Goal: Information Seeking & Learning: Learn about a topic

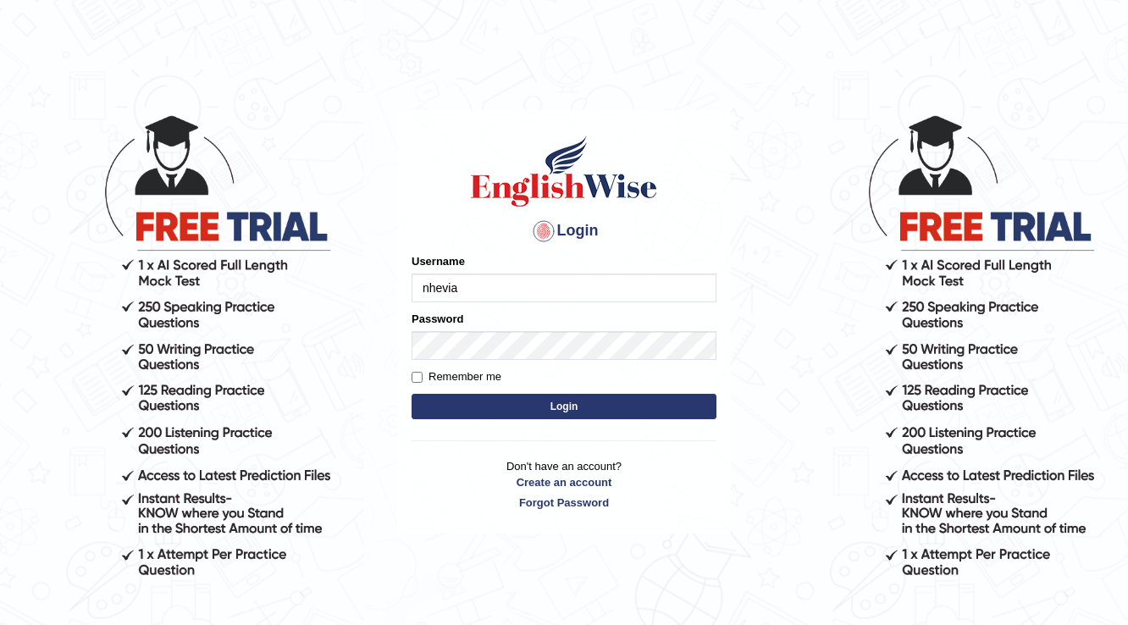
type input "nhevia"
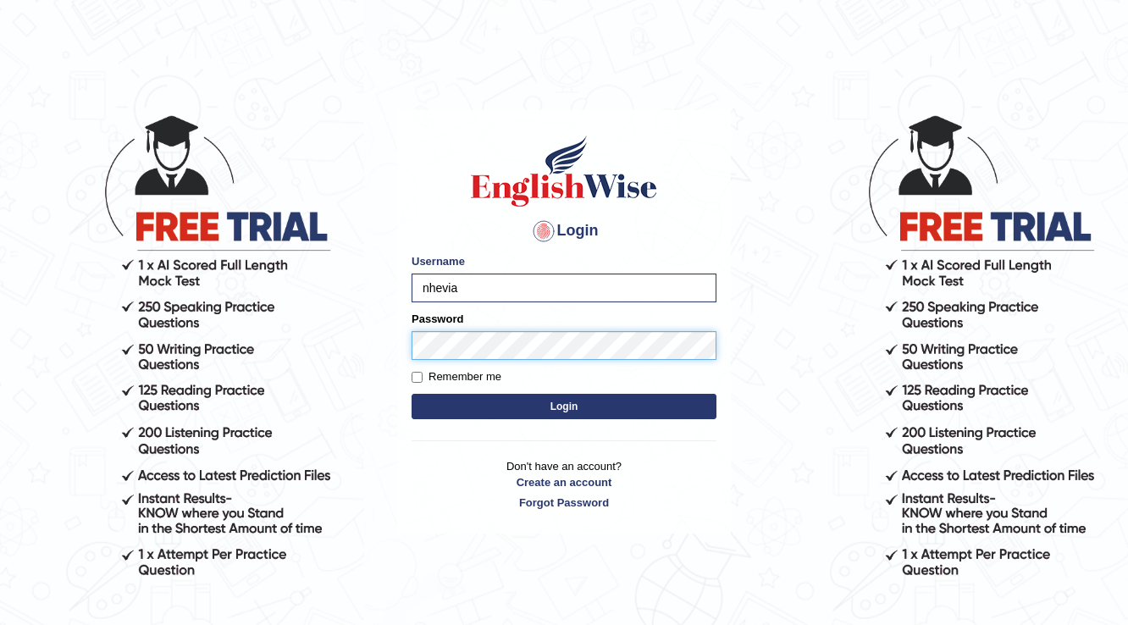
click at [412, 394] on button "Login" at bounding box center [564, 406] width 305 height 25
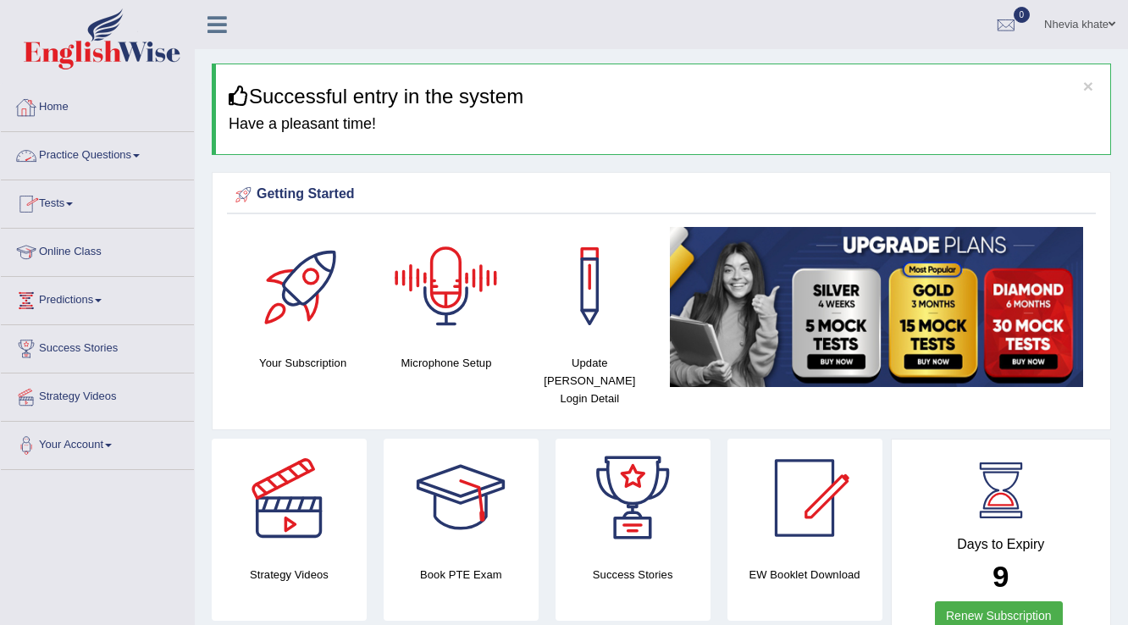
click at [132, 181] on link "Tests" at bounding box center [97, 201] width 193 height 42
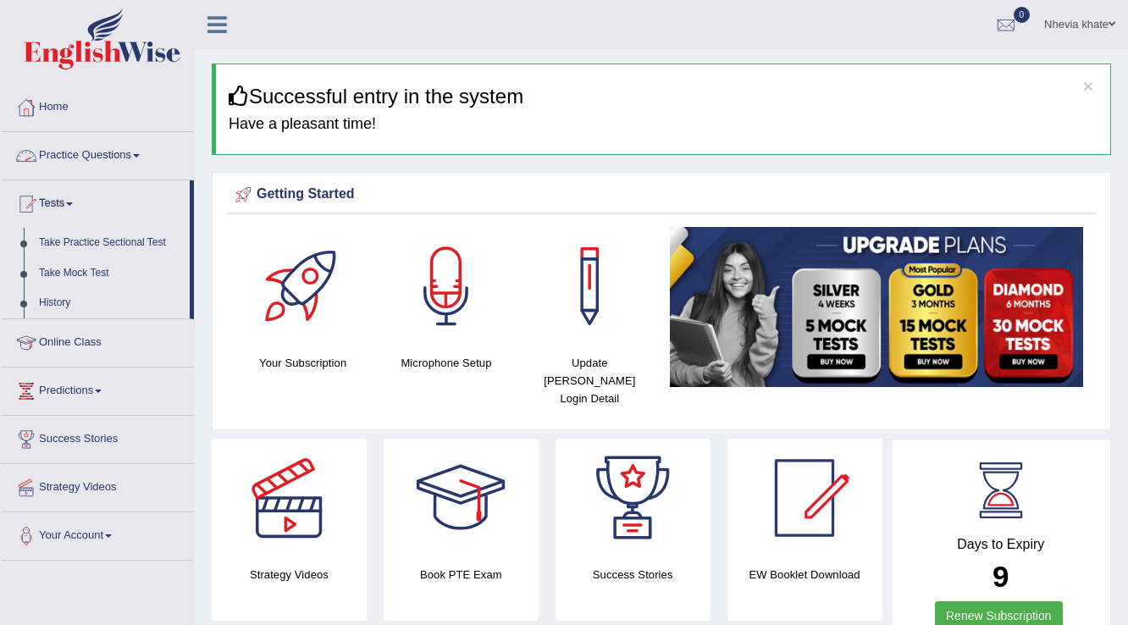
click at [119, 152] on link "Practice Questions" at bounding box center [97, 153] width 193 height 42
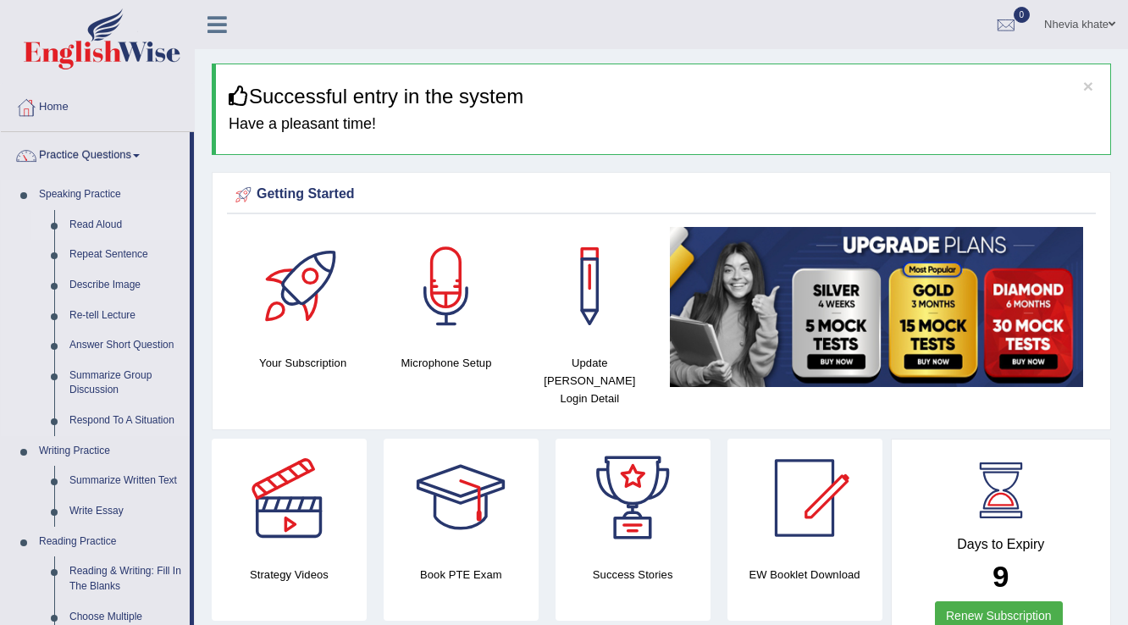
click at [96, 224] on link "Read Aloud" at bounding box center [126, 225] width 128 height 30
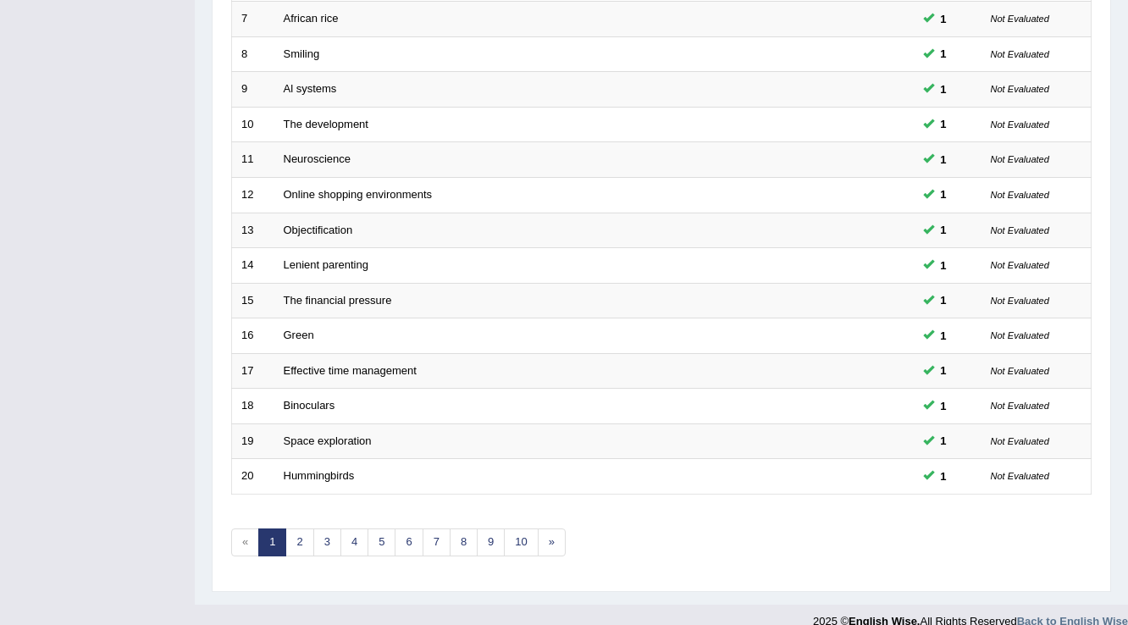
scroll to position [491, 0]
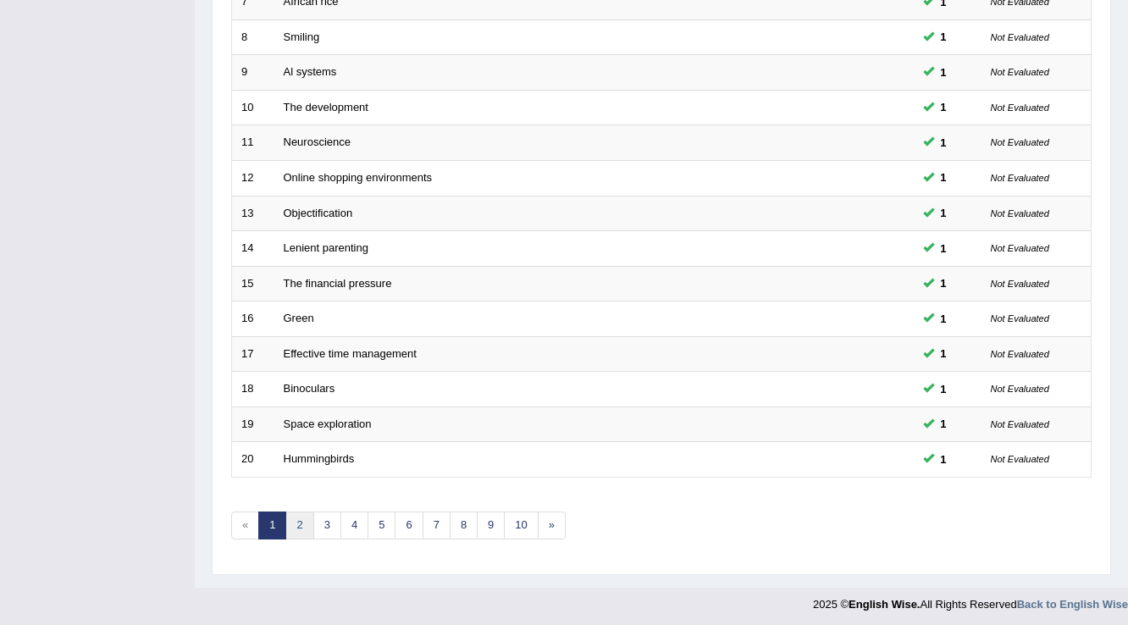
click at [302, 518] on link "2" at bounding box center [299, 526] width 28 height 28
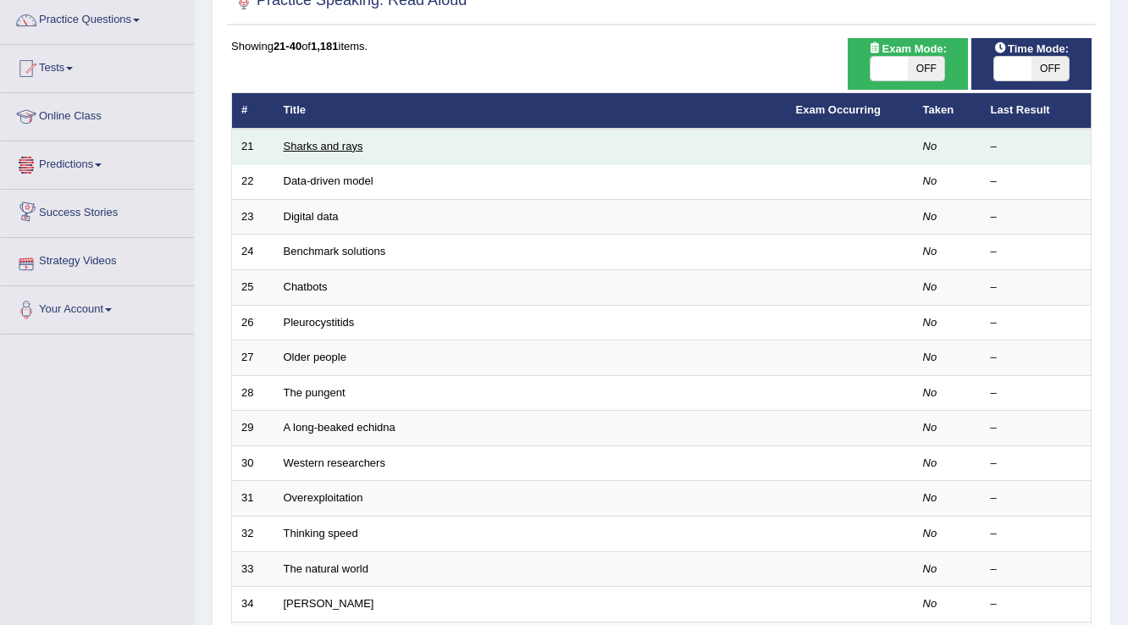
click at [344, 149] on link "Sharks and rays" at bounding box center [324, 146] width 80 height 13
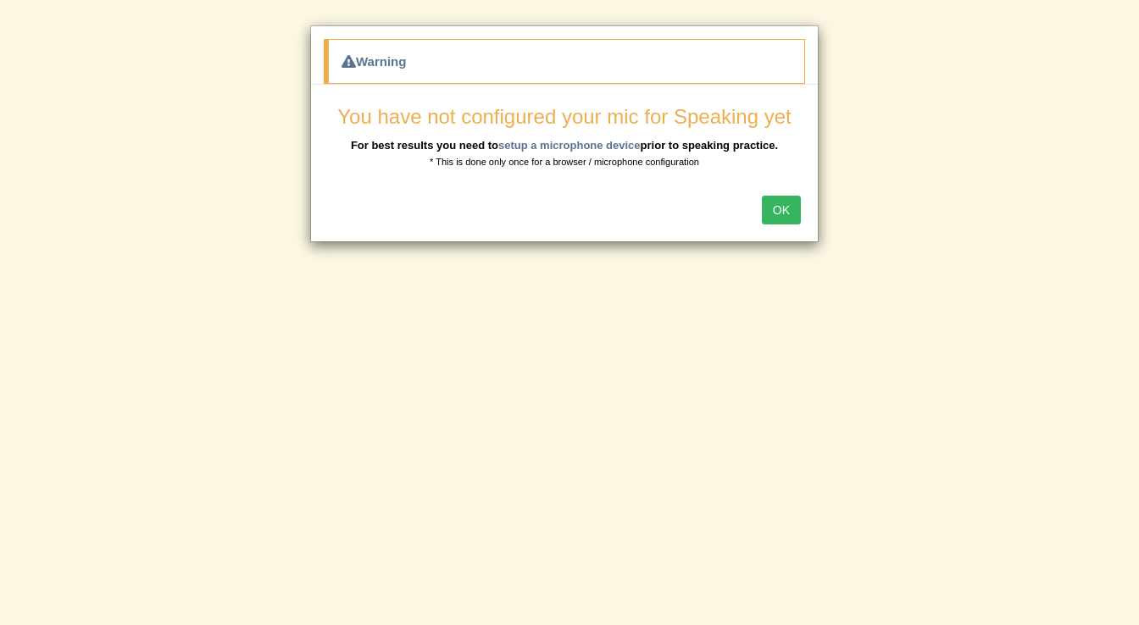
click at [792, 198] on button "OK" at bounding box center [781, 210] width 39 height 29
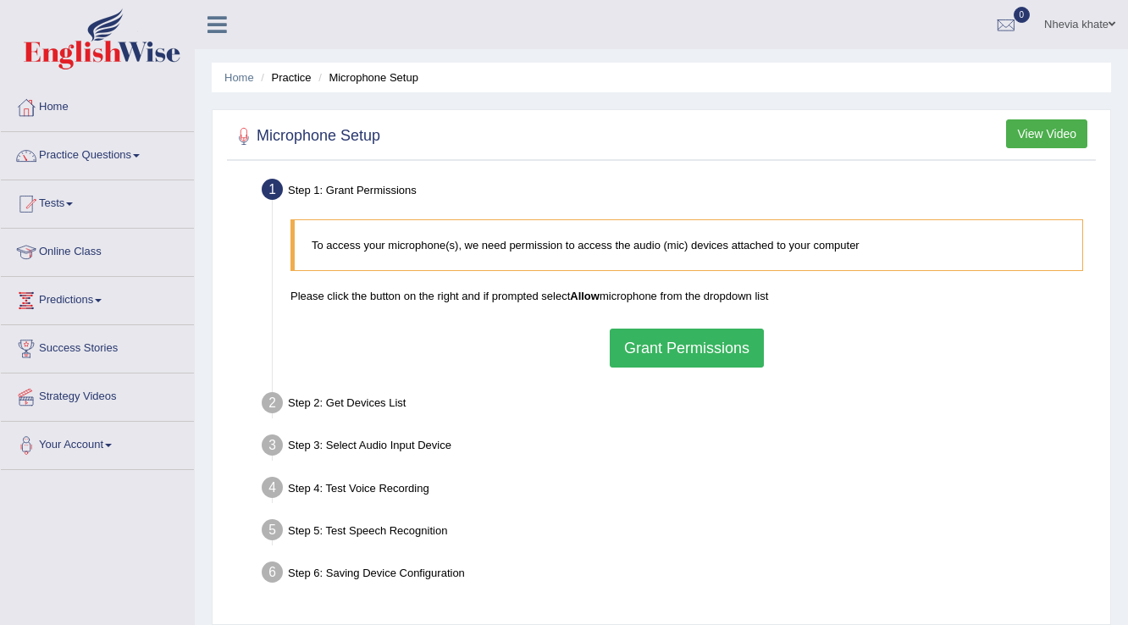
click at [737, 349] on button "Grant Permissions" at bounding box center [687, 348] width 154 height 39
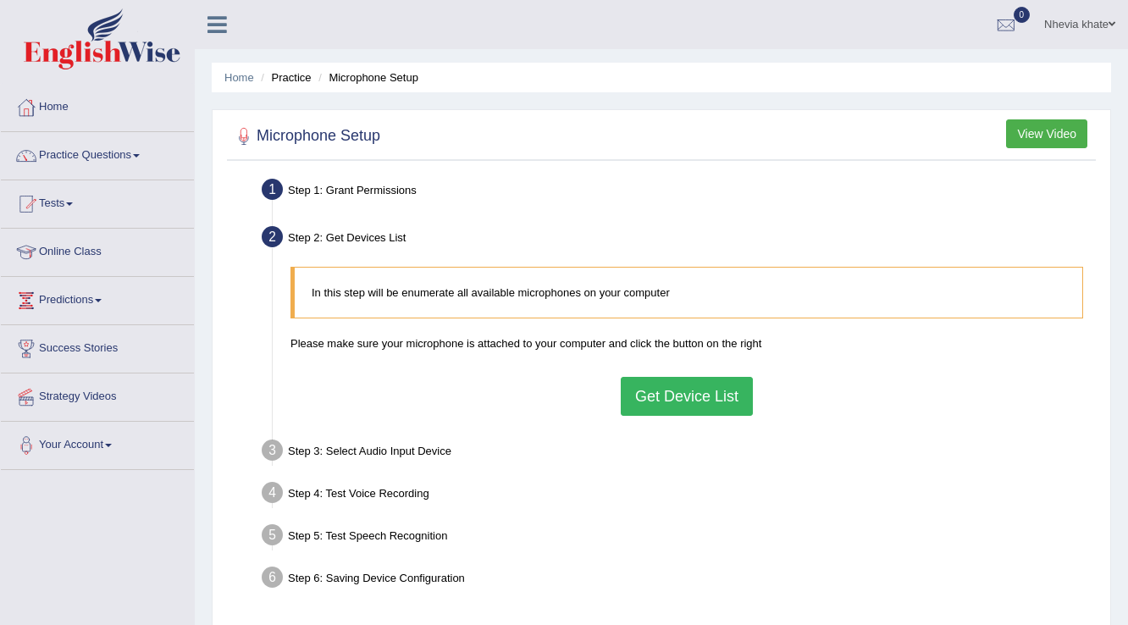
click at [679, 377] on button "Get Device List" at bounding box center [687, 396] width 132 height 39
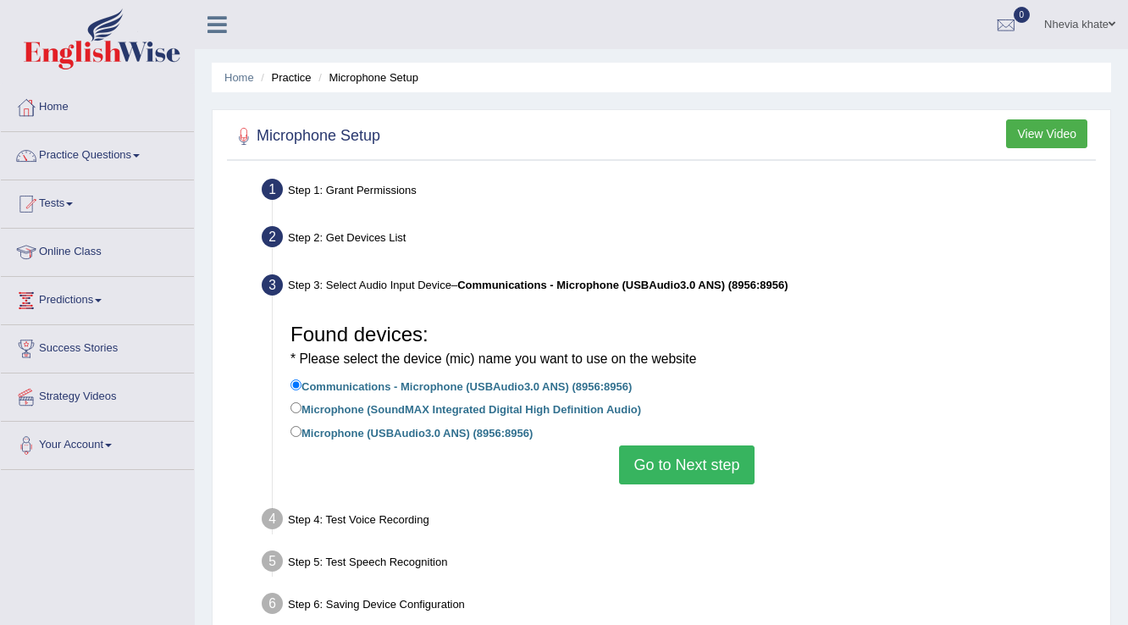
click at [698, 457] on button "Go to Next step" at bounding box center [686, 465] width 135 height 39
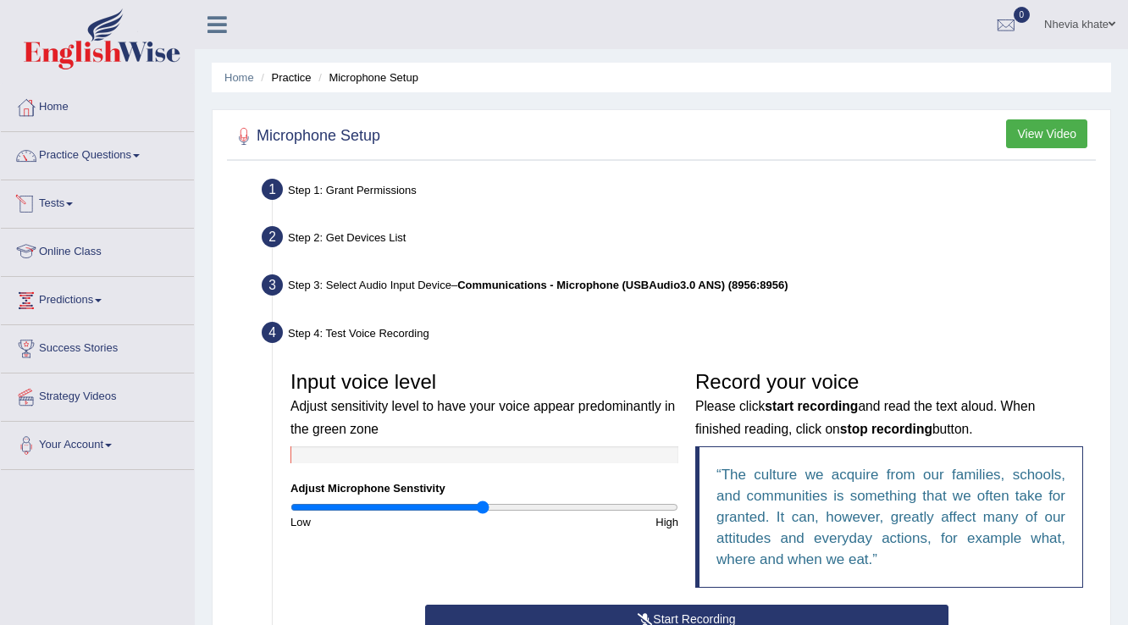
click at [340, 285] on div "Step 3: Select Audio Input Device – Communications - Microphone (USBAudio3.0 AN…" at bounding box center [678, 287] width 849 height 37
drag, startPoint x: 538, startPoint y: 264, endPoint x: 542, endPoint y: 281, distance: 17.5
click at [535, 272] on ul "Step 1: Grant Permissions To access your microphone(s), we need permission to a…" at bounding box center [661, 497] width 861 height 647
click at [546, 283] on b "Communications - Microphone (USBAudio3.0 ANS) (8956:8956)" at bounding box center [622, 285] width 330 height 13
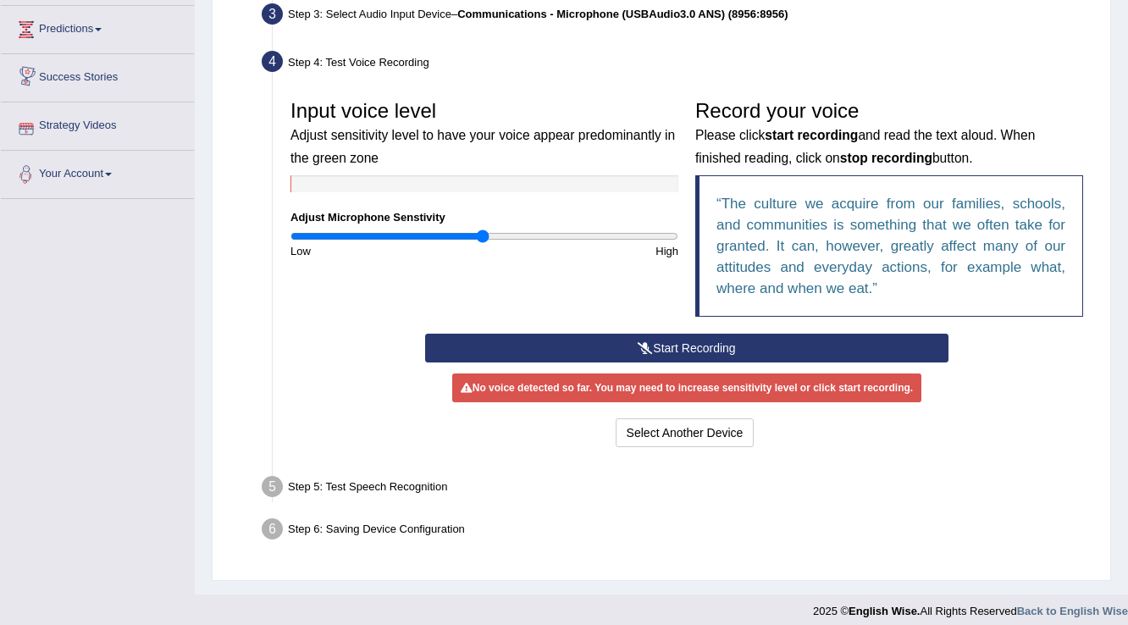
scroll to position [280, 0]
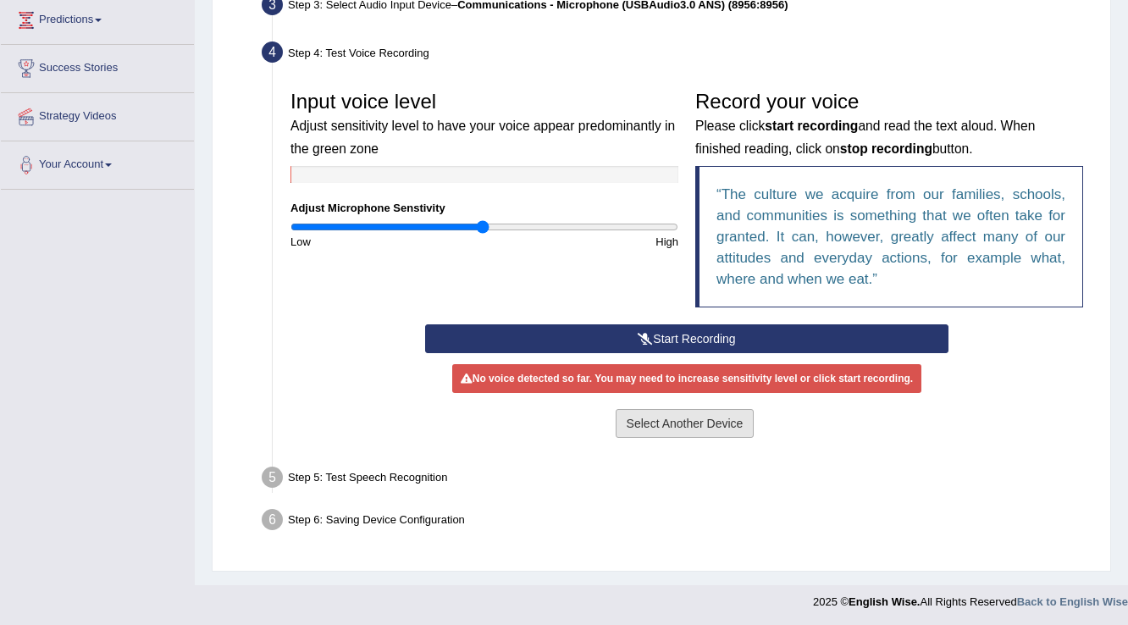
click at [705, 425] on button "Select Another Device" at bounding box center [685, 423] width 139 height 29
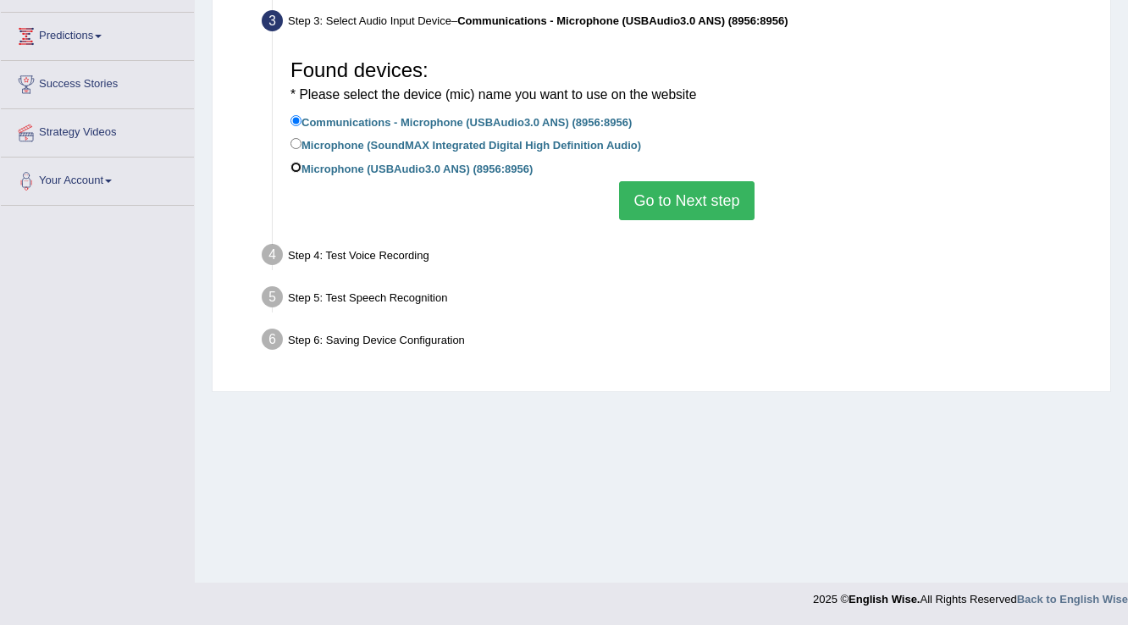
click at [300, 170] on input "Microphone (USBAudio3.0 ANS) (8956:8956)" at bounding box center [296, 167] width 11 height 11
radio input "true"
click at [729, 211] on button "Go to Next step" at bounding box center [686, 200] width 135 height 39
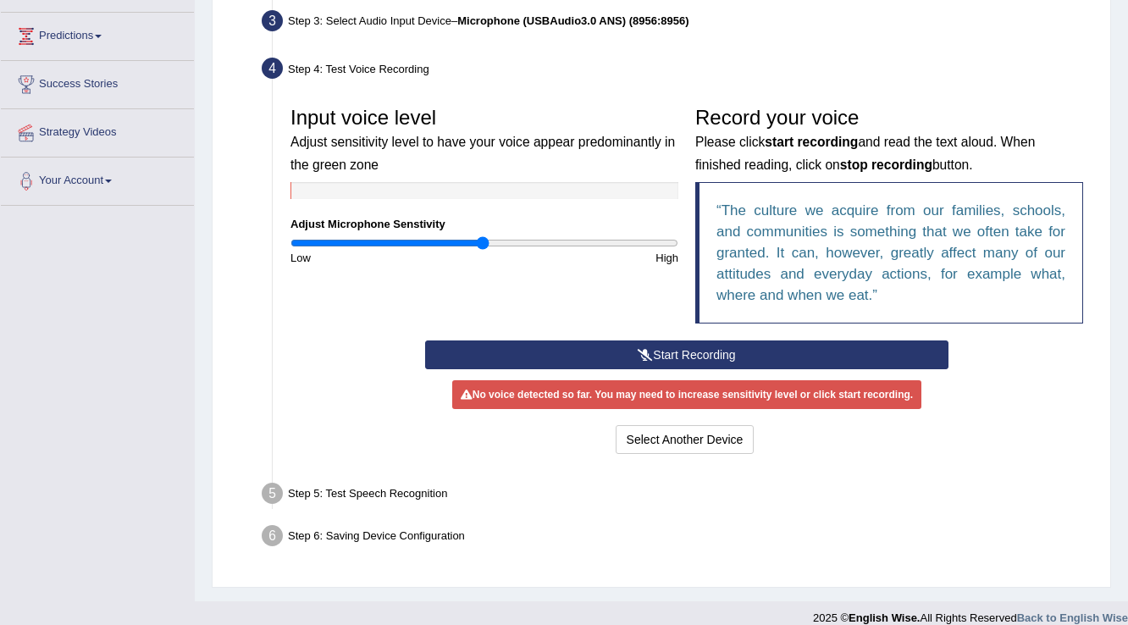
click at [677, 352] on button "Start Recording" at bounding box center [686, 355] width 523 height 29
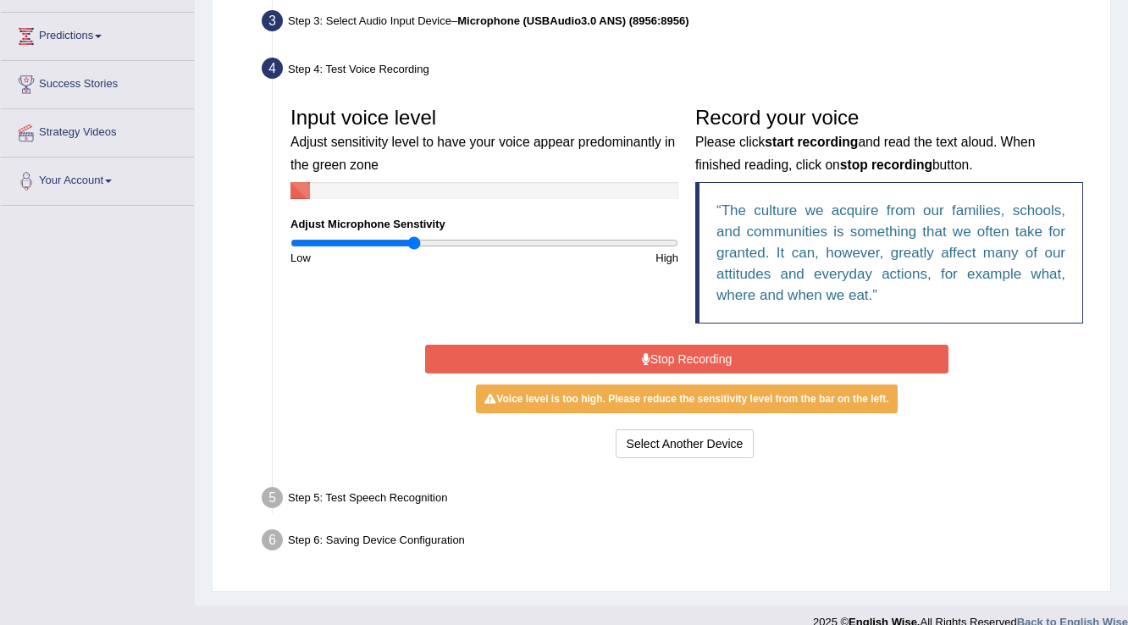
type input "0.64"
click at [413, 237] on input "range" at bounding box center [485, 243] width 388 height 14
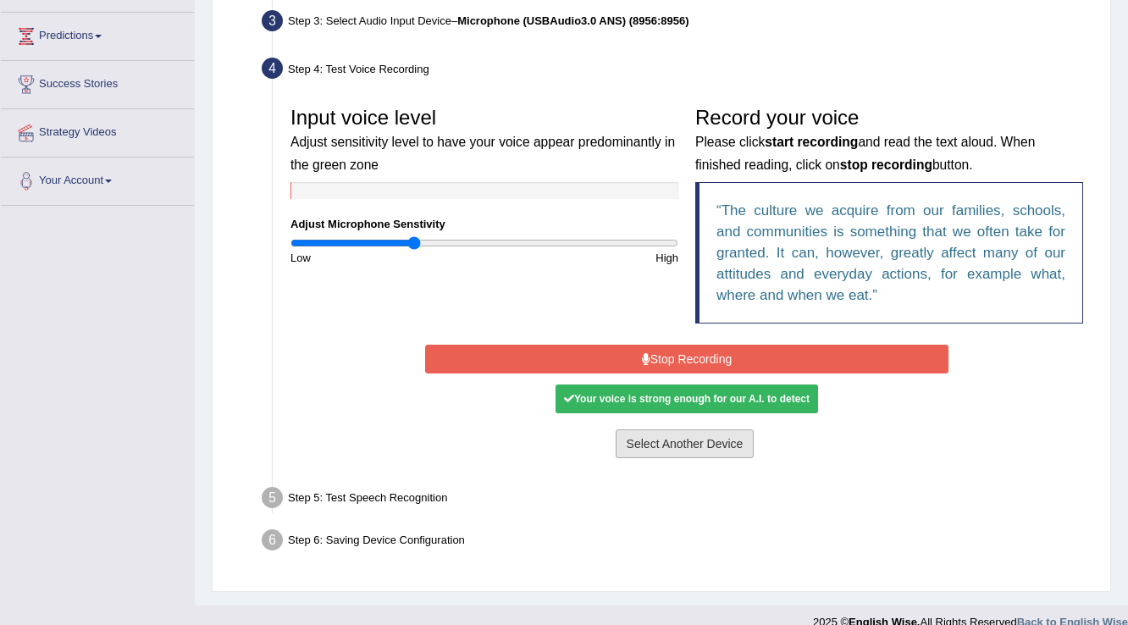
click at [689, 437] on button "Select Another Device" at bounding box center [685, 444] width 139 height 29
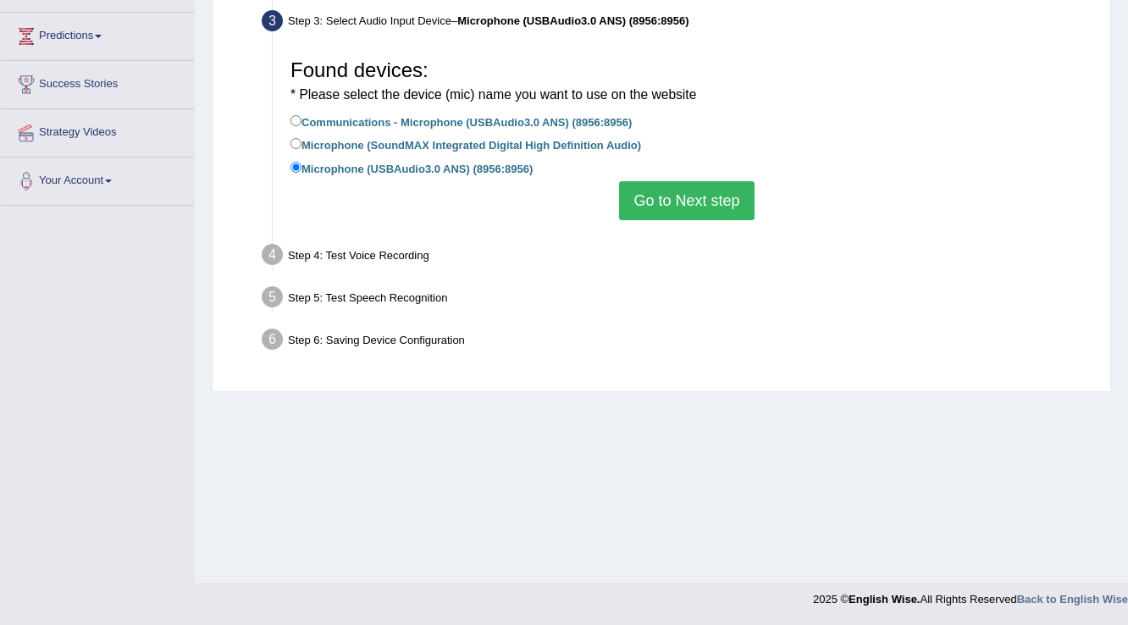
click at [697, 194] on button "Go to Next step" at bounding box center [686, 200] width 135 height 39
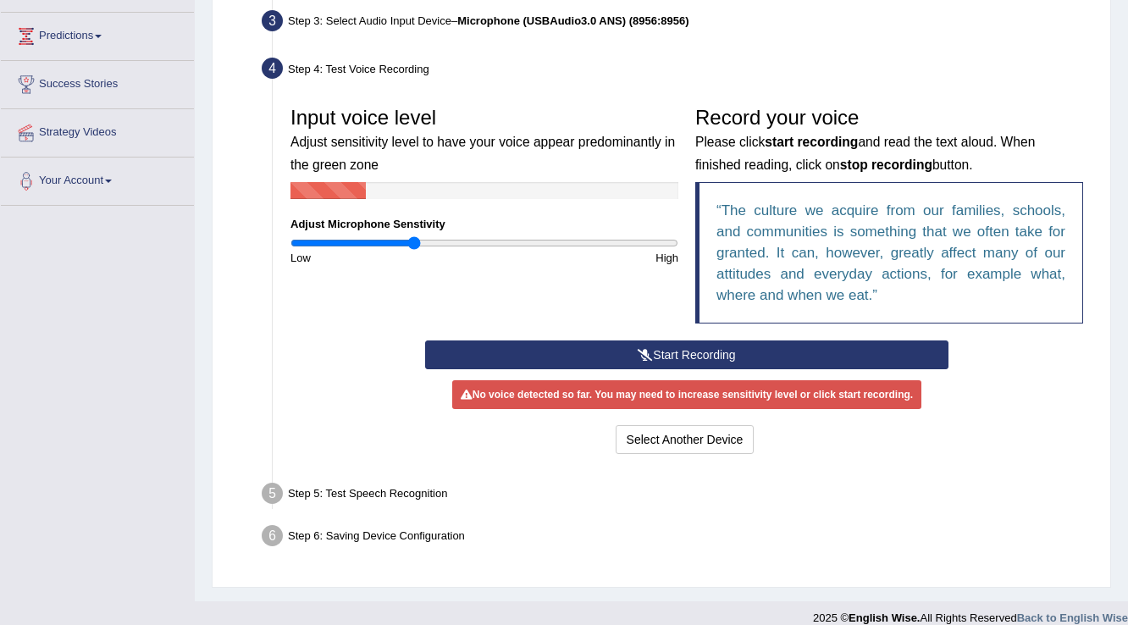
click at [674, 350] on button "Start Recording" at bounding box center [686, 355] width 523 height 29
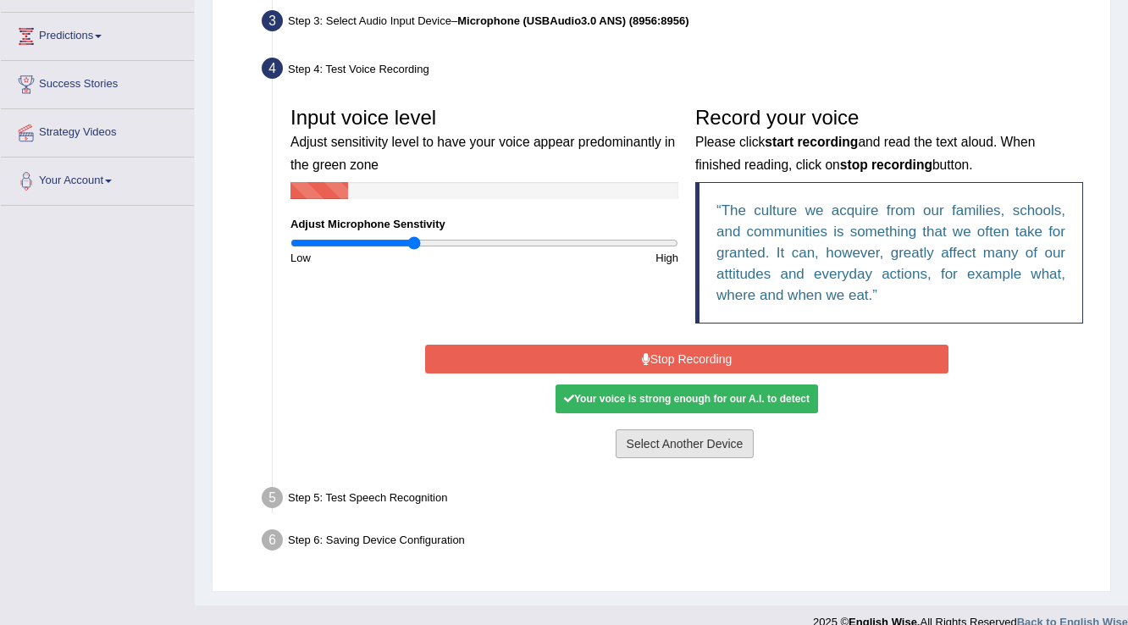
click at [678, 446] on button "Select Another Device" at bounding box center [685, 444] width 139 height 29
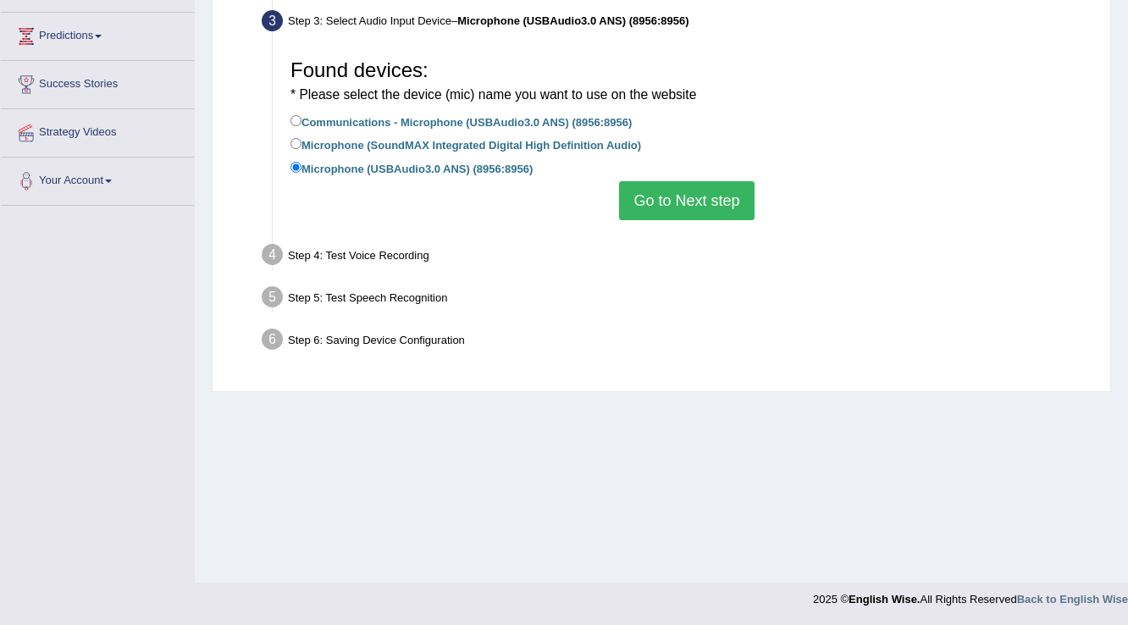
click at [694, 182] on button "Go to Next step" at bounding box center [686, 200] width 135 height 39
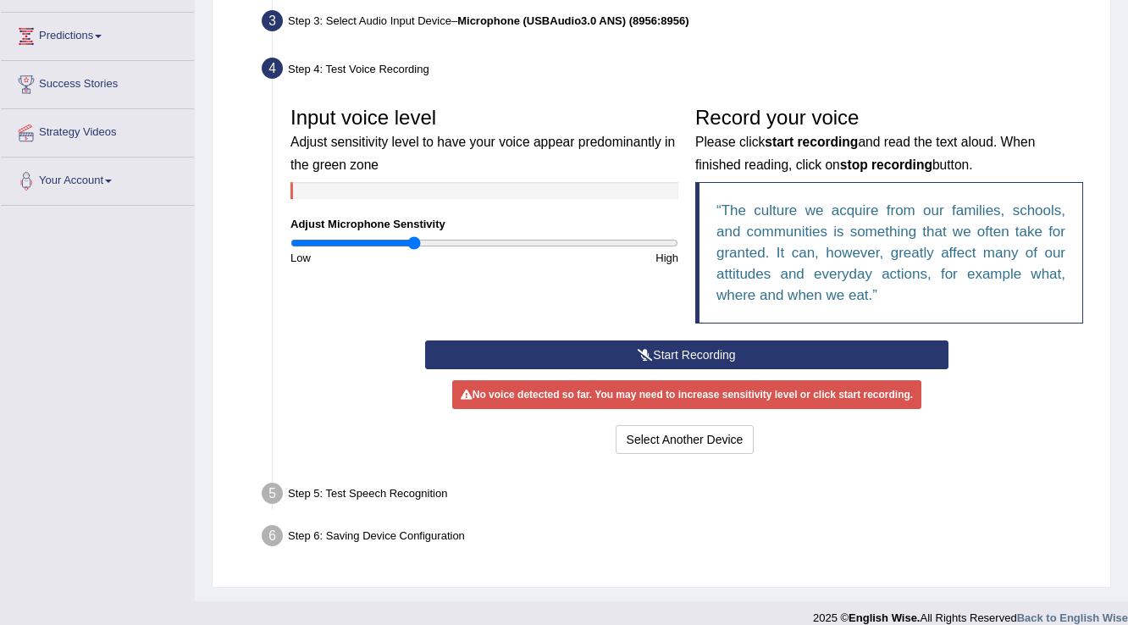
click at [677, 353] on button "Start Recording" at bounding box center [686, 355] width 523 height 29
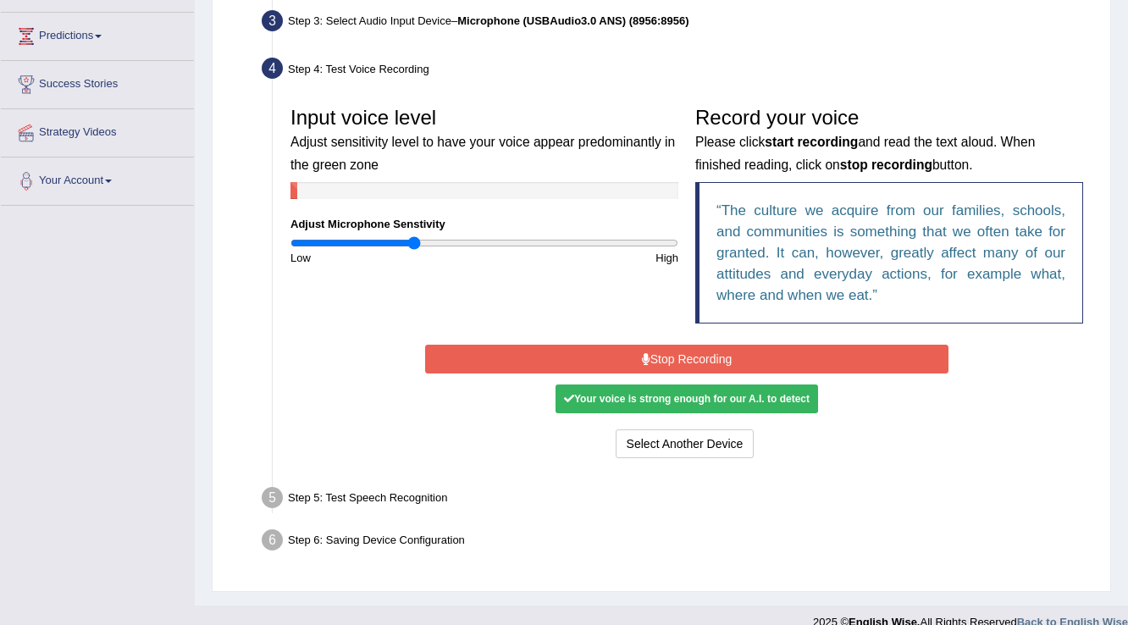
click at [665, 396] on div "Your voice is strong enough for our A.I. to detect" at bounding box center [687, 399] width 263 height 29
click at [676, 349] on button "Stop Recording" at bounding box center [686, 359] width 523 height 29
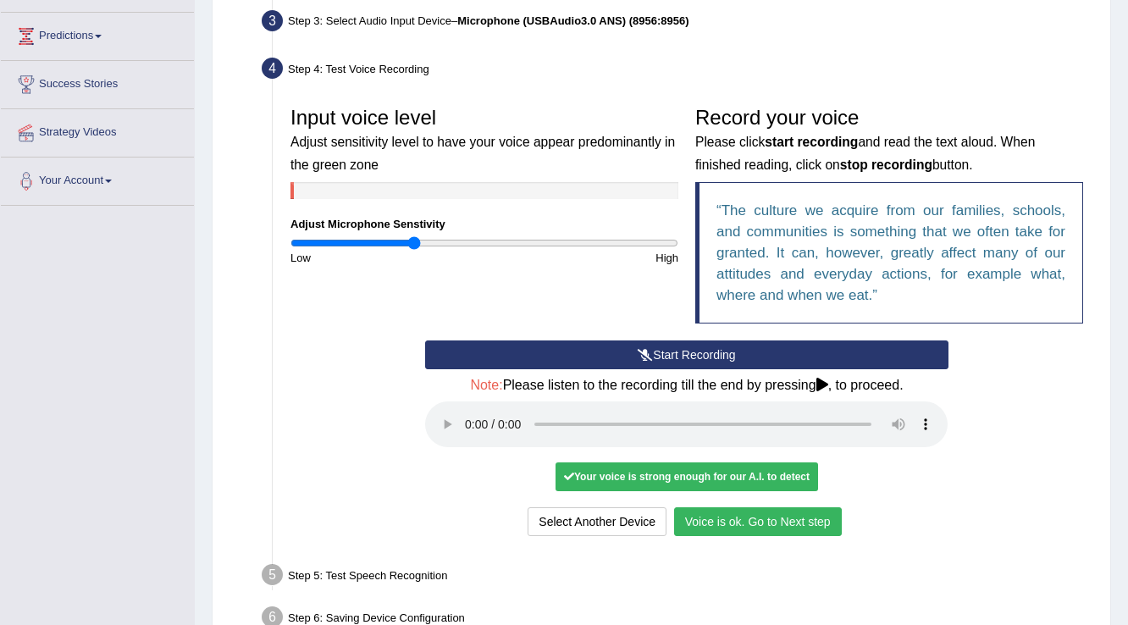
click at [724, 524] on button "Voice is ok. Go to Next step" at bounding box center [758, 521] width 168 height 29
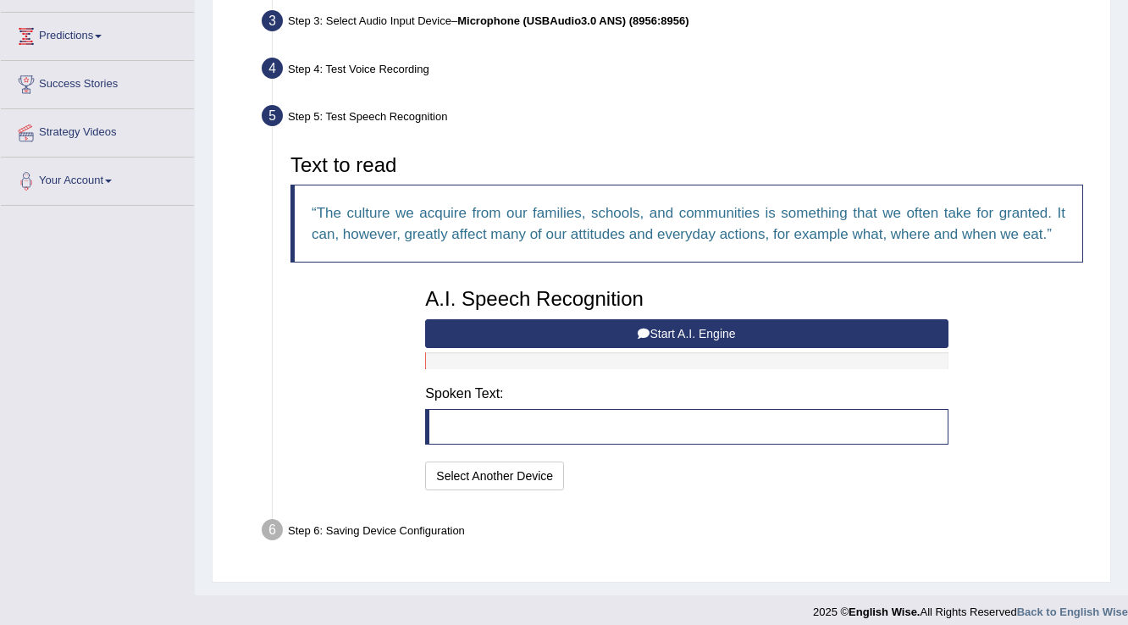
click at [579, 335] on button "Start A.I. Engine" at bounding box center [686, 333] width 523 height 29
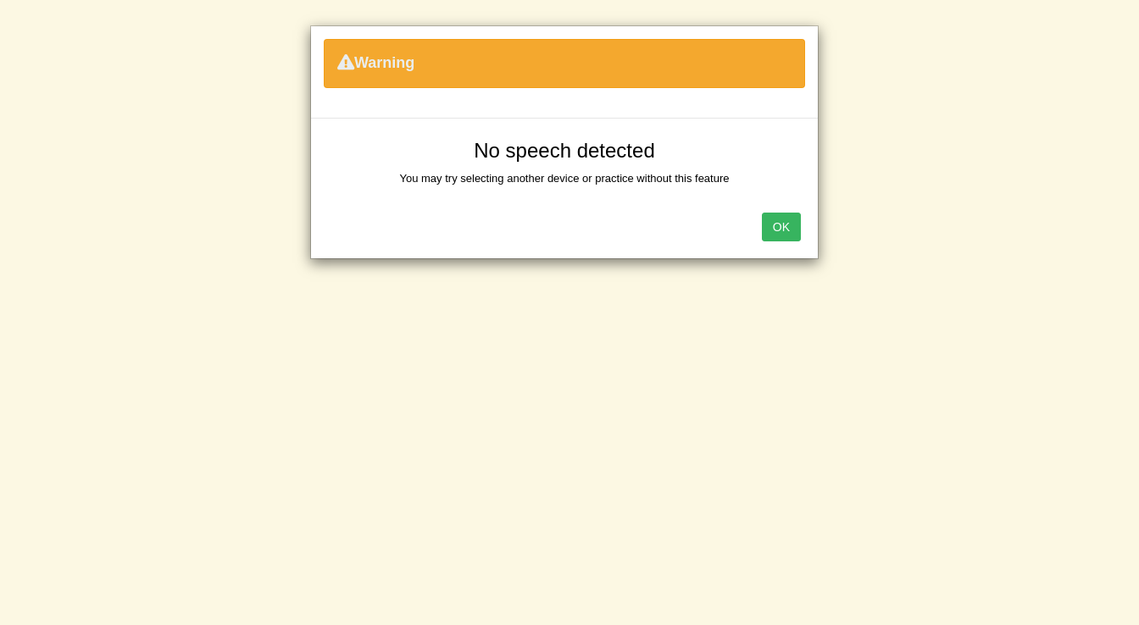
click at [786, 232] on button "OK" at bounding box center [781, 227] width 39 height 29
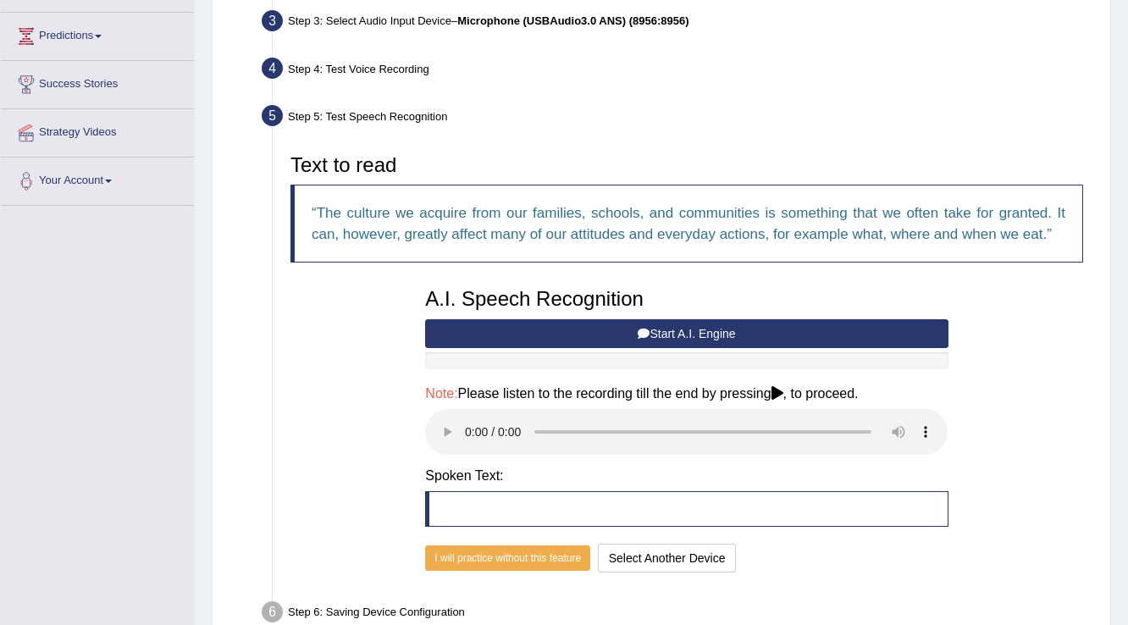
click at [658, 332] on button "Start A.I. Engine" at bounding box center [686, 333] width 523 height 29
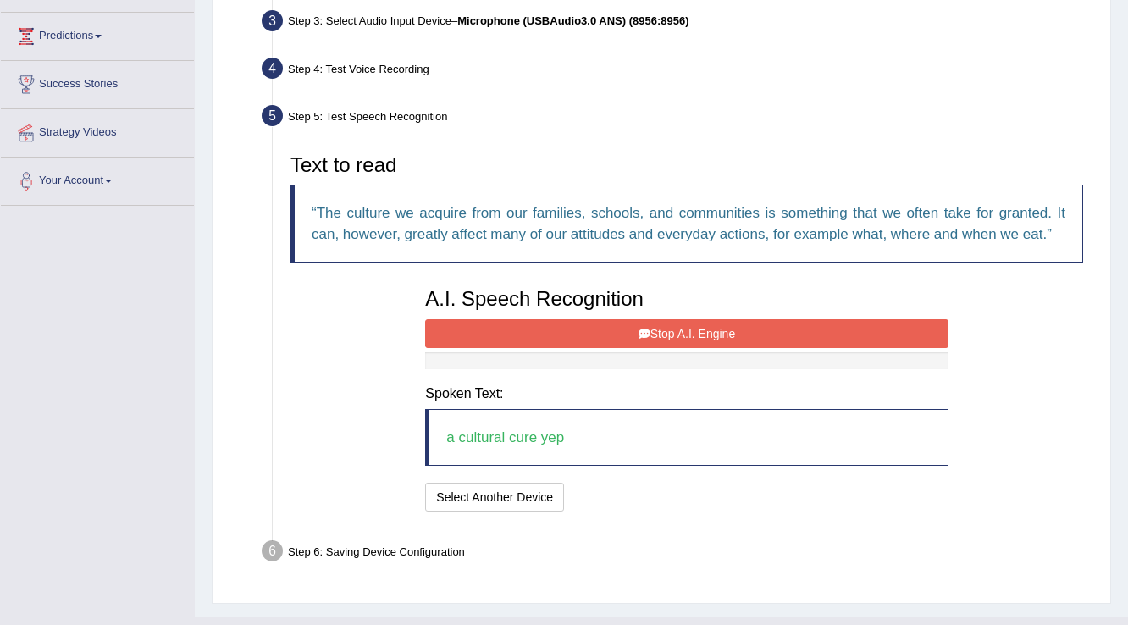
click at [718, 333] on button "Stop A.I. Engine" at bounding box center [686, 333] width 523 height 29
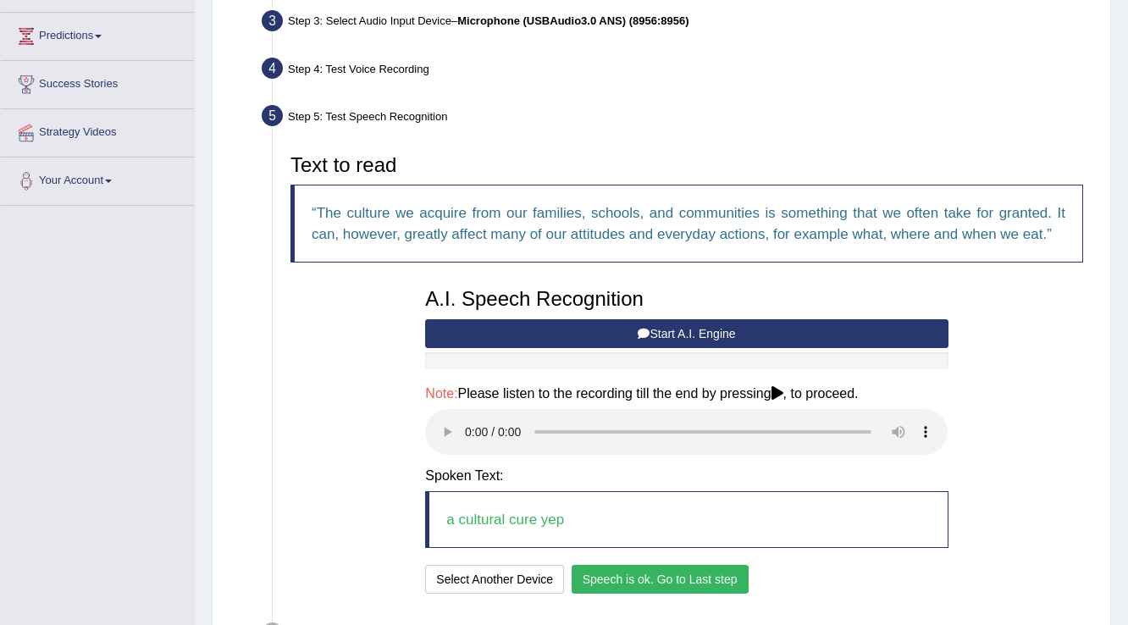
click at [678, 581] on button "Speech is ok. Go to Last step" at bounding box center [660, 579] width 177 height 29
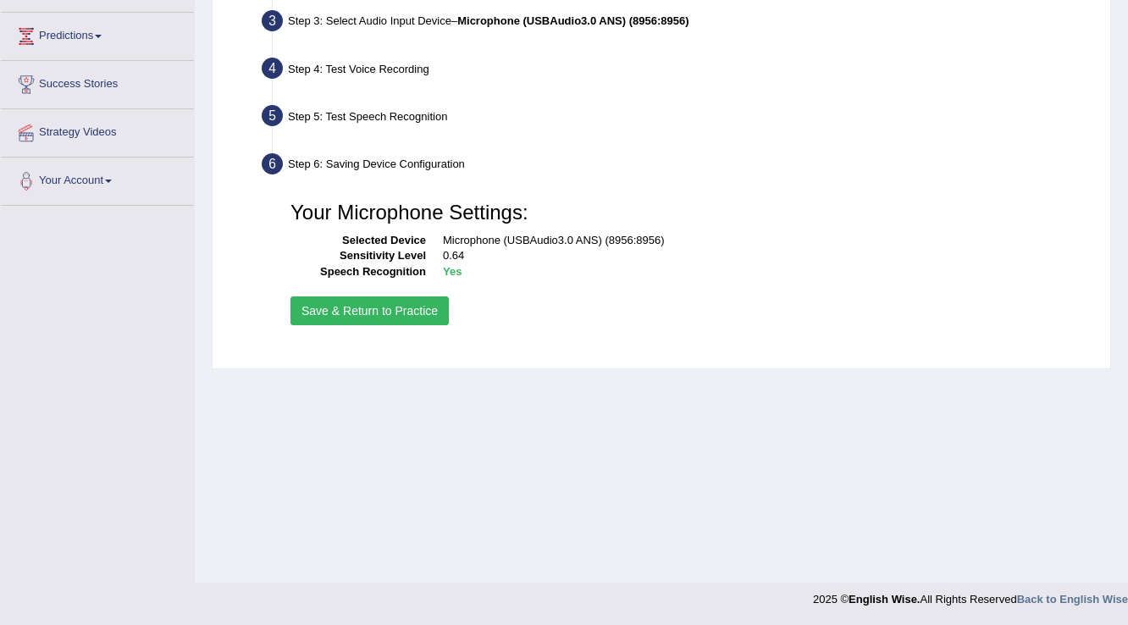
click at [388, 303] on button "Save & Return to Practice" at bounding box center [370, 311] width 158 height 29
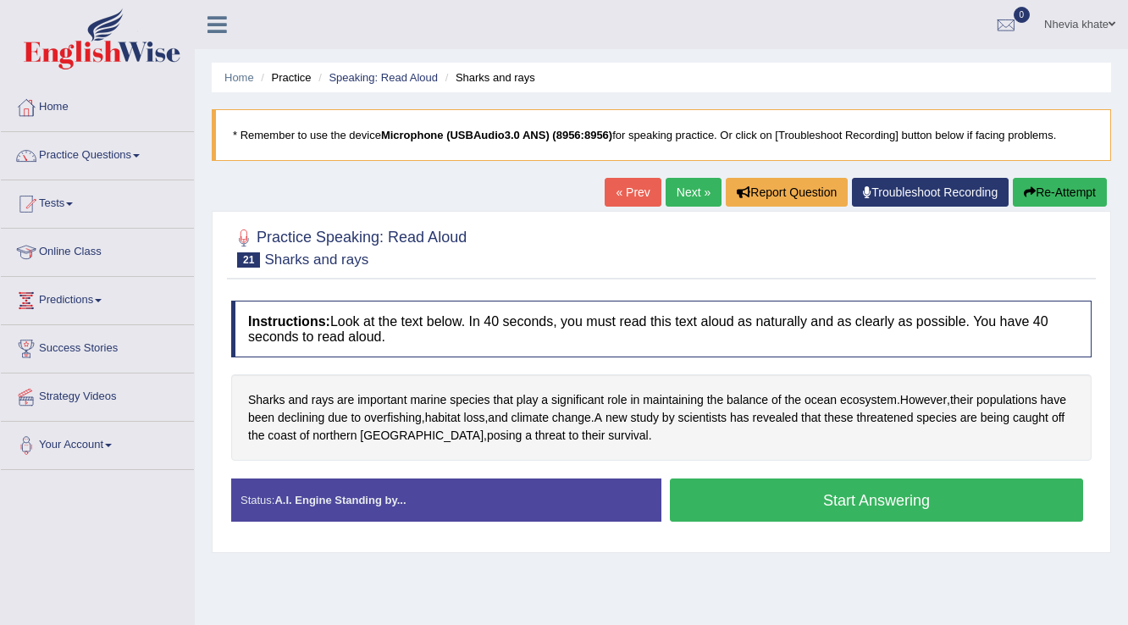
click at [813, 499] on button "Start Answering" at bounding box center [876, 500] width 413 height 43
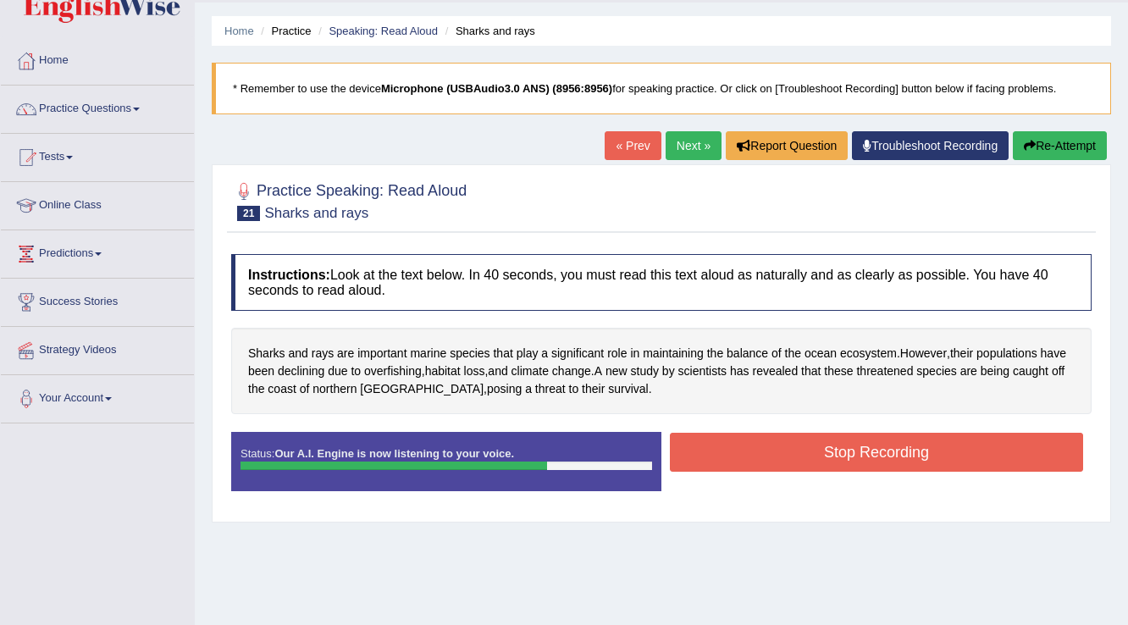
scroll to position [68, 0]
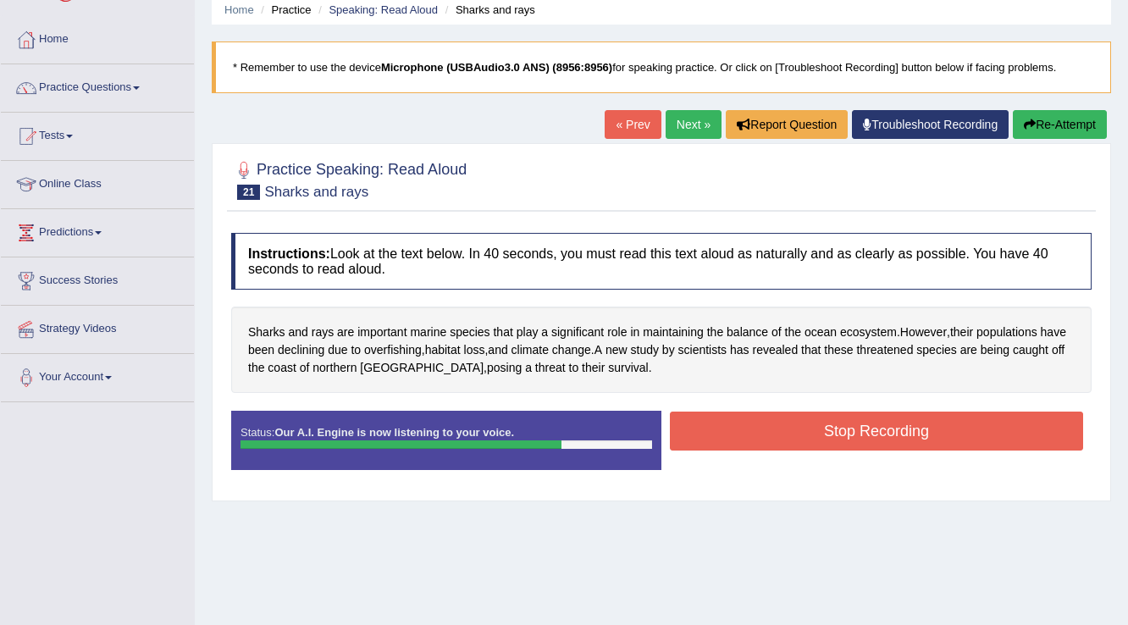
click at [857, 429] on button "Stop Recording" at bounding box center [876, 431] width 413 height 39
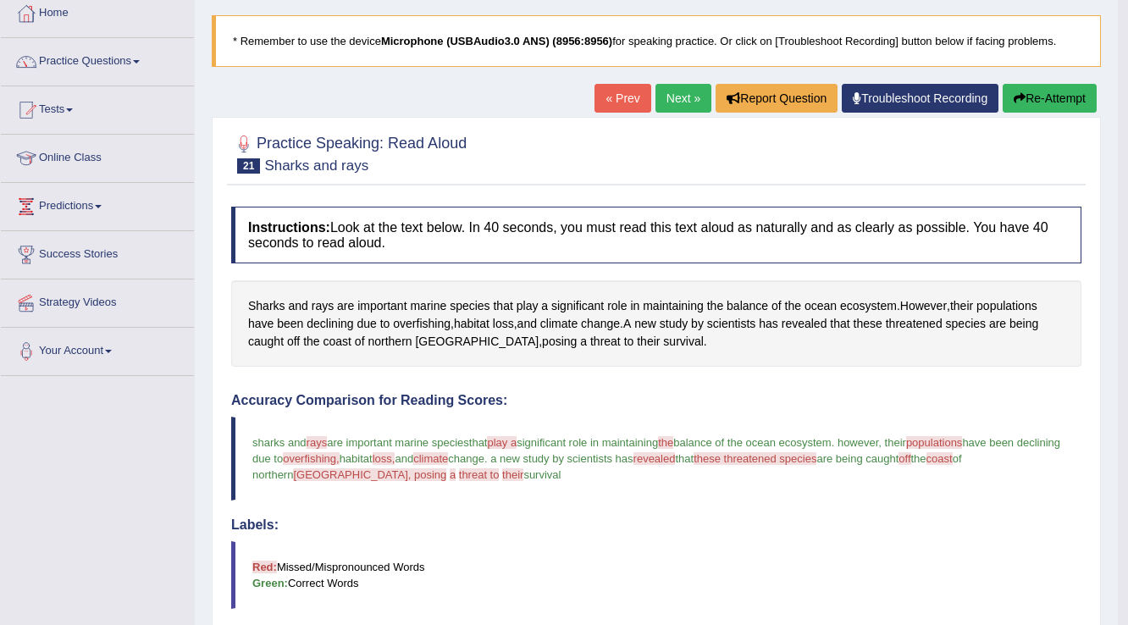
scroll to position [54, 0]
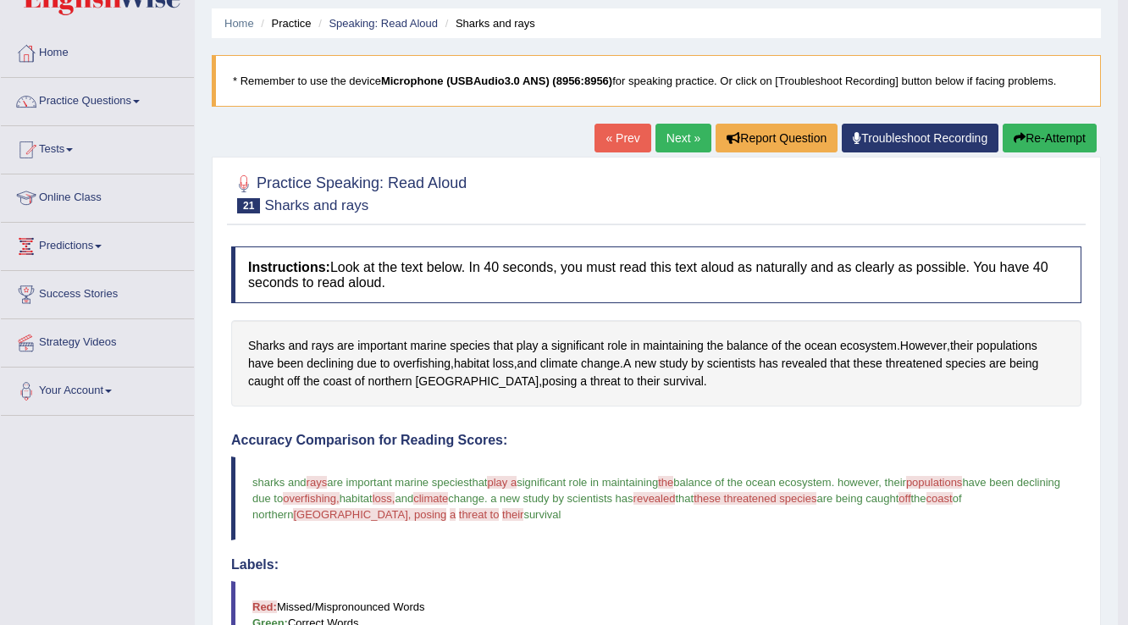
click at [673, 130] on link "Next »" at bounding box center [684, 138] width 56 height 29
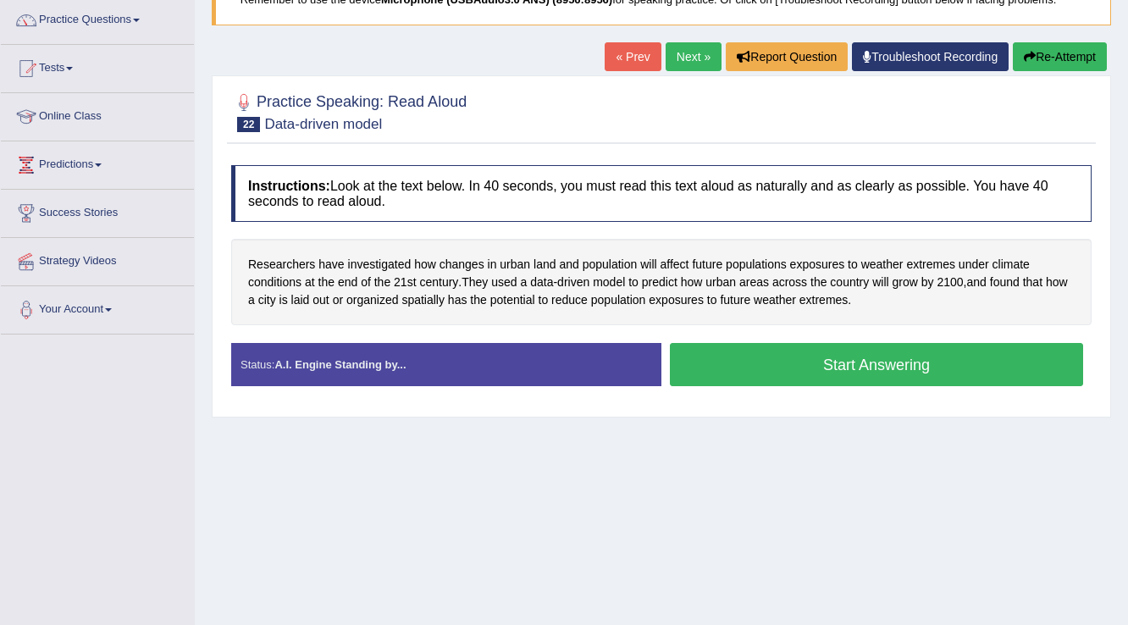
click at [803, 360] on button "Start Answering" at bounding box center [876, 364] width 413 height 43
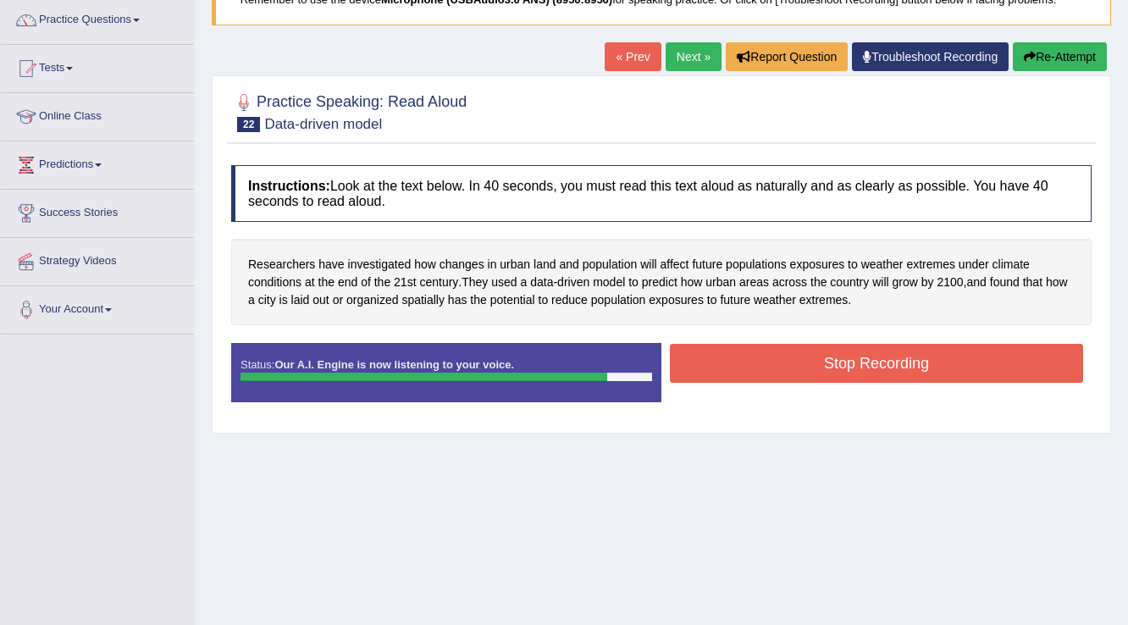
click at [810, 361] on button "Stop Recording" at bounding box center [876, 363] width 413 height 39
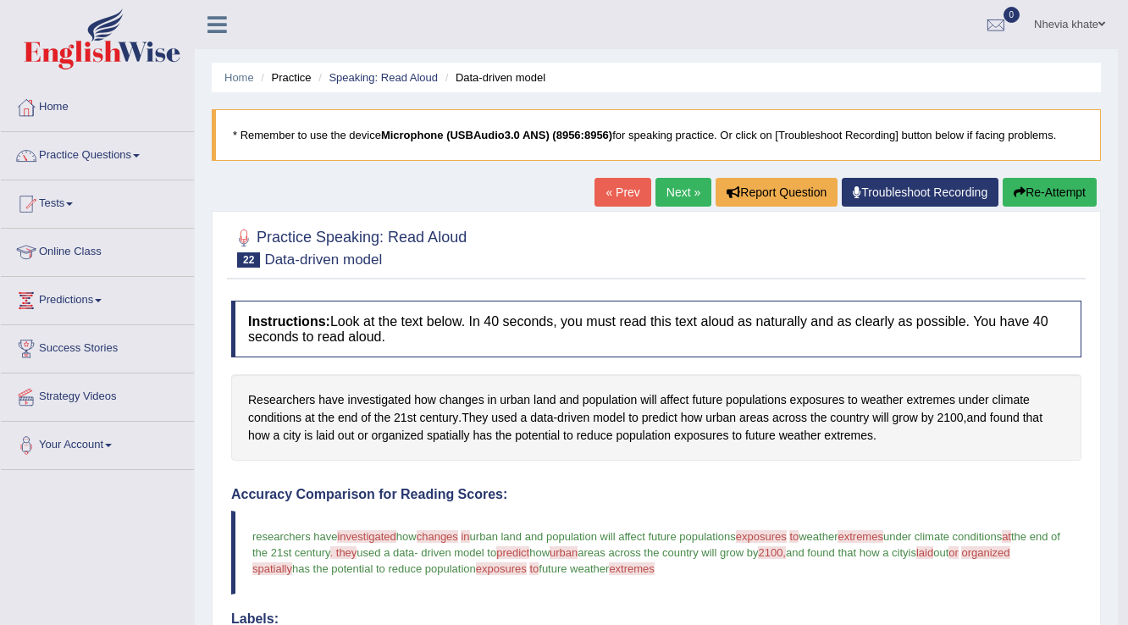
click at [672, 189] on link "Next »" at bounding box center [684, 192] width 56 height 29
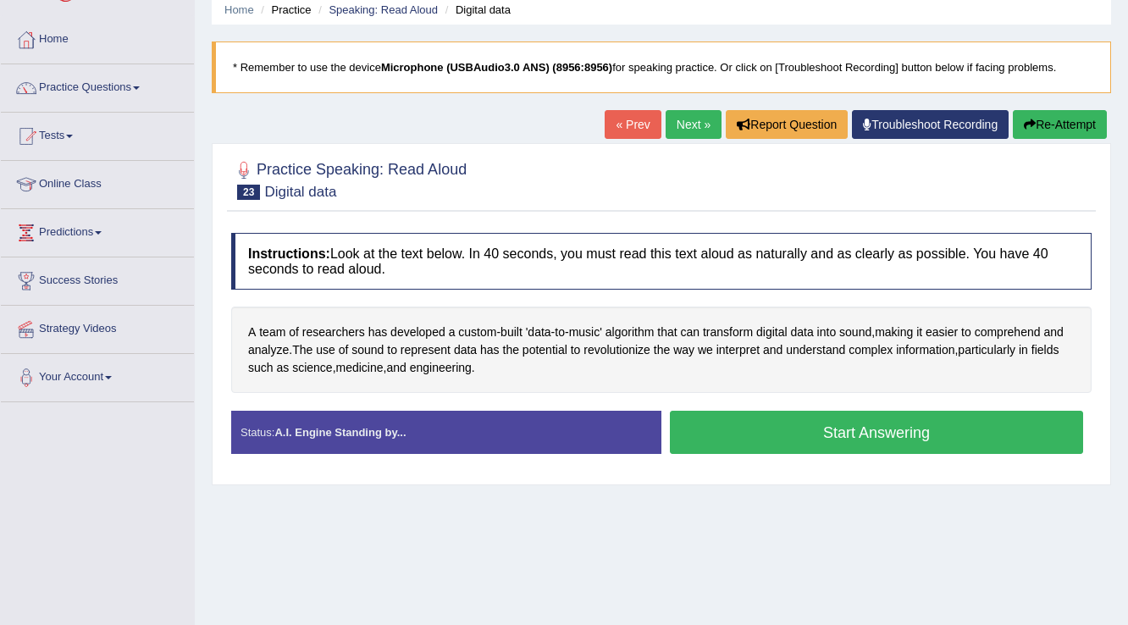
scroll to position [68, 0]
click at [850, 436] on button "Start Answering" at bounding box center [876, 432] width 413 height 43
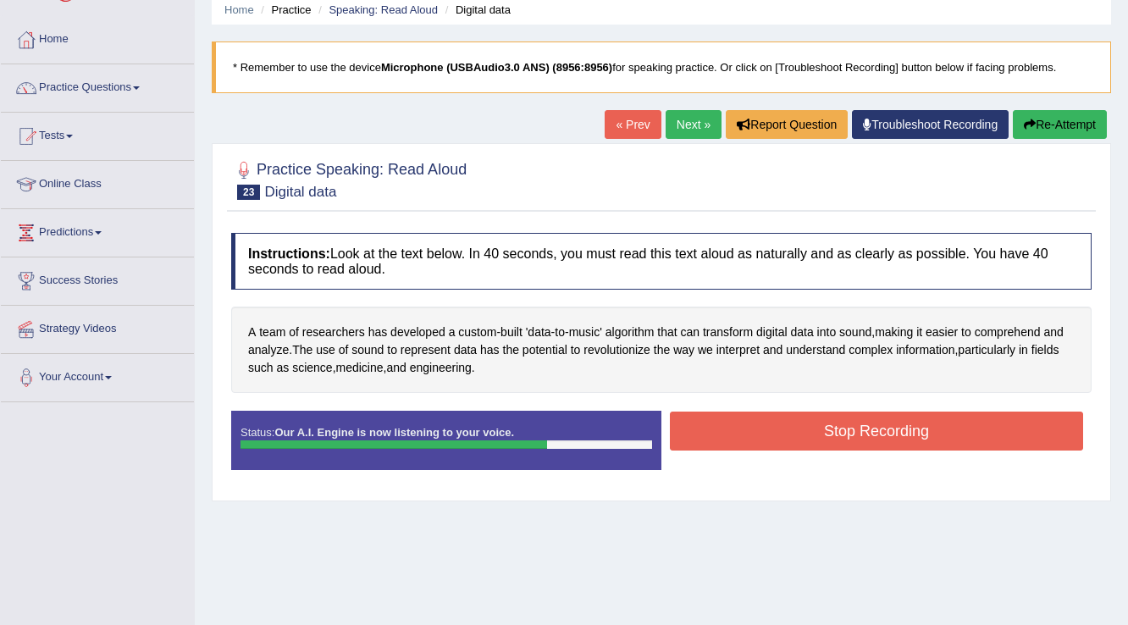
click at [850, 436] on button "Stop Recording" at bounding box center [876, 431] width 413 height 39
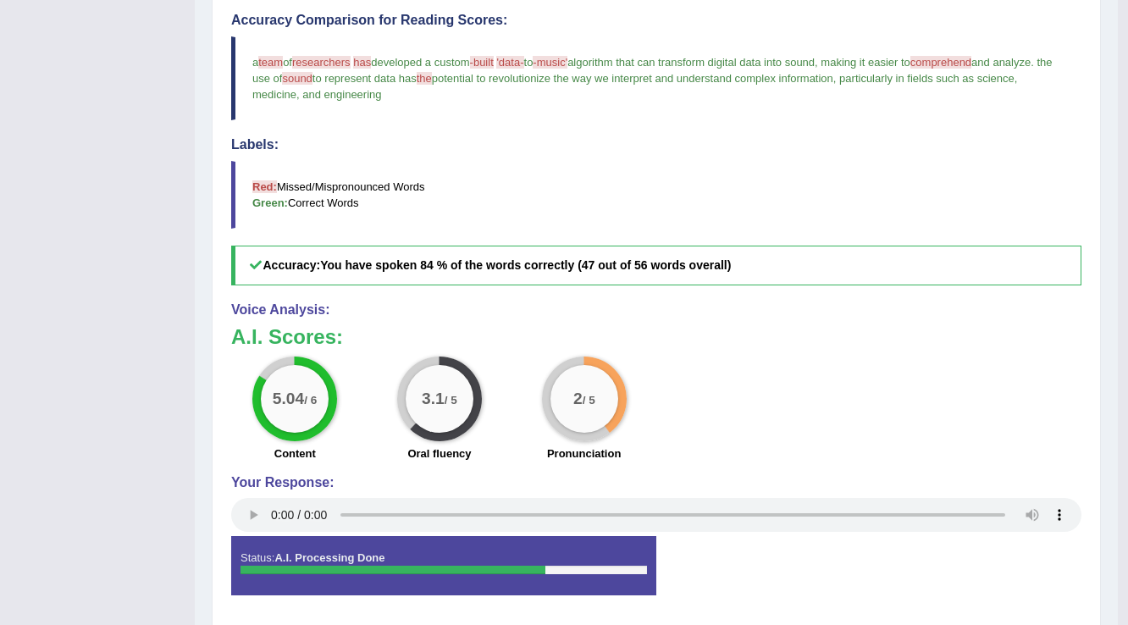
scroll to position [136, 0]
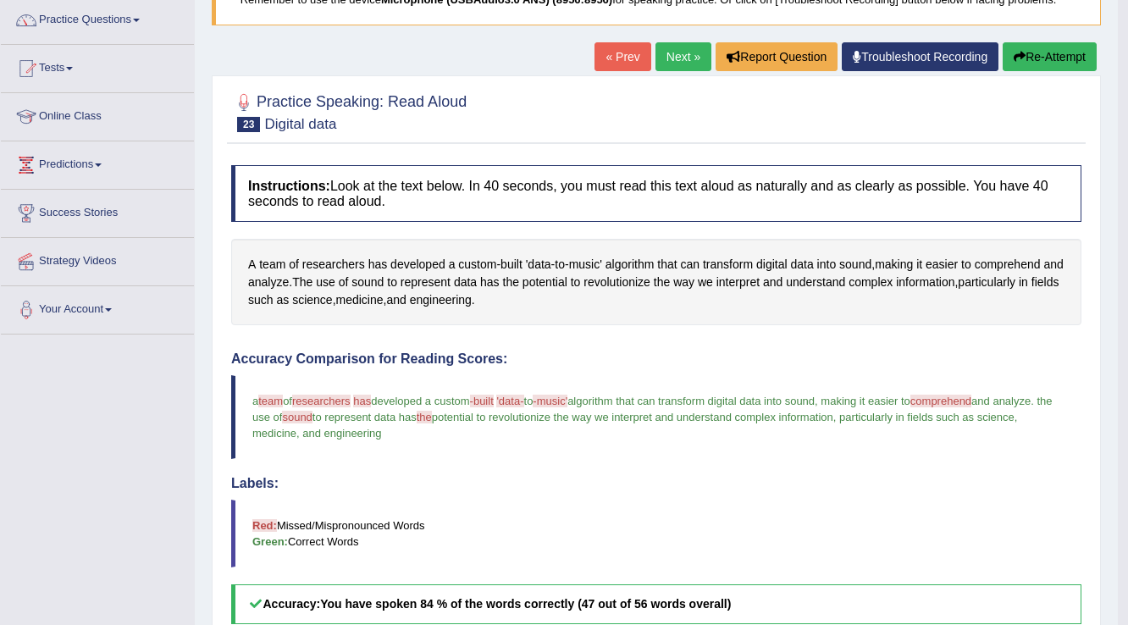
click at [662, 56] on link "Next »" at bounding box center [684, 56] width 56 height 29
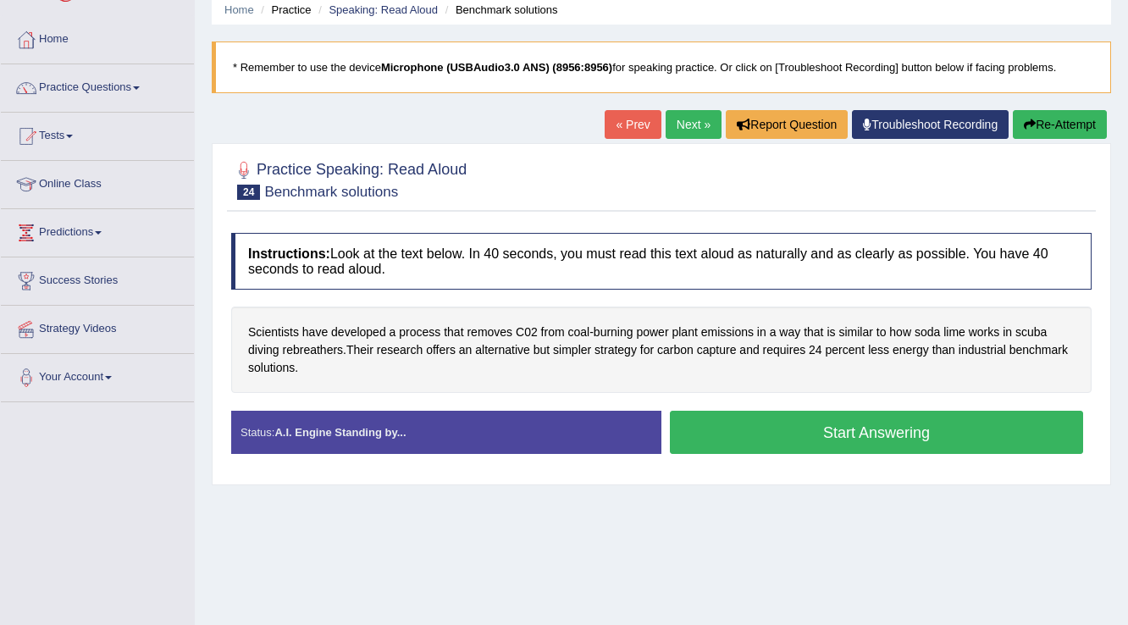
click at [837, 435] on button "Start Answering" at bounding box center [876, 432] width 413 height 43
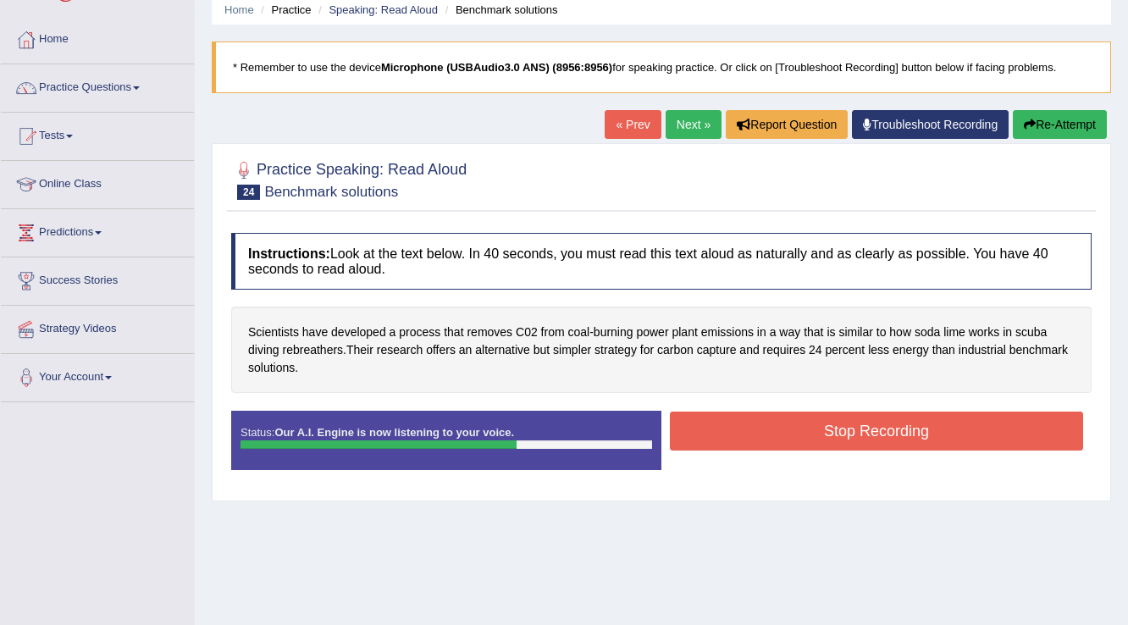
click at [837, 435] on button "Stop Recording" at bounding box center [876, 431] width 413 height 39
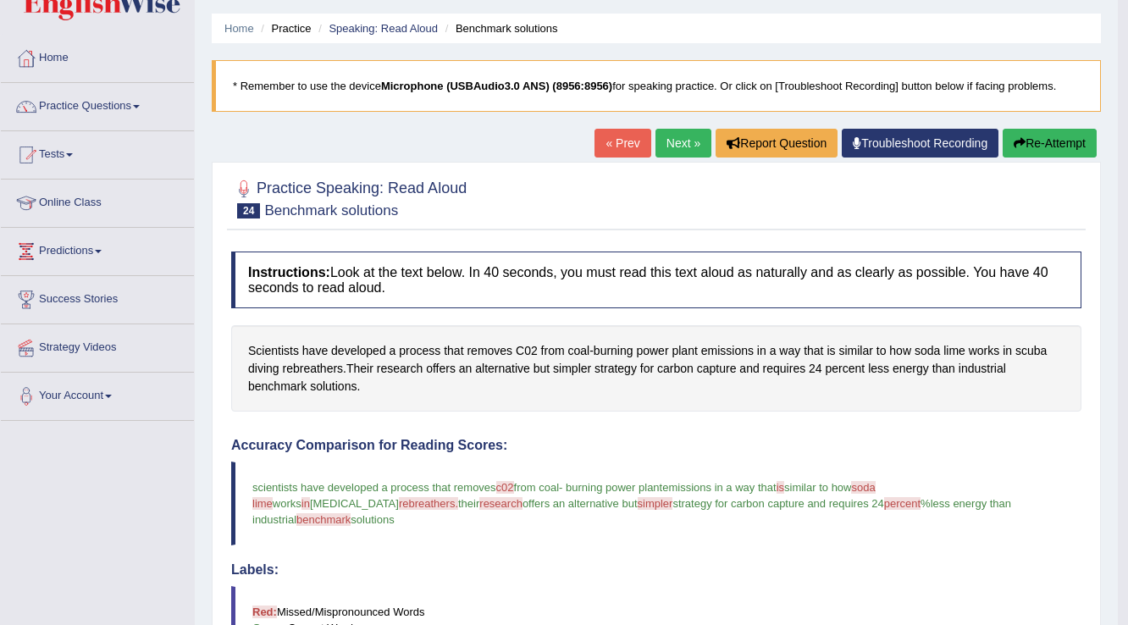
scroll to position [37, 0]
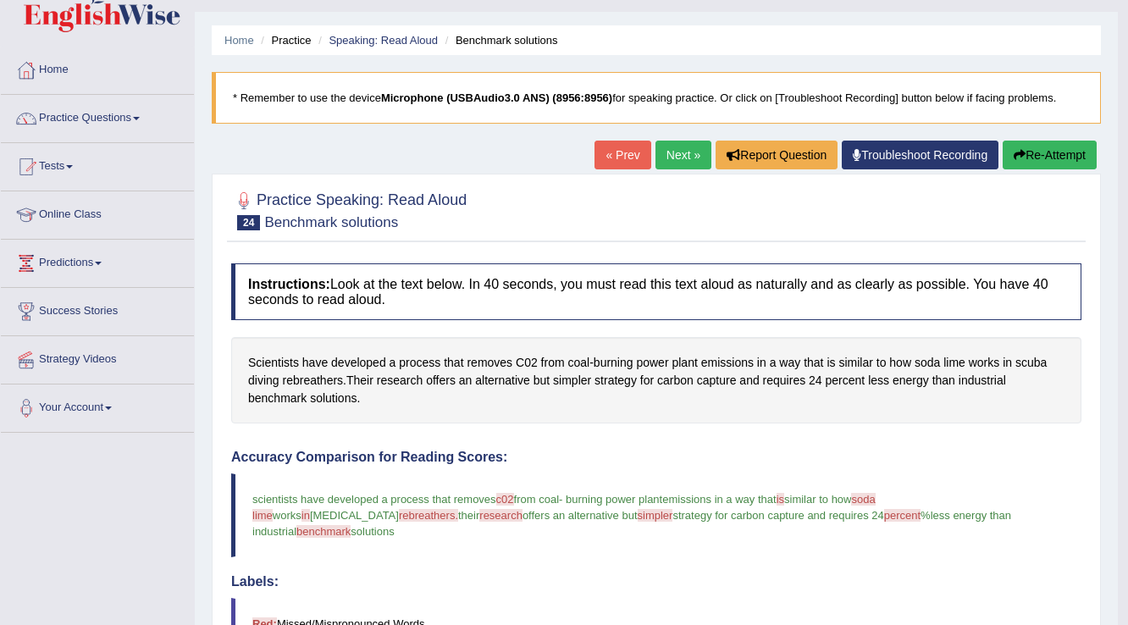
click at [673, 147] on link "Next »" at bounding box center [684, 155] width 56 height 29
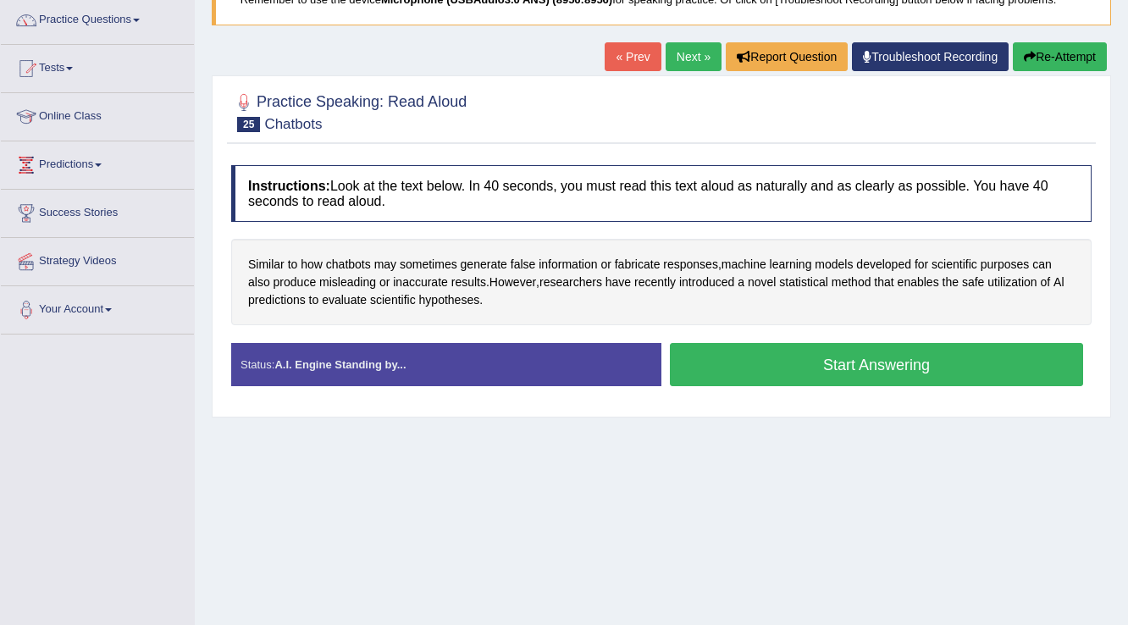
scroll to position [136, 0]
click at [819, 361] on button "Start Answering" at bounding box center [876, 364] width 413 height 43
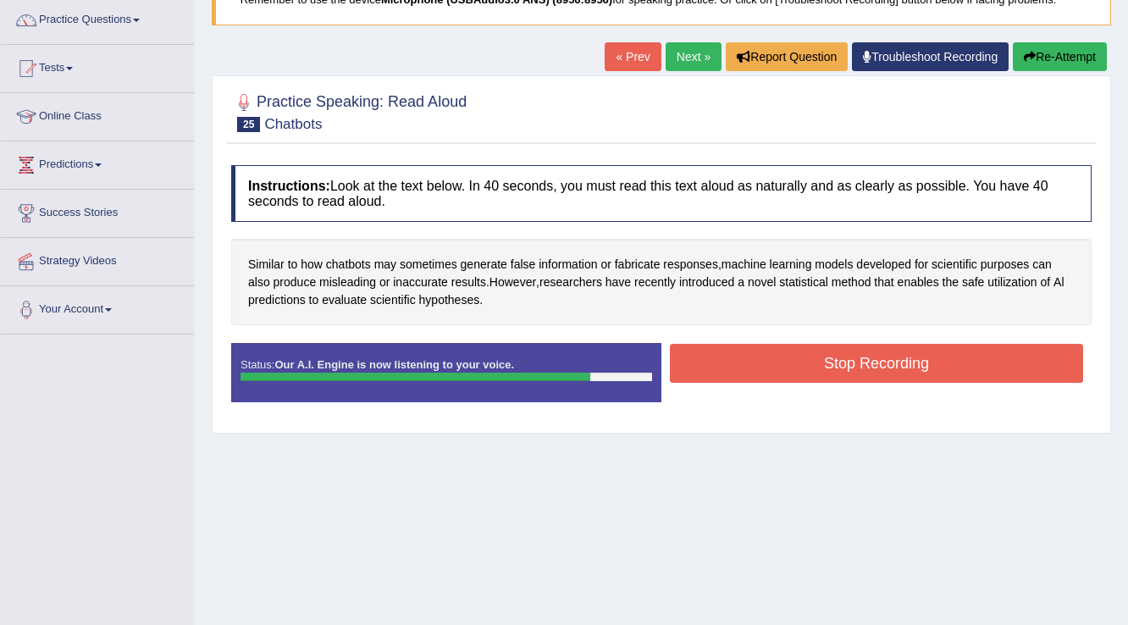
click at [861, 356] on button "Stop Recording" at bounding box center [876, 363] width 413 height 39
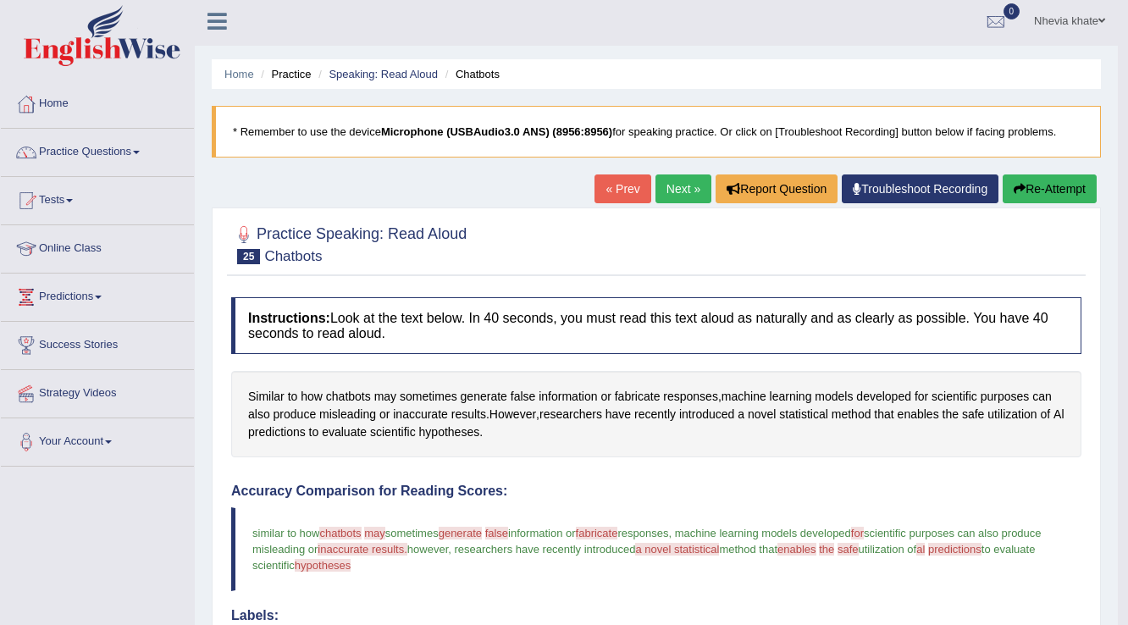
scroll to position [0, 0]
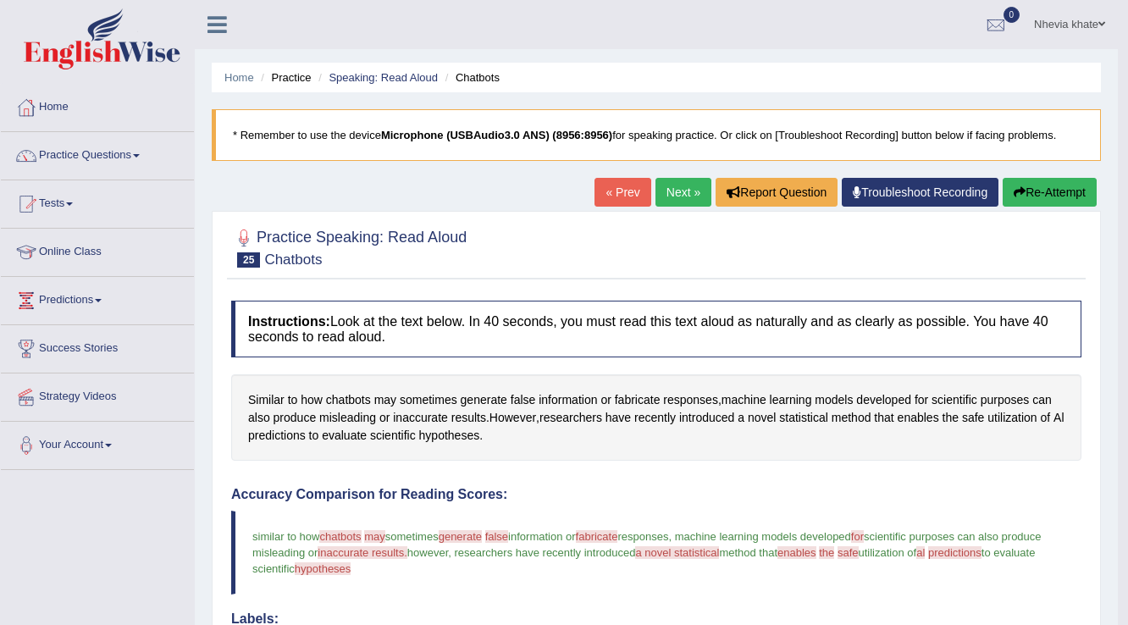
click at [669, 180] on link "Next »" at bounding box center [684, 192] width 56 height 29
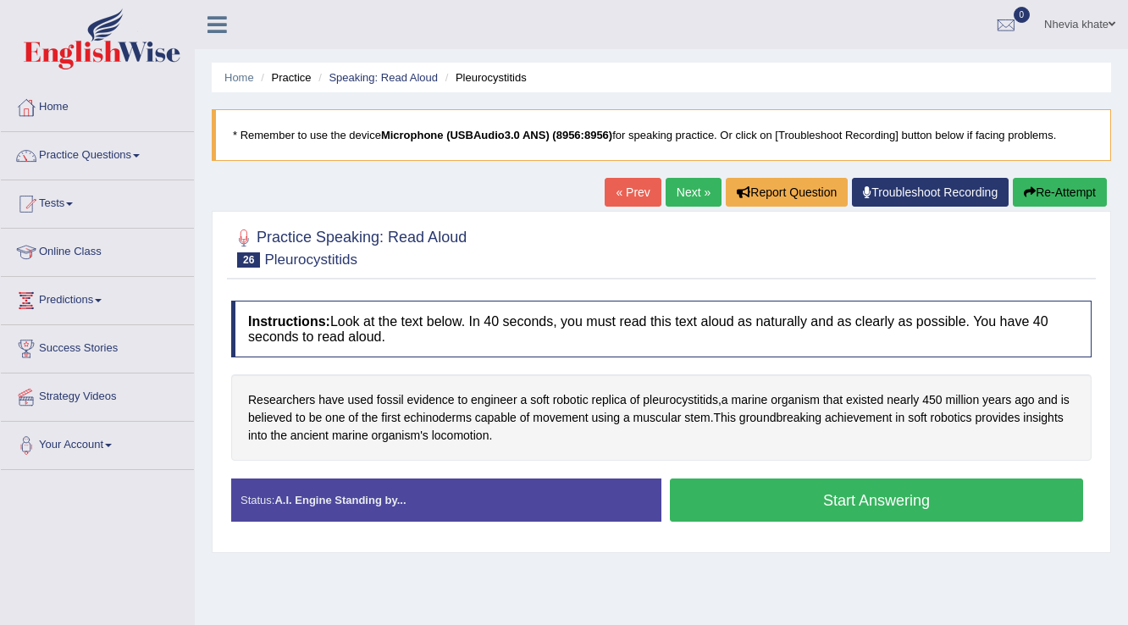
scroll to position [68, 0]
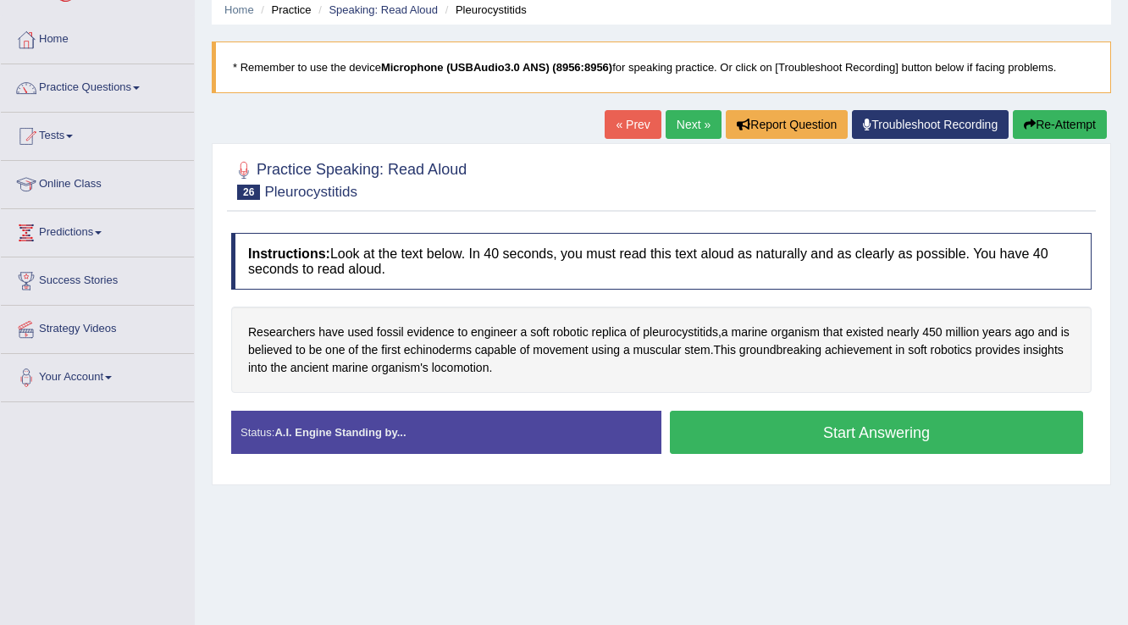
click at [738, 432] on button "Start Answering" at bounding box center [876, 432] width 413 height 43
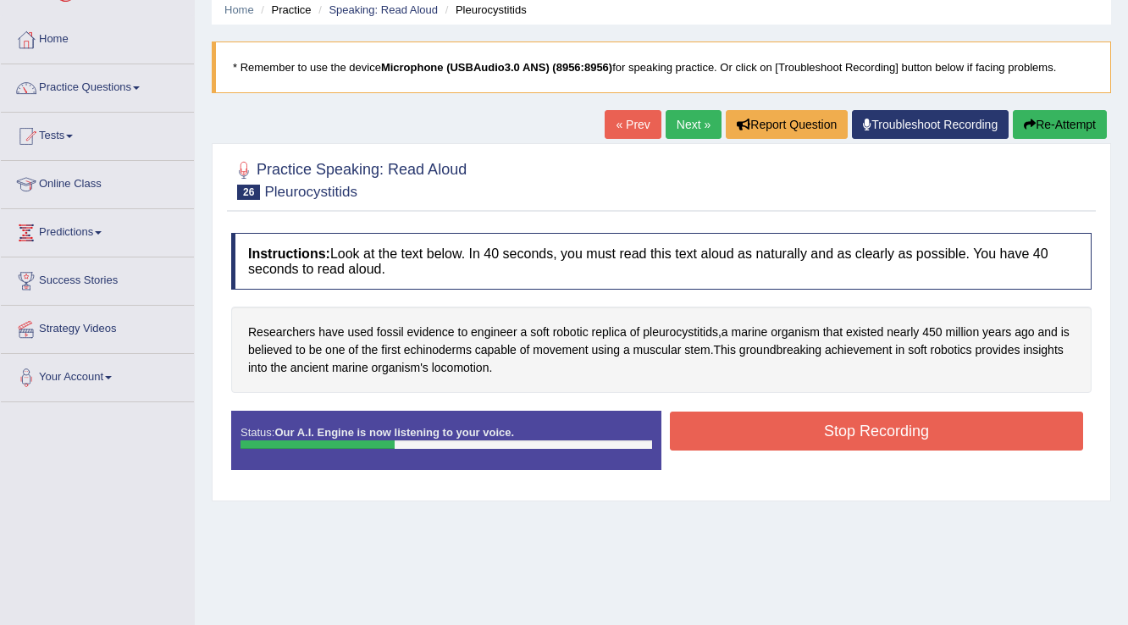
click at [634, 130] on link "« Prev" at bounding box center [633, 124] width 56 height 29
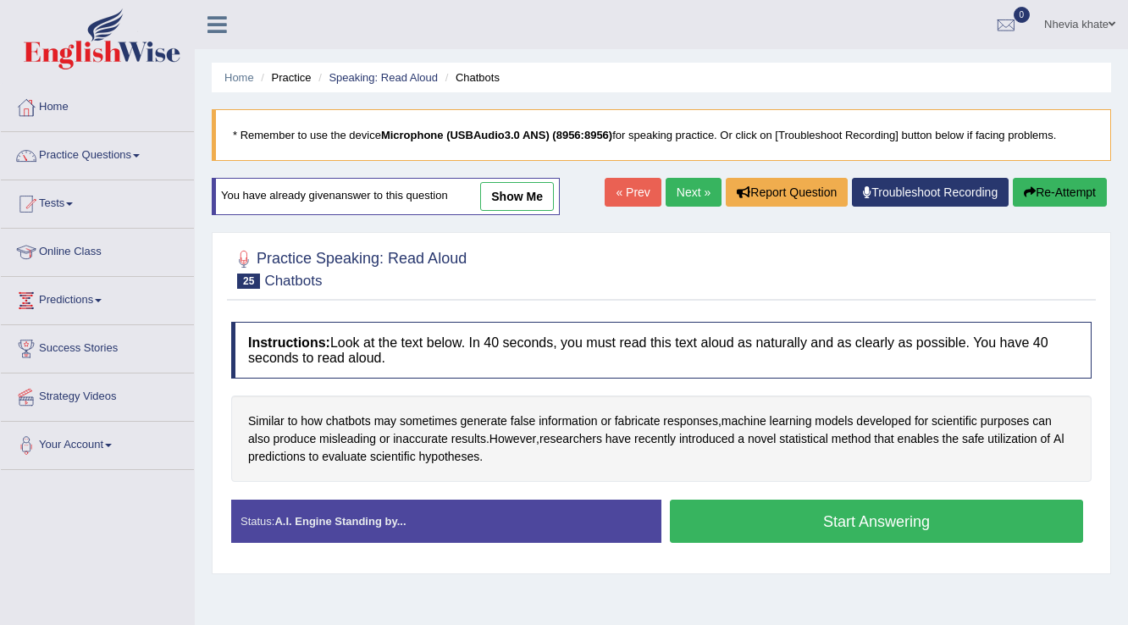
click at [665, 171] on div "Home Practice Speaking: Read Aloud Chatbots * Remember to use the device Microp…" at bounding box center [662, 423] width 934 height 847
click at [677, 193] on link "Next »" at bounding box center [694, 192] width 56 height 29
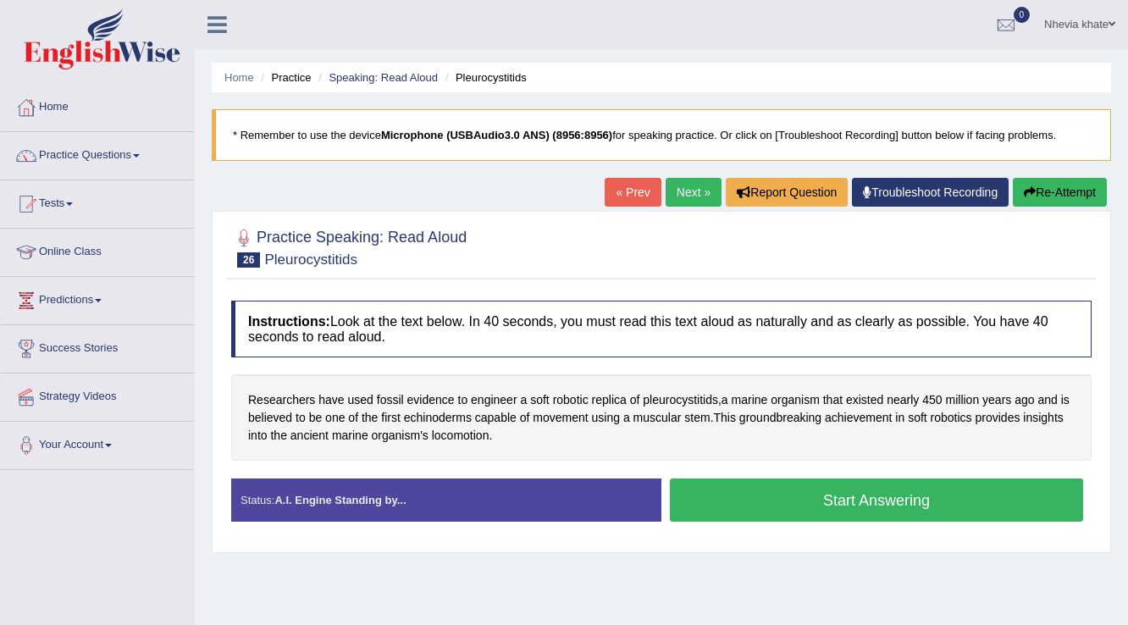
click at [905, 494] on button "Start Answering" at bounding box center [876, 500] width 413 height 43
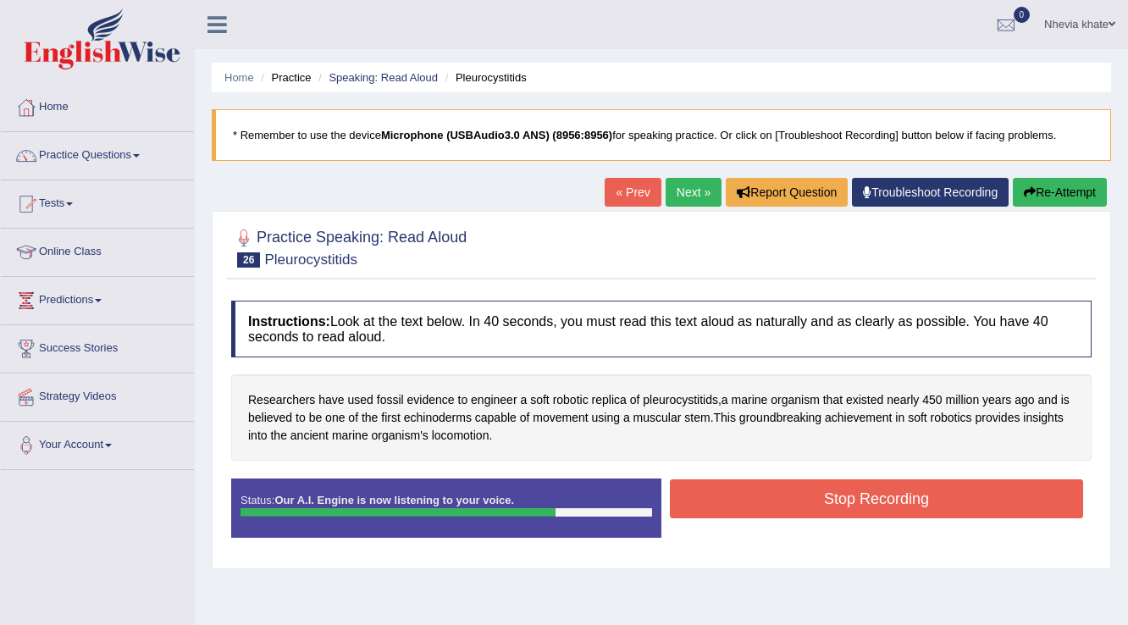
click at [905, 494] on button "Stop Recording" at bounding box center [876, 498] width 413 height 39
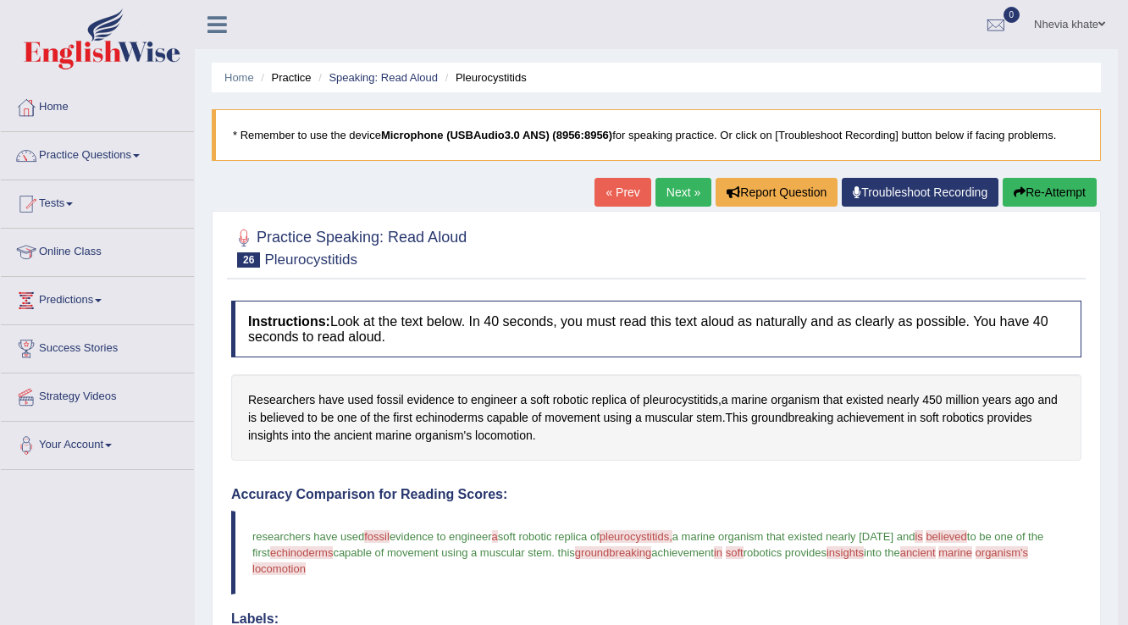
click at [681, 185] on link "Next »" at bounding box center [684, 192] width 56 height 29
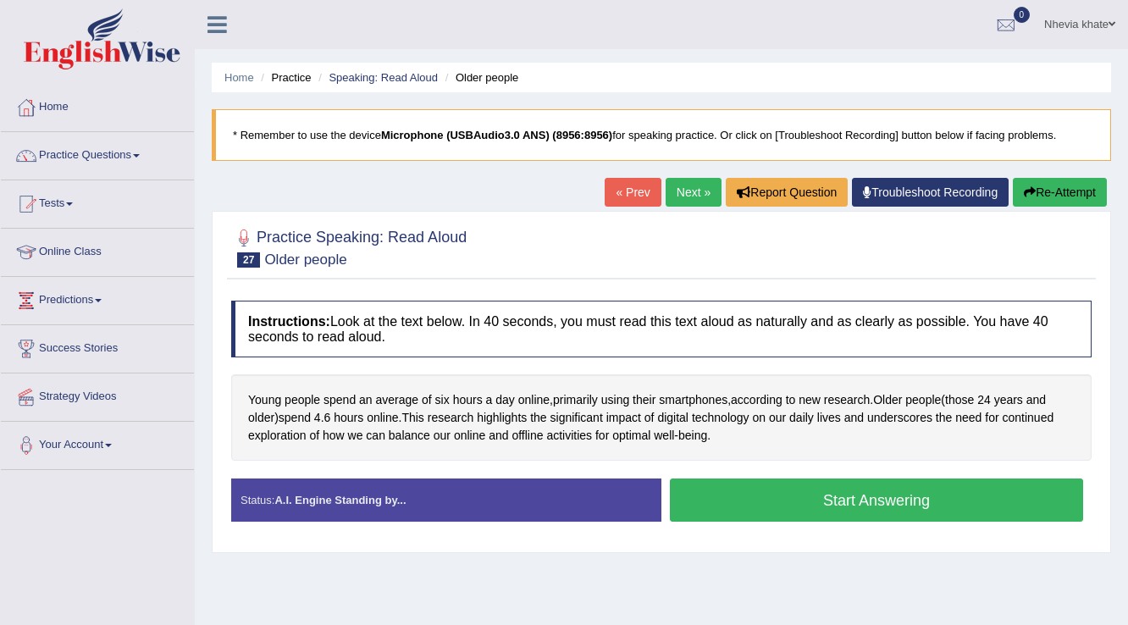
click at [752, 505] on button "Start Answering" at bounding box center [876, 500] width 413 height 43
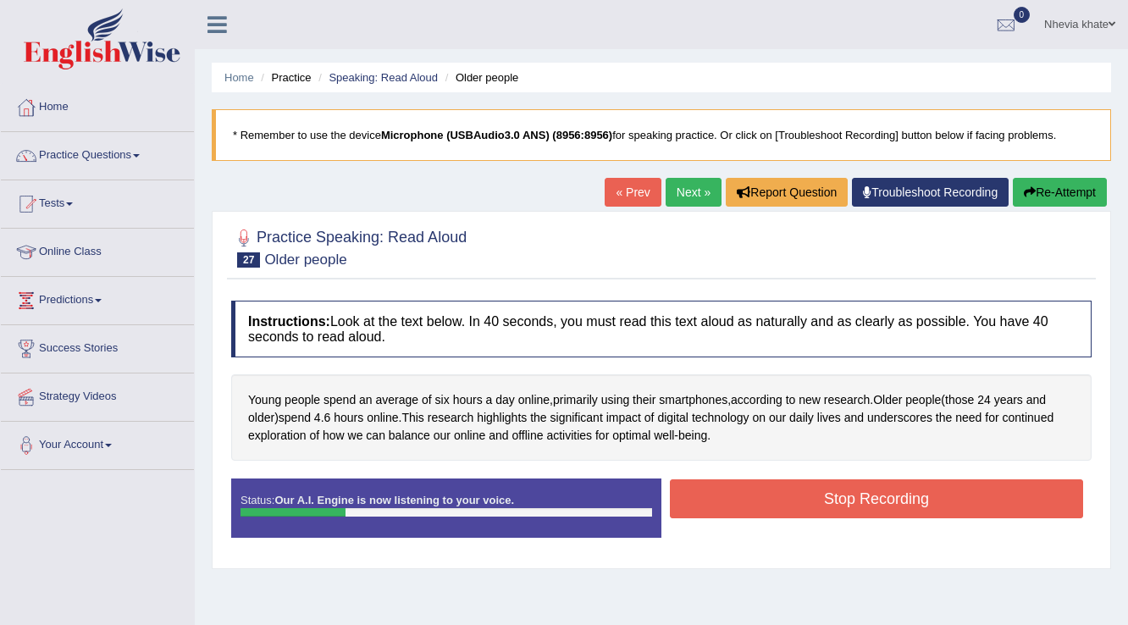
click at [637, 187] on link "« Prev" at bounding box center [633, 192] width 56 height 29
click at [856, 489] on button "Stop Recording" at bounding box center [876, 498] width 413 height 39
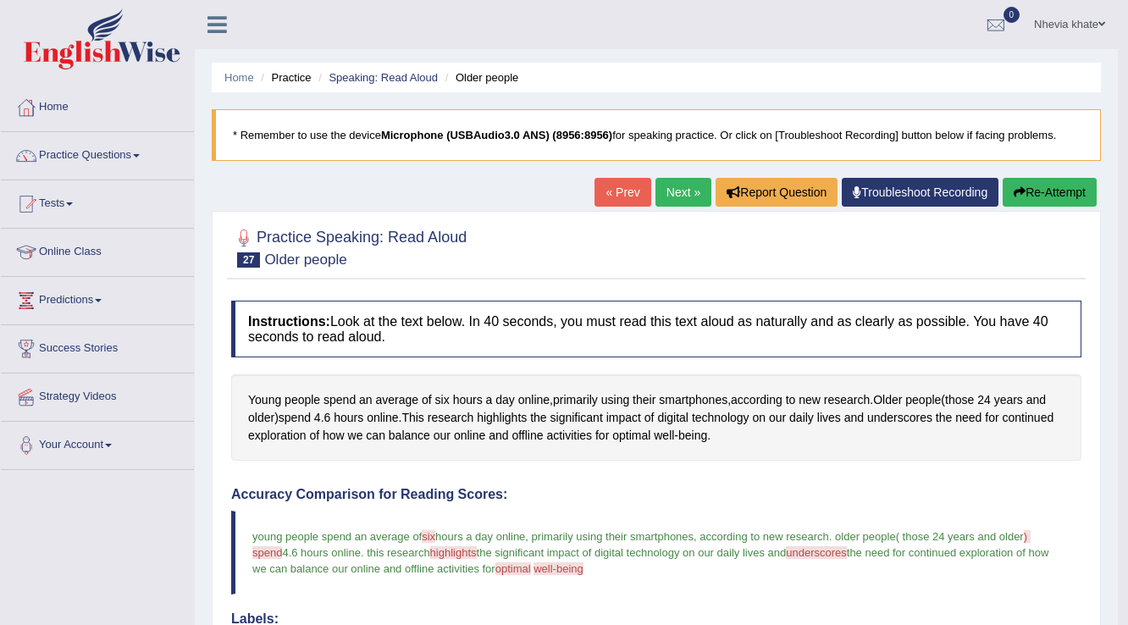
click at [674, 191] on link "Next »" at bounding box center [684, 192] width 56 height 29
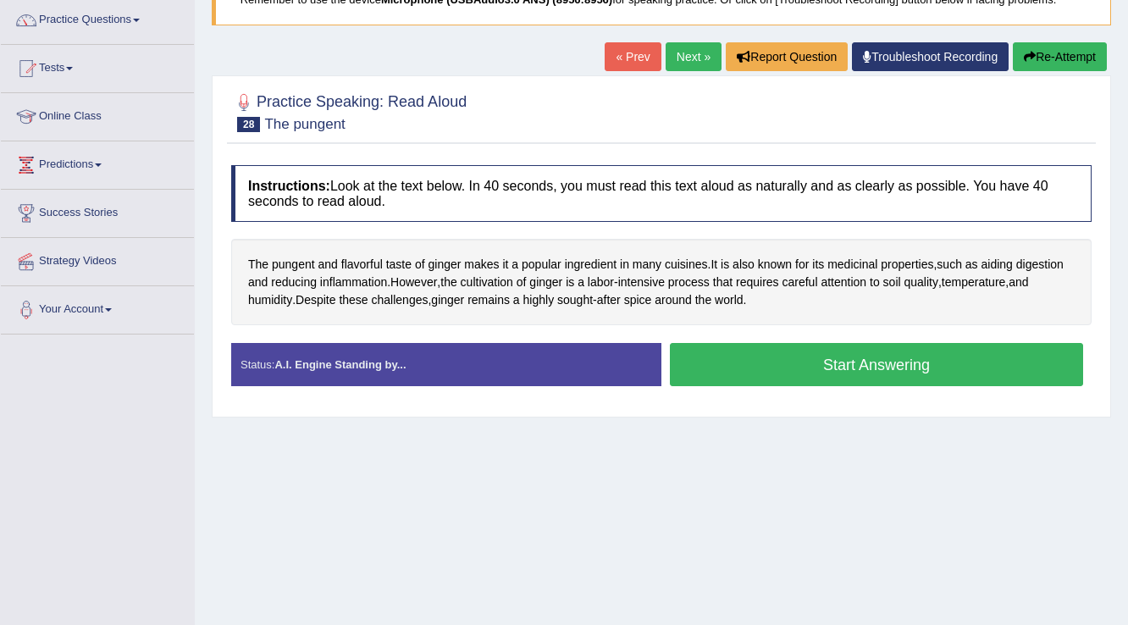
click at [806, 356] on button "Start Answering" at bounding box center [876, 364] width 413 height 43
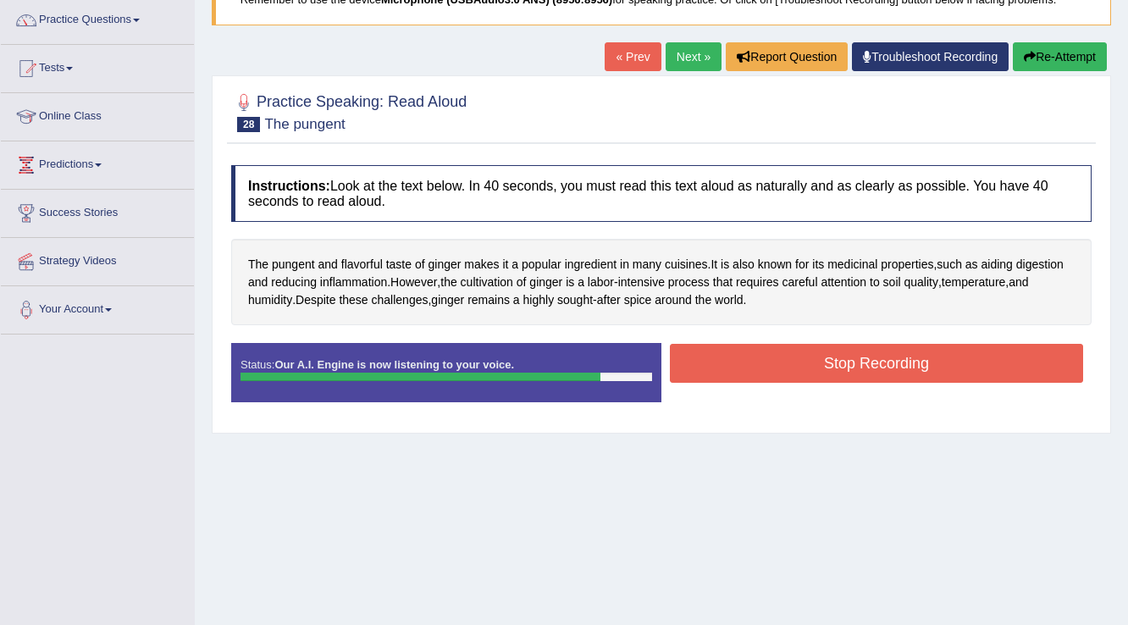
click at [806, 356] on button "Stop Recording" at bounding box center [876, 363] width 413 height 39
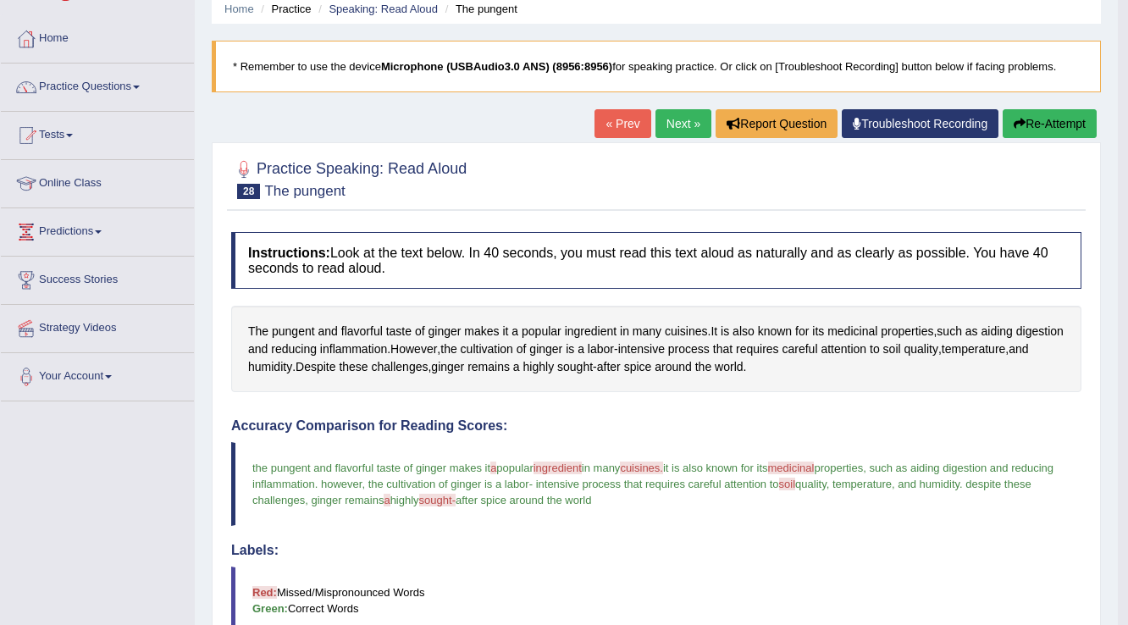
scroll to position [68, 0]
click at [670, 128] on link "Next »" at bounding box center [684, 124] width 56 height 29
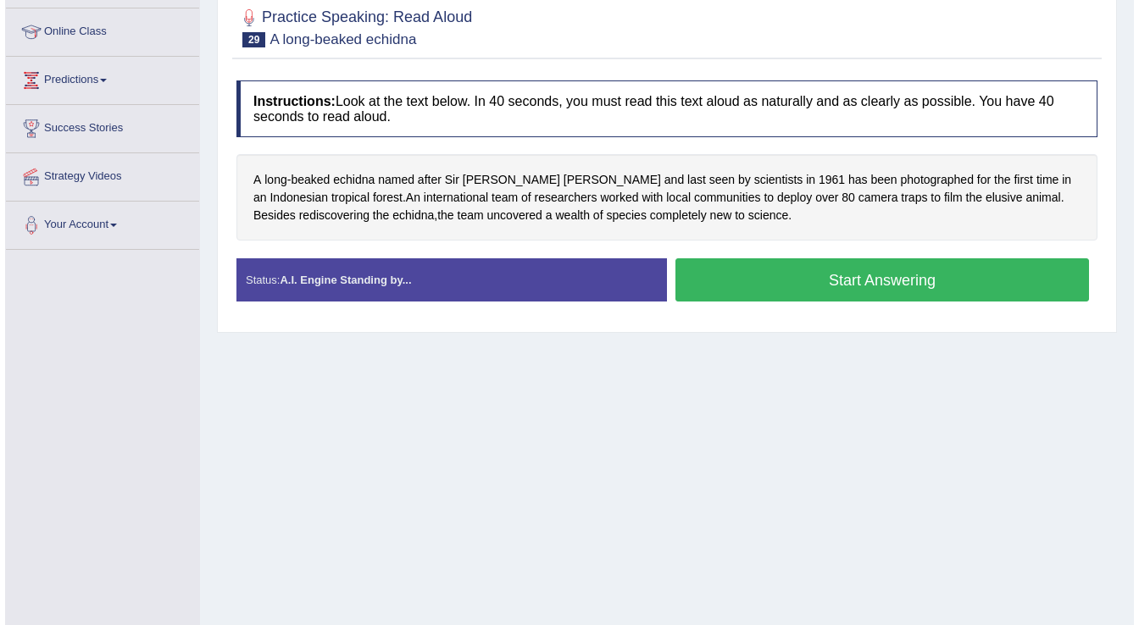
scroll to position [197, 0]
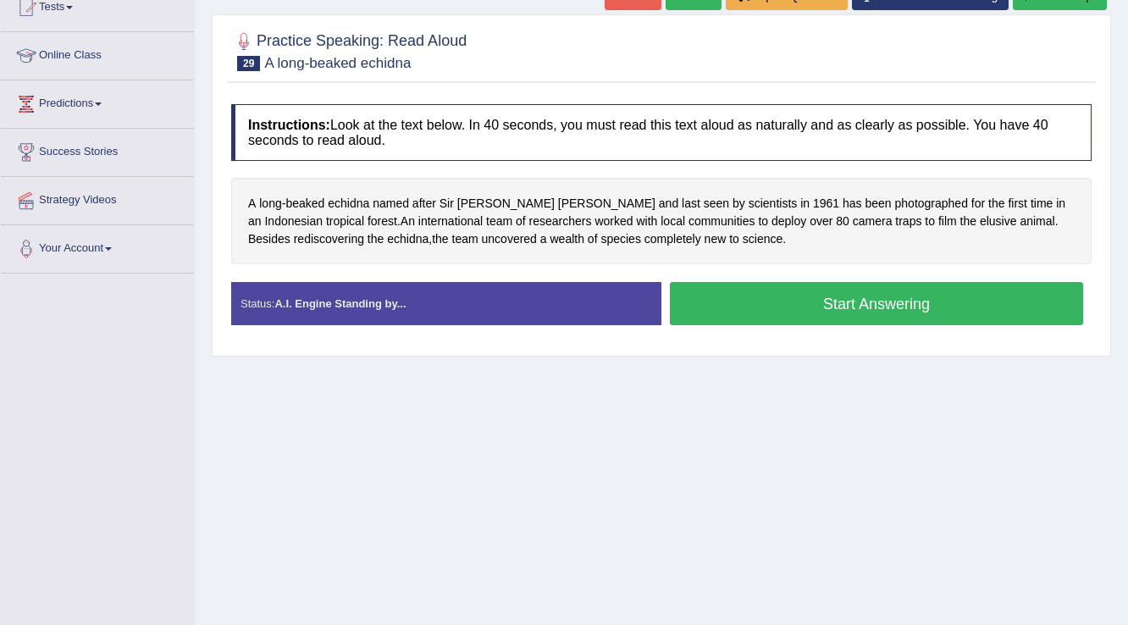
click at [759, 300] on button "Start Answering" at bounding box center [876, 303] width 413 height 43
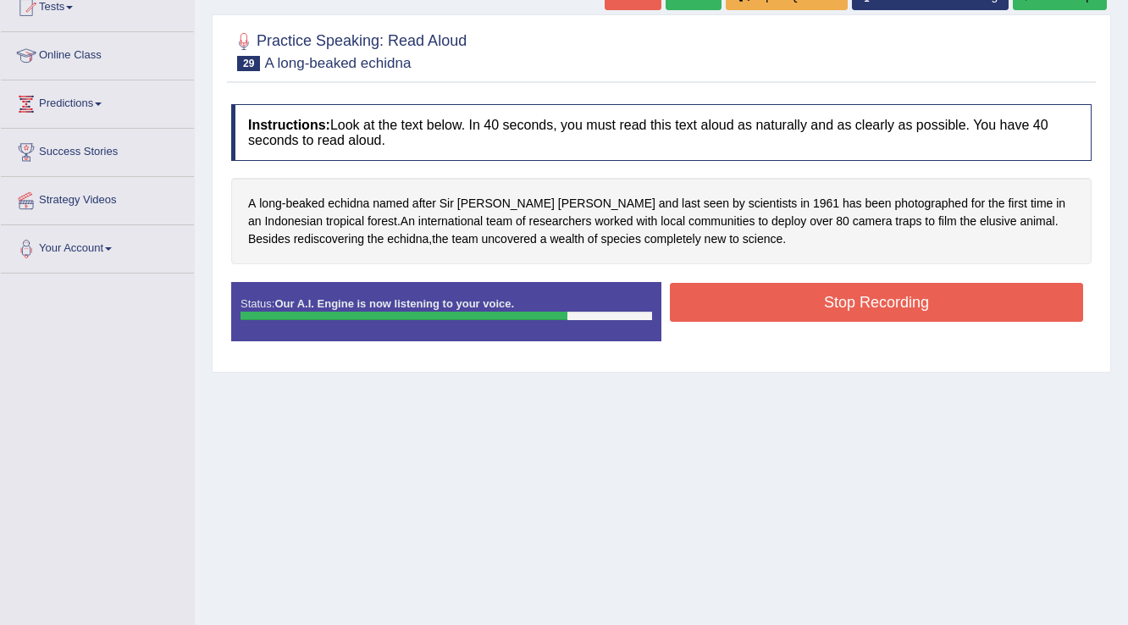
click at [759, 300] on button "Stop Recording" at bounding box center [876, 302] width 413 height 39
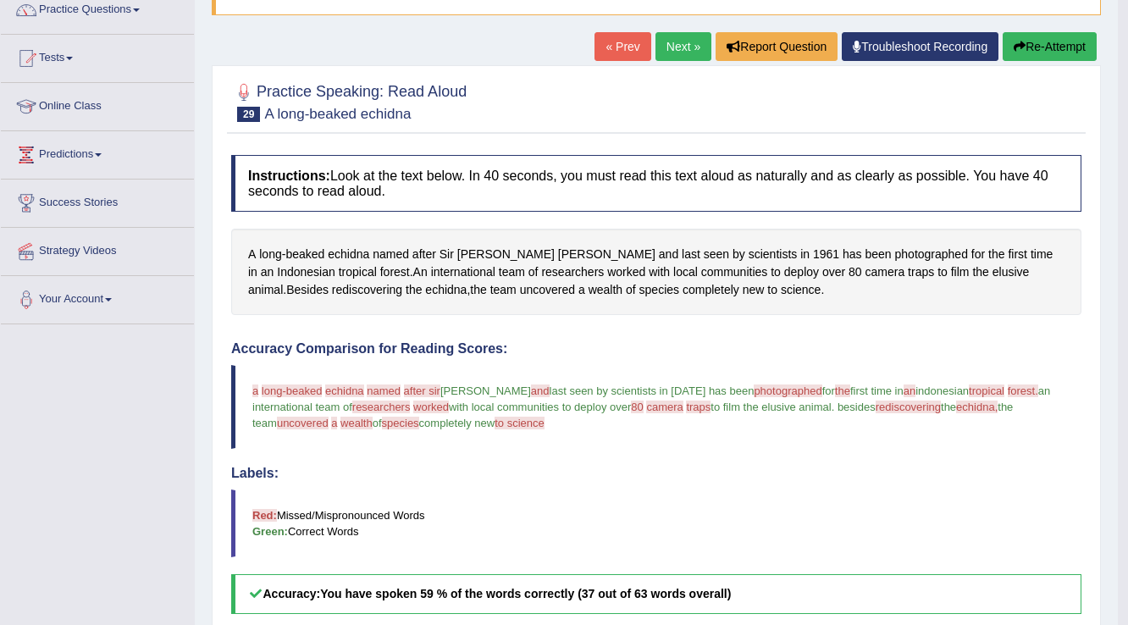
scroll to position [122, 0]
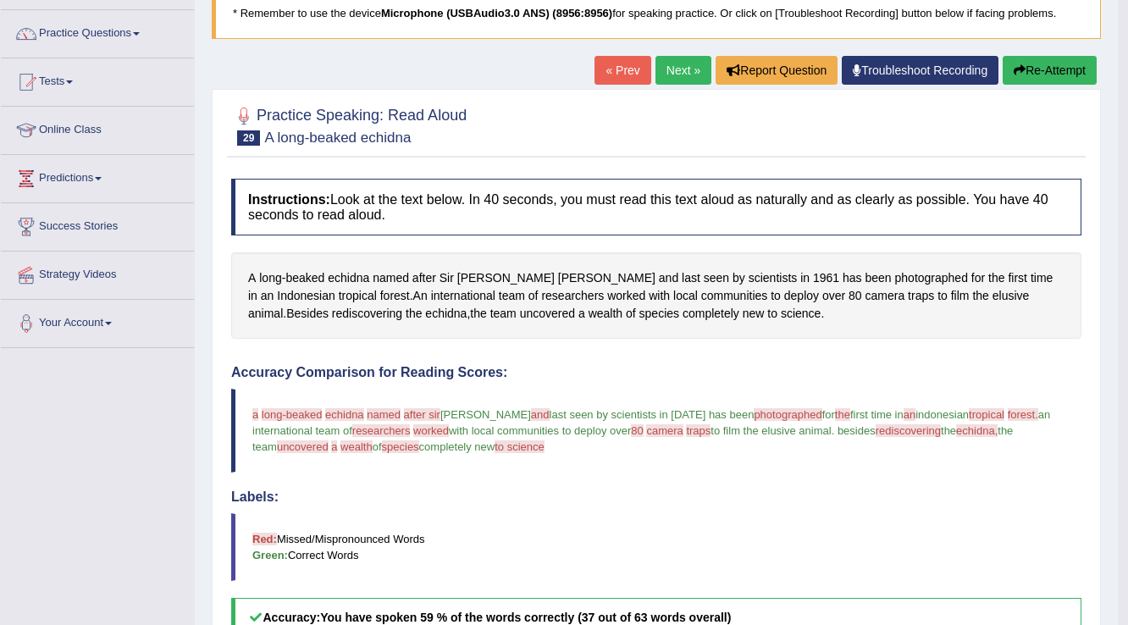
click at [667, 67] on link "Next »" at bounding box center [684, 70] width 56 height 29
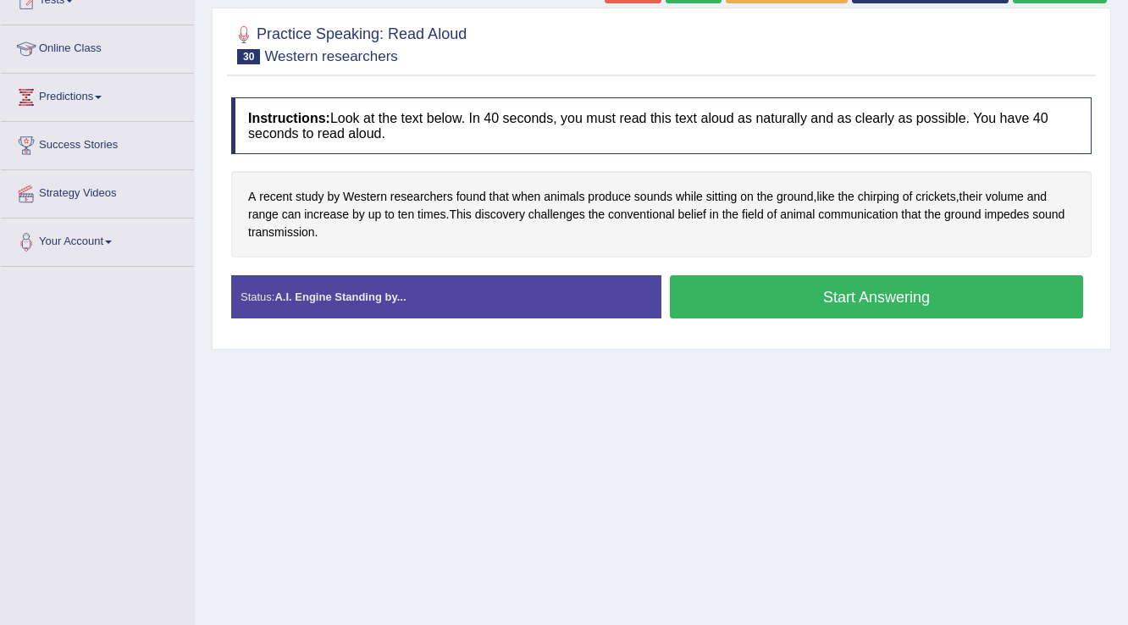
scroll to position [136, 0]
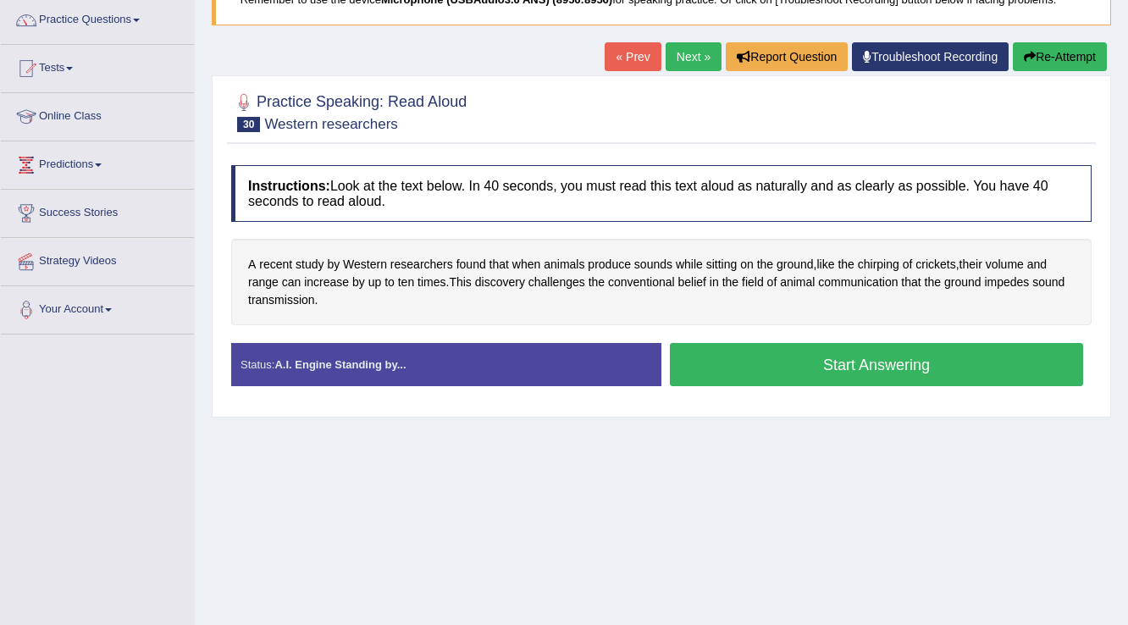
click at [788, 367] on button "Start Answering" at bounding box center [876, 364] width 413 height 43
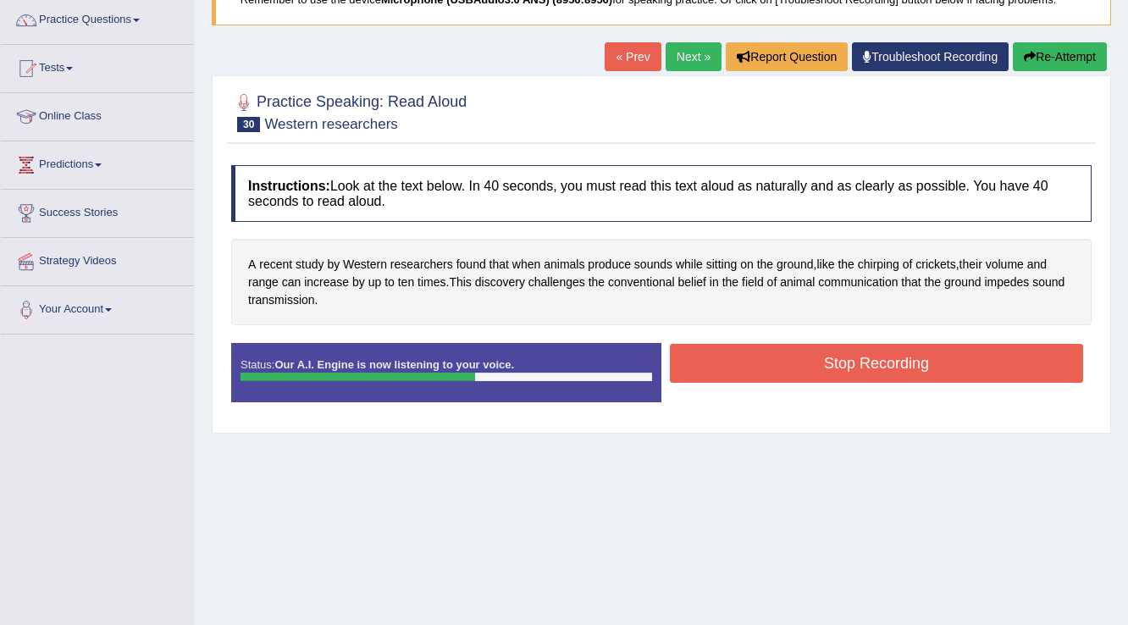
click at [788, 367] on button "Stop Recording" at bounding box center [876, 363] width 413 height 39
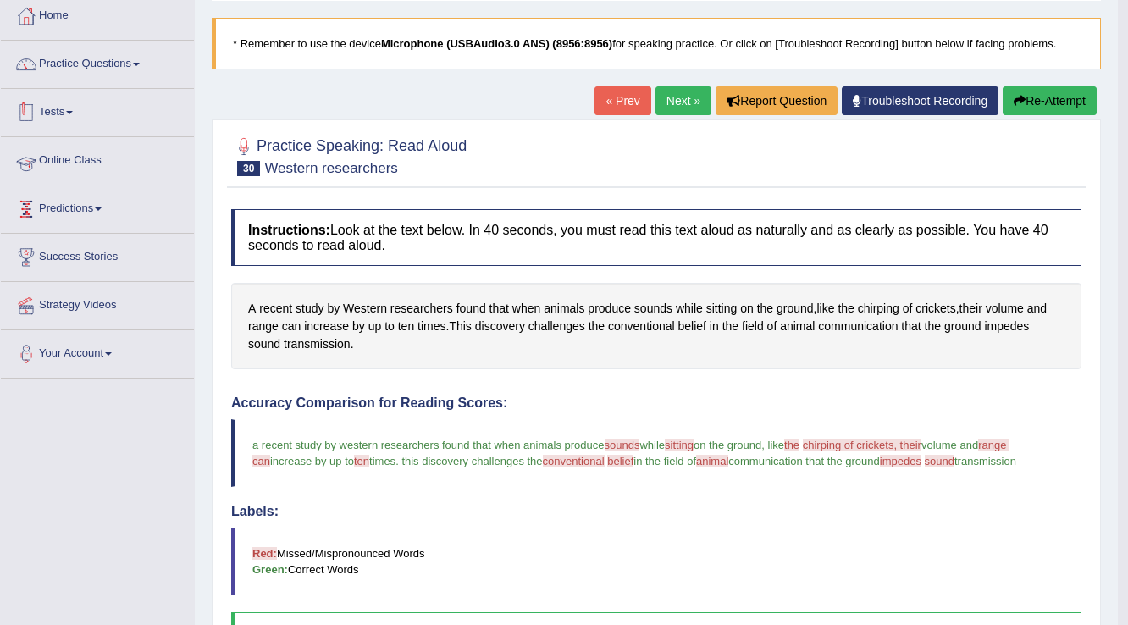
scroll to position [68, 0]
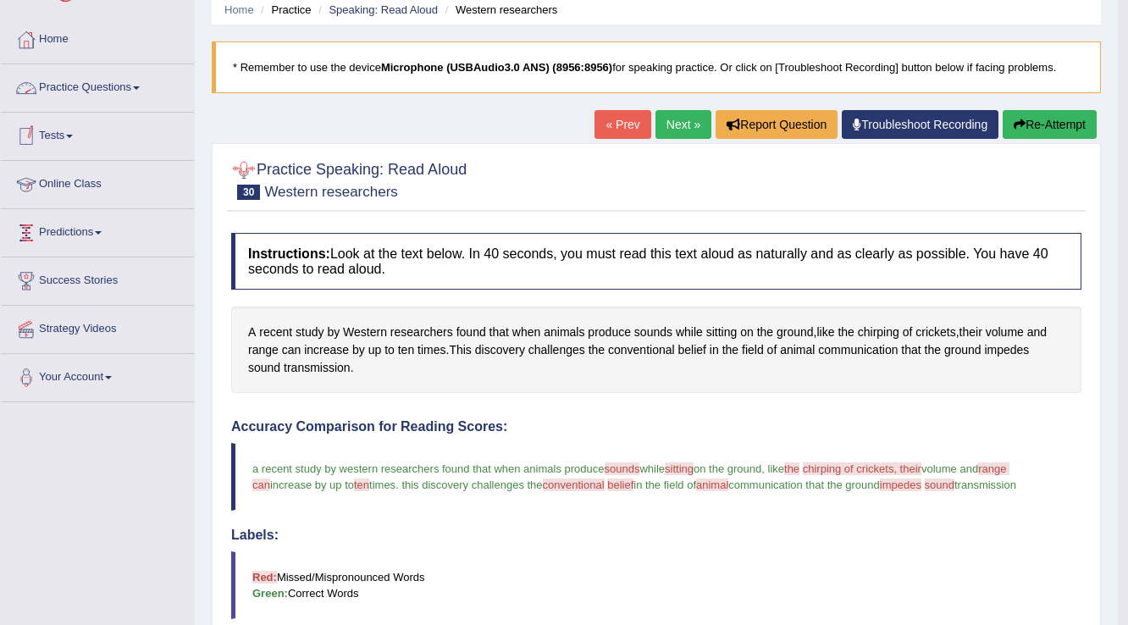
click at [130, 88] on link "Practice Questions" at bounding box center [97, 85] width 193 height 42
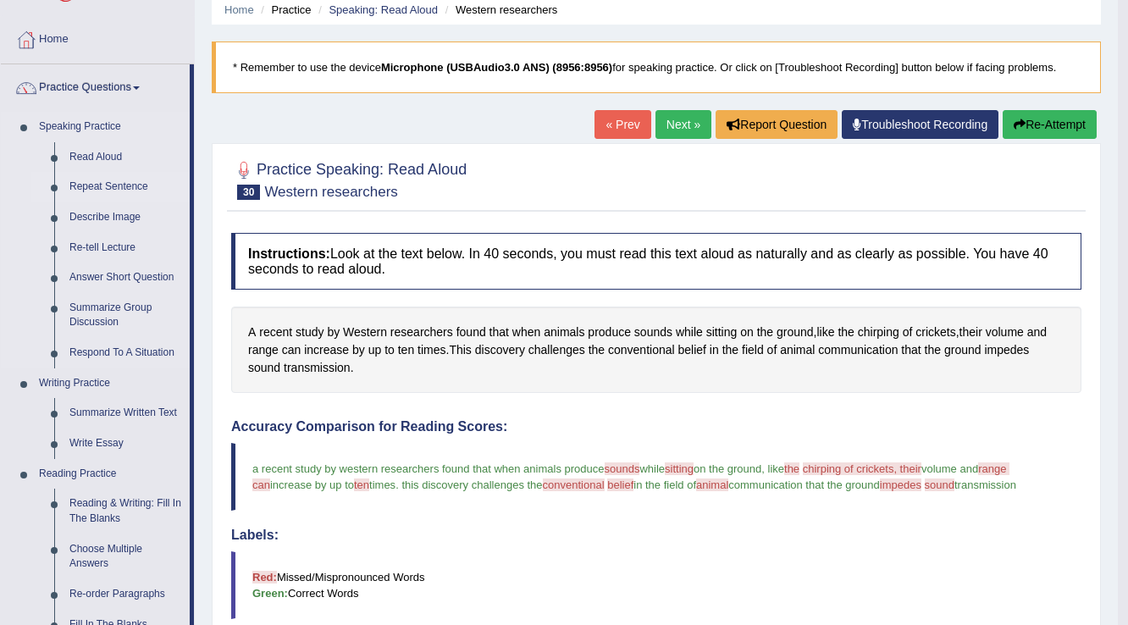
click at [130, 186] on link "Repeat Sentence" at bounding box center [126, 187] width 128 height 30
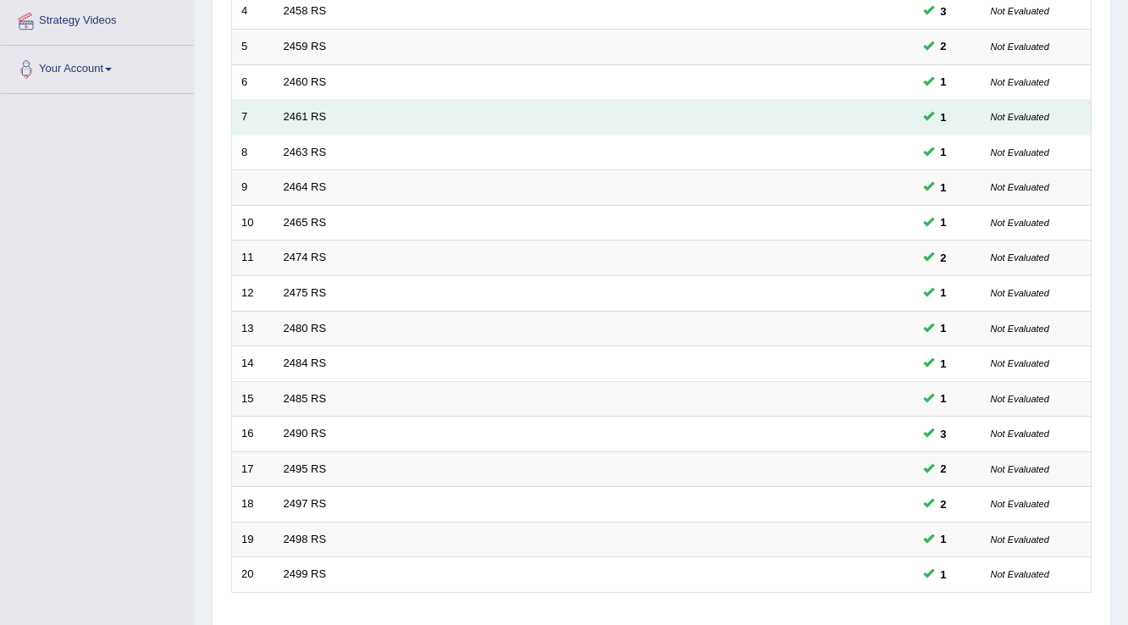
scroll to position [491, 0]
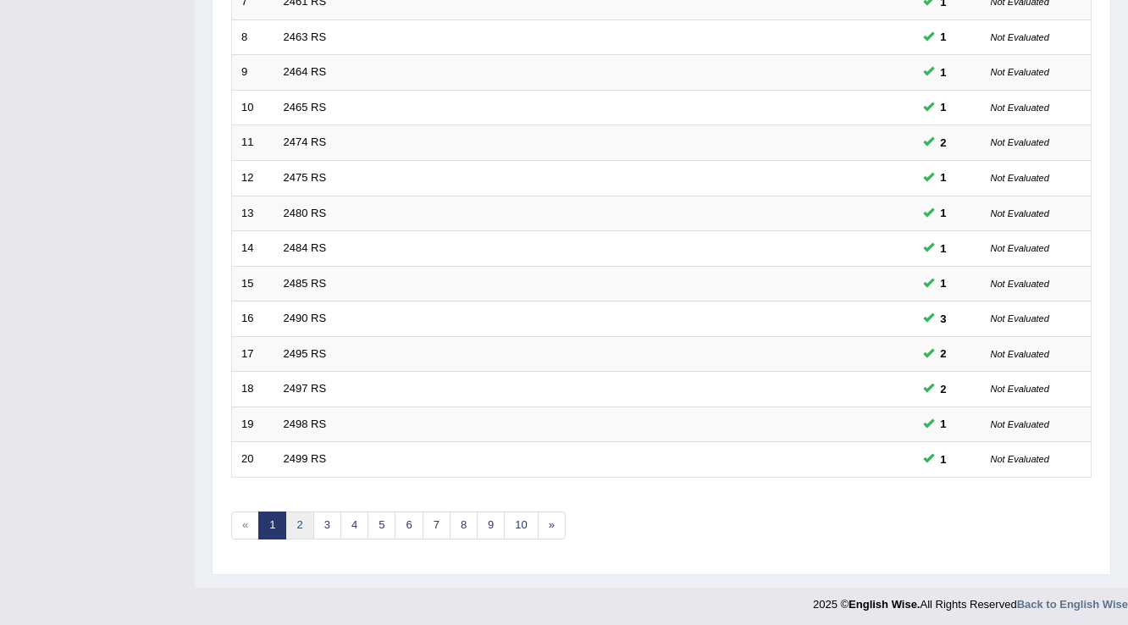
click at [302, 527] on link "2" at bounding box center [299, 526] width 28 height 28
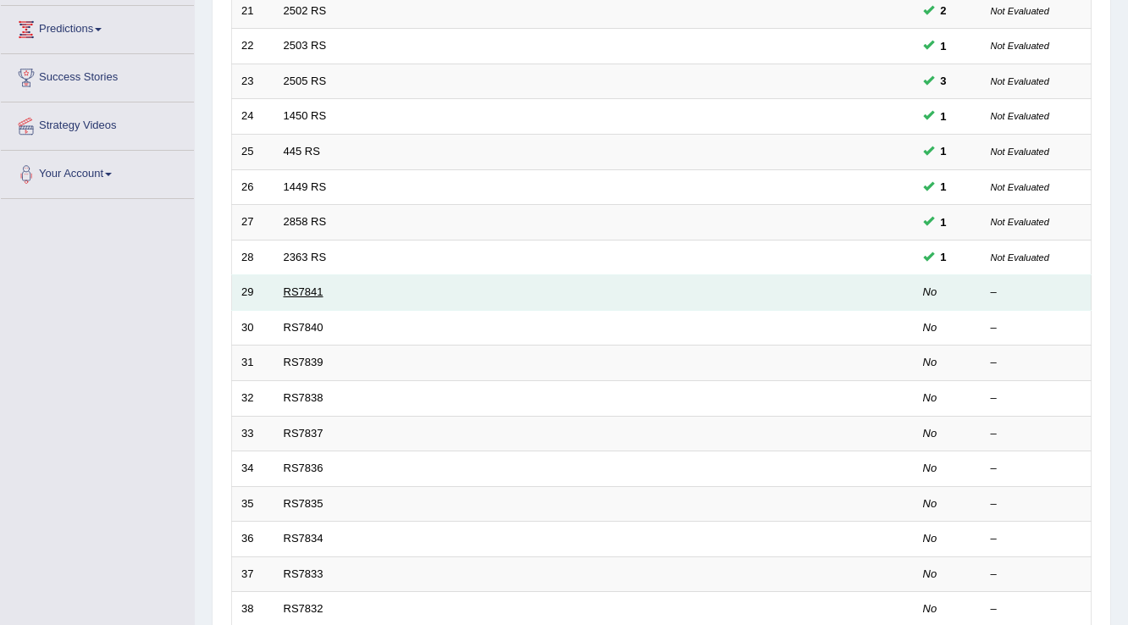
click at [294, 295] on link "RS7841" at bounding box center [304, 291] width 40 height 13
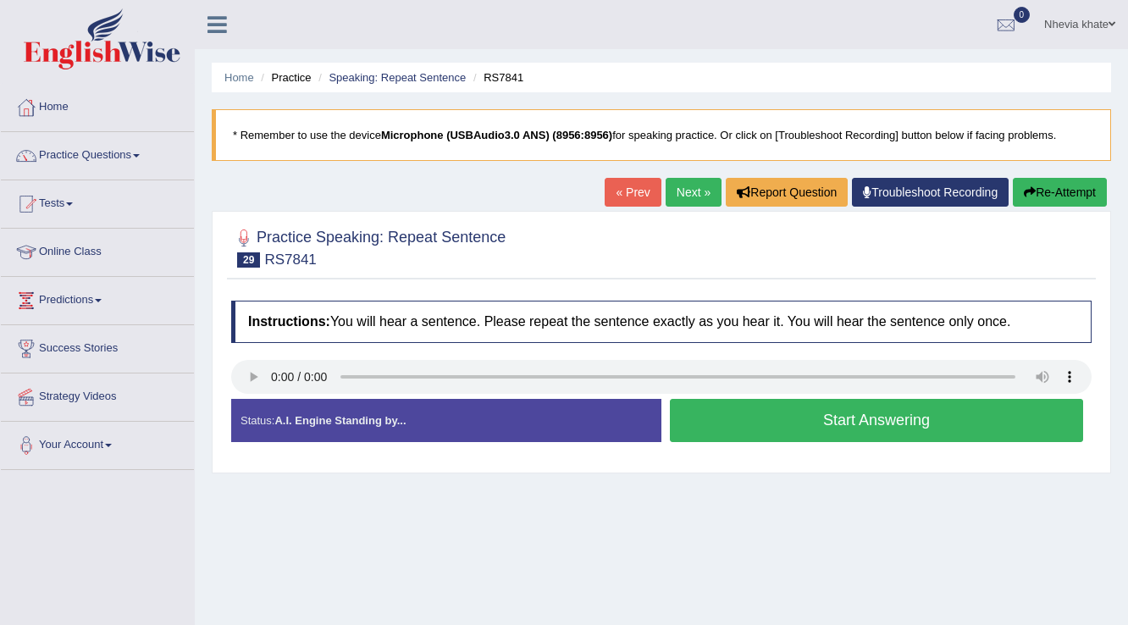
click at [823, 425] on button "Start Answering" at bounding box center [876, 420] width 413 height 43
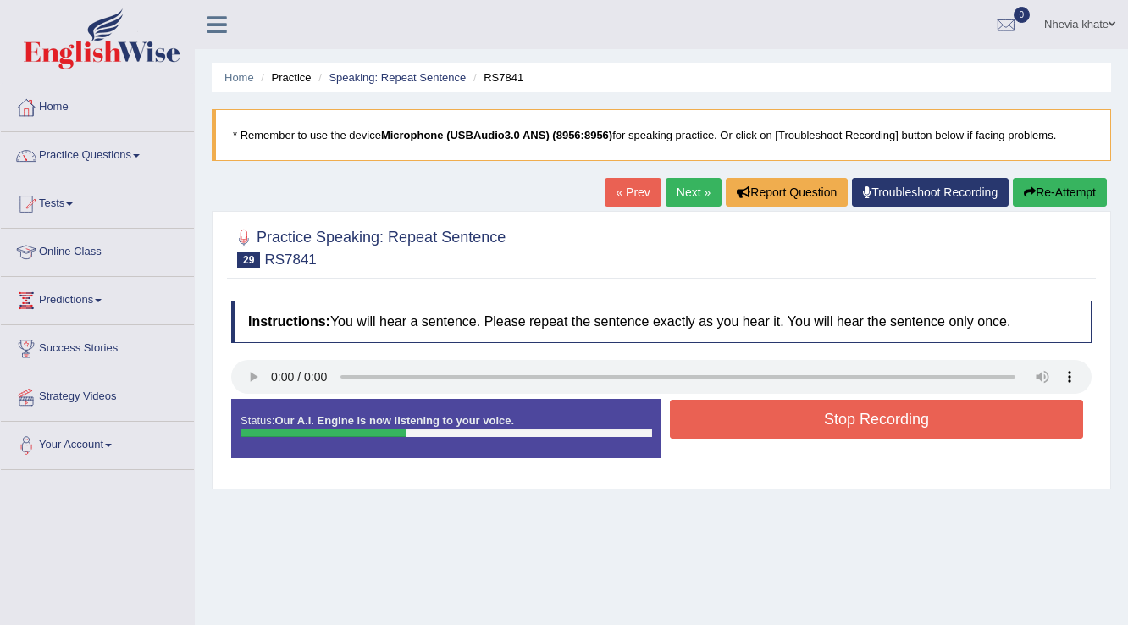
click at [822, 425] on button "Stop Recording" at bounding box center [876, 419] width 413 height 39
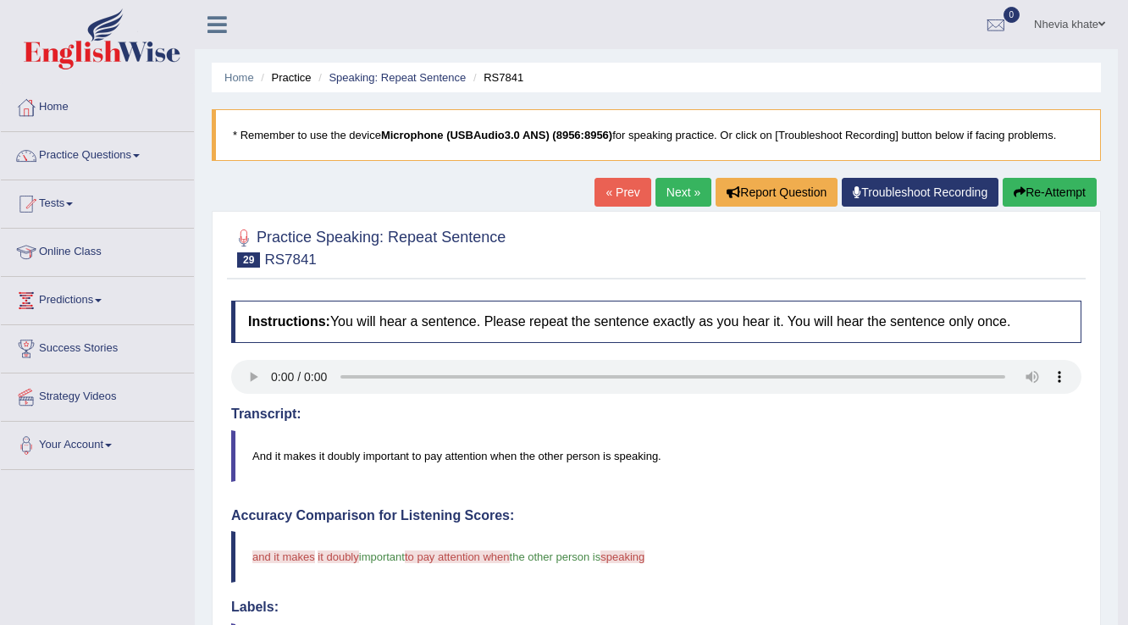
click at [678, 197] on link "Next »" at bounding box center [684, 192] width 56 height 29
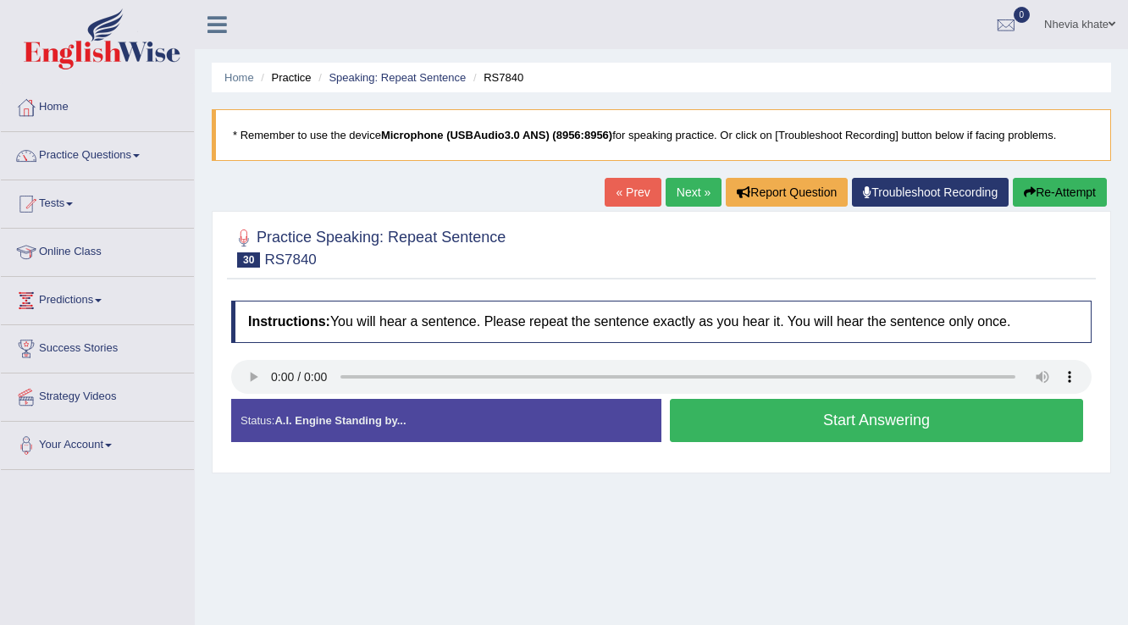
click at [895, 420] on button "Start Answering" at bounding box center [876, 420] width 413 height 43
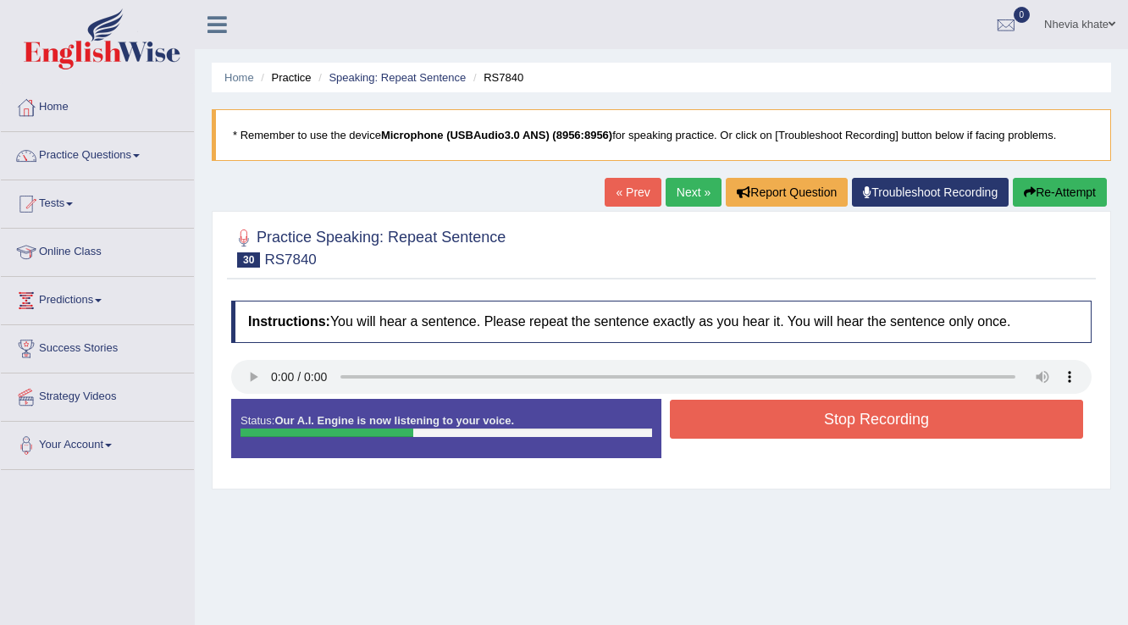
click at [895, 420] on button "Stop Recording" at bounding box center [876, 419] width 413 height 39
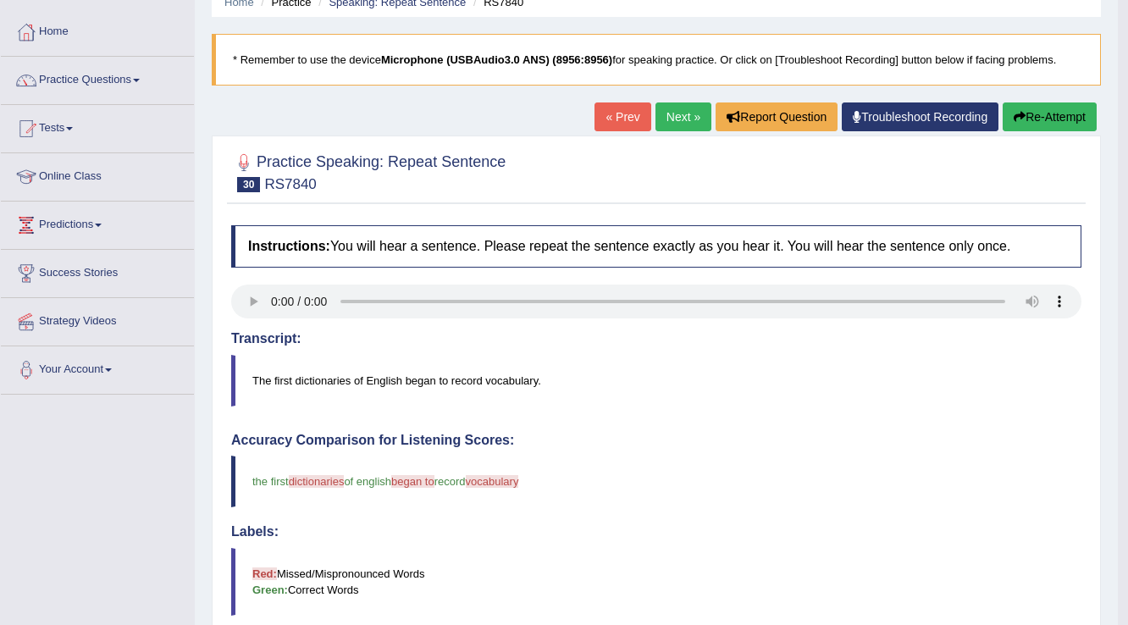
scroll to position [68, 0]
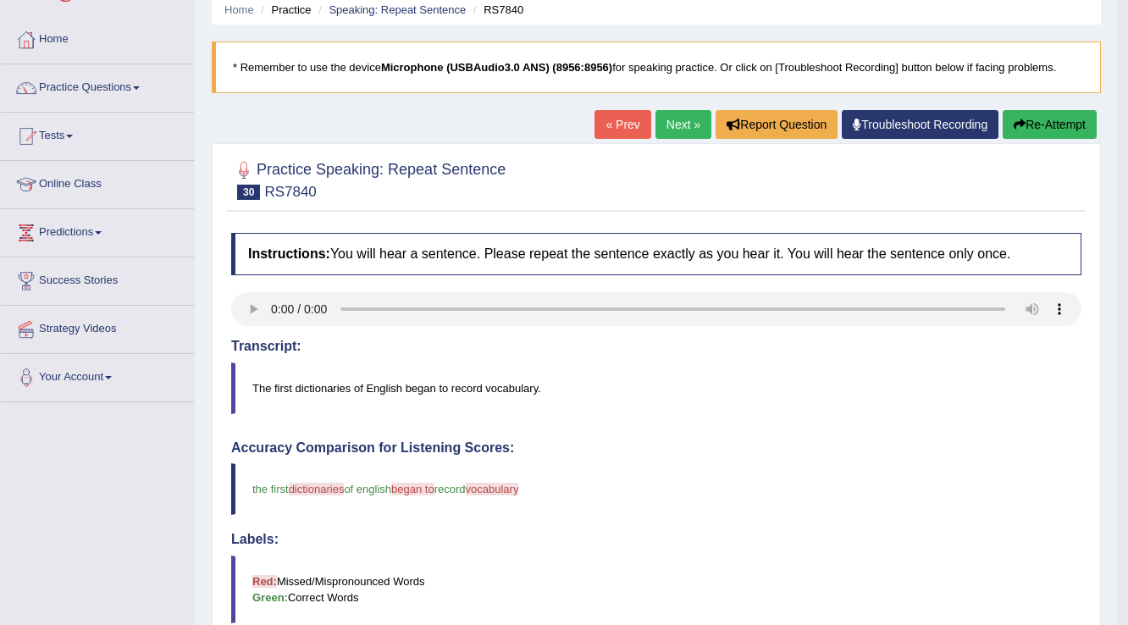
click at [676, 121] on link "Next »" at bounding box center [684, 124] width 56 height 29
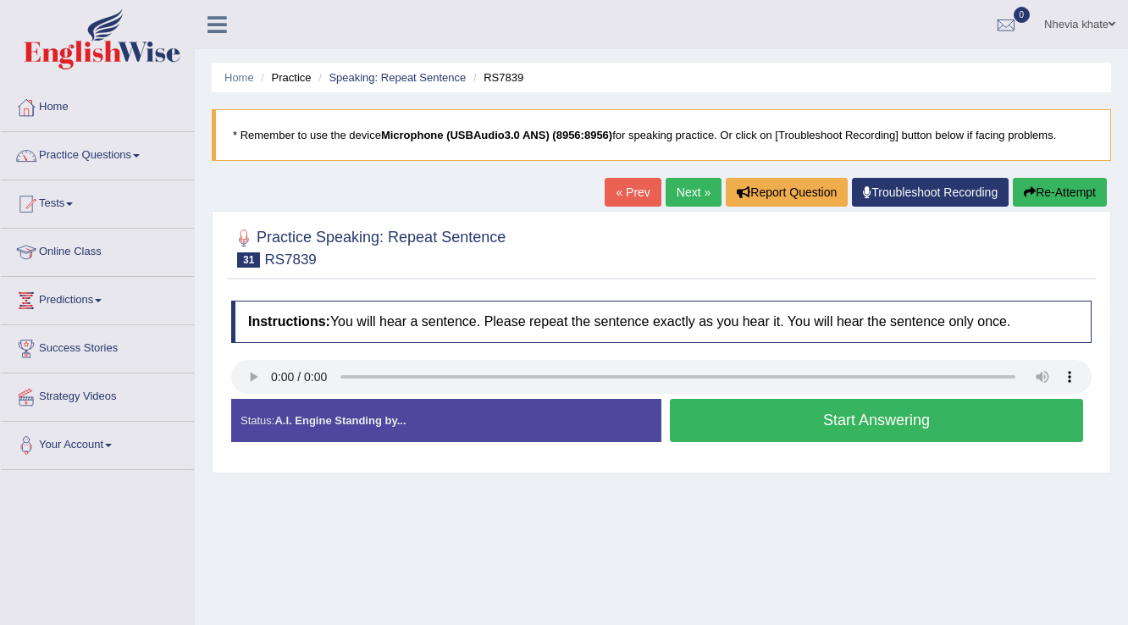
click at [854, 418] on button "Start Answering" at bounding box center [876, 420] width 413 height 43
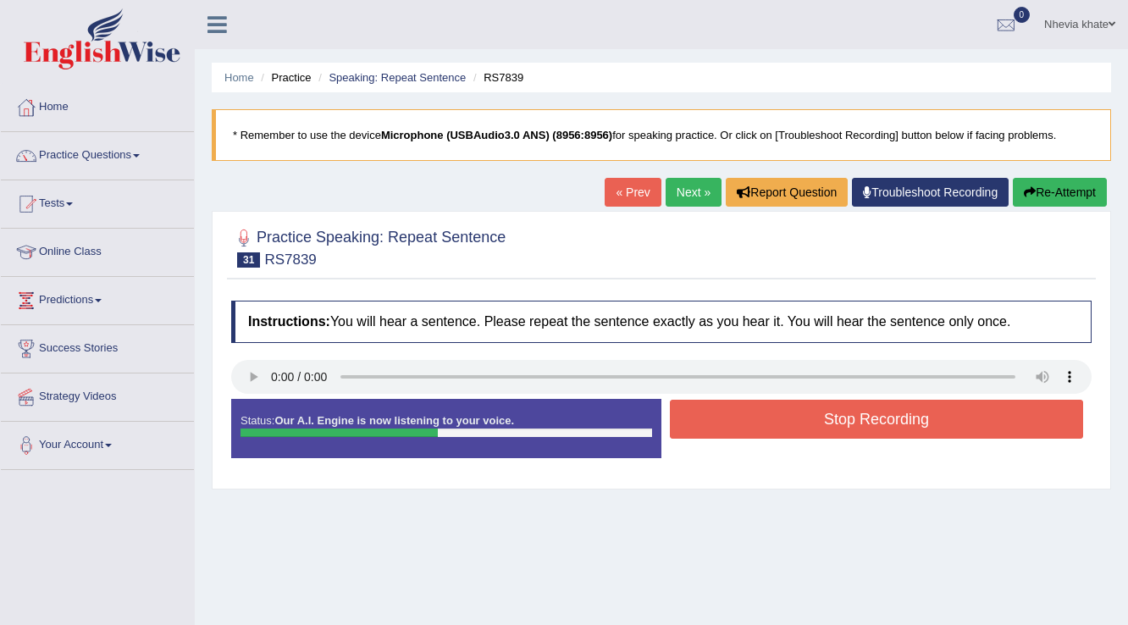
click at [854, 418] on button "Stop Recording" at bounding box center [876, 419] width 413 height 39
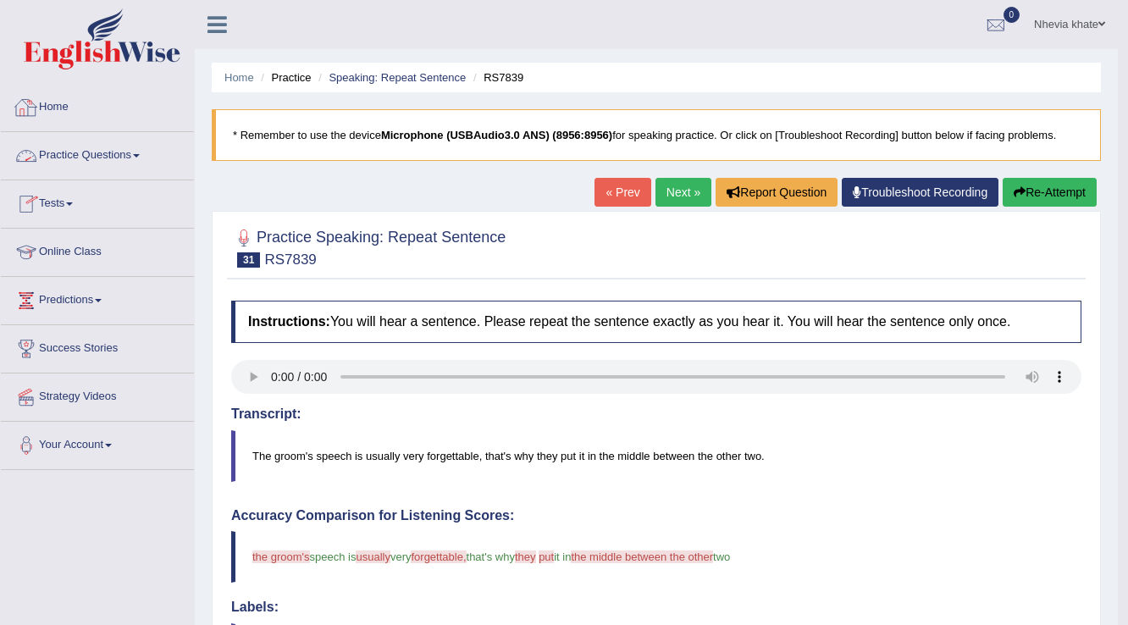
click at [95, 152] on link "Practice Questions" at bounding box center [97, 153] width 193 height 42
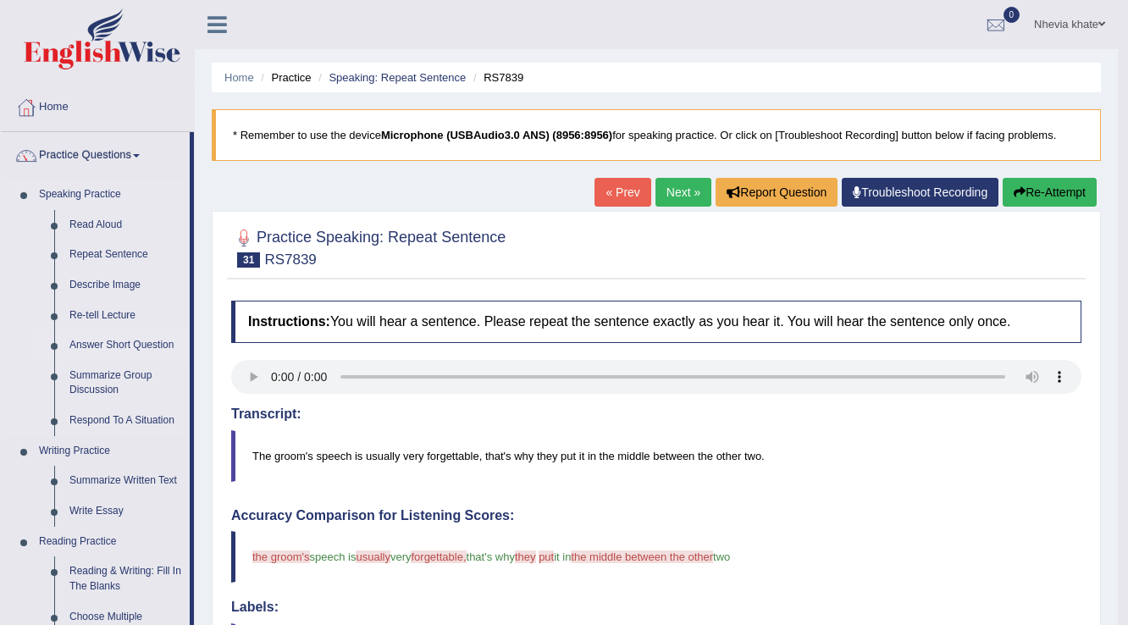
scroll to position [68, 0]
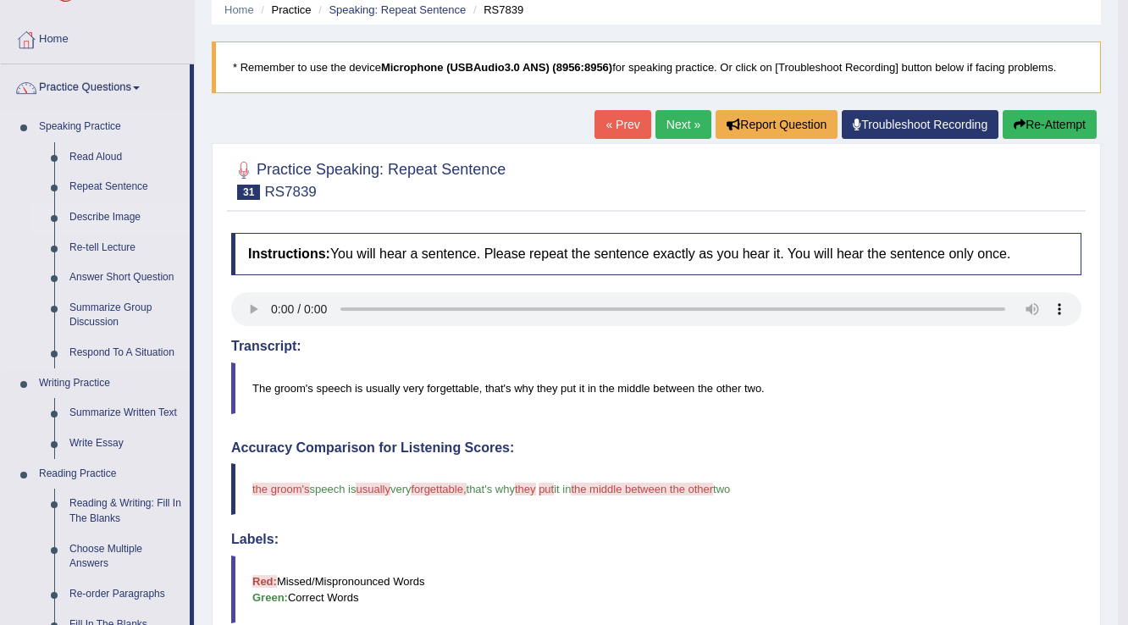
click at [120, 217] on link "Describe Image" at bounding box center [126, 217] width 128 height 30
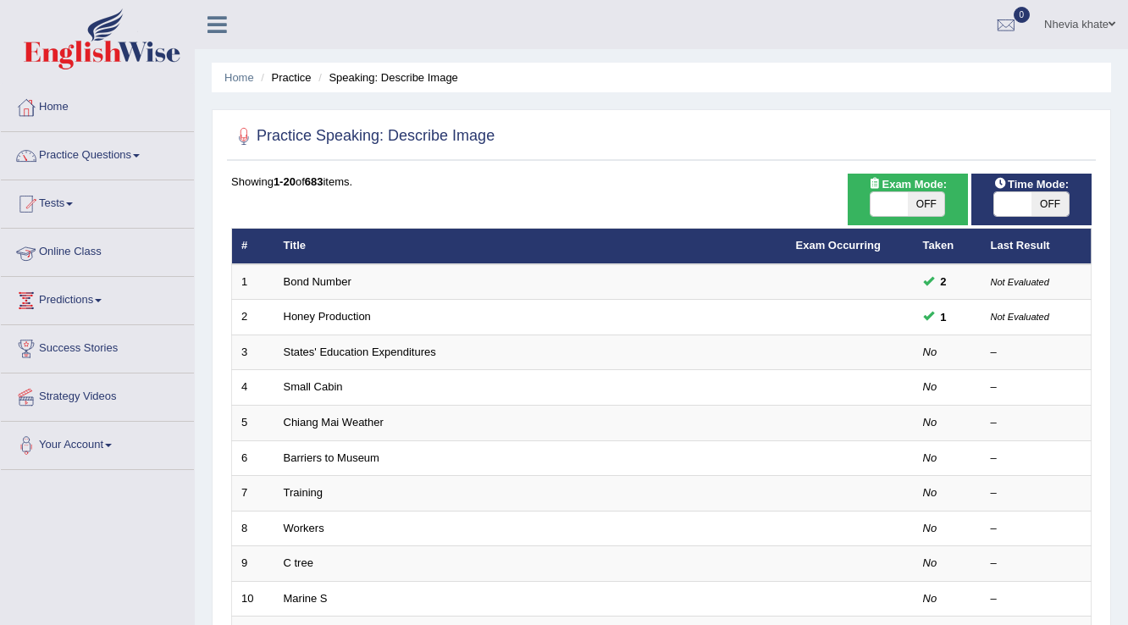
click at [359, 346] on link "States' Education Expenditures" at bounding box center [360, 352] width 152 height 13
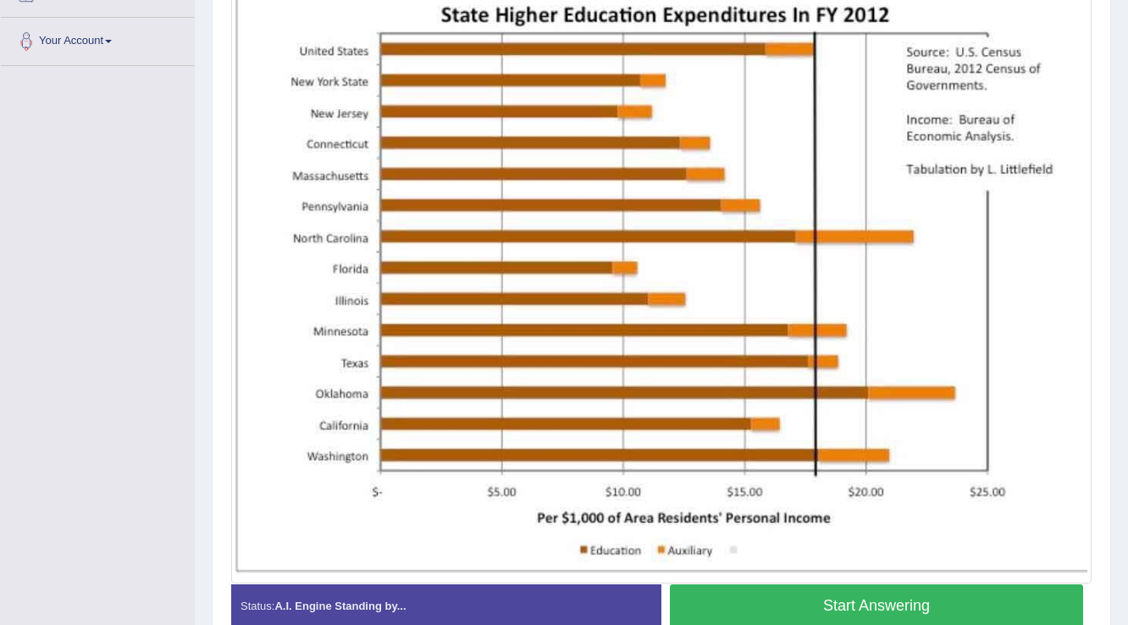
scroll to position [407, 0]
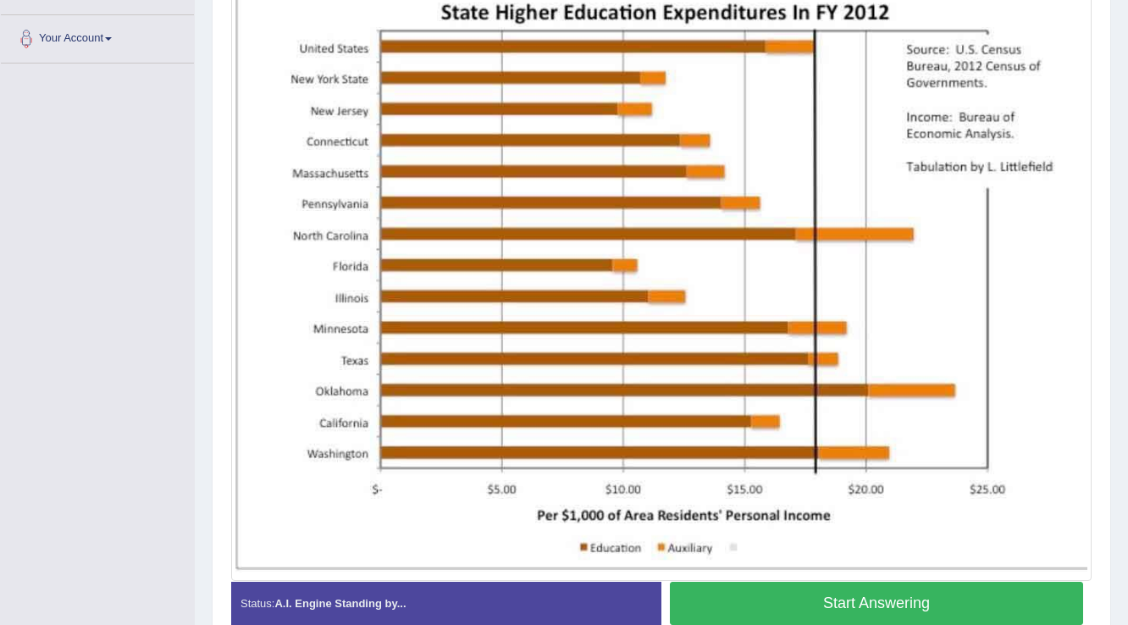
click at [819, 609] on button "Start Answering" at bounding box center [876, 603] width 413 height 43
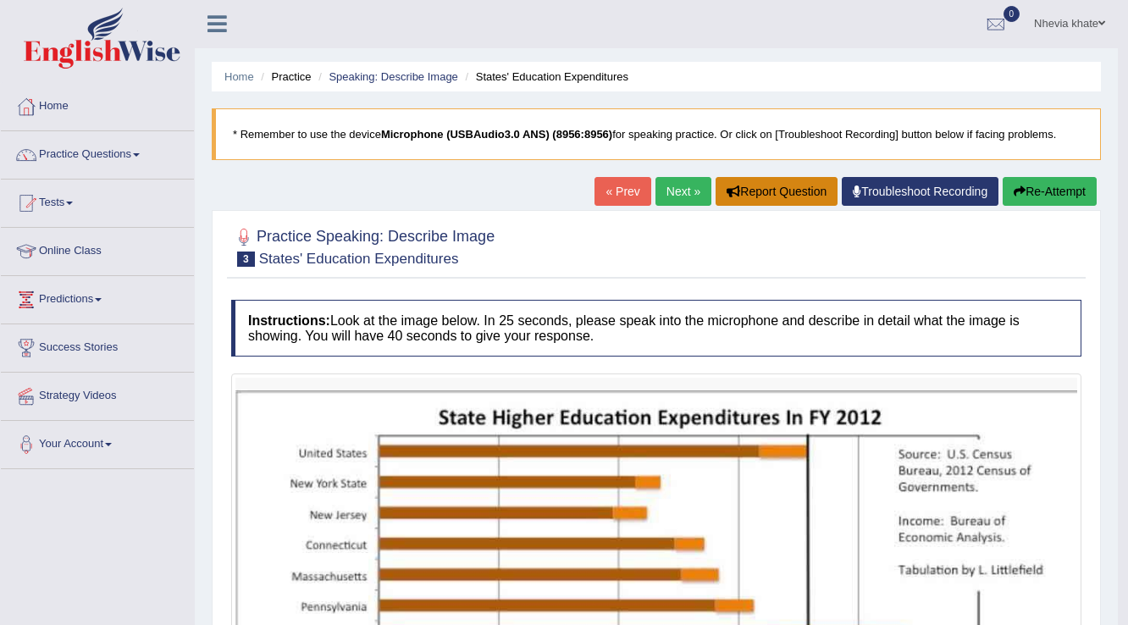
scroll to position [0, 0]
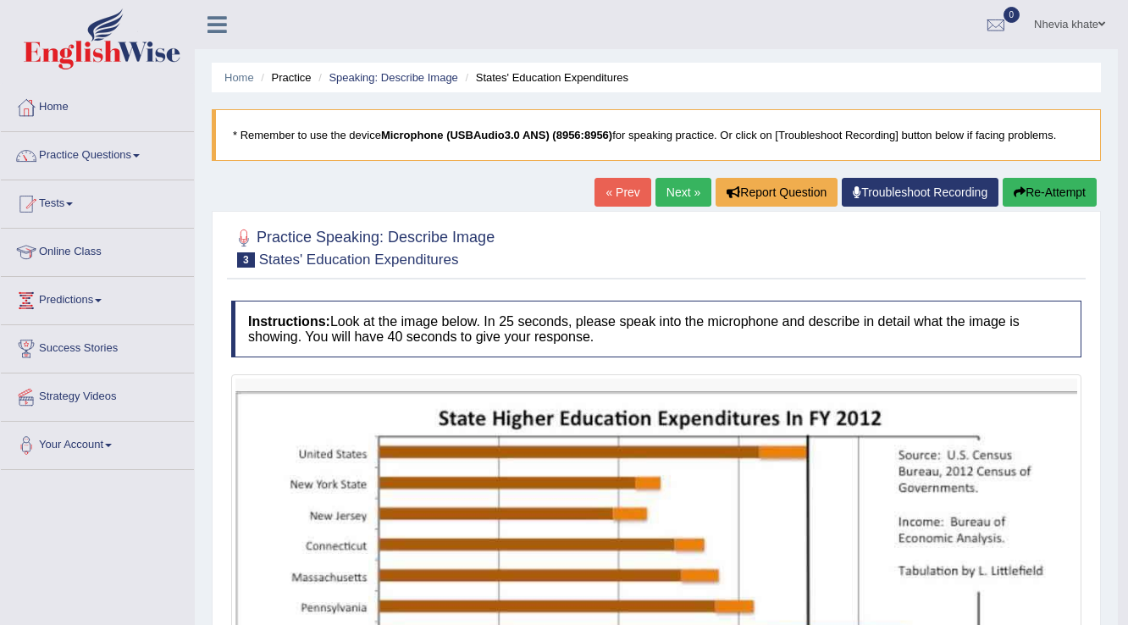
click at [677, 191] on link "Next »" at bounding box center [684, 192] width 56 height 29
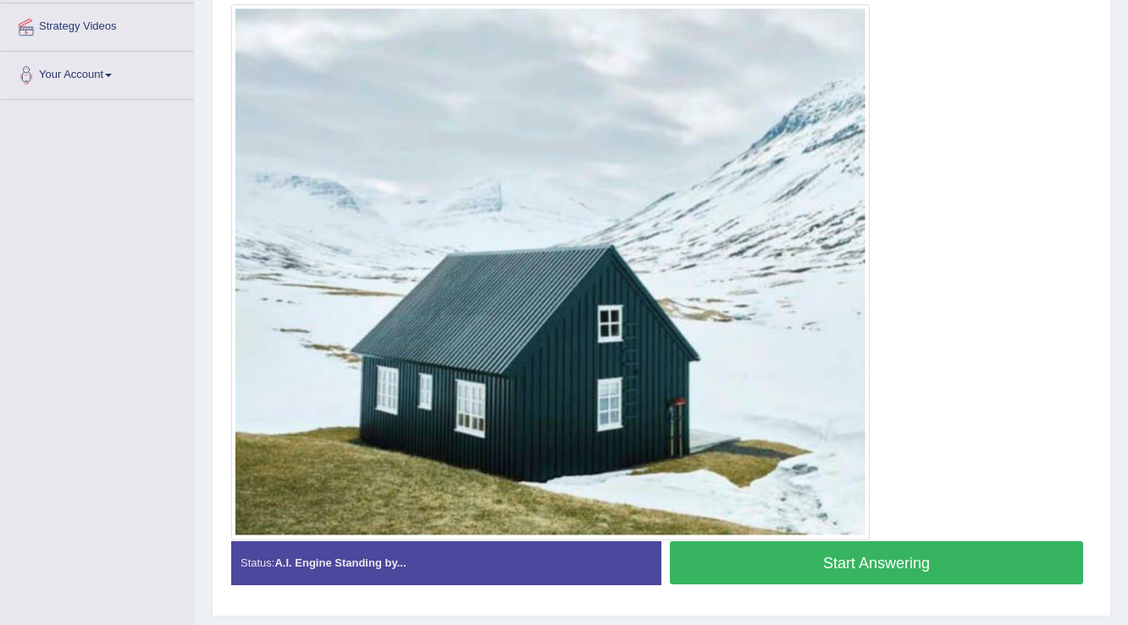
scroll to position [346, 0]
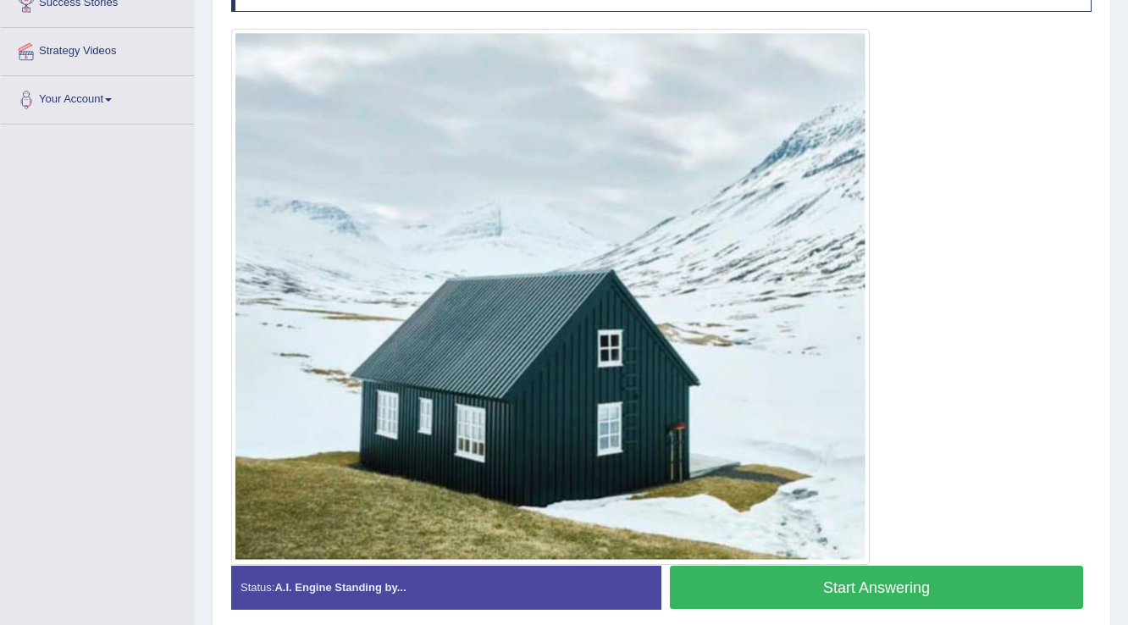
click at [790, 585] on button "Start Answering" at bounding box center [876, 587] width 413 height 43
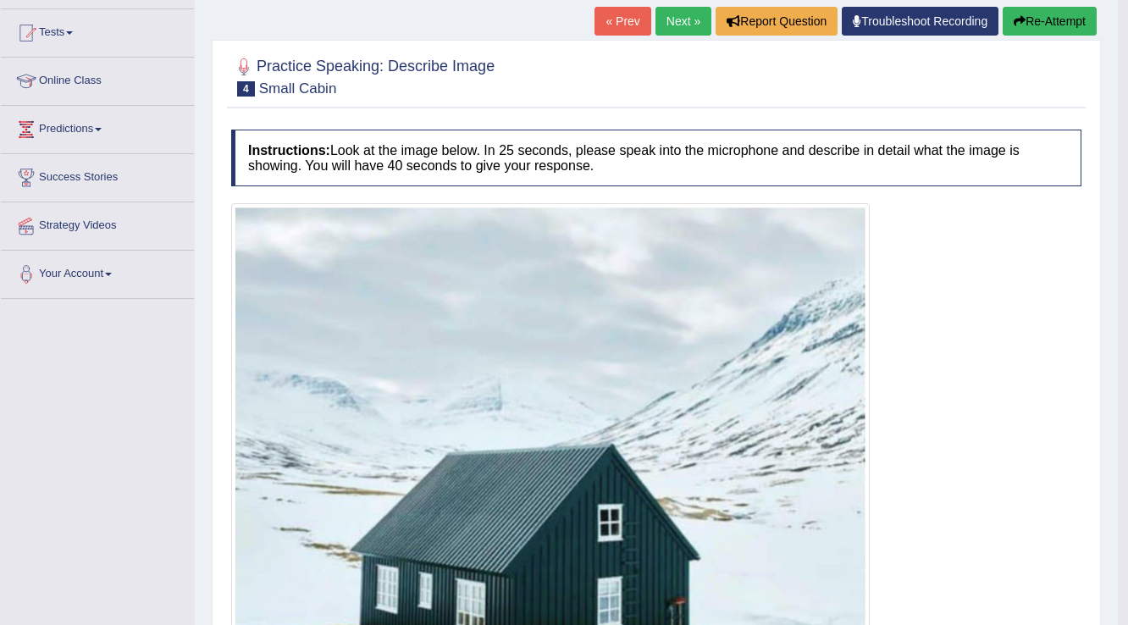
scroll to position [27, 0]
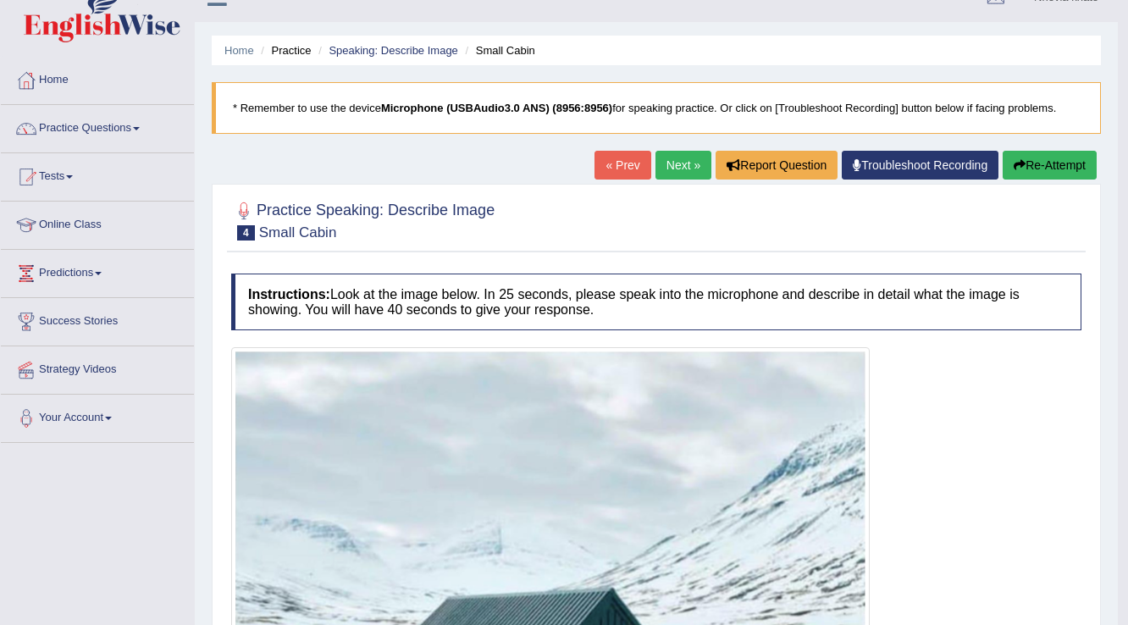
click at [666, 167] on link "Next »" at bounding box center [684, 165] width 56 height 29
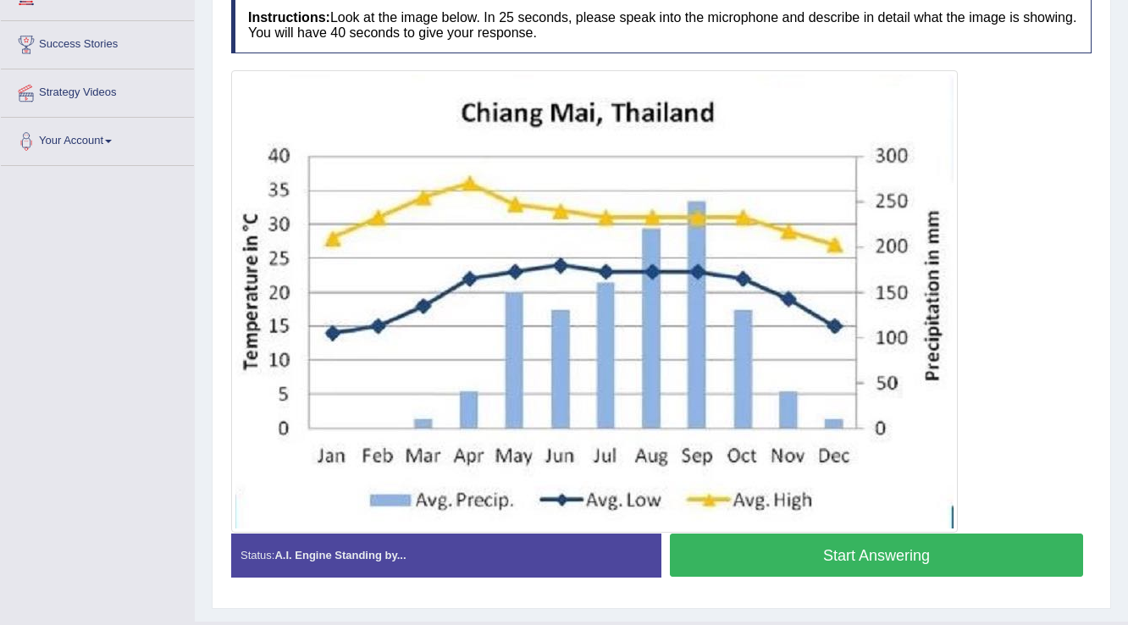
scroll to position [271, 0]
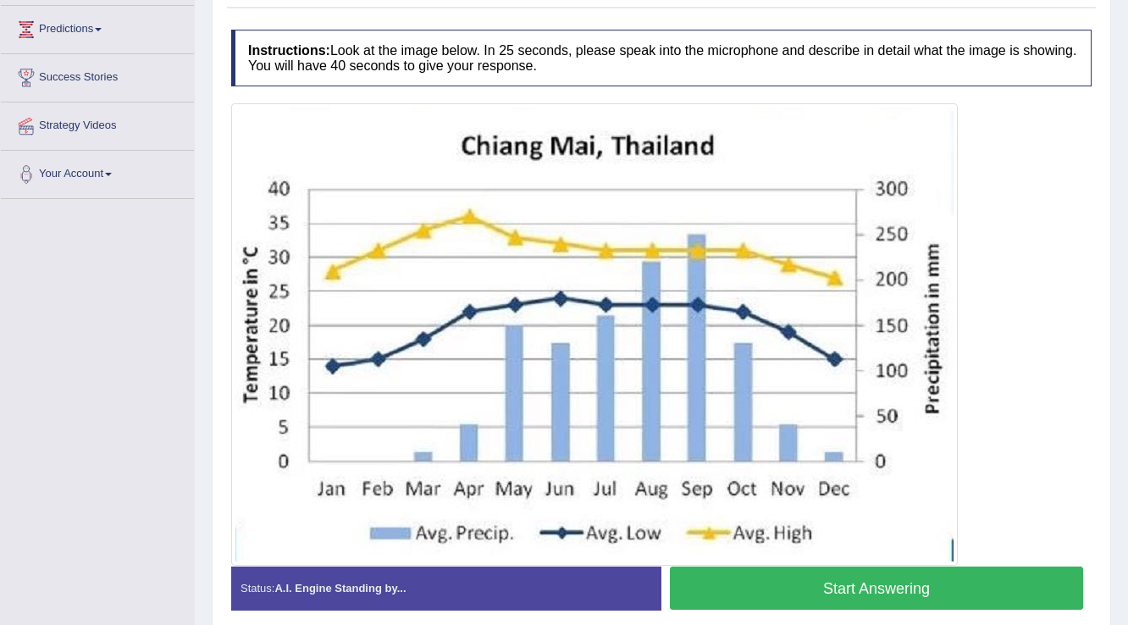
click at [823, 589] on button "Start Answering" at bounding box center [876, 588] width 413 height 43
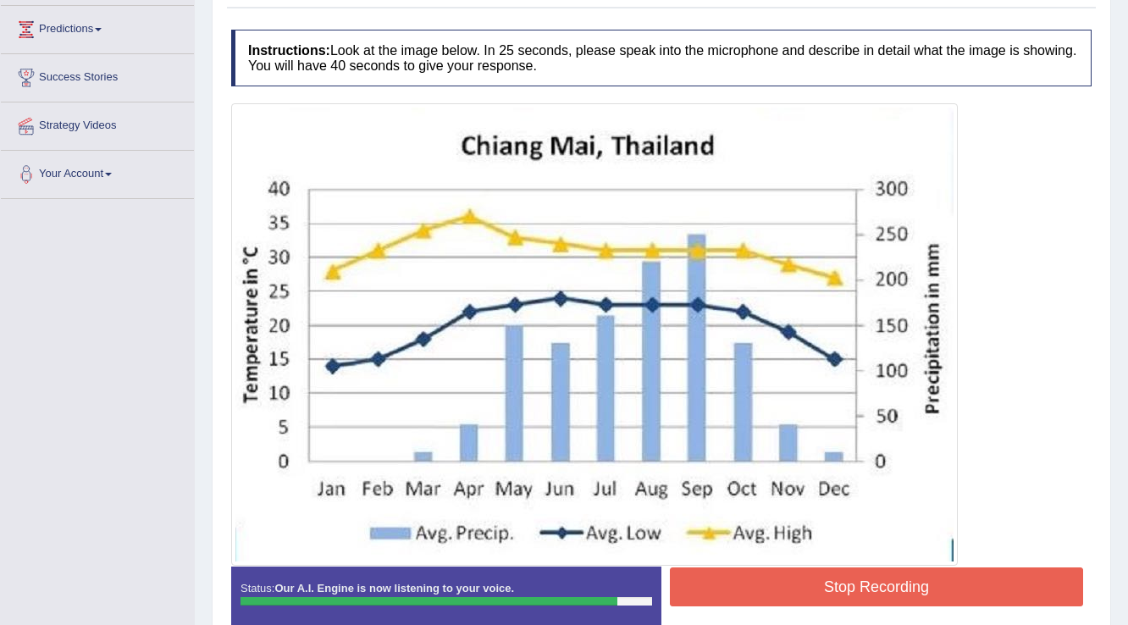
click at [828, 583] on button "Stop Recording" at bounding box center [876, 587] width 413 height 39
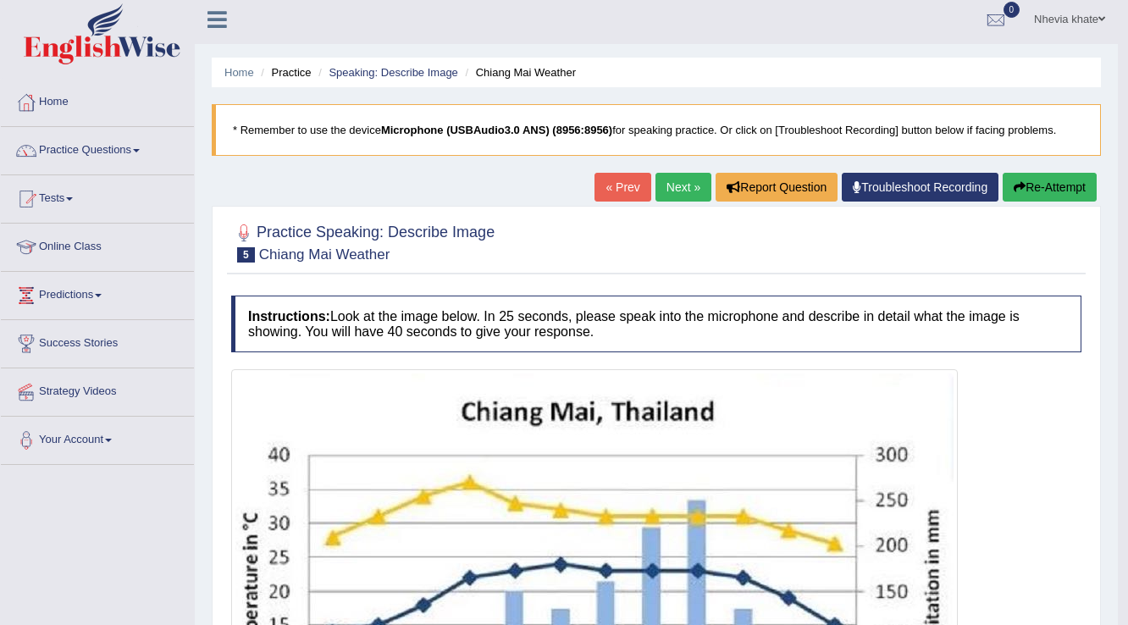
scroll to position [0, 0]
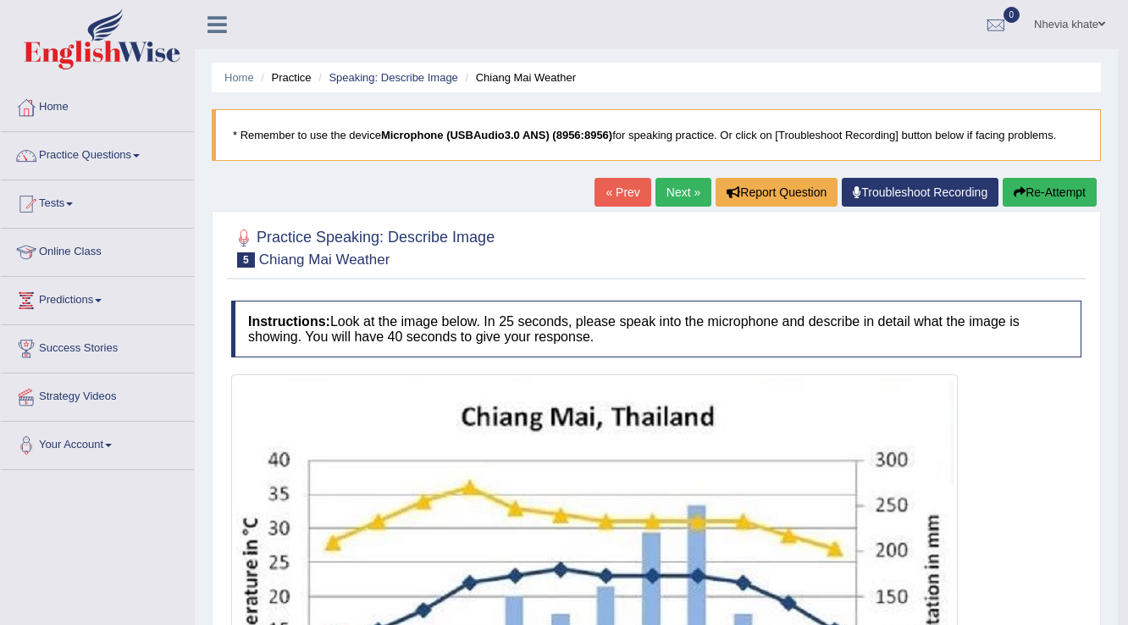
click at [668, 181] on link "Next »" at bounding box center [684, 192] width 56 height 29
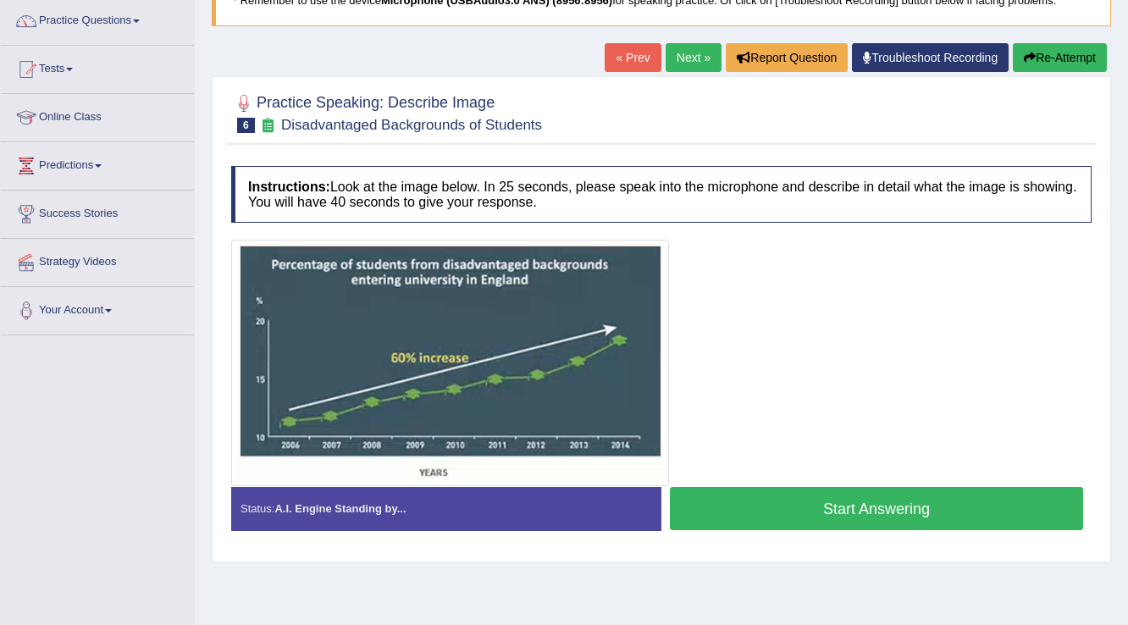
scroll to position [136, 0]
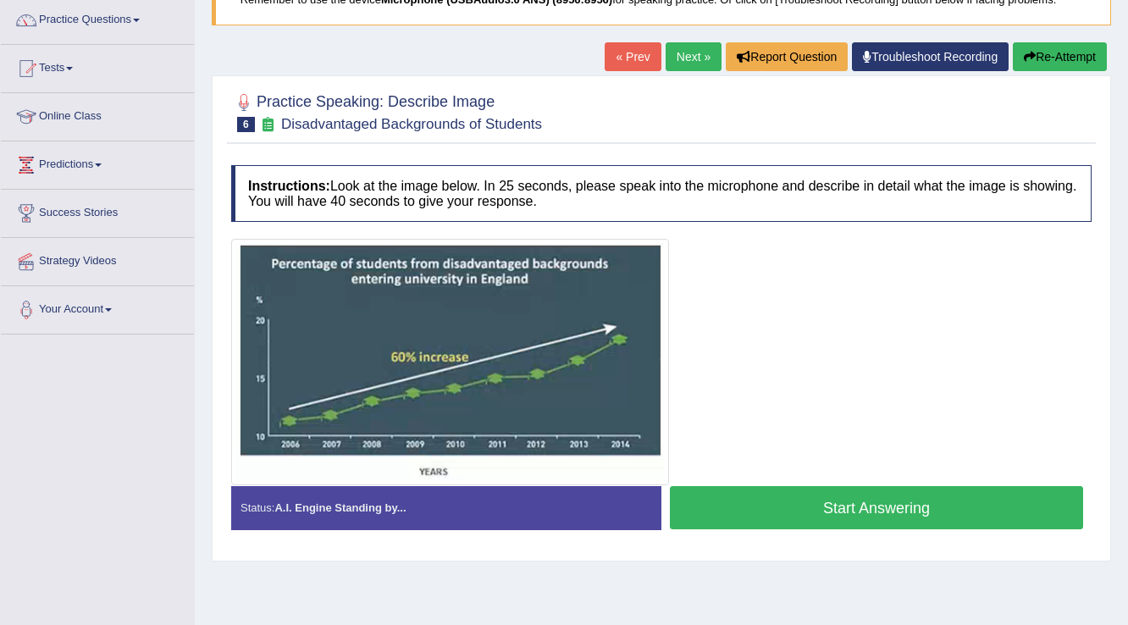
click at [834, 514] on button "Start Answering" at bounding box center [876, 507] width 413 height 43
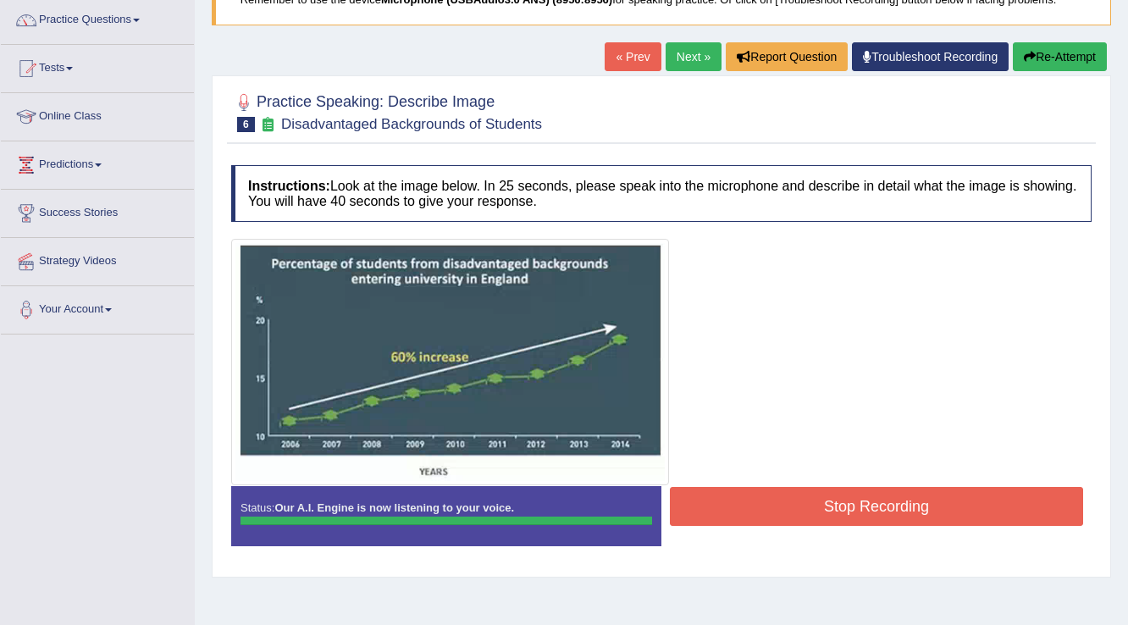
click at [770, 490] on body "Toggle navigation Home Practice Questions Speaking Practice Read Aloud Repeat S…" at bounding box center [564, 176] width 1128 height 625
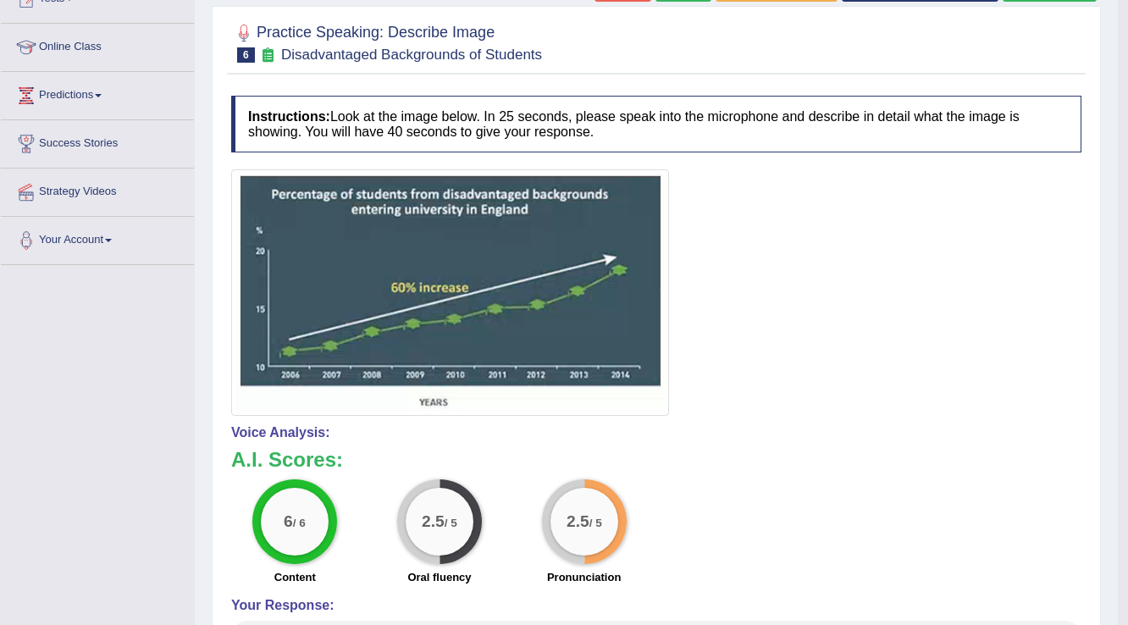
scroll to position [0, 0]
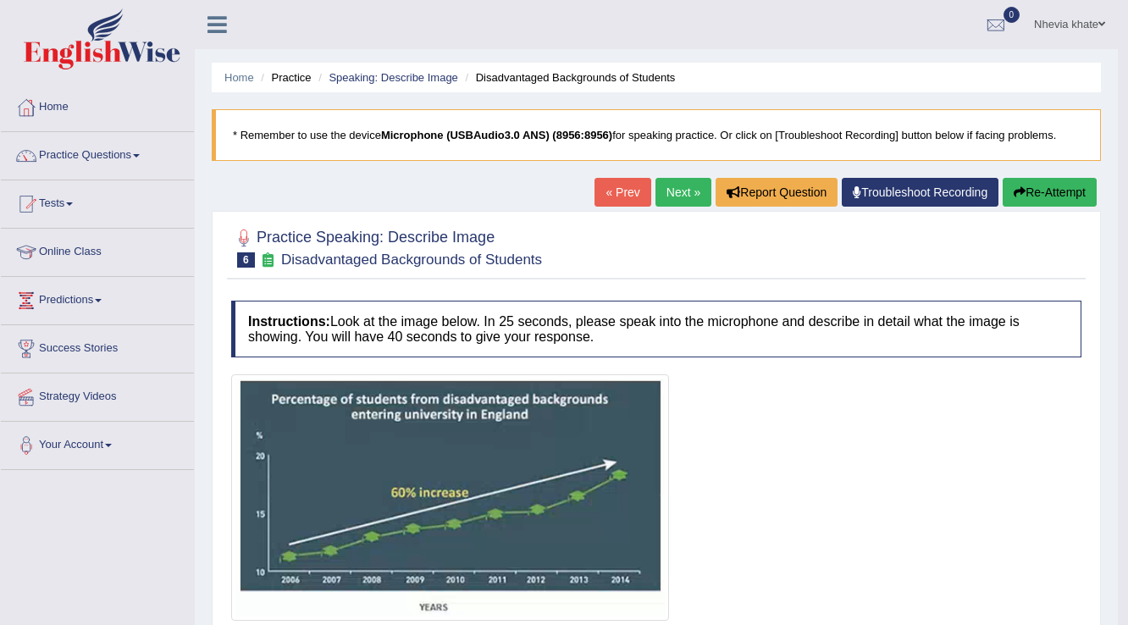
click at [674, 190] on link "Next »" at bounding box center [684, 192] width 56 height 29
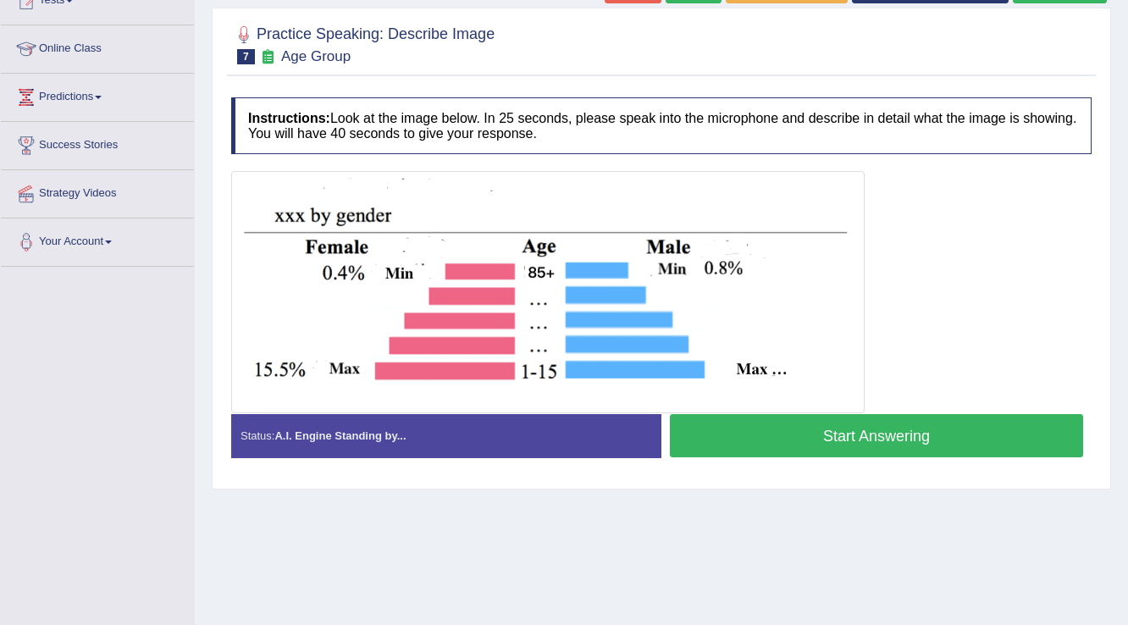
click at [751, 437] on button "Start Answering" at bounding box center [876, 435] width 413 height 43
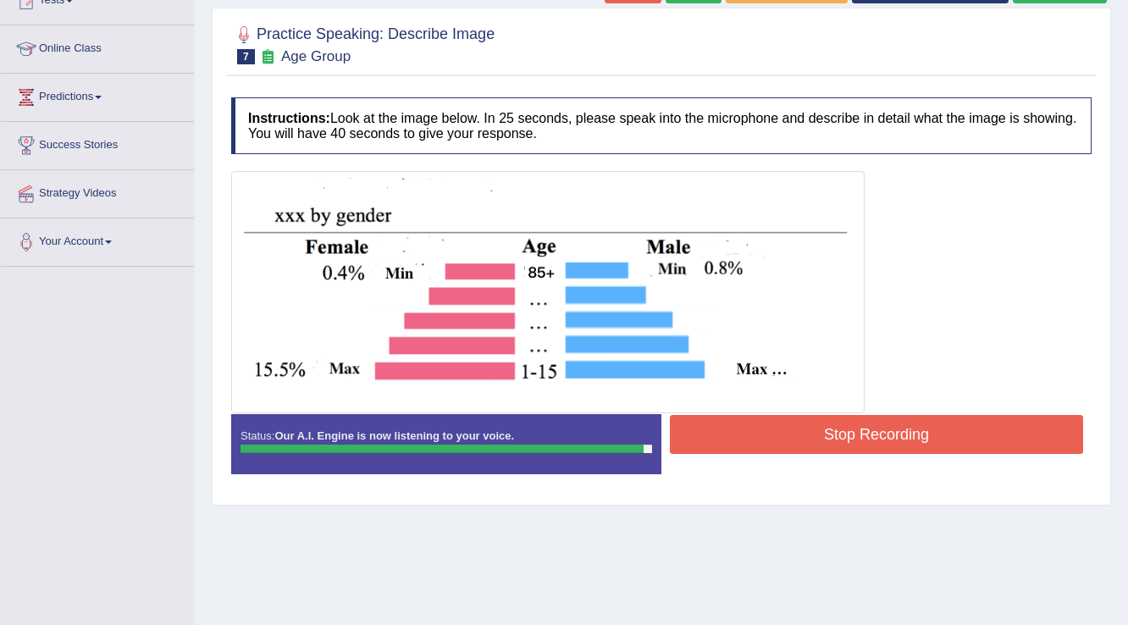
click at [751, 437] on button "Stop Recording" at bounding box center [876, 434] width 413 height 39
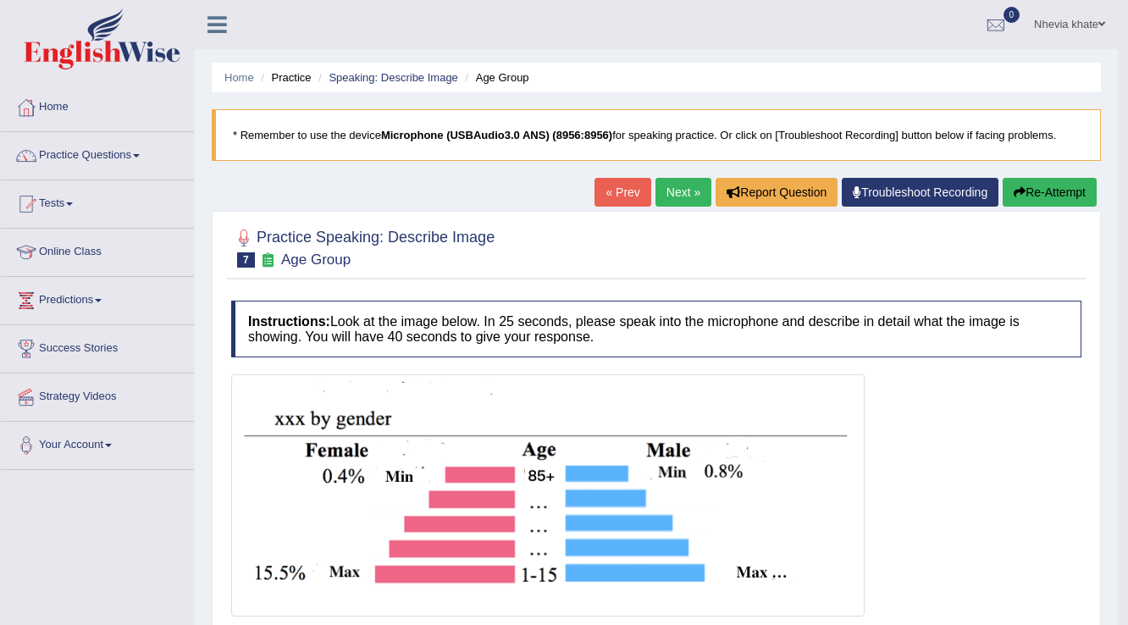
click at [682, 197] on link "Next »" at bounding box center [684, 192] width 56 height 29
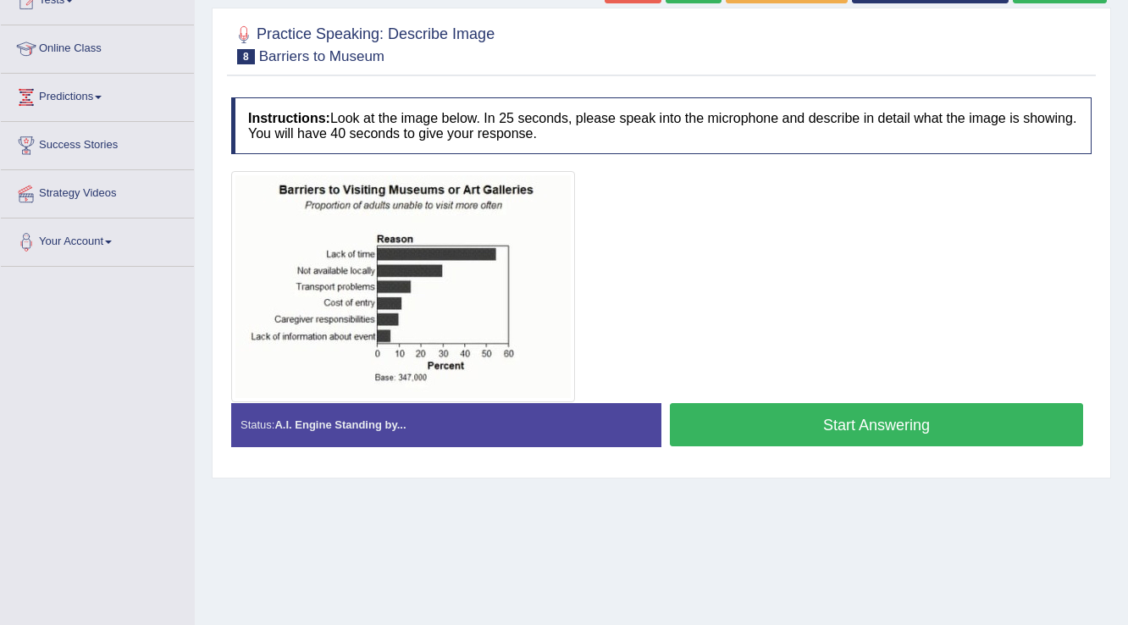
click at [760, 424] on button "Start Answering" at bounding box center [876, 424] width 413 height 43
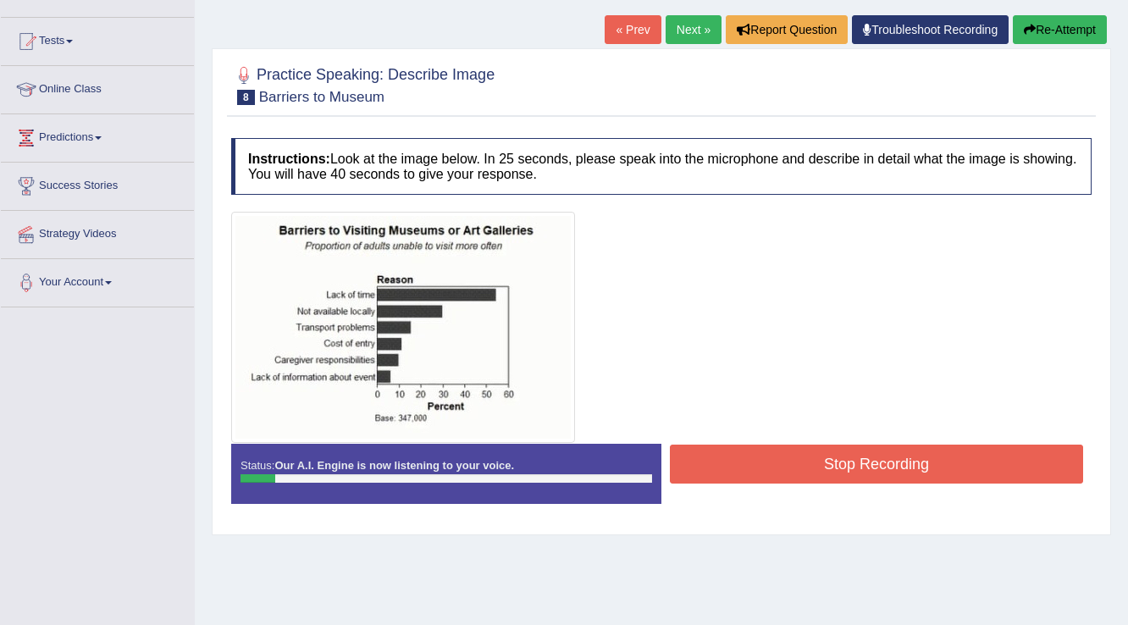
scroll to position [68, 0]
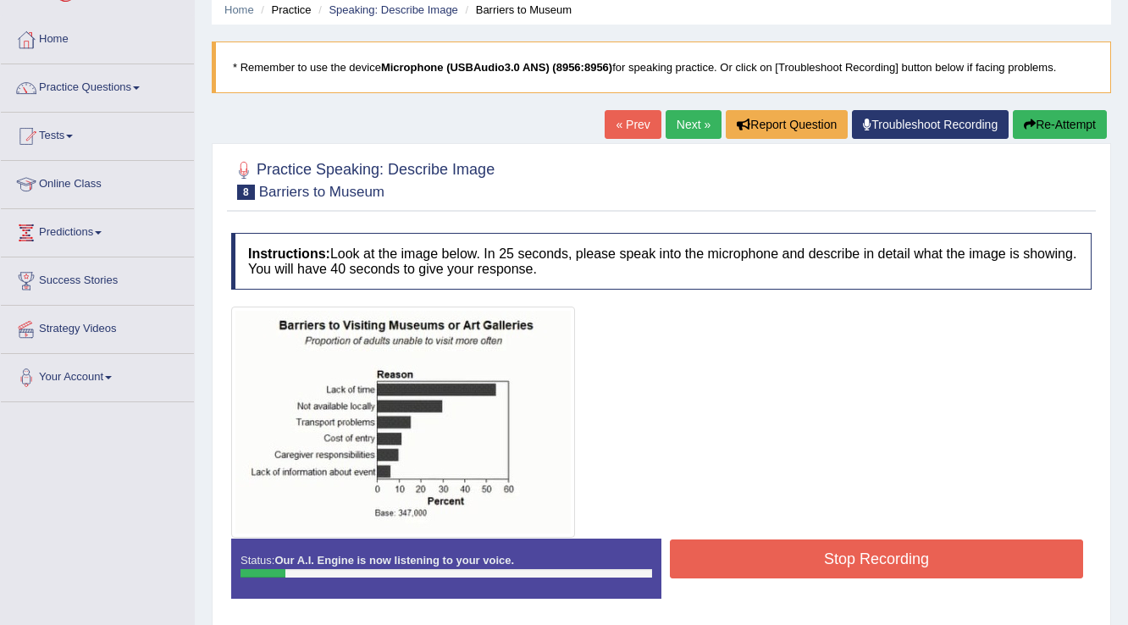
click at [617, 120] on link "« Prev" at bounding box center [633, 124] width 56 height 29
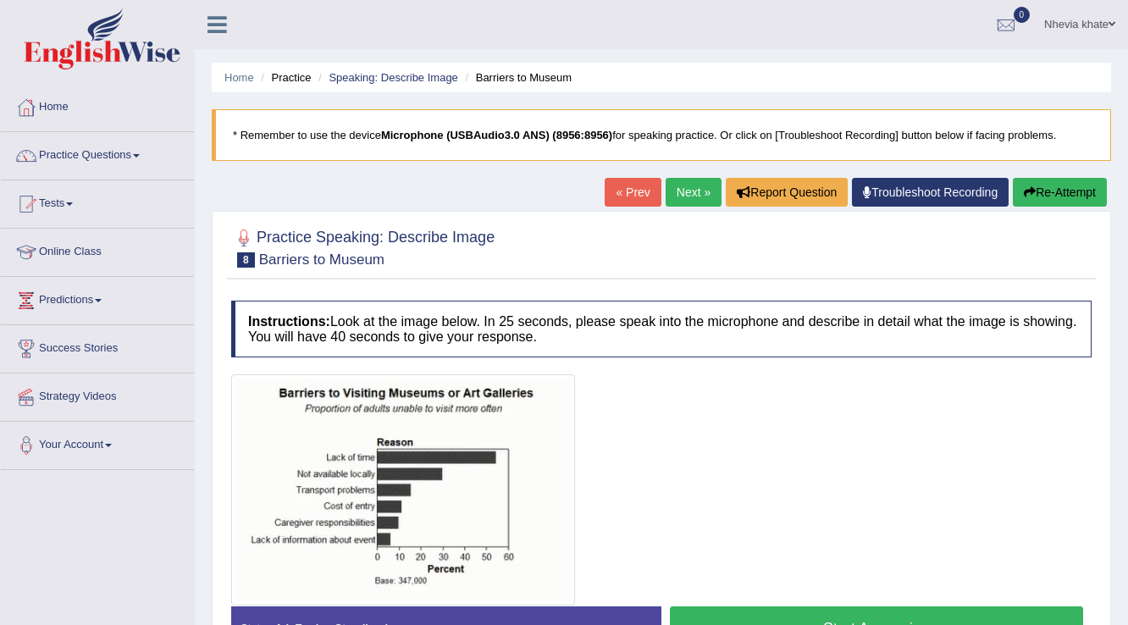
click at [744, 607] on button "Start Answering" at bounding box center [876, 628] width 413 height 43
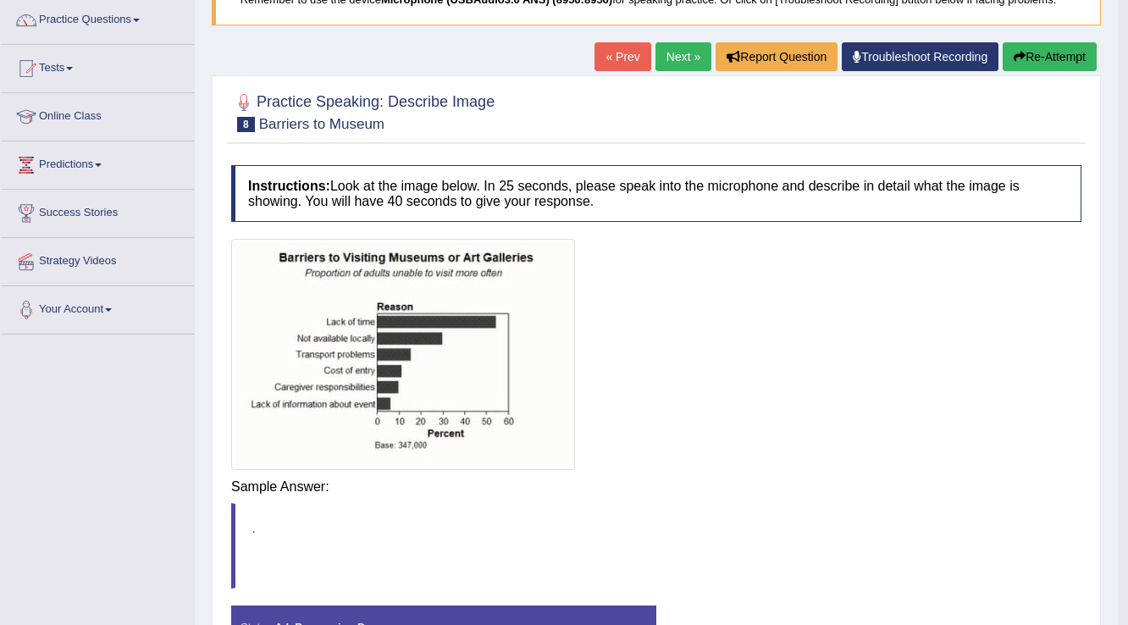
click at [873, 490] on body "Toggle navigation Home Practice Questions Speaking Practice Read Aloud Repeat S…" at bounding box center [564, 176] width 1128 height 625
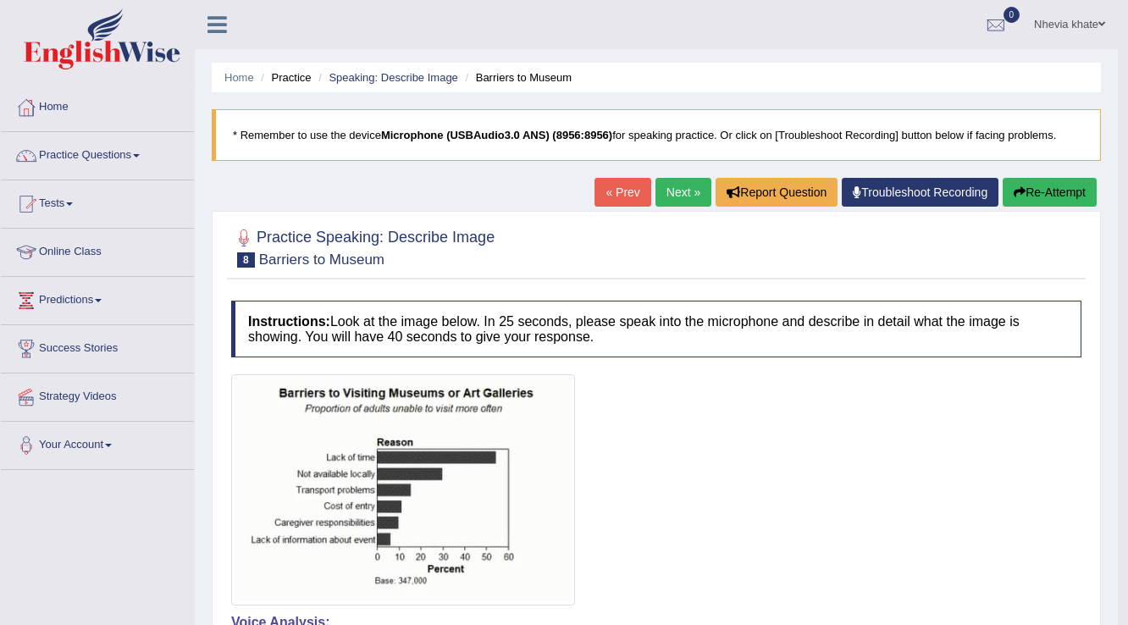
click at [685, 182] on link "Next »" at bounding box center [684, 192] width 56 height 29
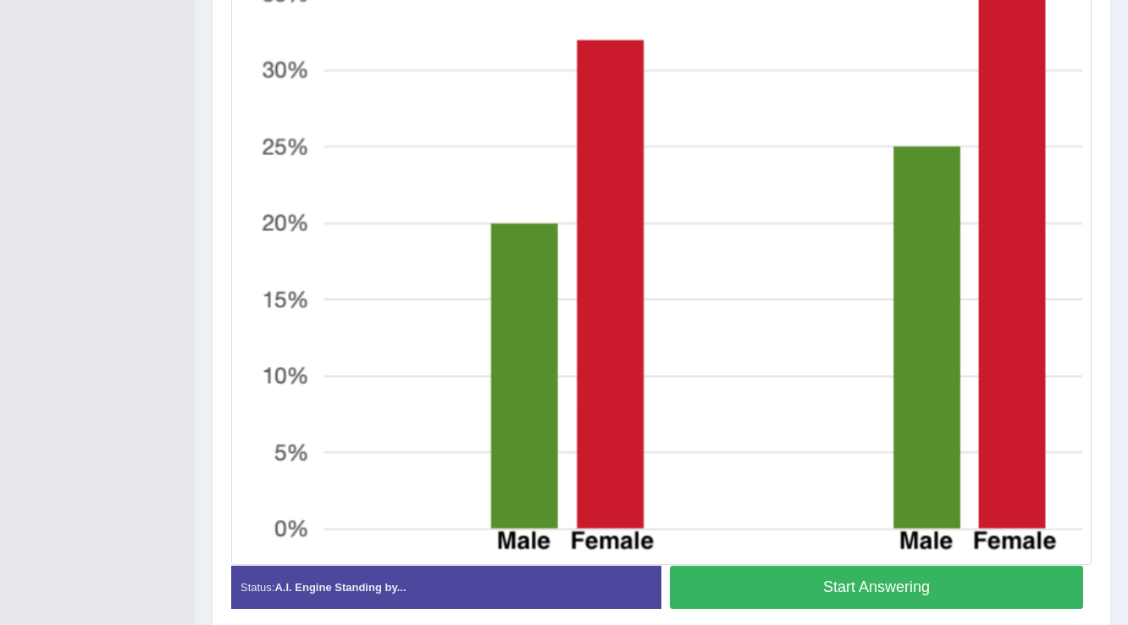
scroll to position [607, 0]
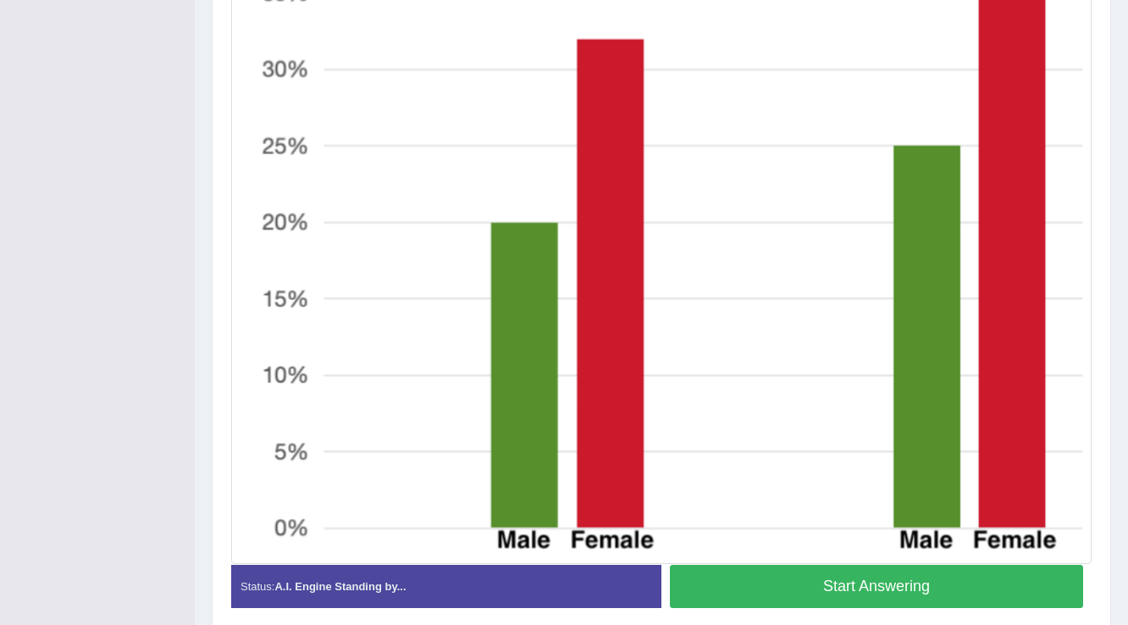
click at [884, 584] on button "Start Answering" at bounding box center [876, 586] width 413 height 43
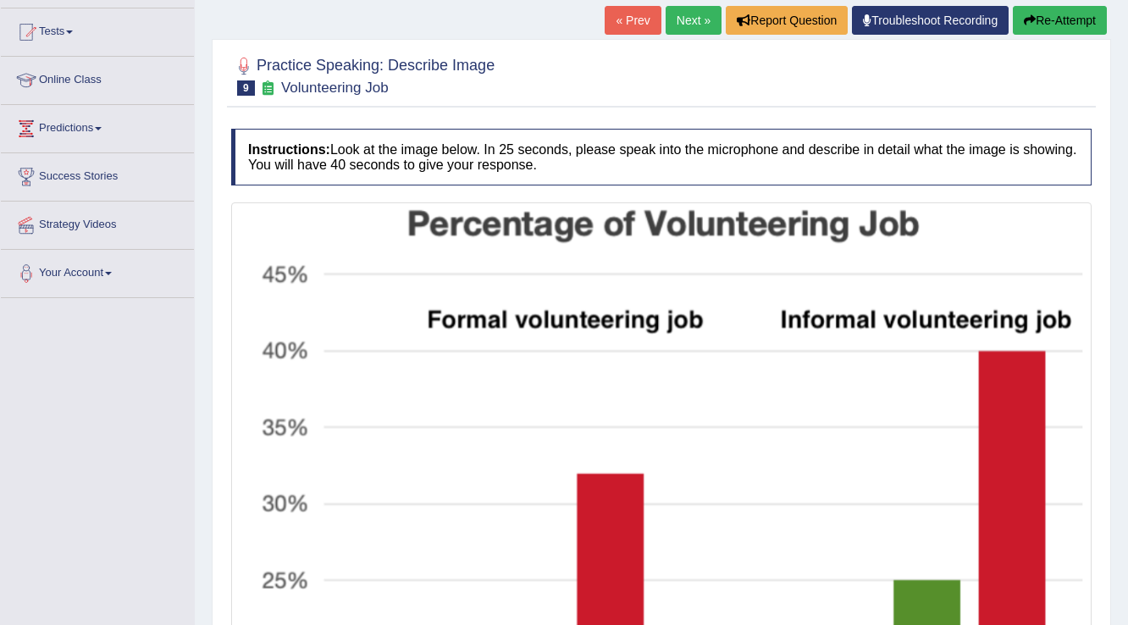
scroll to position [0, 0]
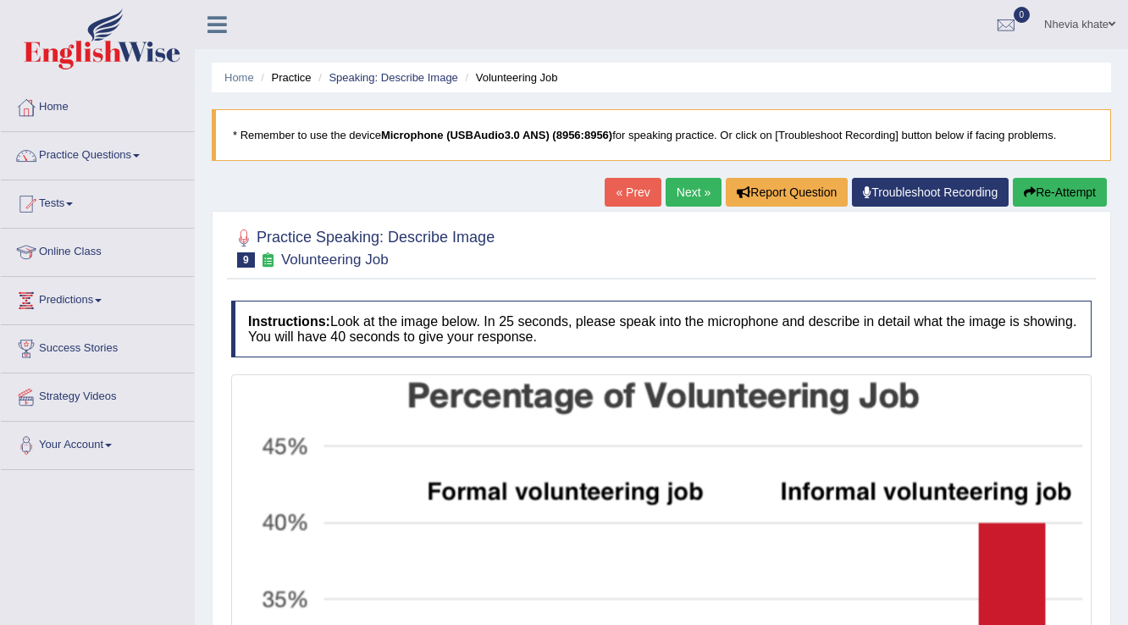
click at [617, 185] on link "« Prev" at bounding box center [633, 192] width 56 height 29
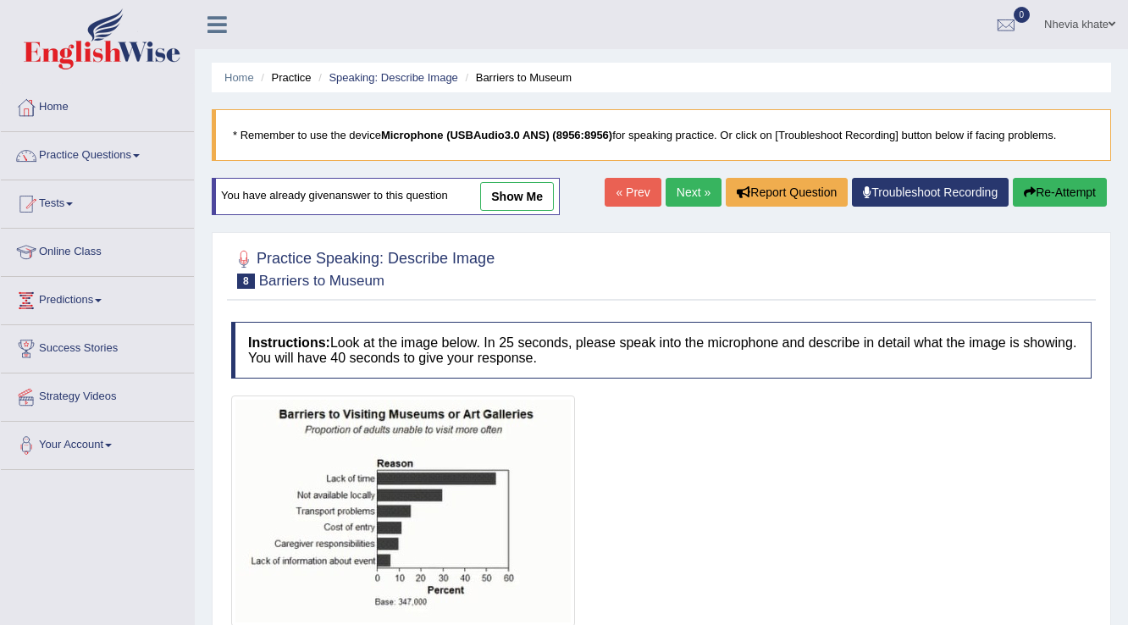
click at [685, 196] on link "Next »" at bounding box center [694, 192] width 56 height 29
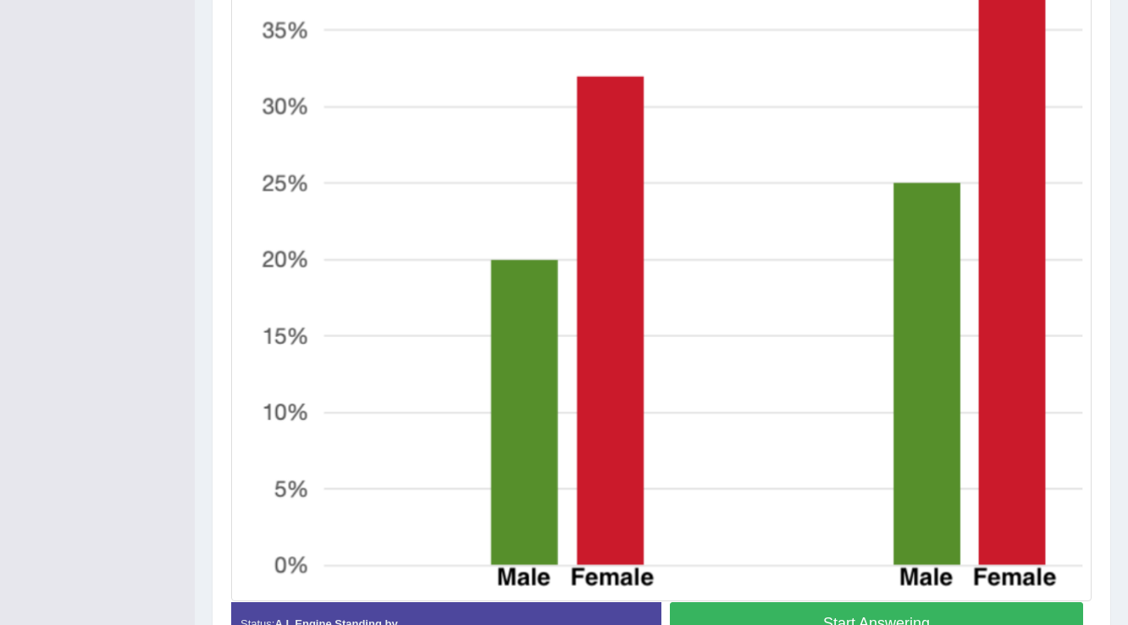
scroll to position [674, 0]
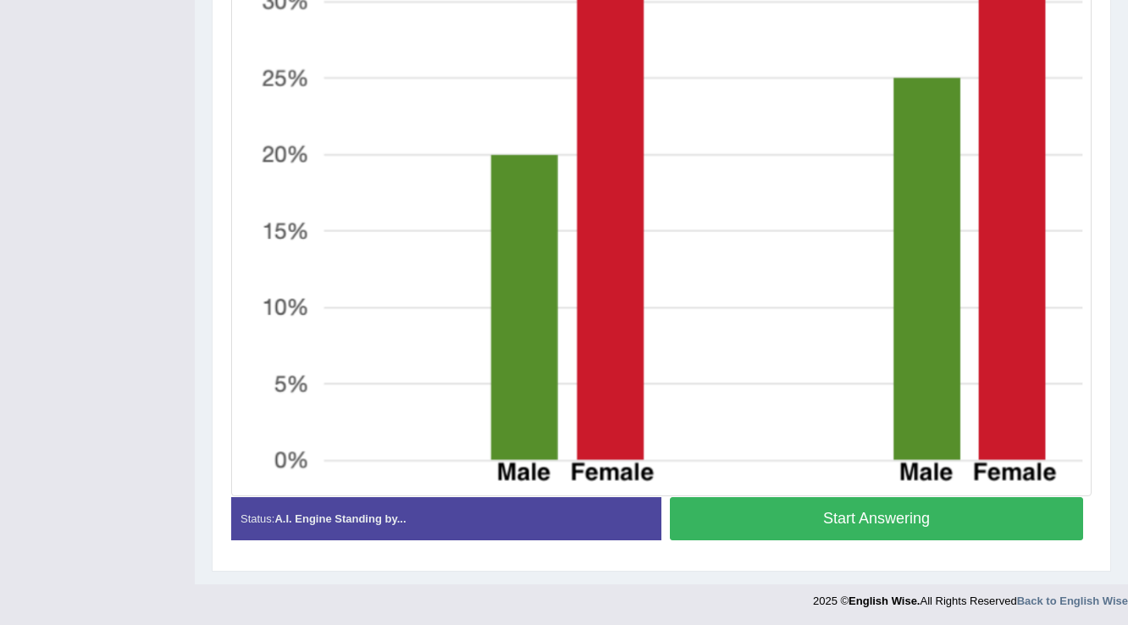
click at [823, 518] on button "Start Answering" at bounding box center [876, 518] width 413 height 43
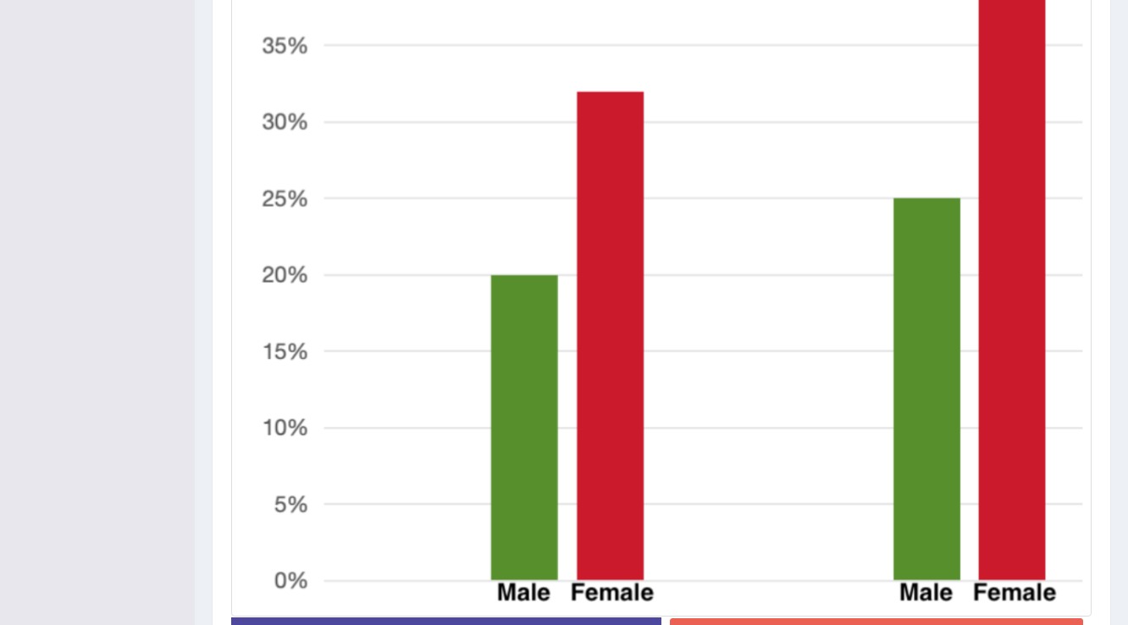
scroll to position [690, 0]
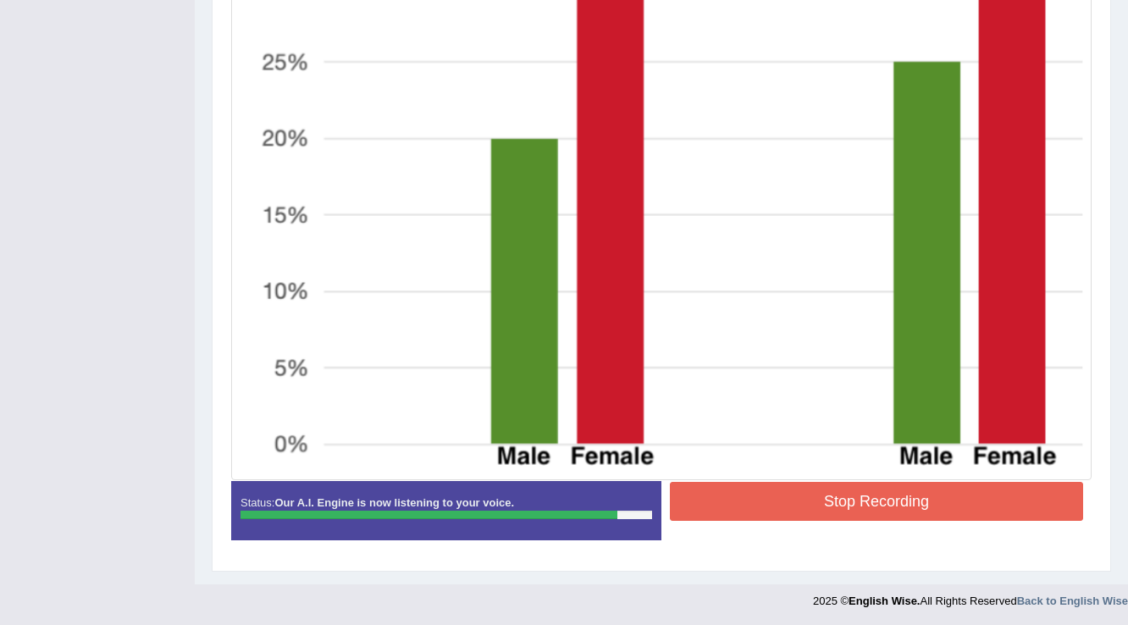
click at [821, 496] on button "Stop Recording" at bounding box center [876, 501] width 413 height 39
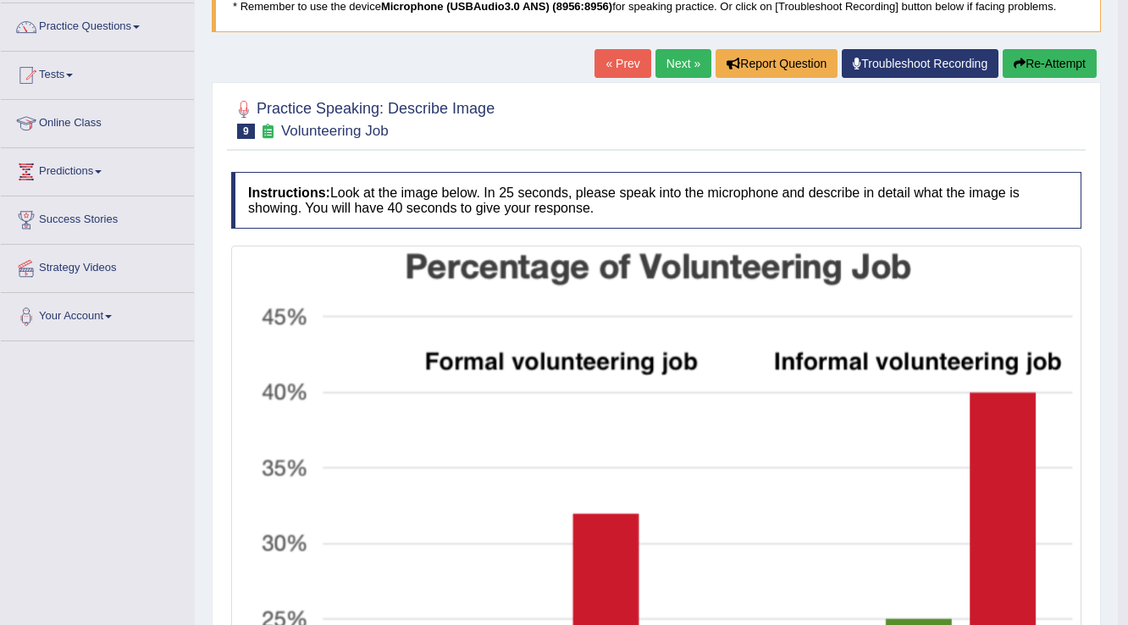
scroll to position [0, 0]
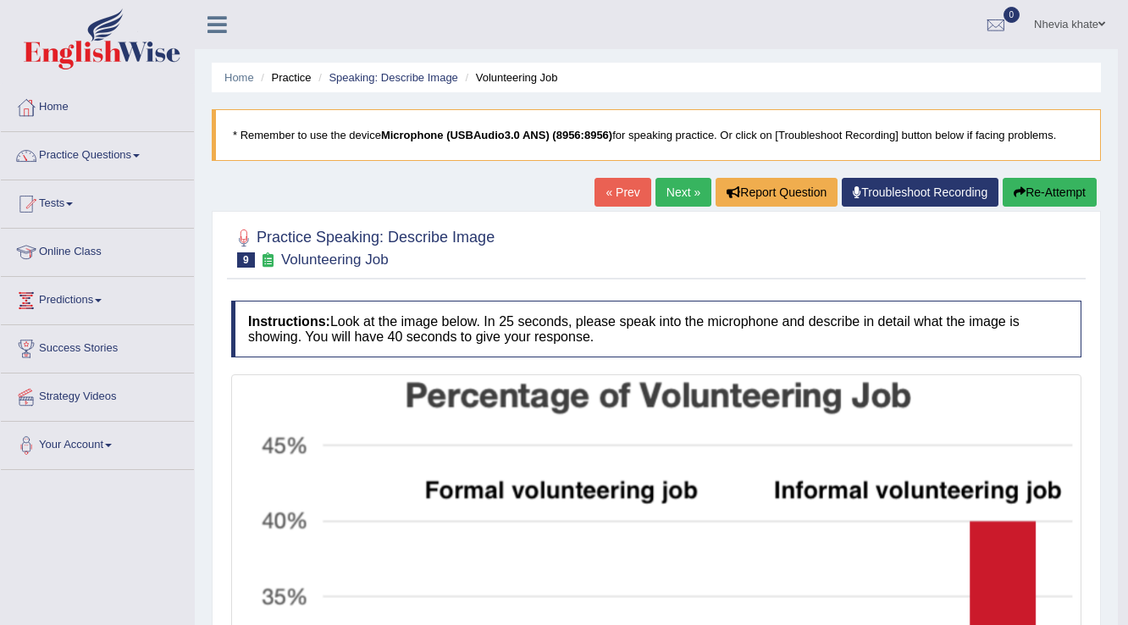
click at [666, 192] on link "Next »" at bounding box center [684, 192] width 56 height 29
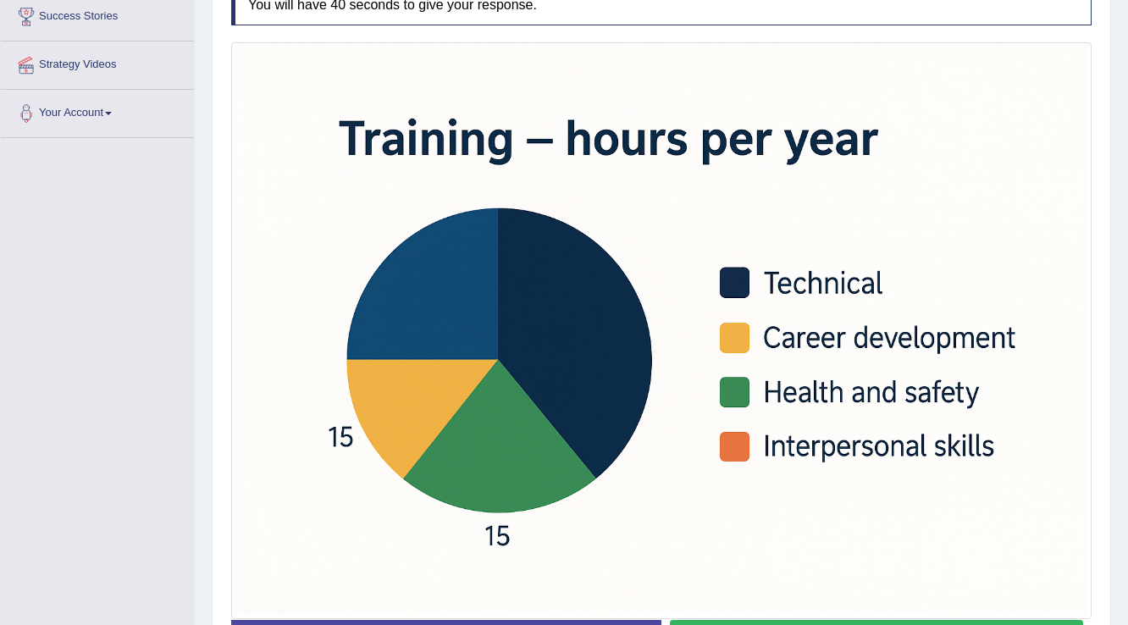
scroll to position [386, 0]
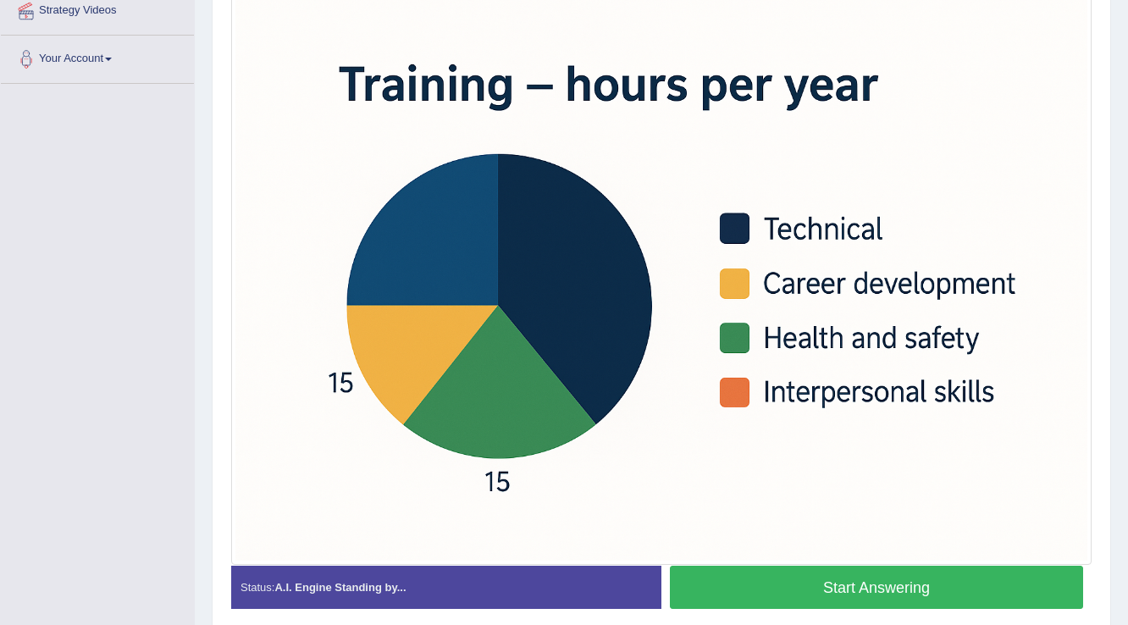
click at [809, 579] on button "Start Answering" at bounding box center [876, 587] width 413 height 43
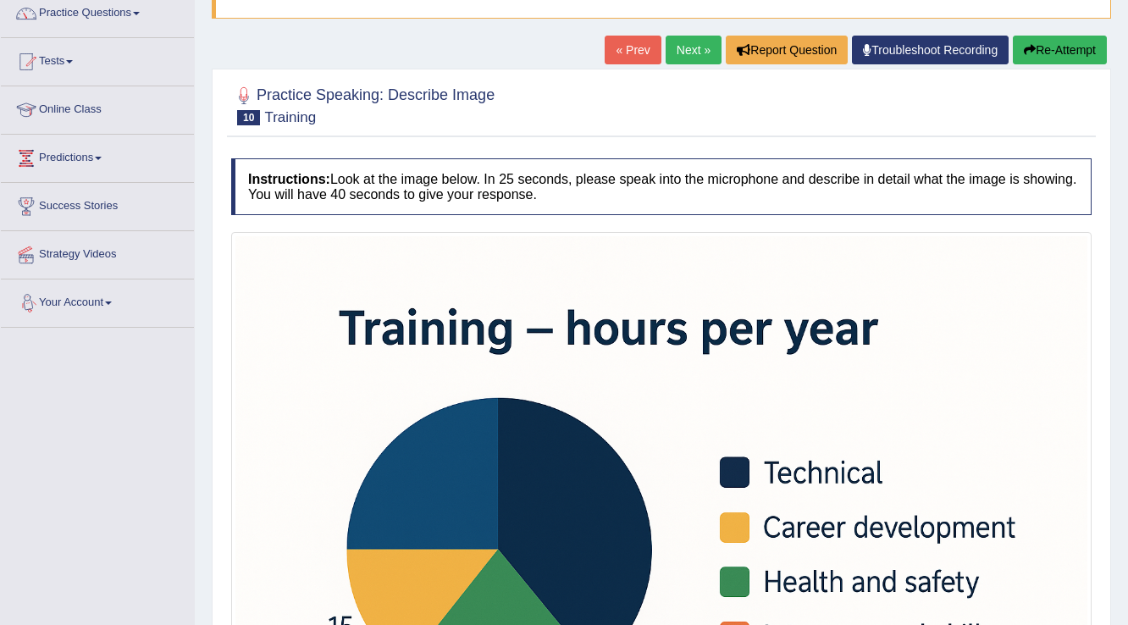
scroll to position [47, 0]
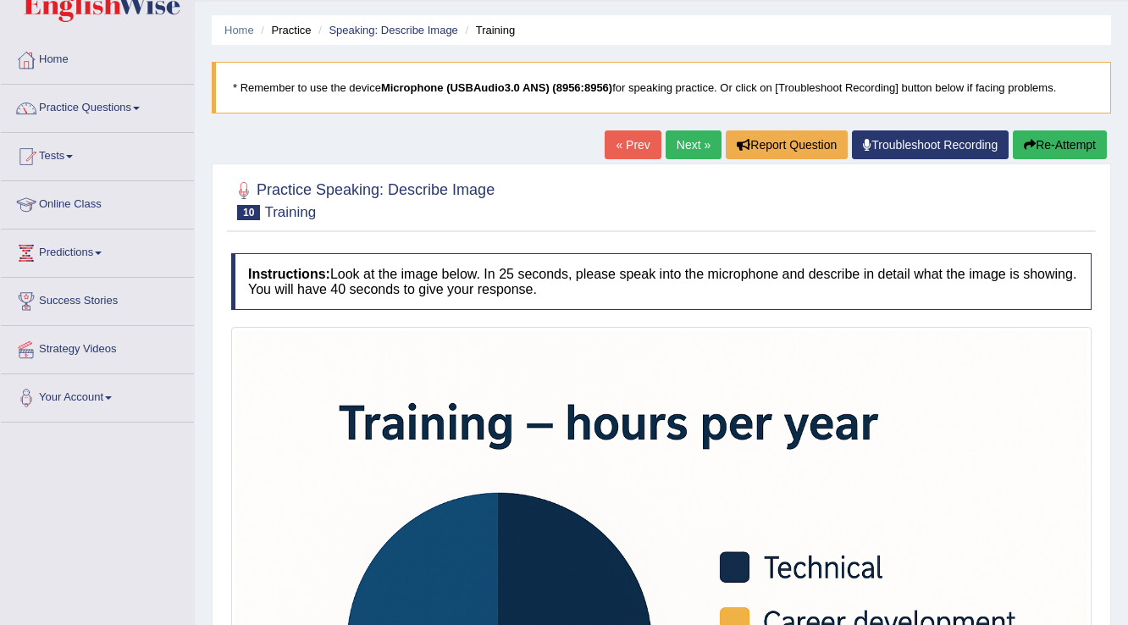
click at [637, 152] on link "« Prev" at bounding box center [633, 144] width 56 height 29
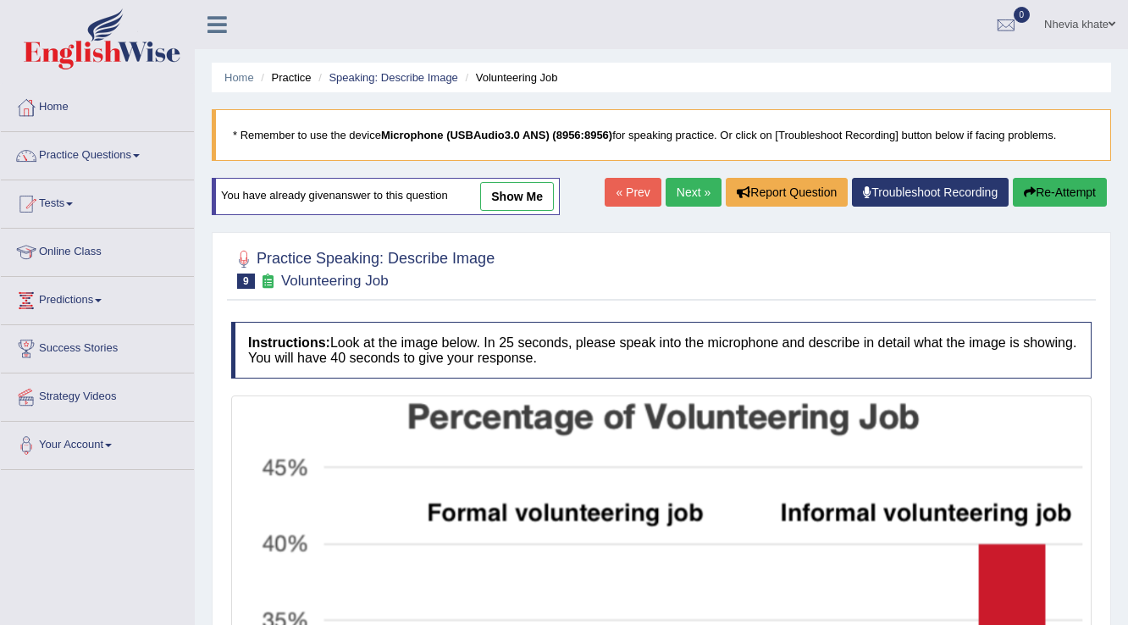
click at [688, 185] on link "Next »" at bounding box center [694, 192] width 56 height 29
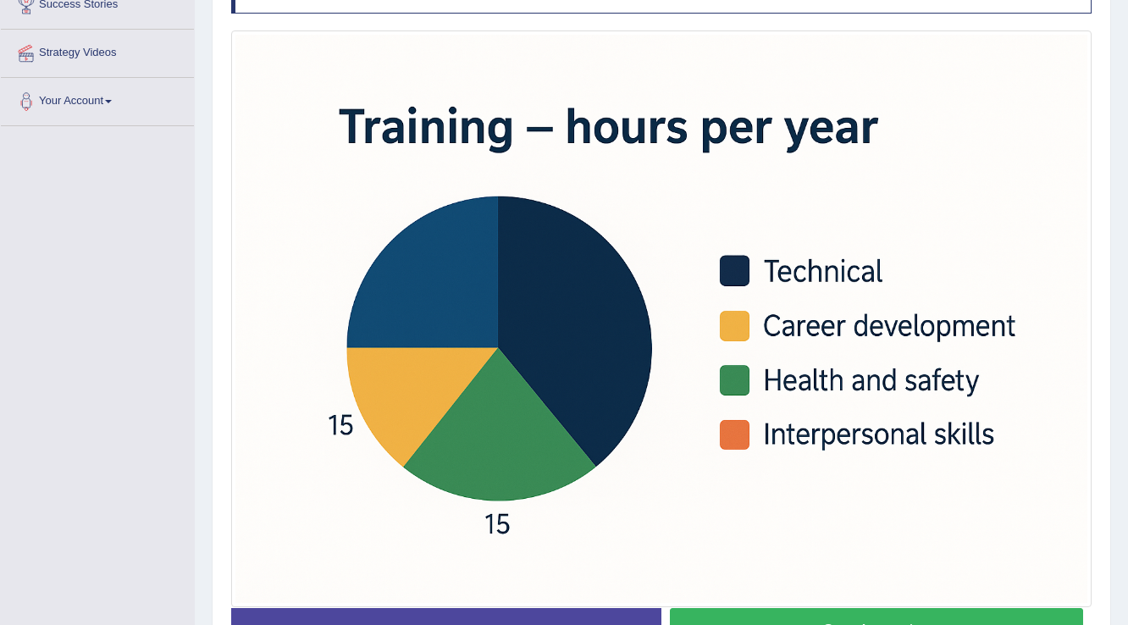
scroll to position [432, 0]
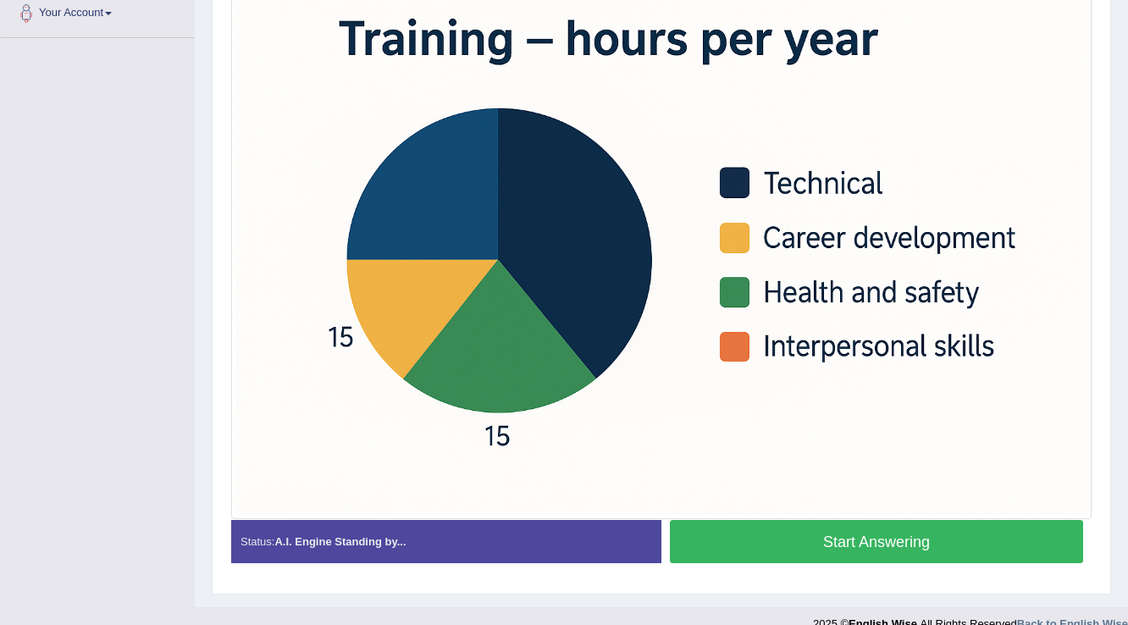
click at [861, 535] on button "Start Answering" at bounding box center [876, 541] width 413 height 43
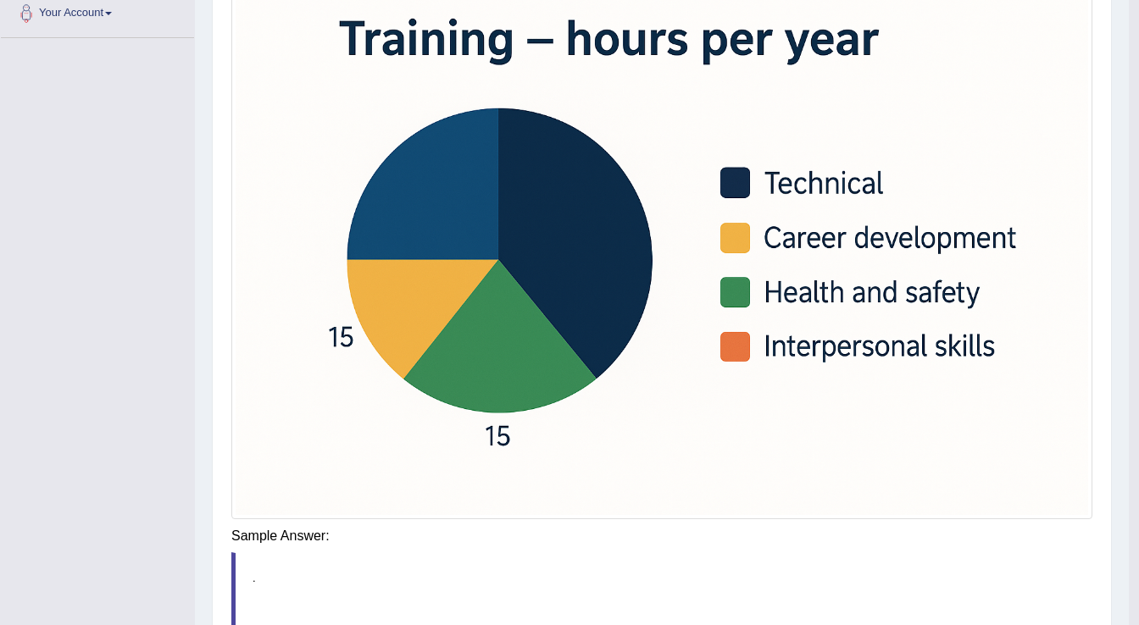
click at [0, 0] on div "Saving your answer..." at bounding box center [0, 0] width 0 height 0
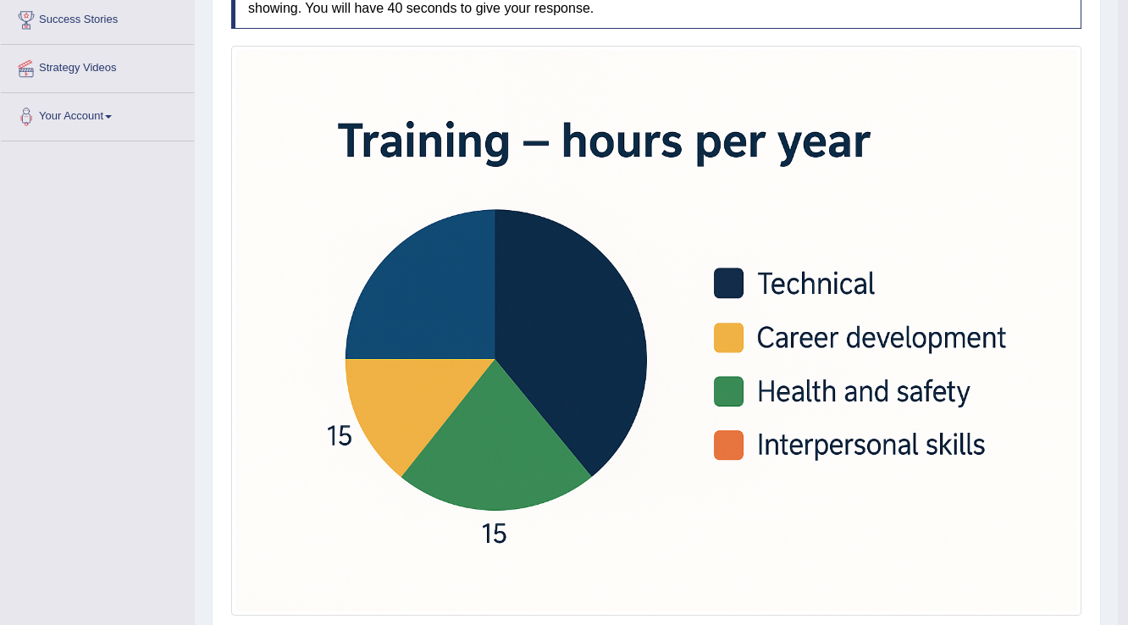
scroll to position [136, 0]
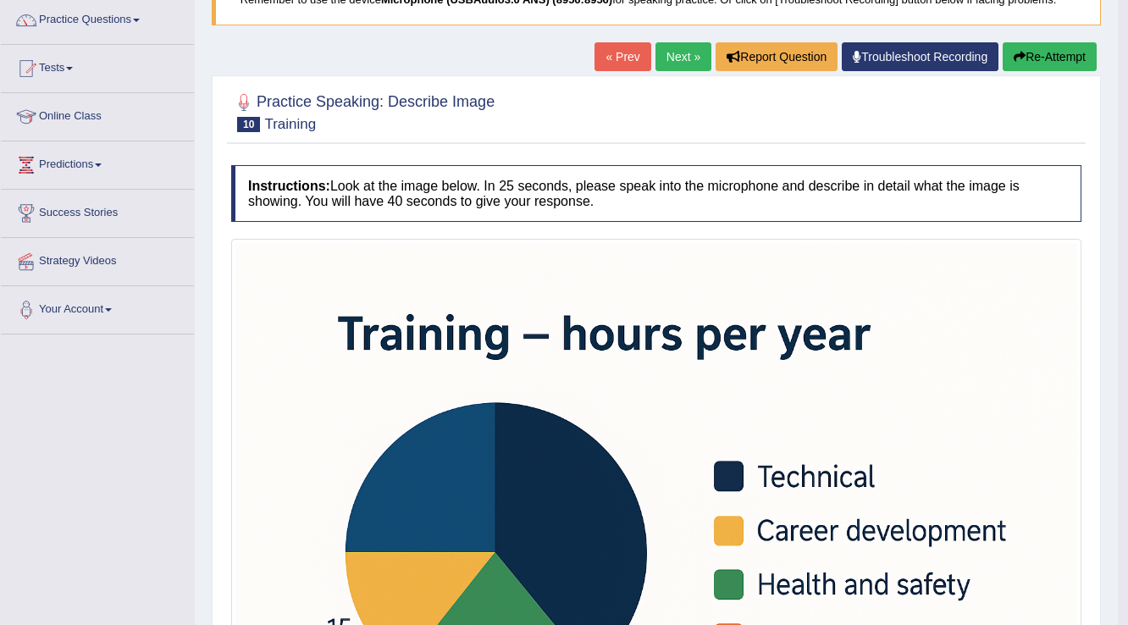
click at [682, 53] on link "Next »" at bounding box center [684, 56] width 56 height 29
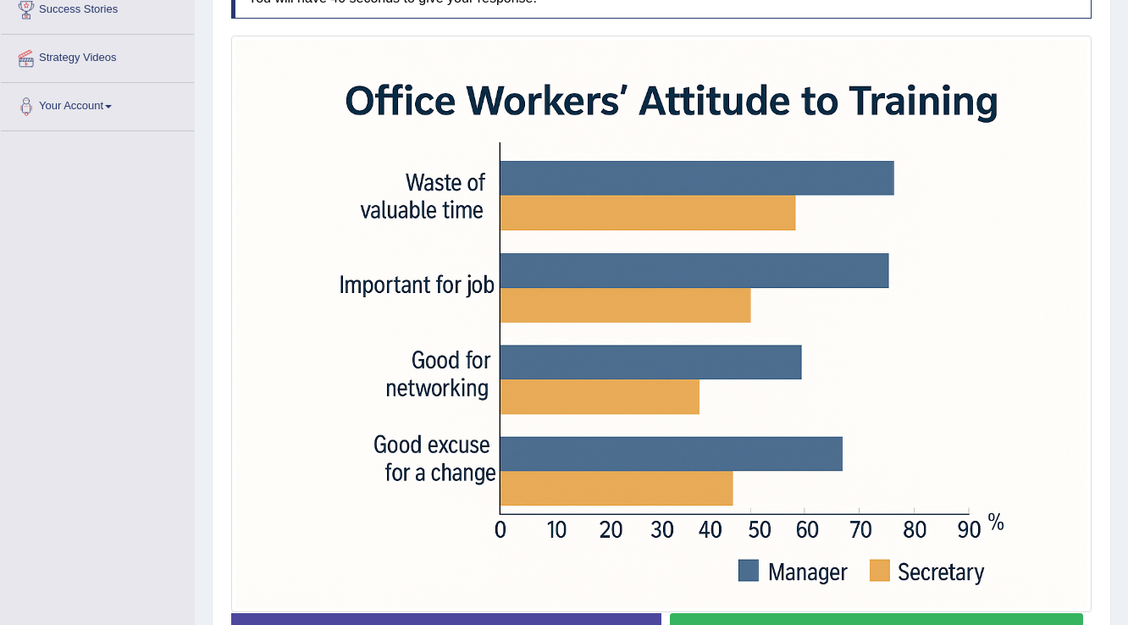
scroll to position [407, 0]
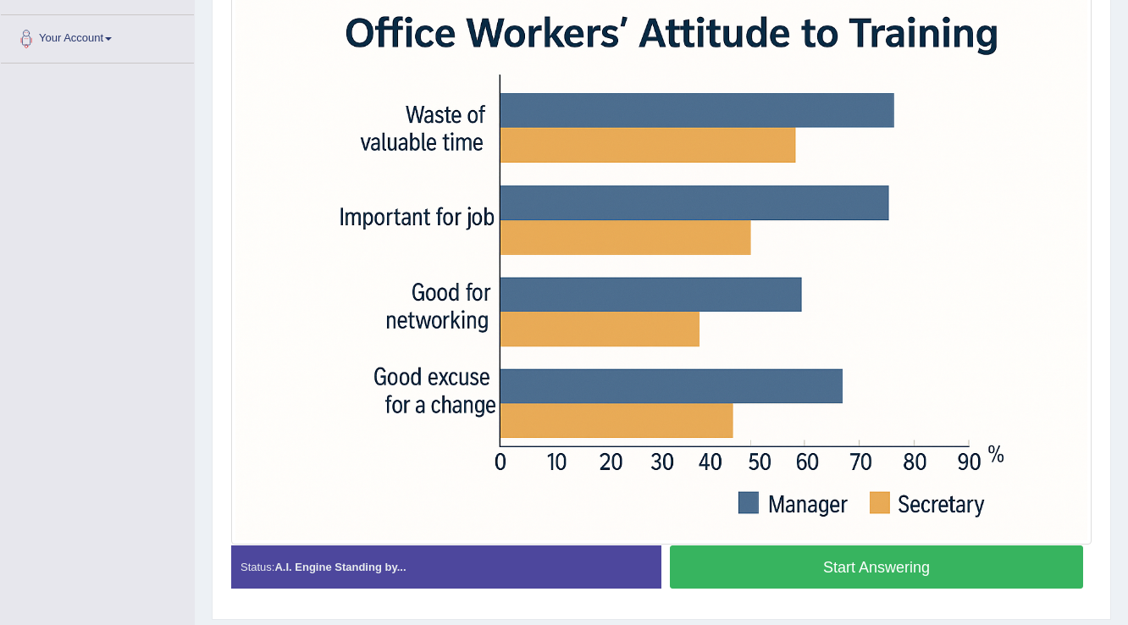
click at [813, 562] on button "Start Answering" at bounding box center [876, 567] width 413 height 43
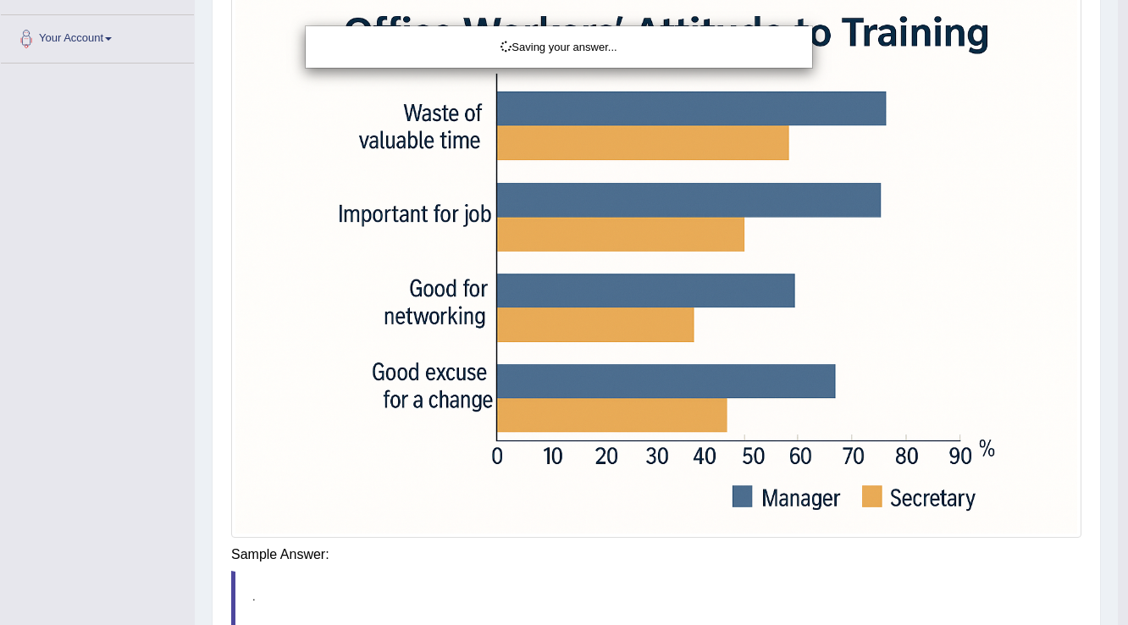
click at [864, 566] on div "Saving your answer..." at bounding box center [564, 312] width 1128 height 625
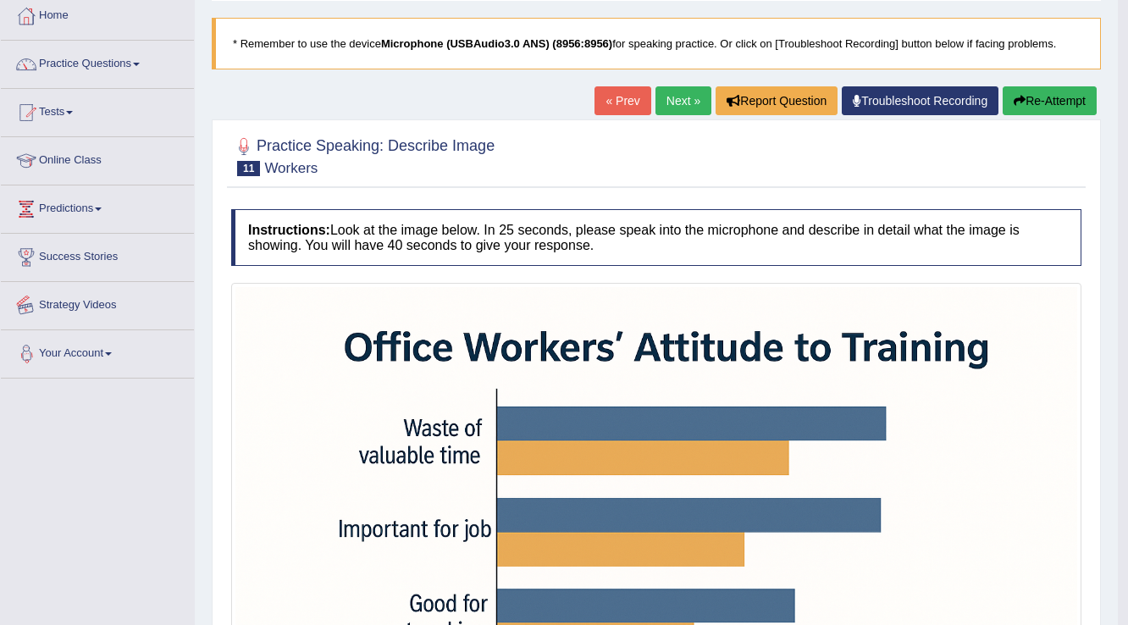
scroll to position [0, 0]
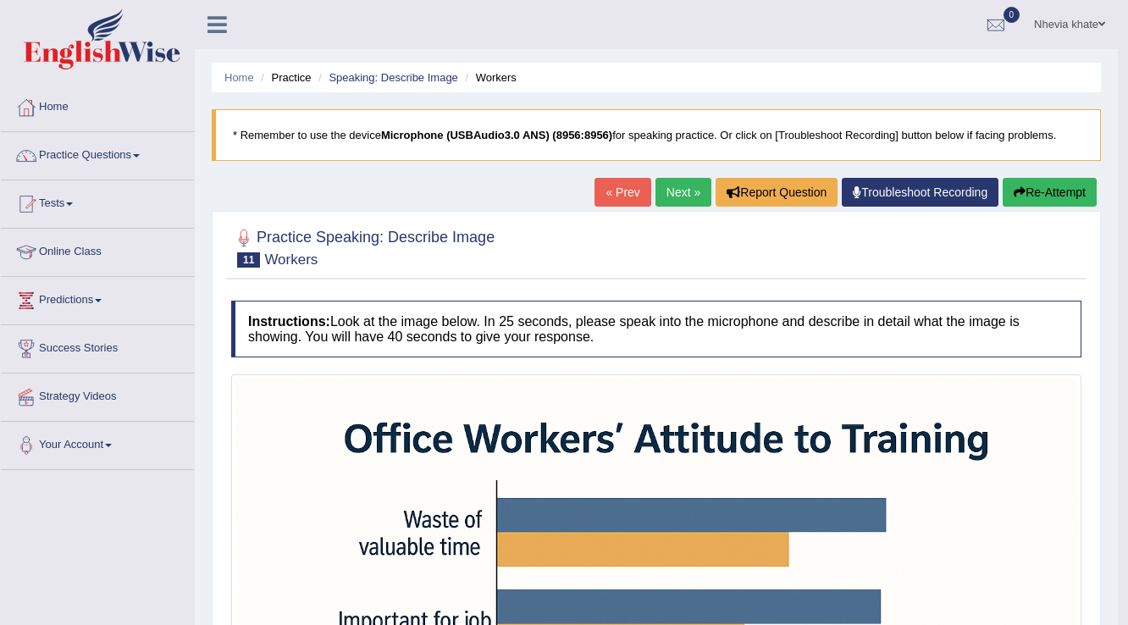
click at [136, 152] on link "Practice Questions" at bounding box center [97, 153] width 193 height 42
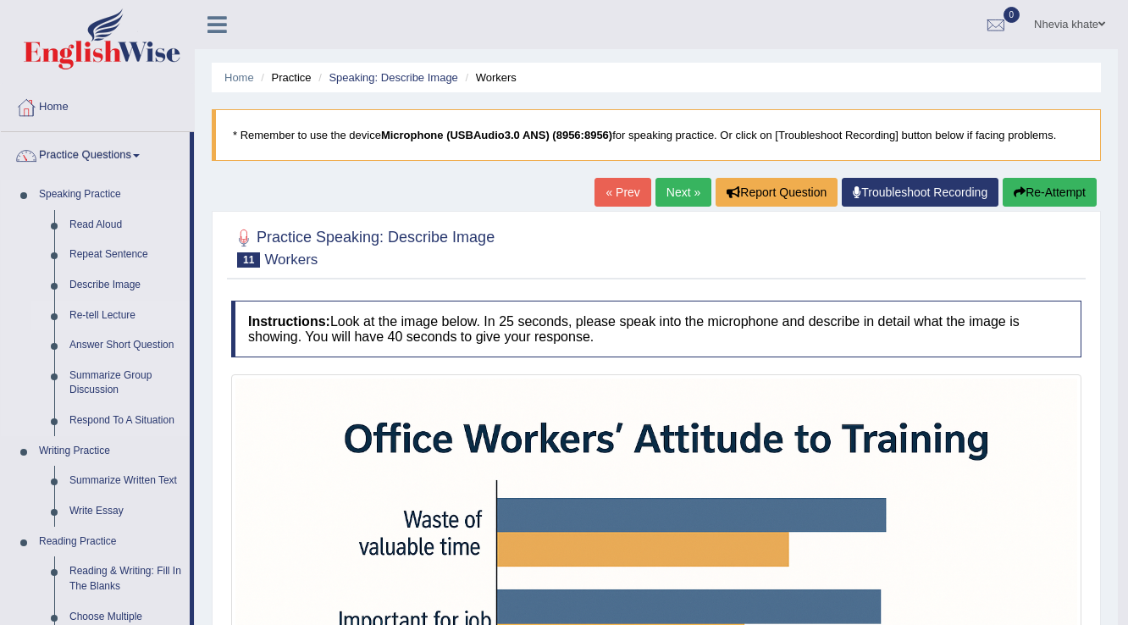
click at [114, 316] on link "Re-tell Lecture" at bounding box center [126, 316] width 128 height 30
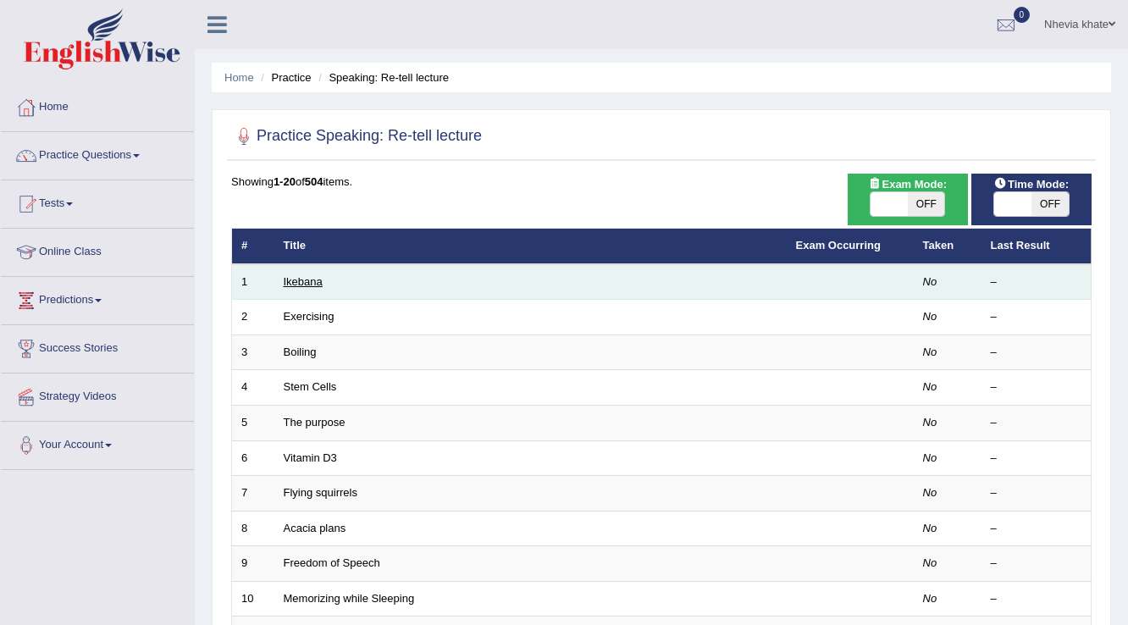
click at [302, 284] on link "Ikebana" at bounding box center [303, 281] width 39 height 13
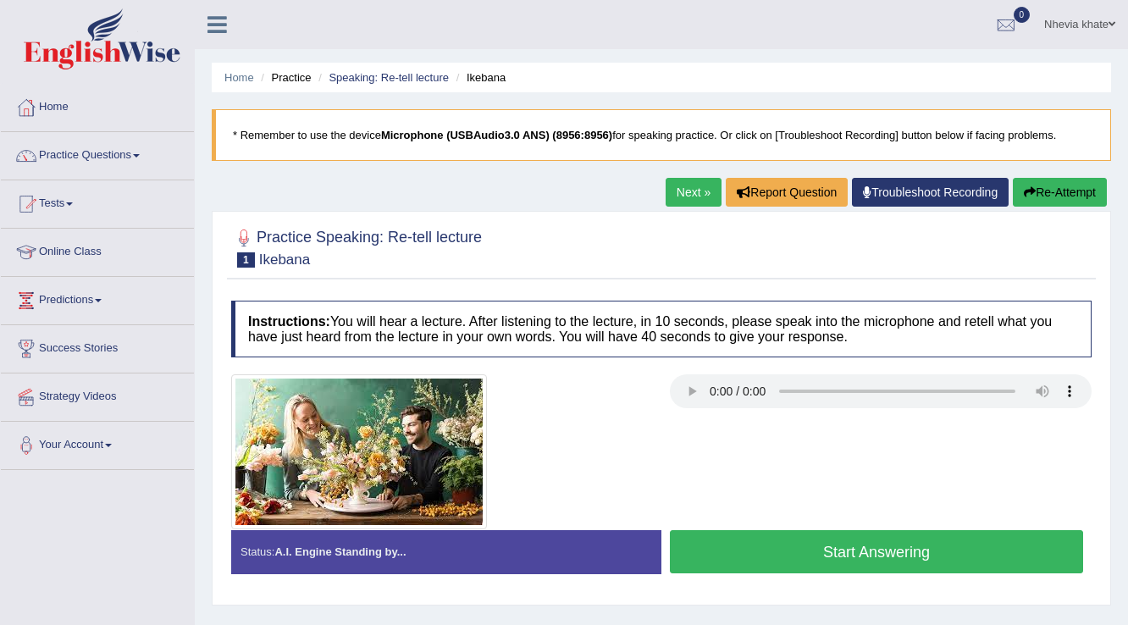
click at [867, 554] on button "Start Answering" at bounding box center [876, 551] width 413 height 43
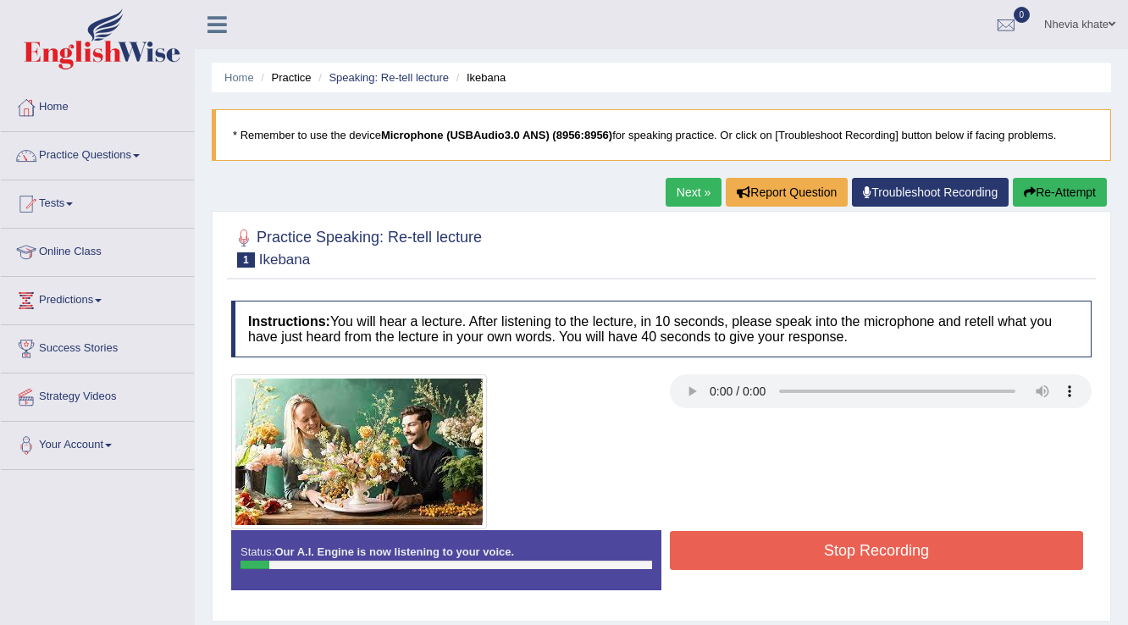
click at [867, 554] on button "Stop Recording" at bounding box center [876, 550] width 413 height 39
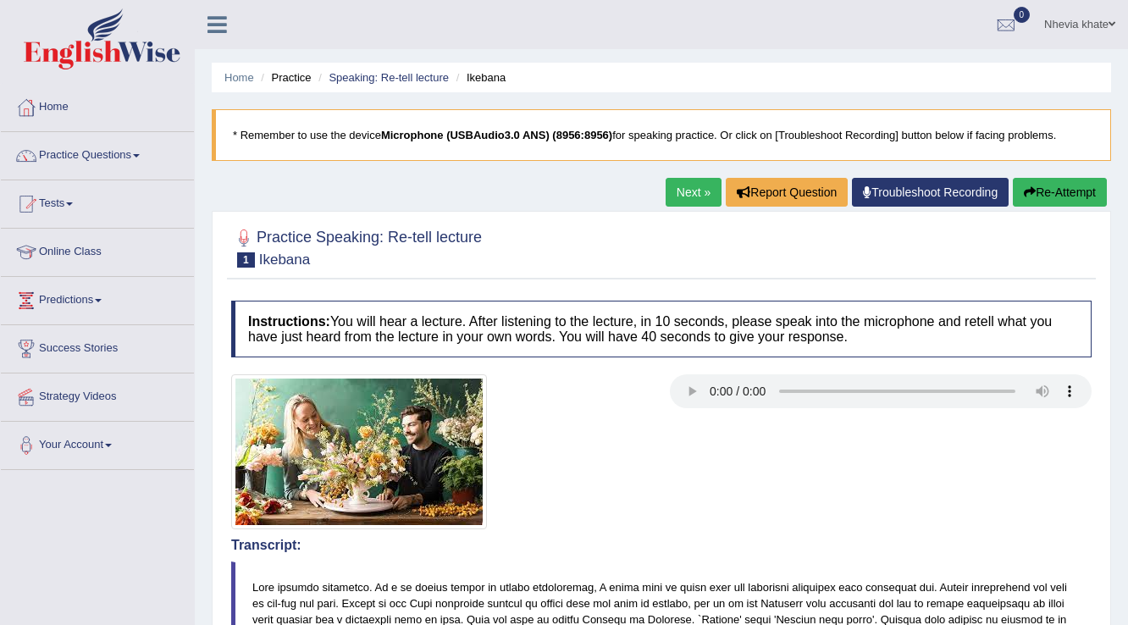
click at [679, 187] on link "Next »" at bounding box center [694, 192] width 56 height 29
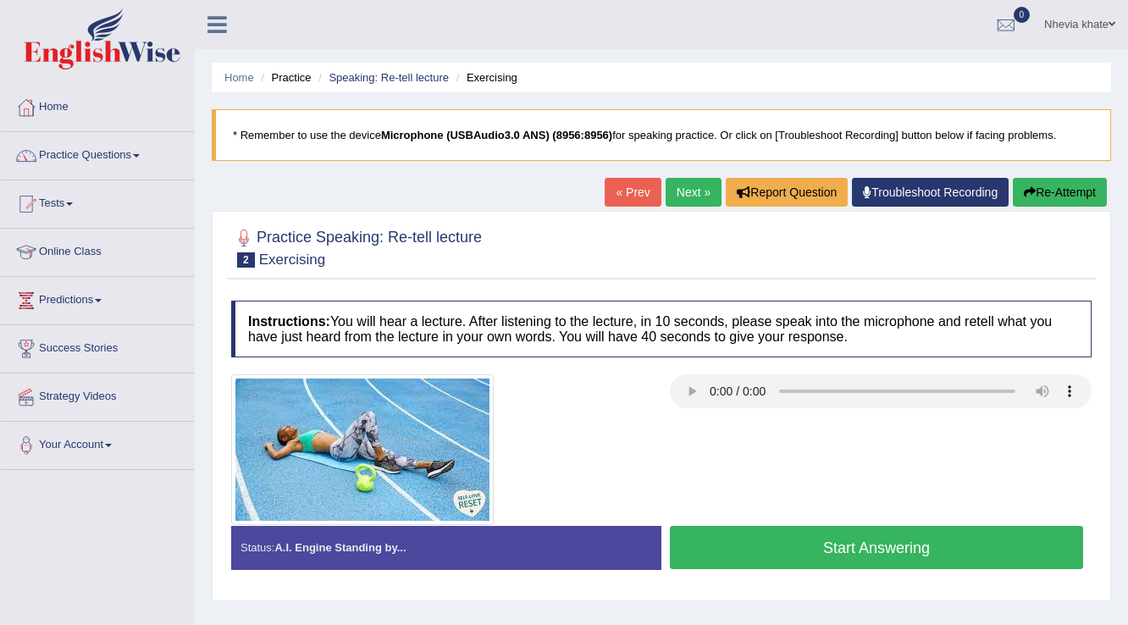
click at [629, 189] on link "« Prev" at bounding box center [633, 192] width 56 height 29
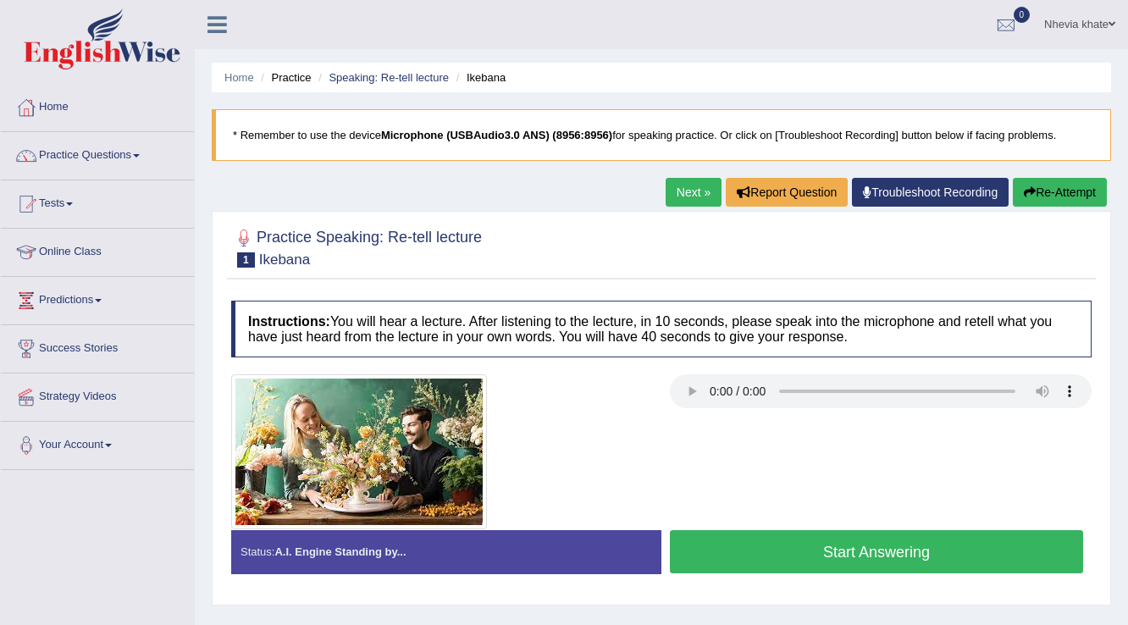
click at [915, 552] on button "Start Answering" at bounding box center [876, 551] width 413 height 43
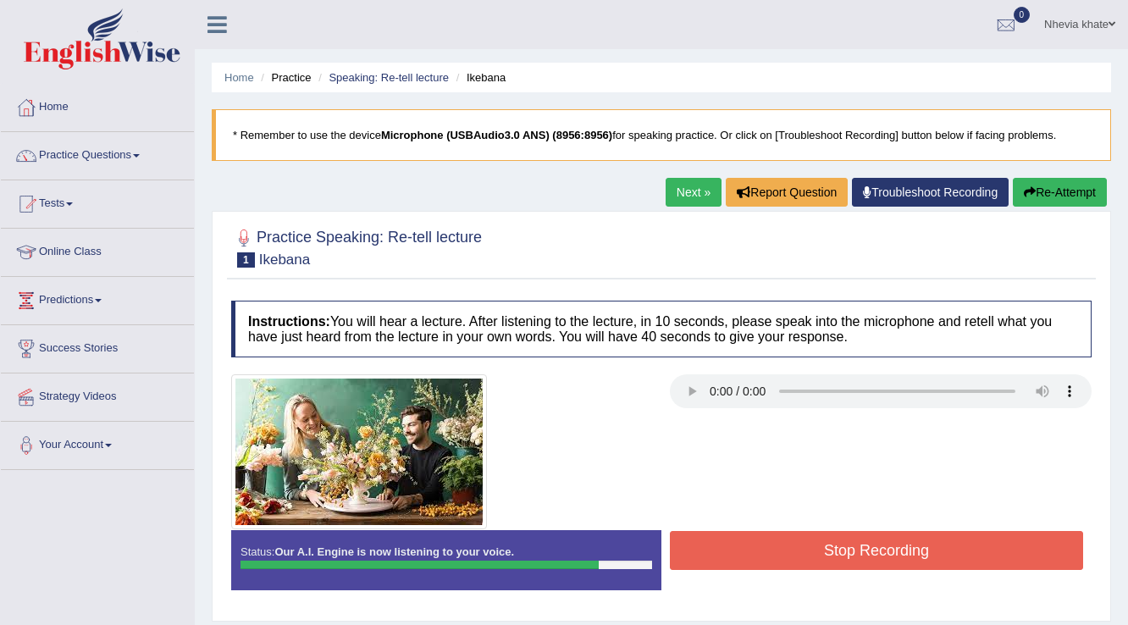
click at [1012, 555] on button "Stop Recording" at bounding box center [876, 550] width 413 height 39
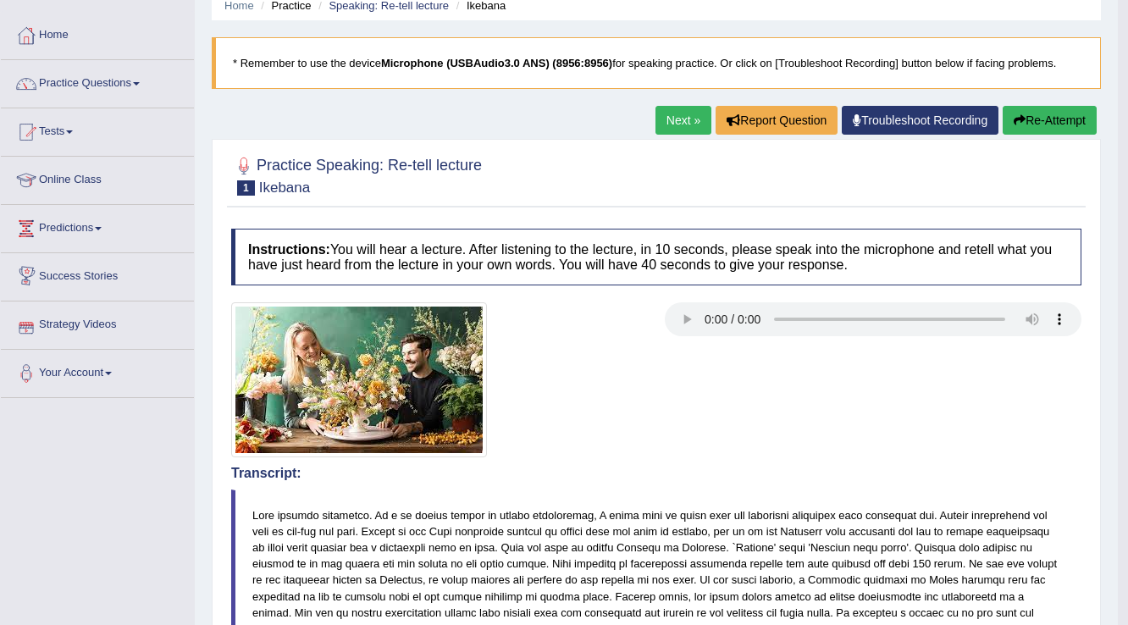
scroll to position [68, 0]
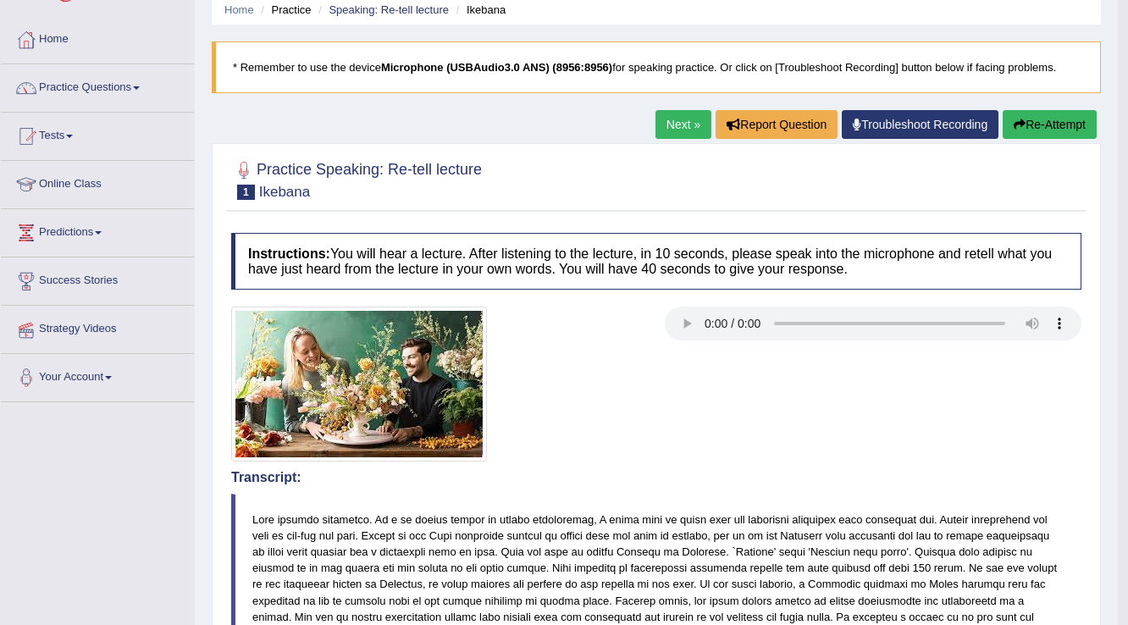
click at [656, 115] on link "Next »" at bounding box center [684, 124] width 56 height 29
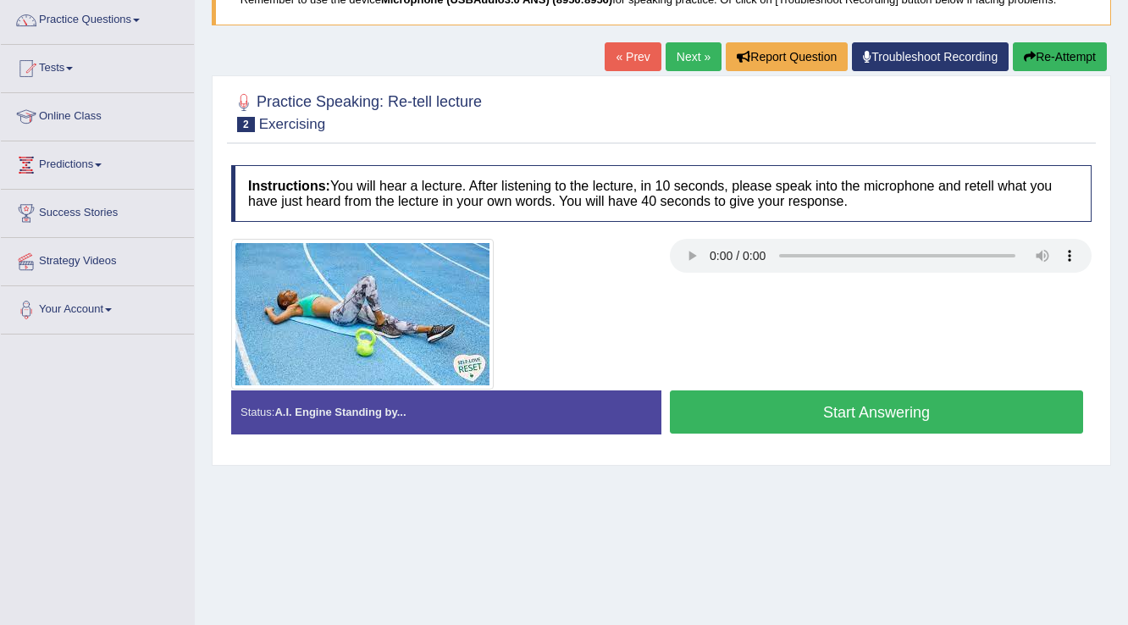
click at [860, 407] on button "Start Answering" at bounding box center [876, 412] width 413 height 43
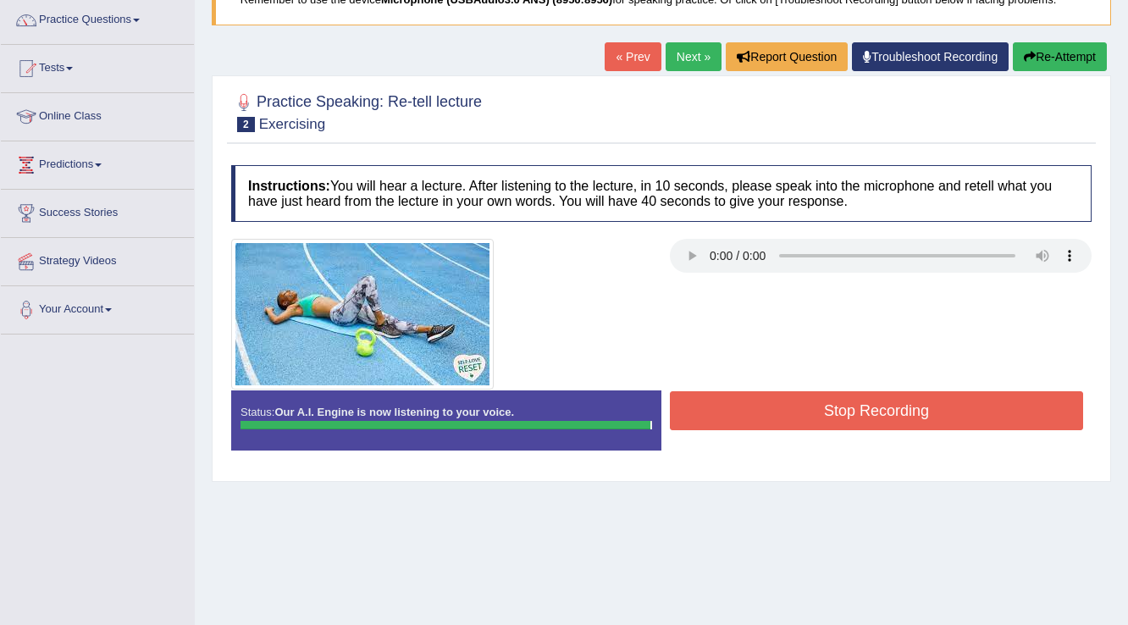
click at [0, 0] on blockquote "." at bounding box center [0, 0] width 0 height 0
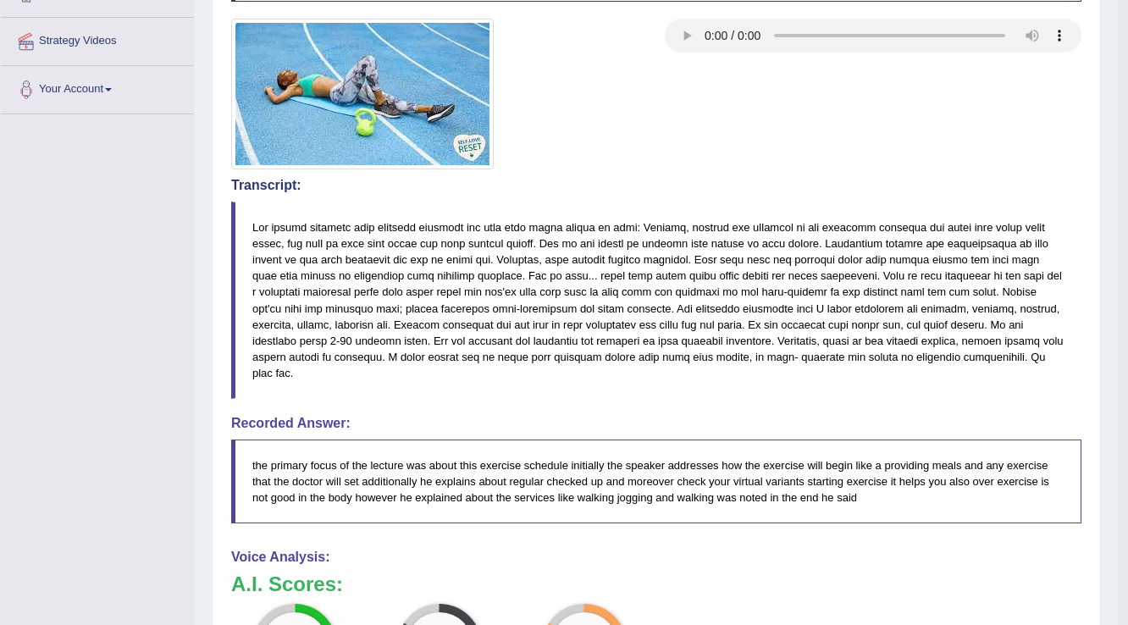
scroll to position [159, 0]
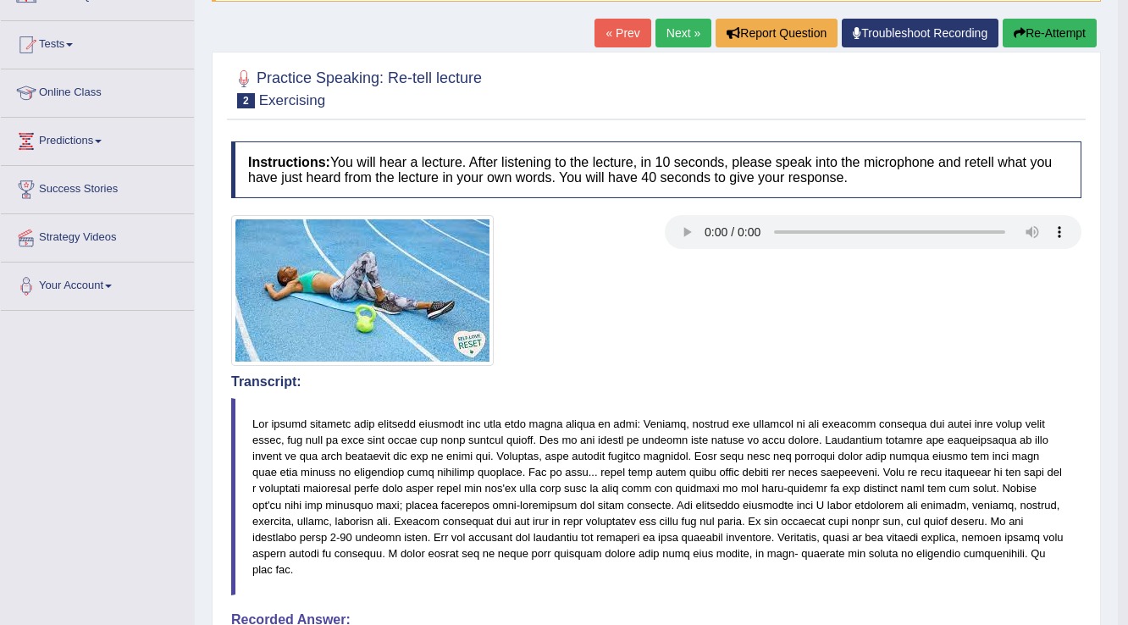
click at [674, 26] on link "Next »" at bounding box center [684, 33] width 56 height 29
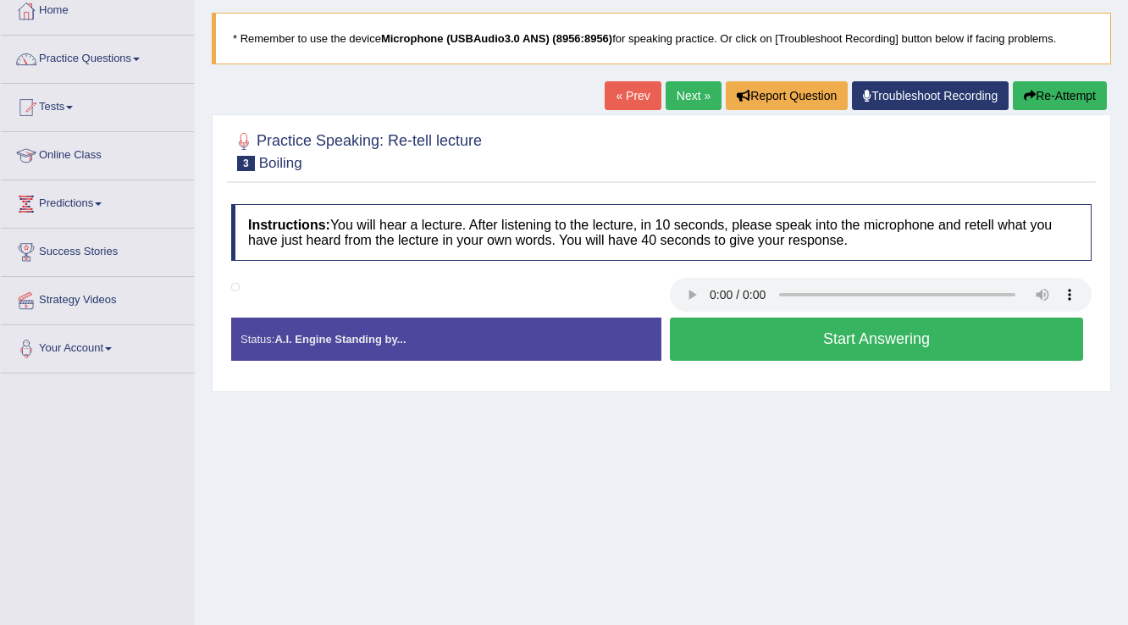
scroll to position [68, 0]
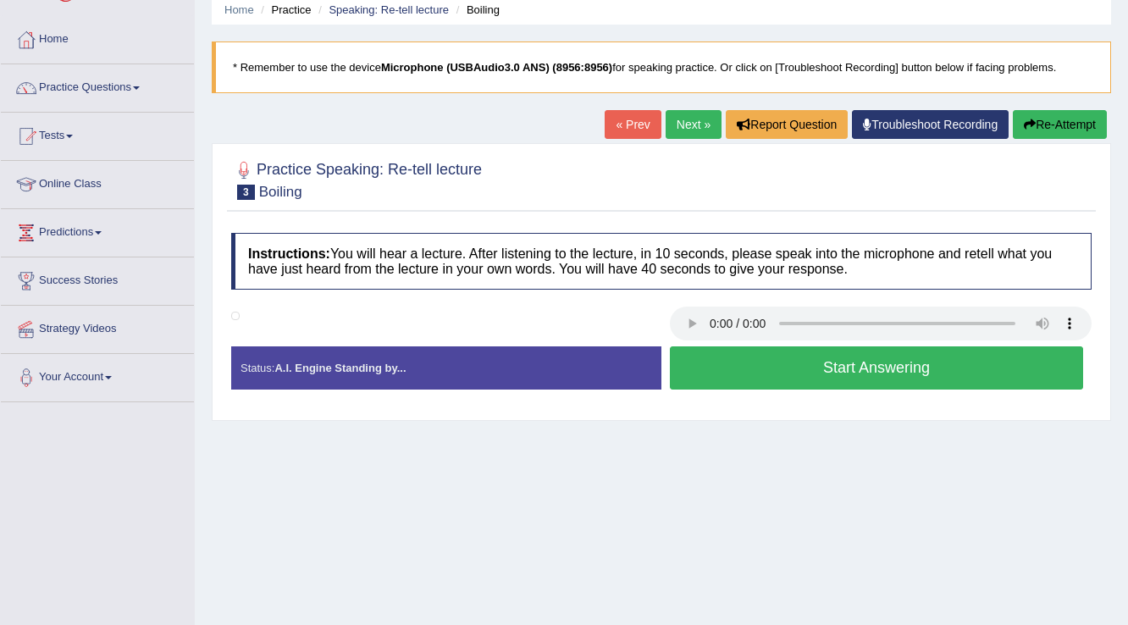
click at [844, 366] on button "Start Answering" at bounding box center [876, 367] width 413 height 43
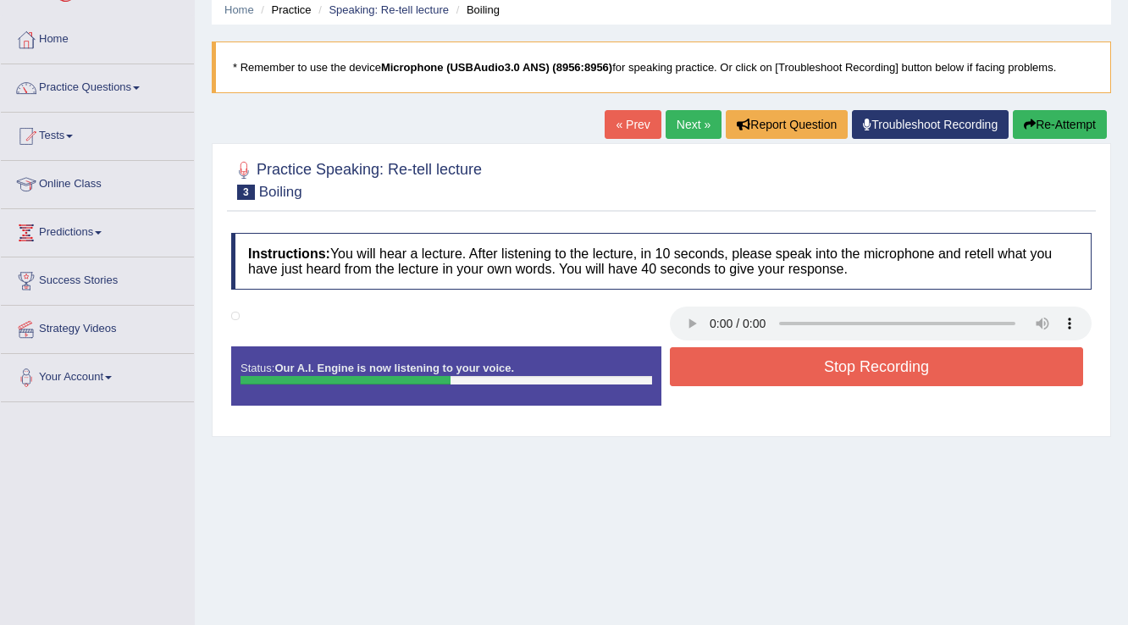
click at [630, 135] on link "« Prev" at bounding box center [633, 124] width 56 height 29
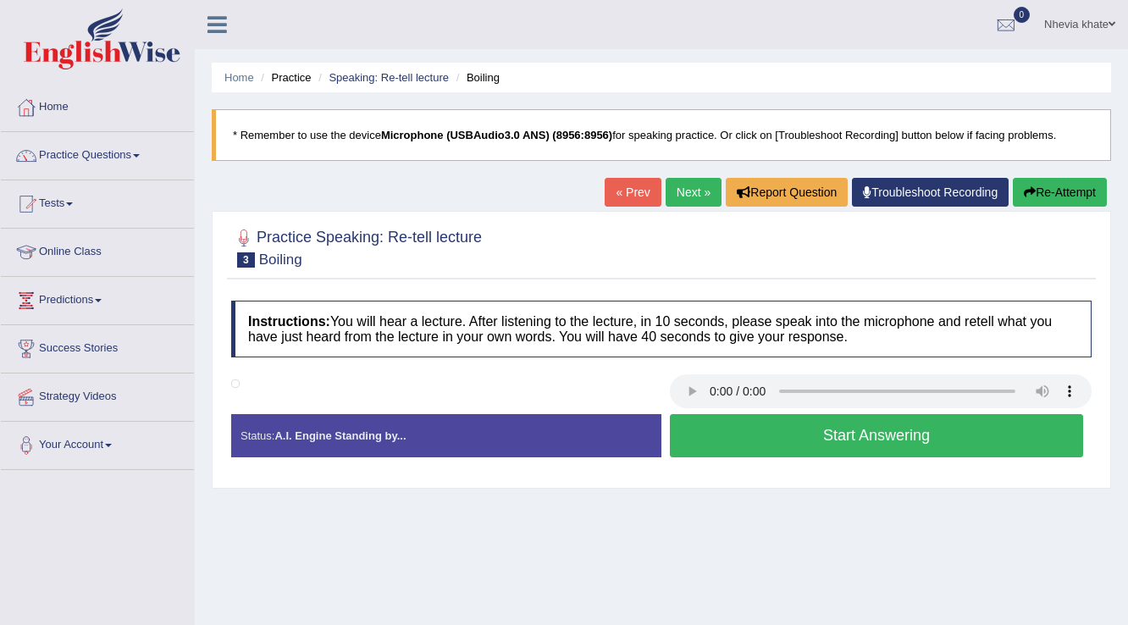
click at [750, 435] on button "Start Answering" at bounding box center [876, 435] width 413 height 43
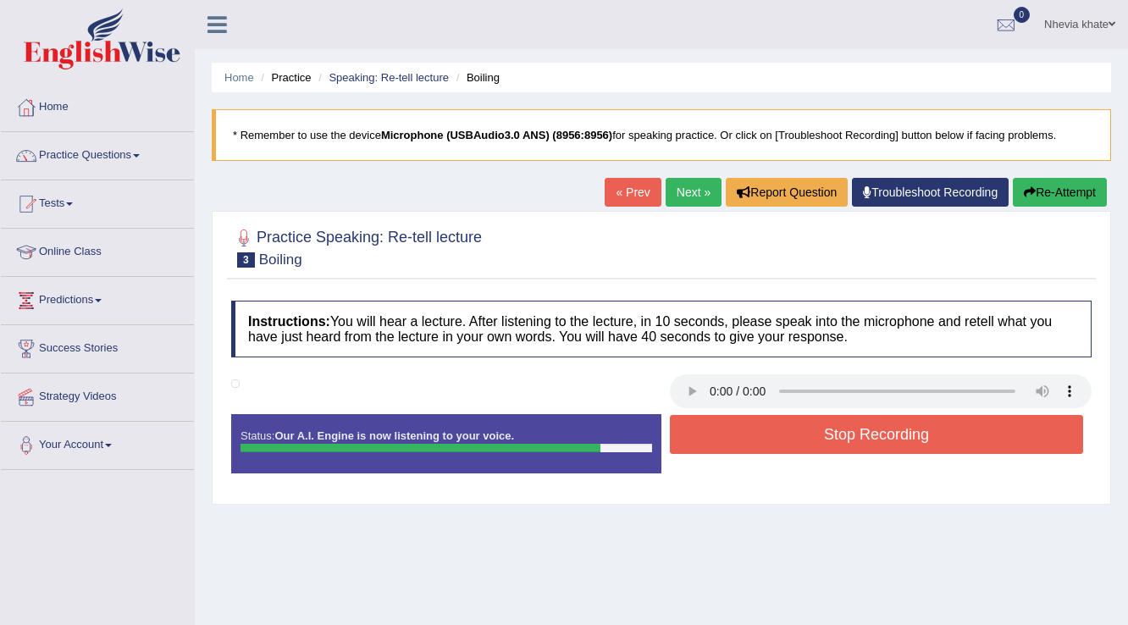
click at [750, 435] on button "Stop Recording" at bounding box center [876, 434] width 413 height 39
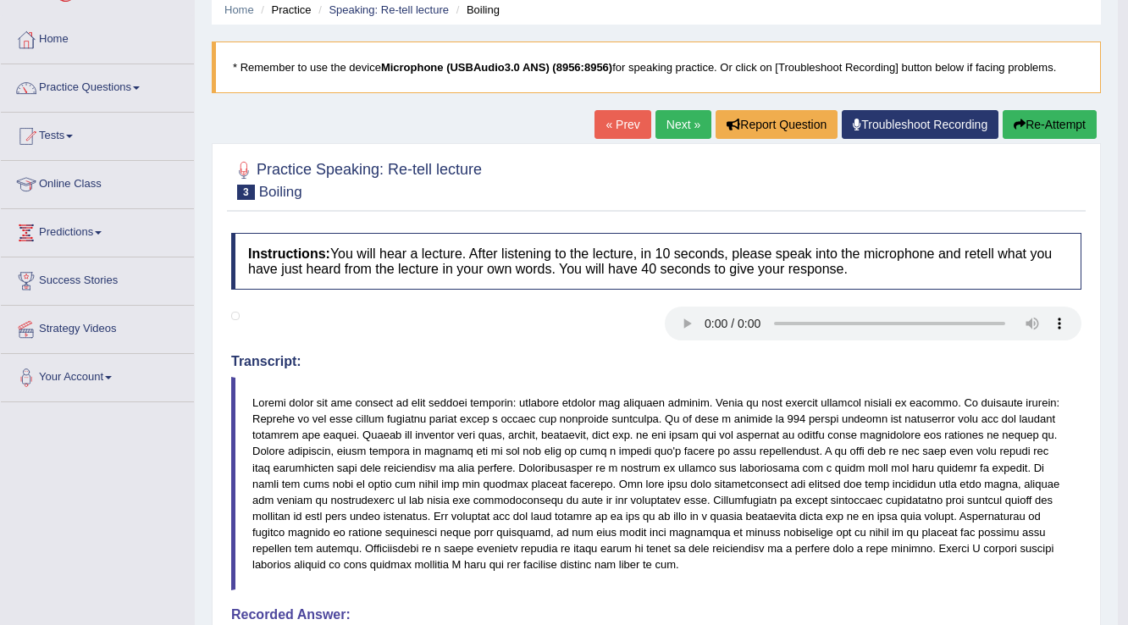
scroll to position [136, 0]
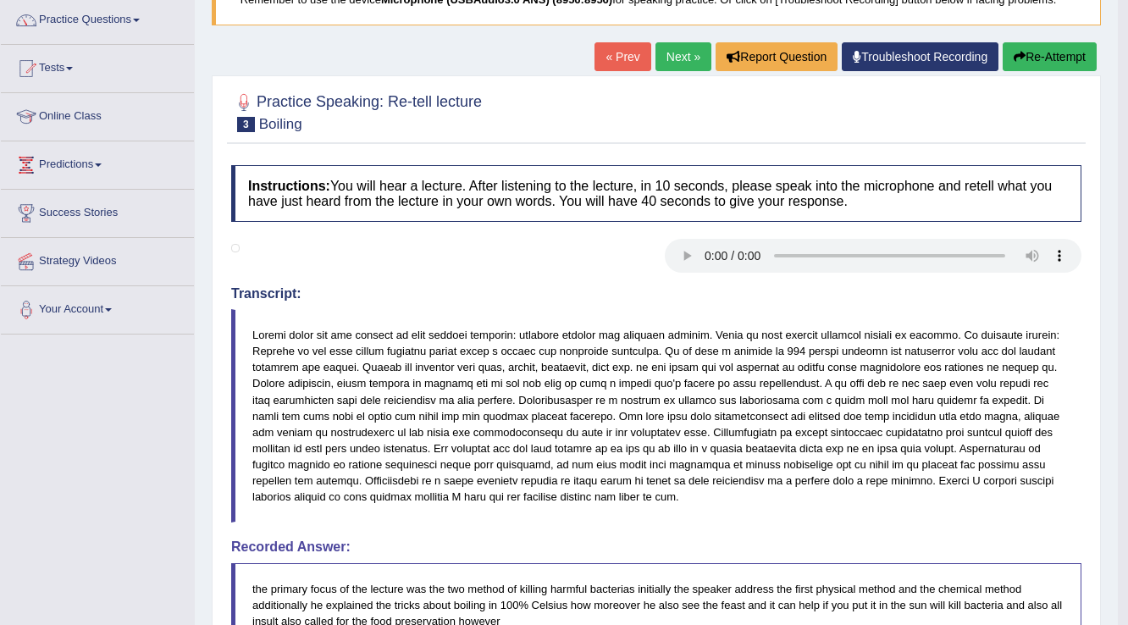
click at [667, 62] on link "Next »" at bounding box center [684, 56] width 56 height 29
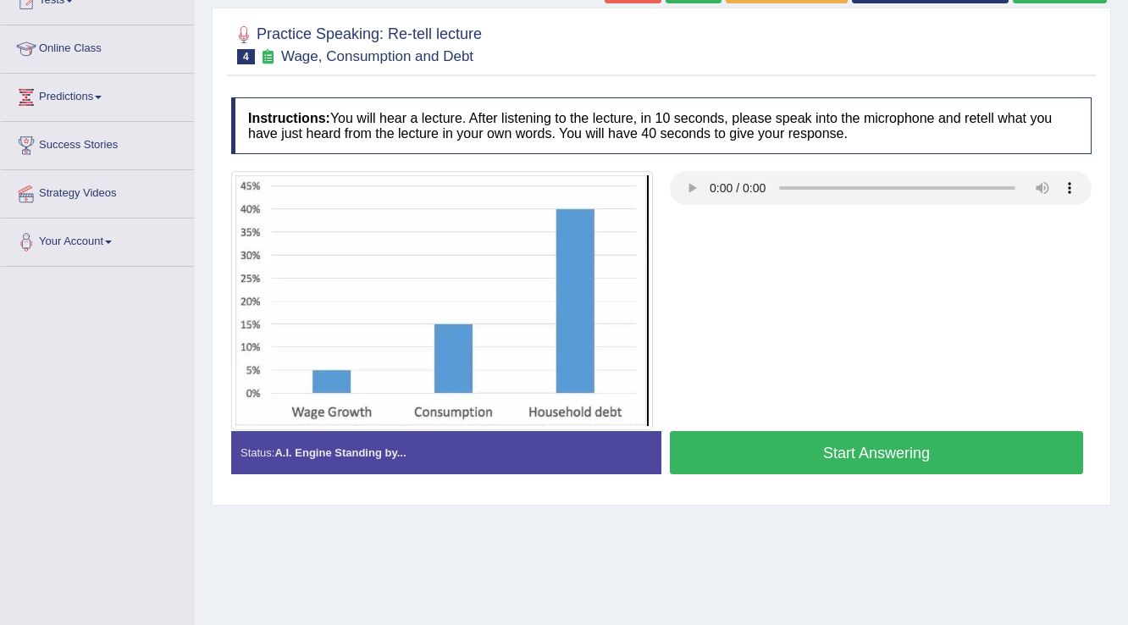
scroll to position [203, 0]
click at [802, 453] on button "Start Answering" at bounding box center [876, 452] width 413 height 43
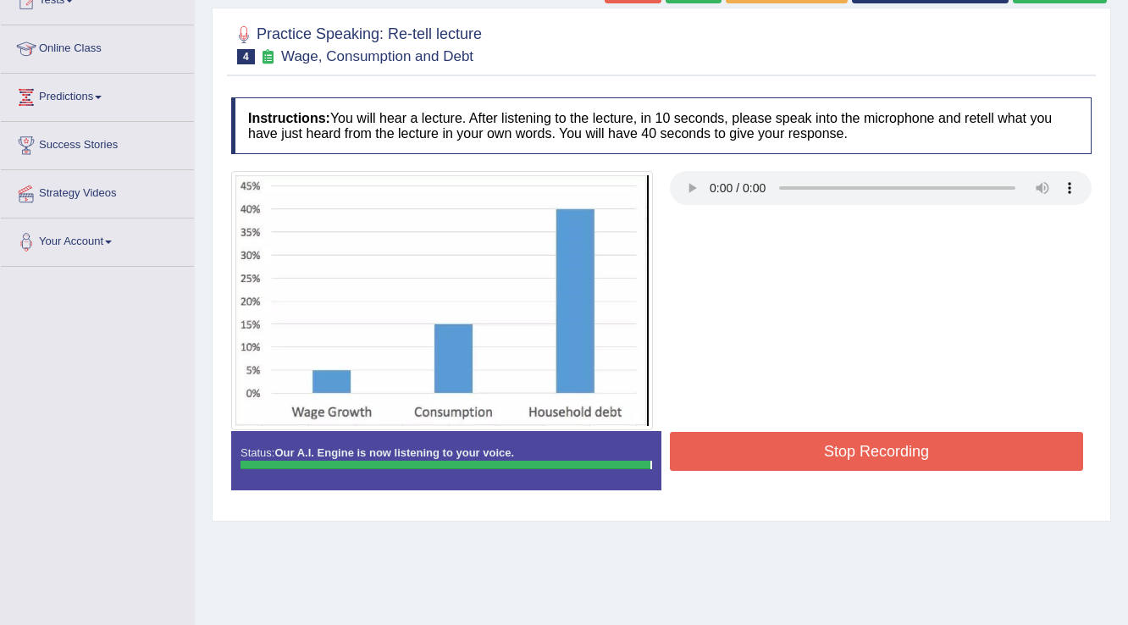
click at [738, 454] on button "Stop Recording" at bounding box center [876, 451] width 413 height 39
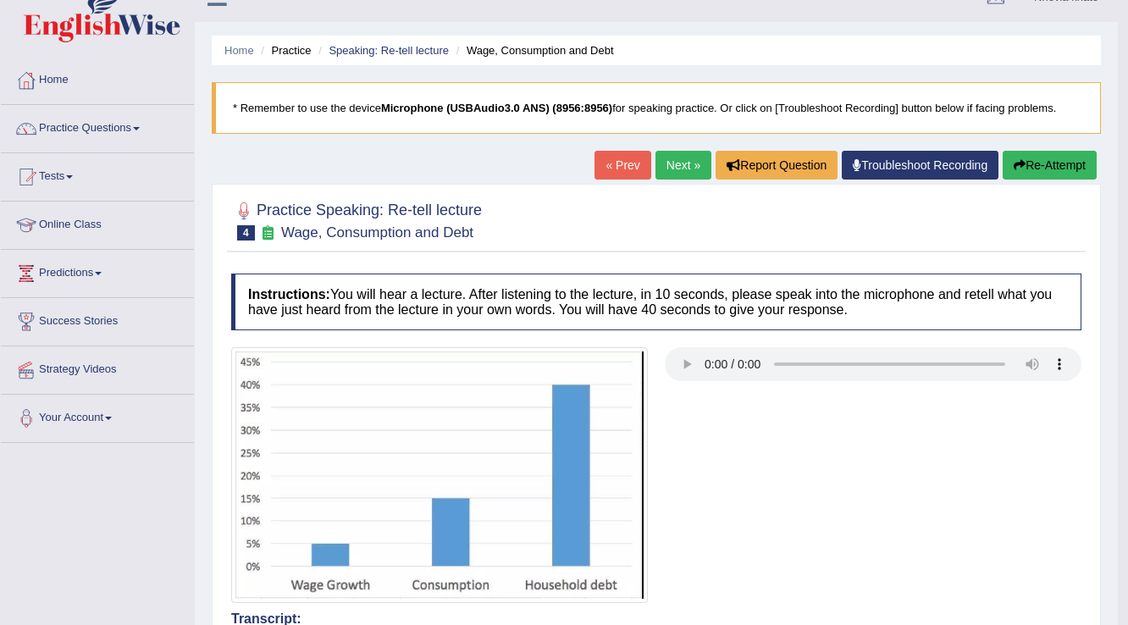
scroll to position [0, 0]
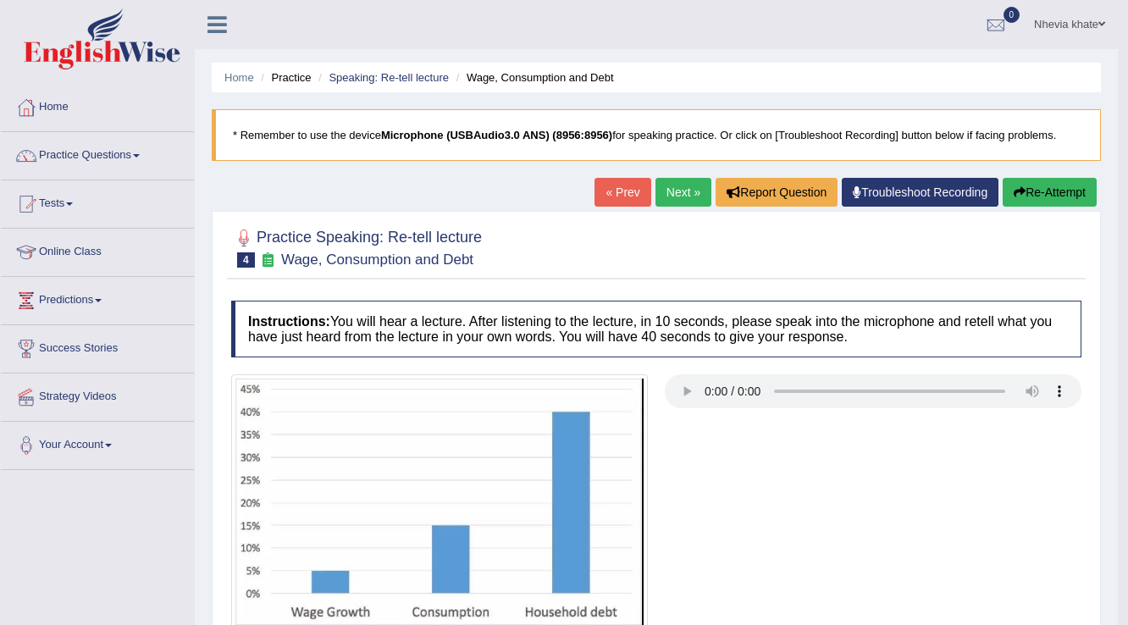
click at [678, 185] on link "Next »" at bounding box center [684, 192] width 56 height 29
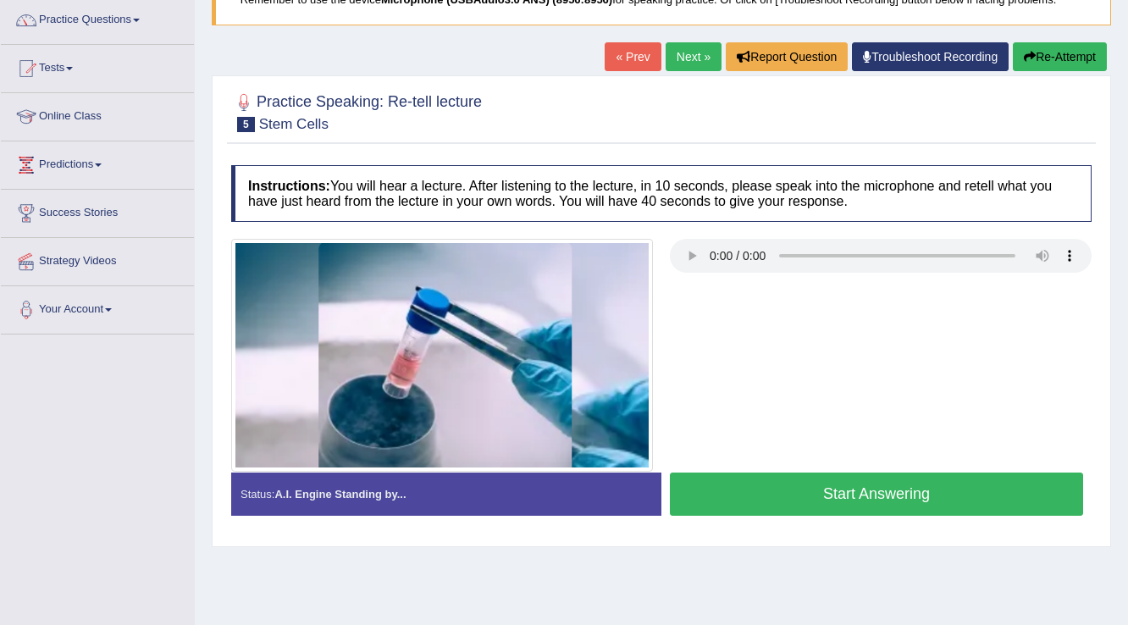
click at [830, 490] on button "Start Answering" at bounding box center [876, 494] width 413 height 43
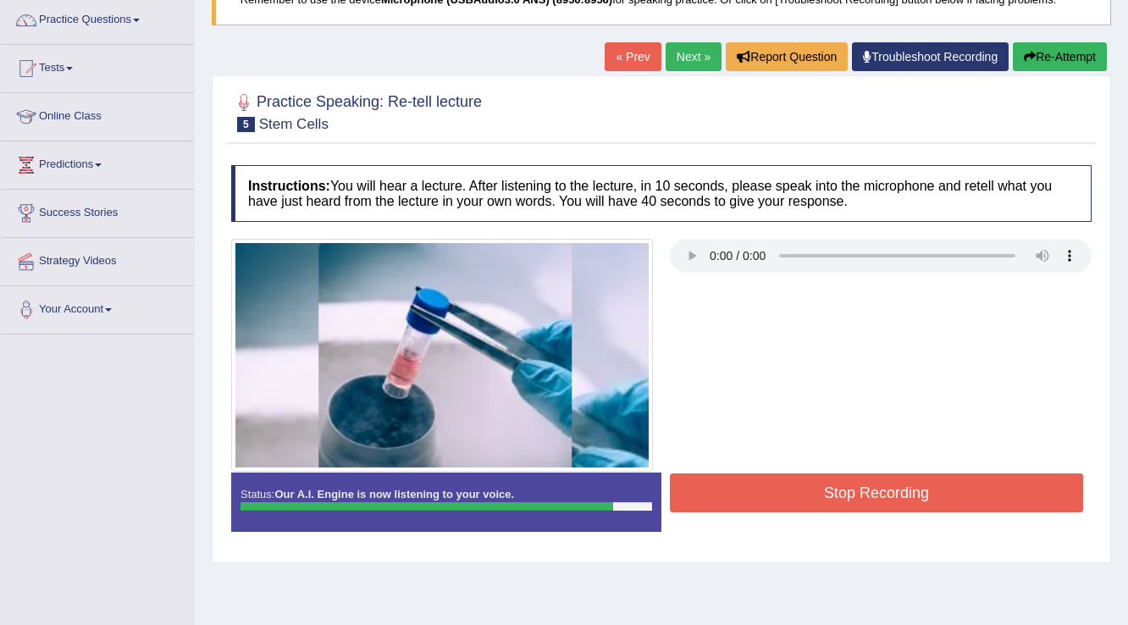
click at [830, 490] on button "Stop Recording" at bounding box center [876, 493] width 413 height 39
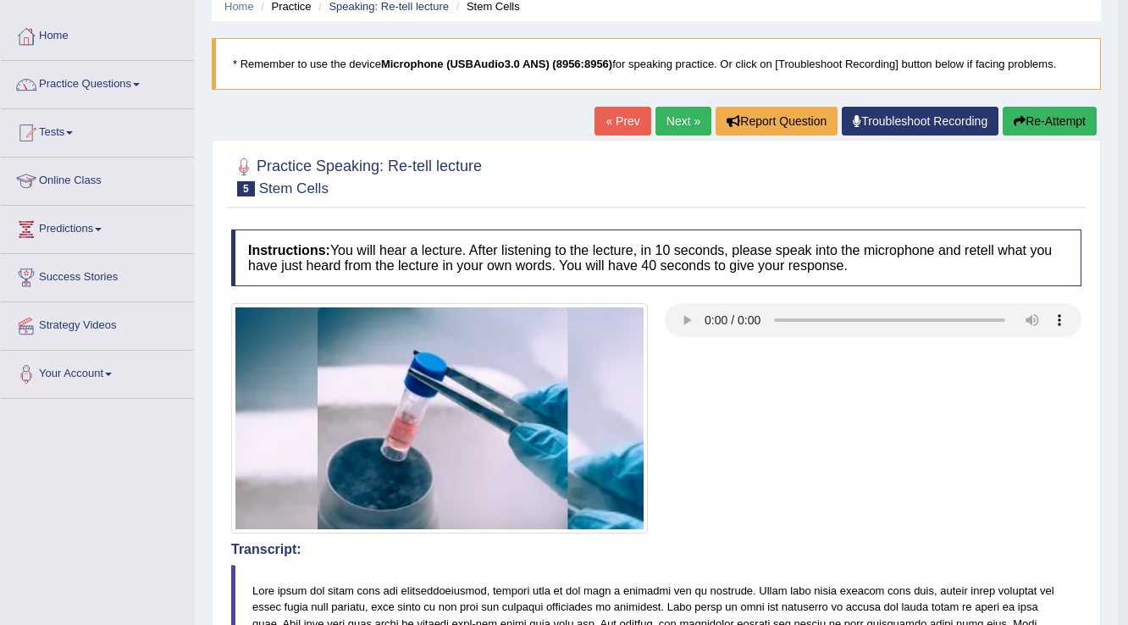
scroll to position [68, 0]
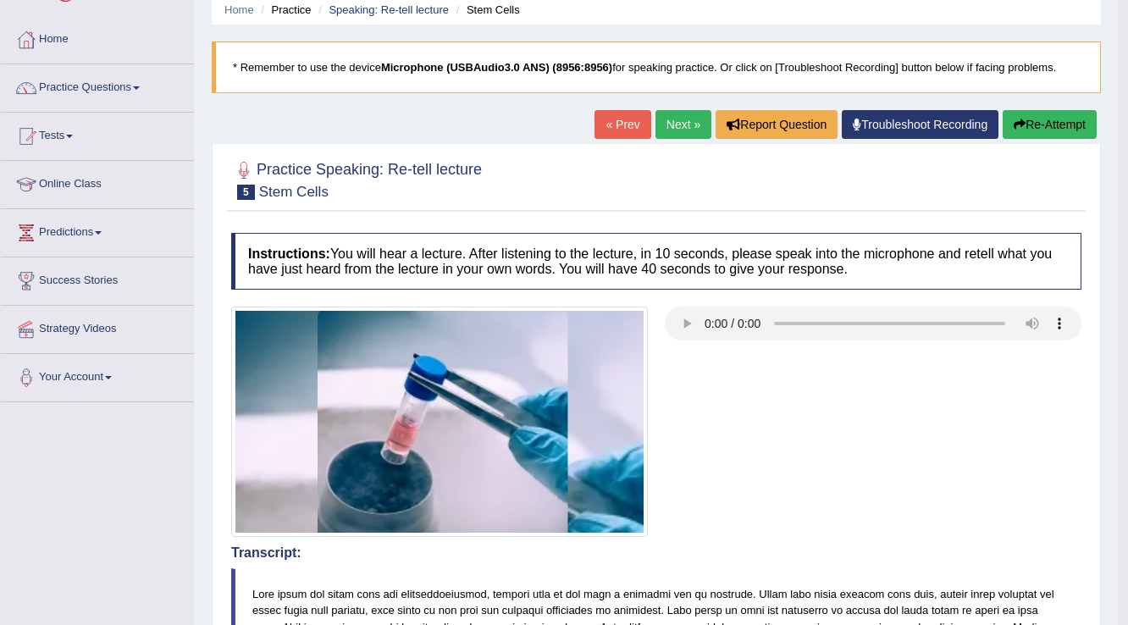
click at [697, 125] on link "Next »" at bounding box center [684, 124] width 56 height 29
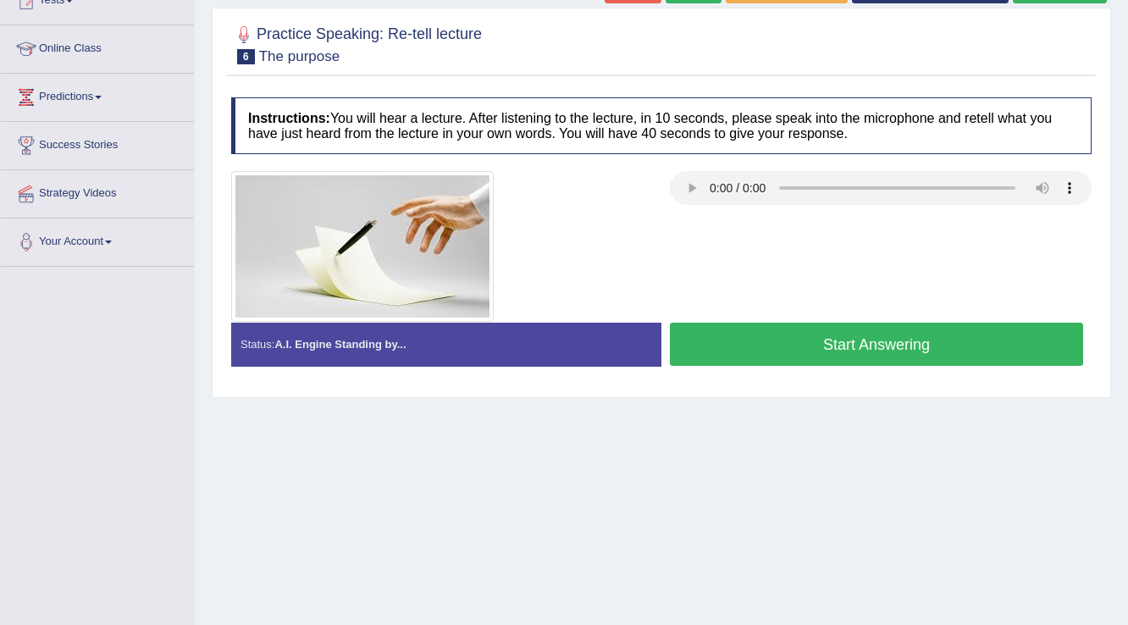
scroll to position [136, 0]
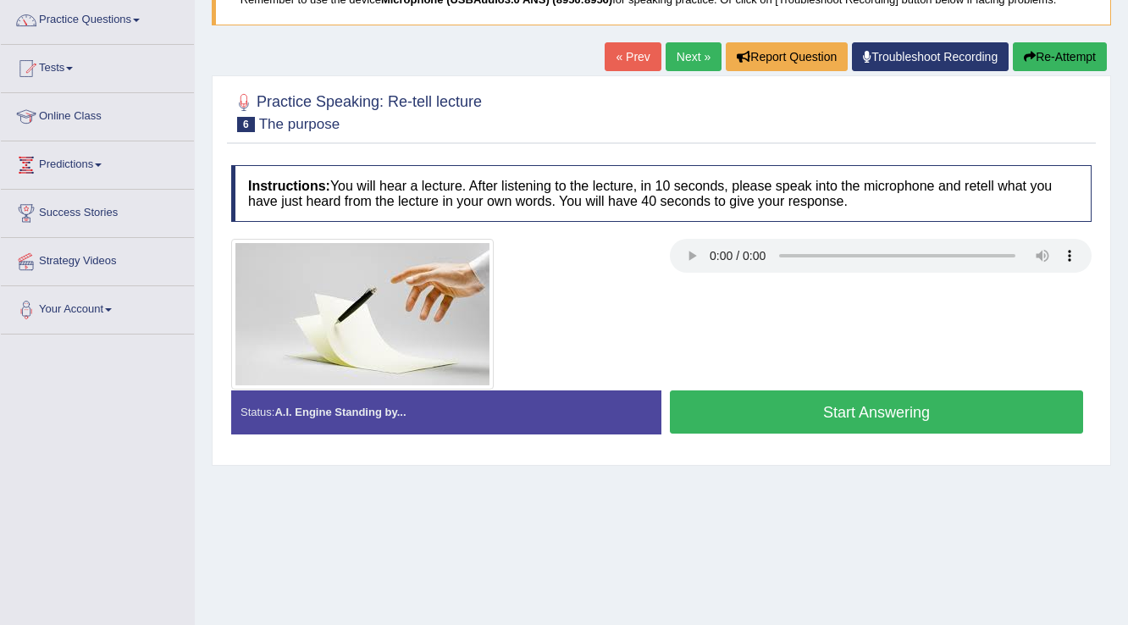
click at [734, 410] on button "Start Answering" at bounding box center [876, 412] width 413 height 43
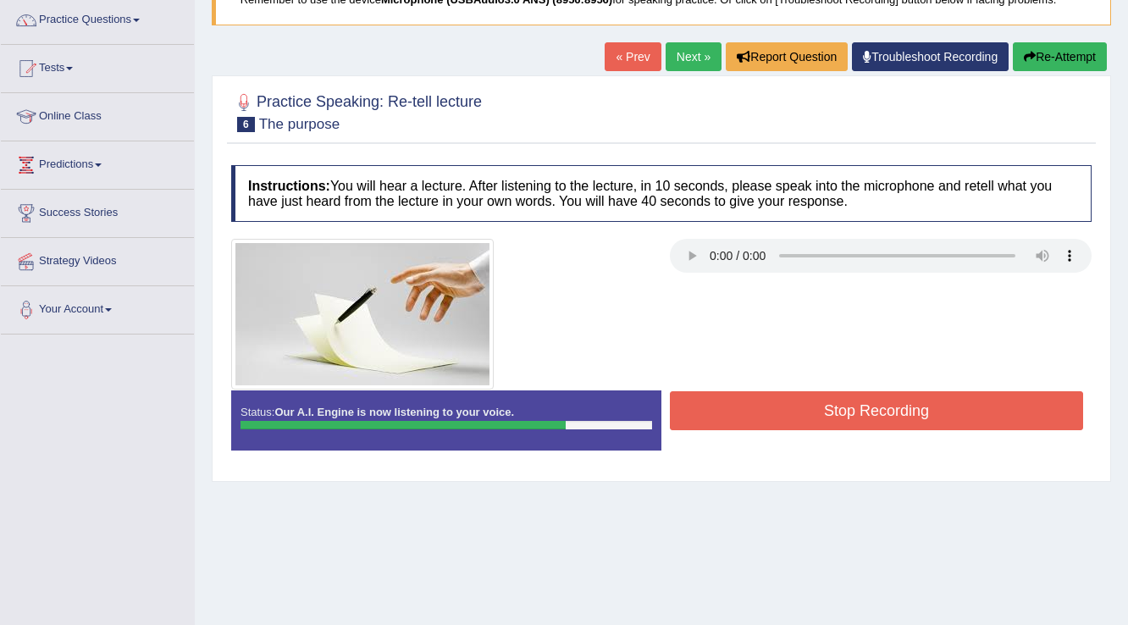
click at [707, 406] on button "Stop Recording" at bounding box center [876, 410] width 413 height 39
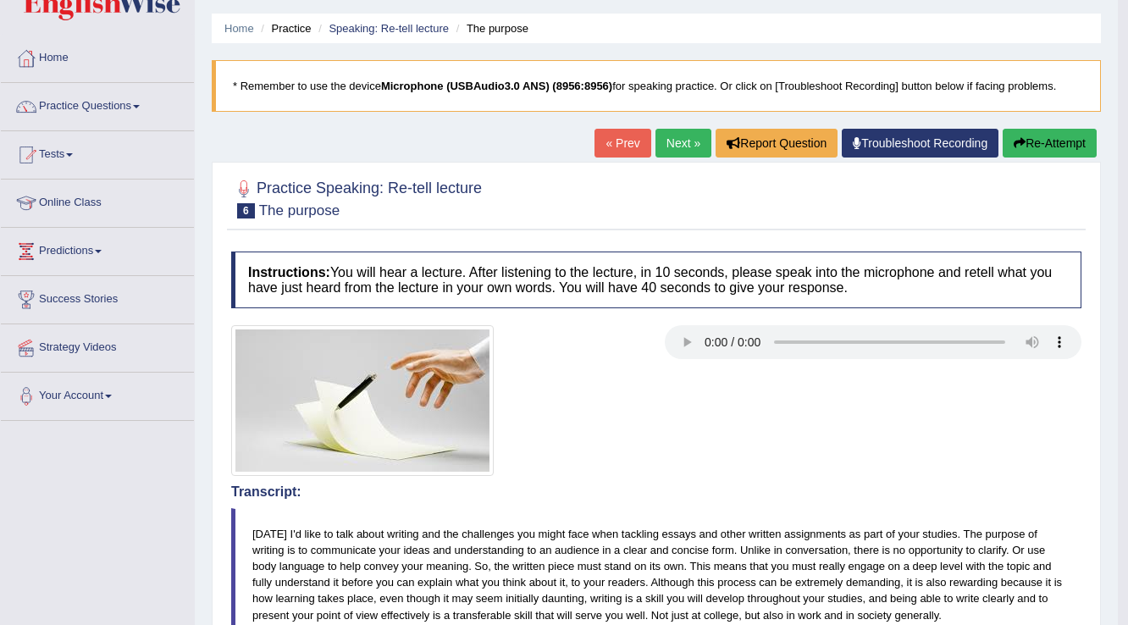
scroll to position [0, 0]
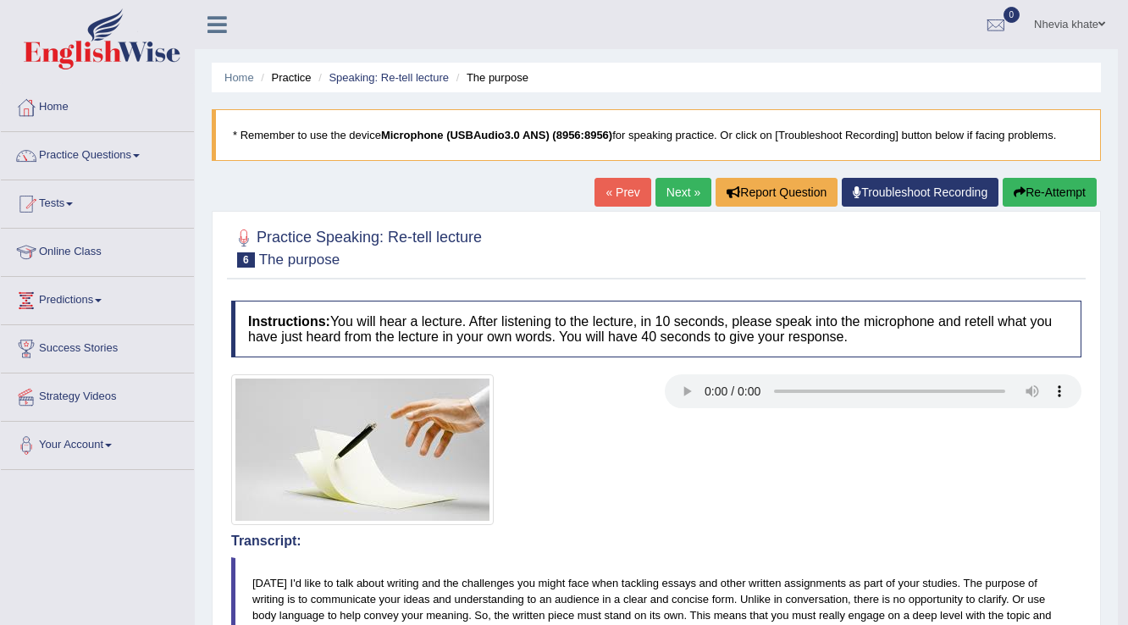
click at [691, 191] on link "Next »" at bounding box center [684, 192] width 56 height 29
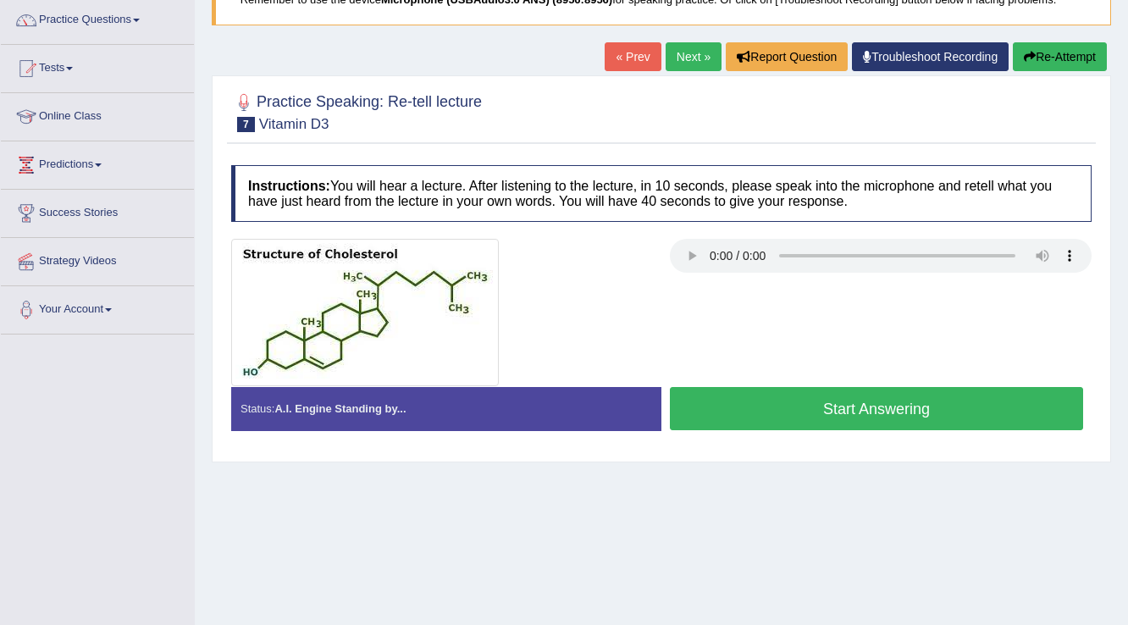
scroll to position [136, 0]
click at [851, 402] on button "Start Answering" at bounding box center [876, 408] width 413 height 43
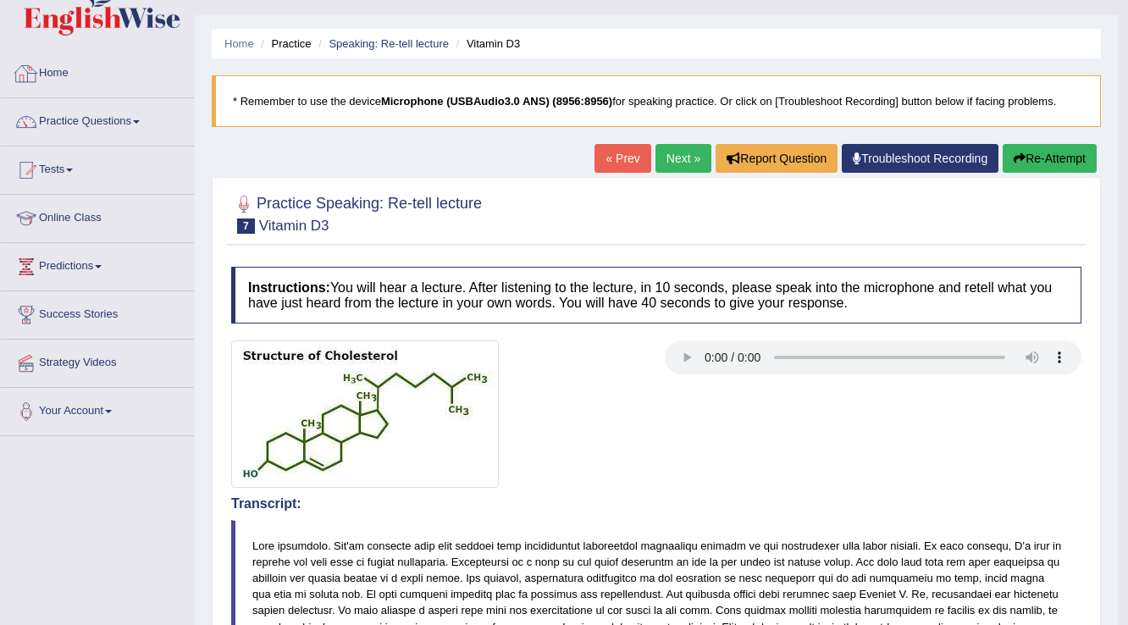
scroll to position [0, 0]
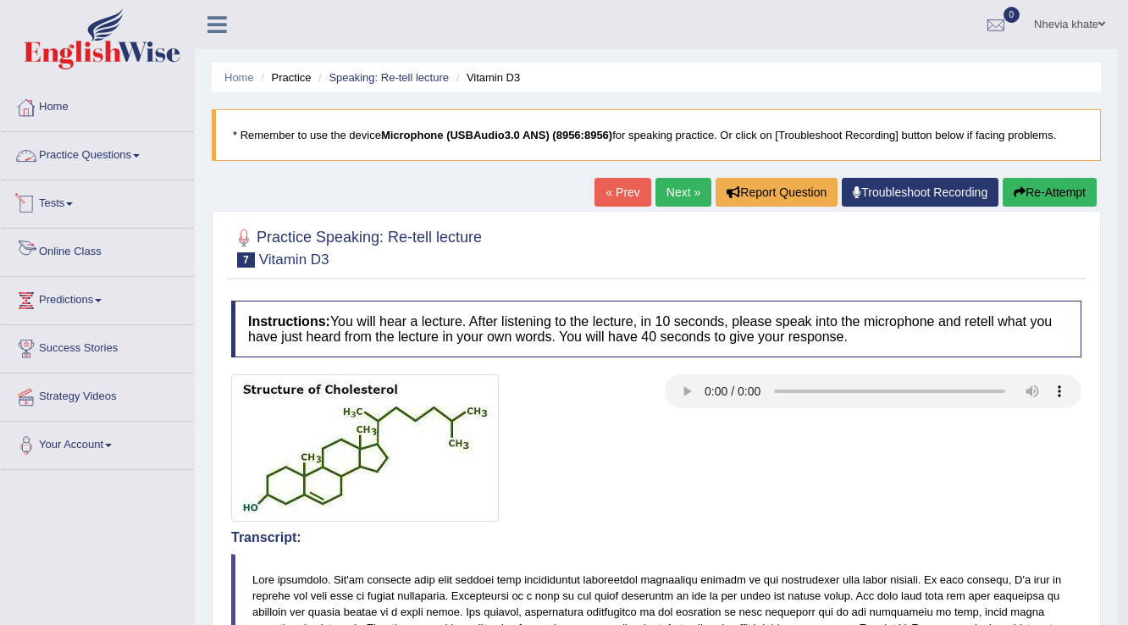
click at [125, 153] on link "Practice Questions" at bounding box center [97, 153] width 193 height 42
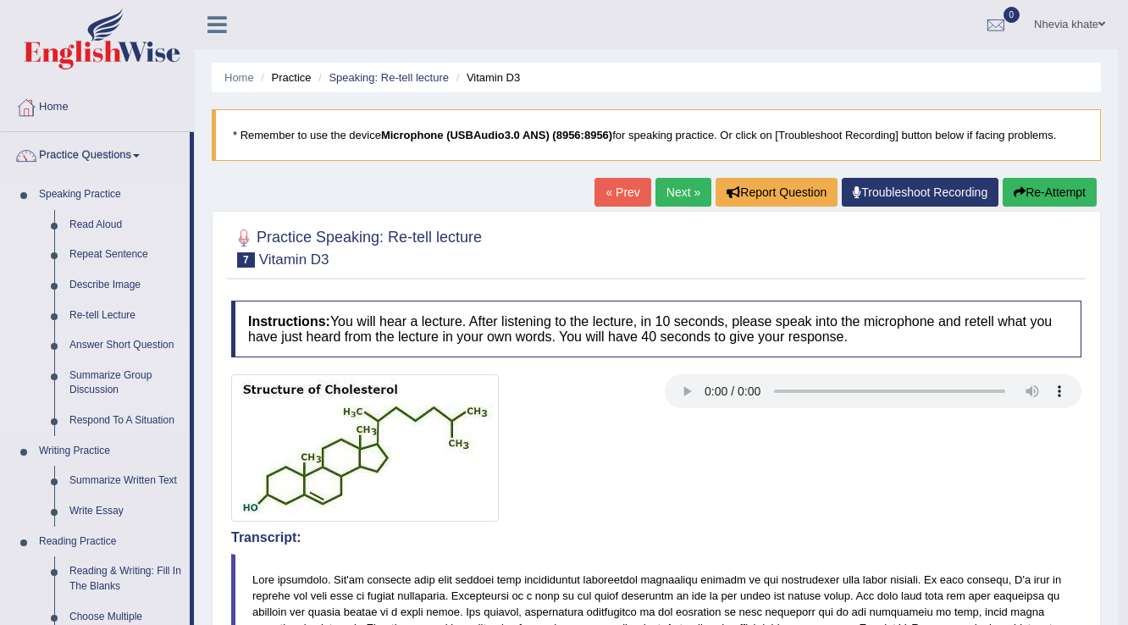
click at [125, 346] on link "Answer Short Question" at bounding box center [126, 345] width 128 height 30
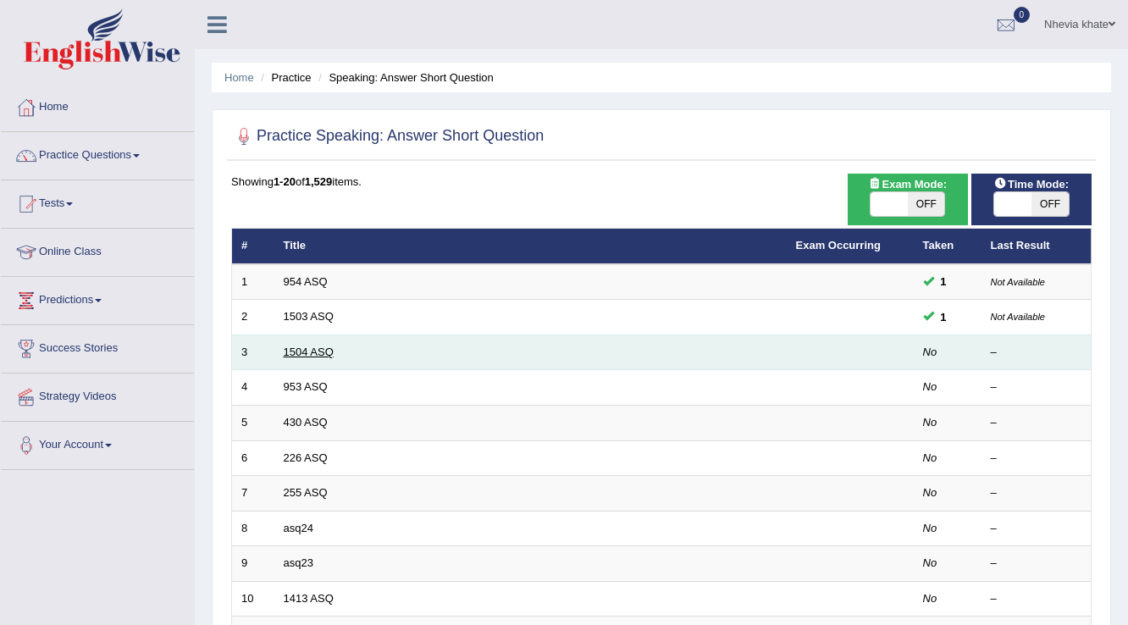
click at [312, 349] on link "1504 ASQ" at bounding box center [309, 352] width 50 height 13
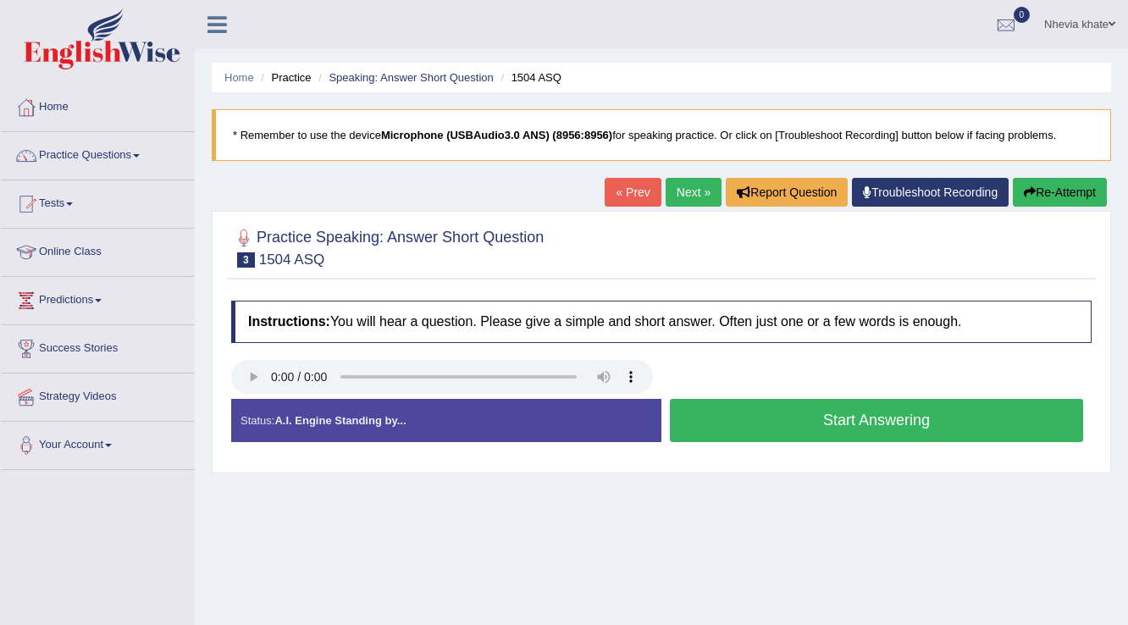
click at [809, 424] on button "Start Answering" at bounding box center [876, 420] width 413 height 43
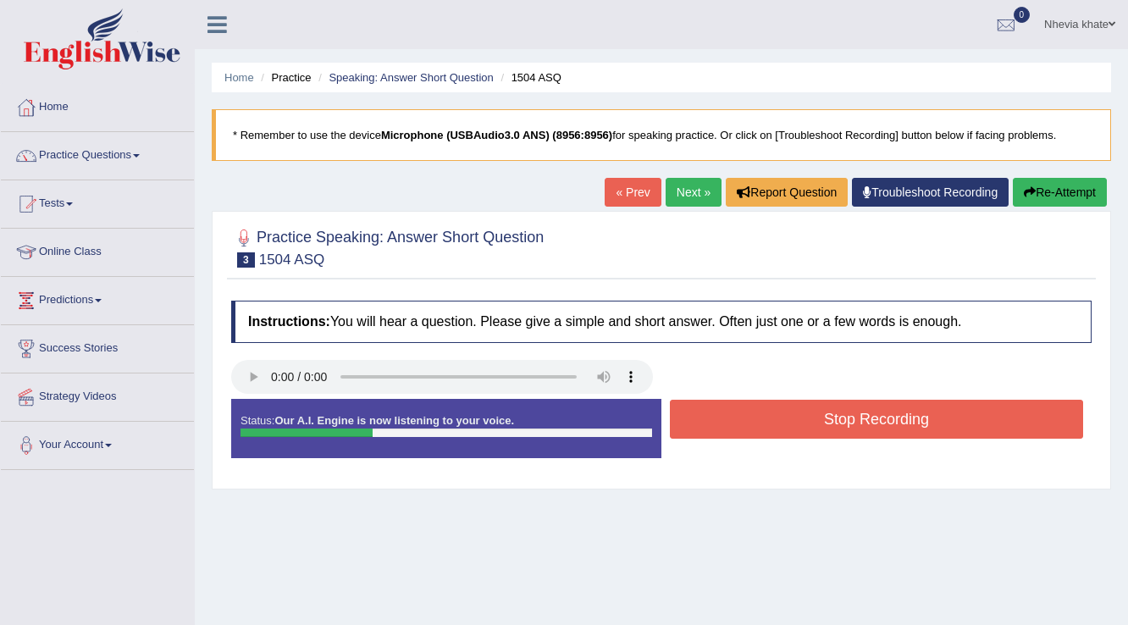
click at [809, 424] on button "Stop Recording" at bounding box center [876, 419] width 413 height 39
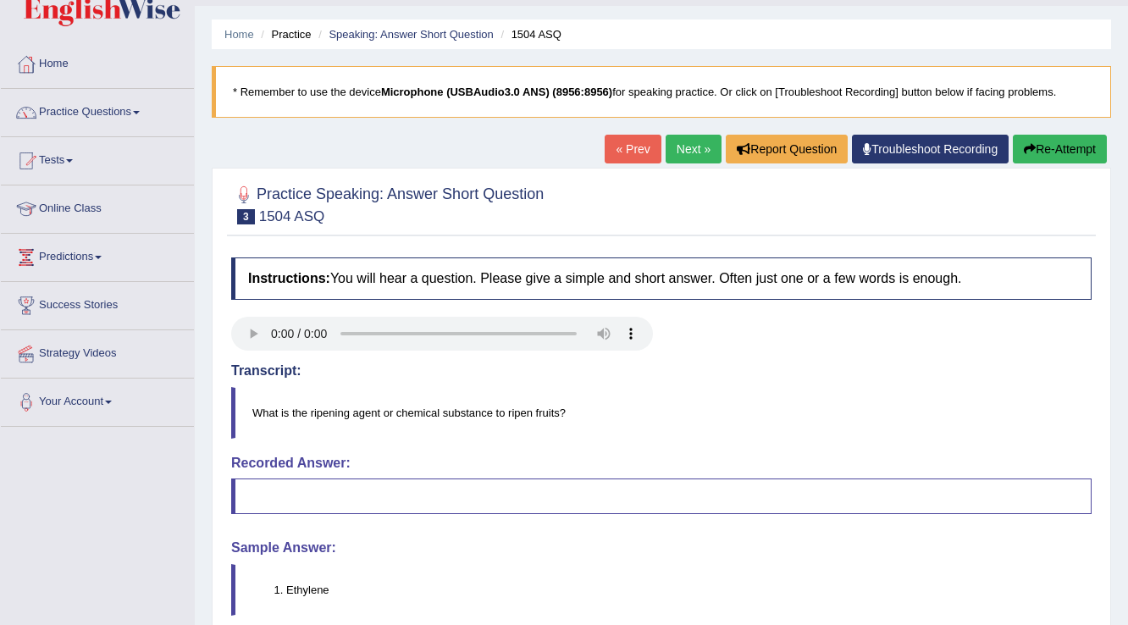
scroll to position [68, 0]
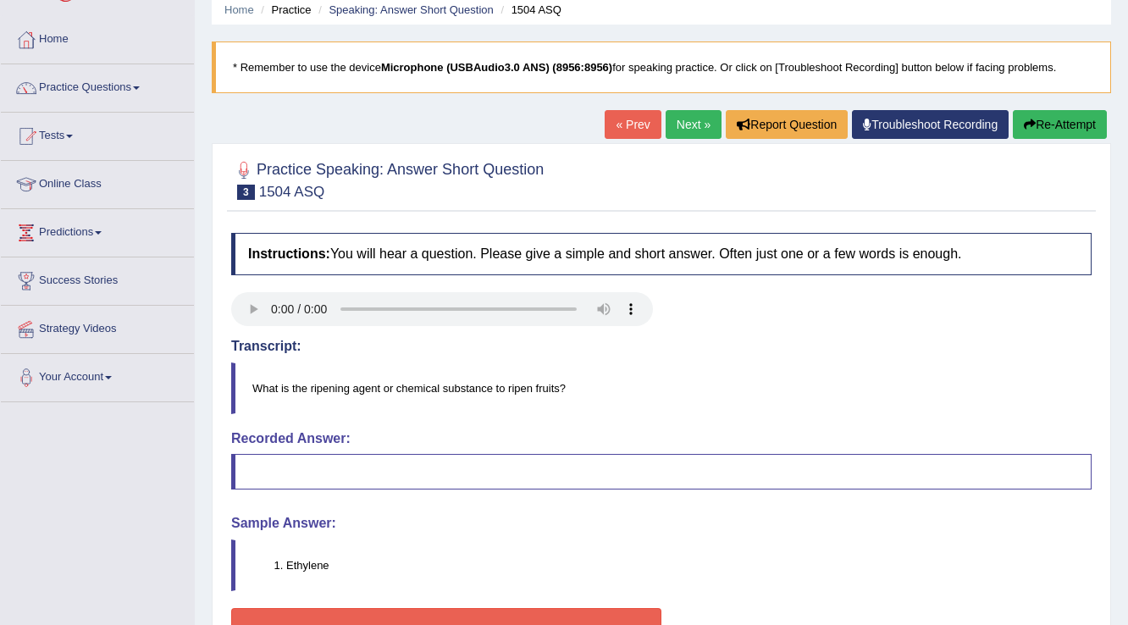
click at [708, 124] on link "Next »" at bounding box center [694, 124] width 56 height 29
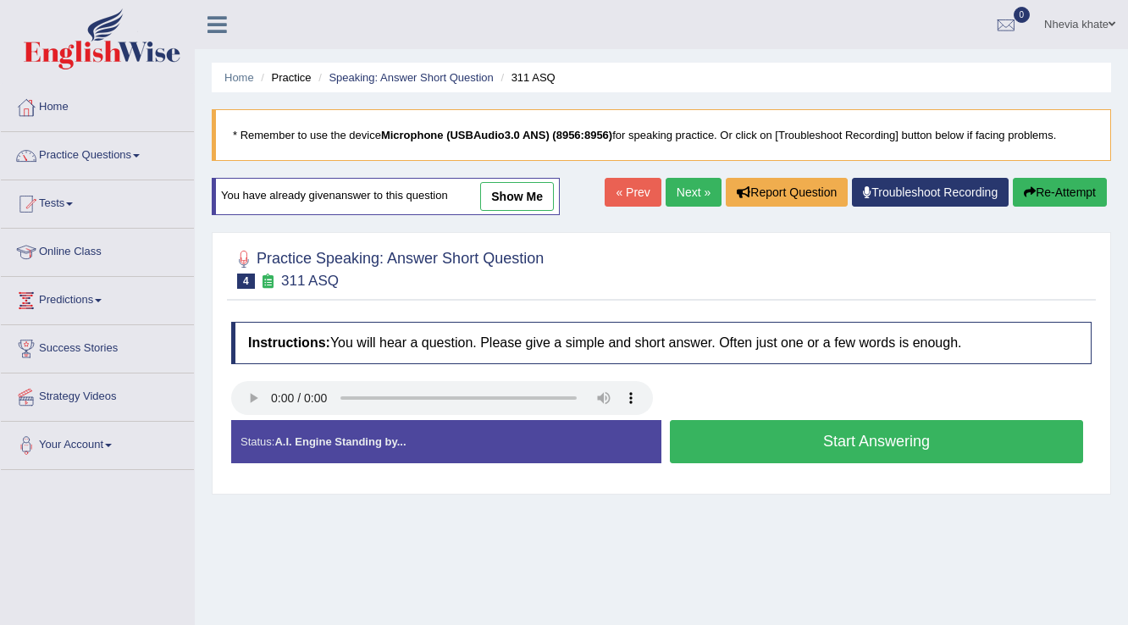
click at [838, 435] on button "Start Answering" at bounding box center [876, 441] width 413 height 43
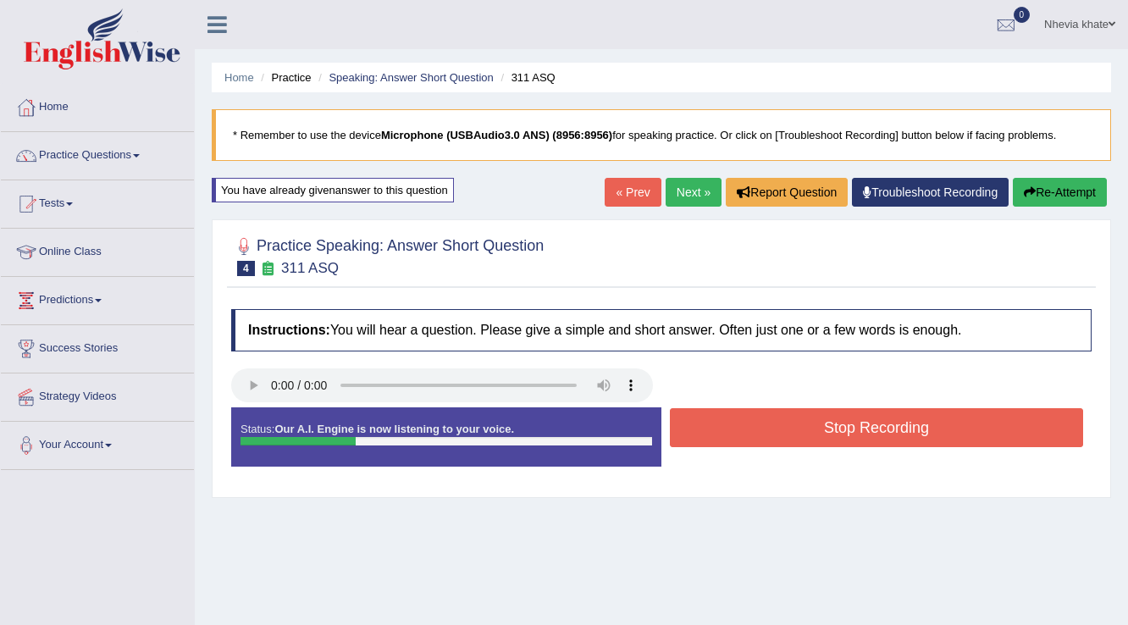
click at [838, 435] on button "Stop Recording" at bounding box center [876, 427] width 413 height 39
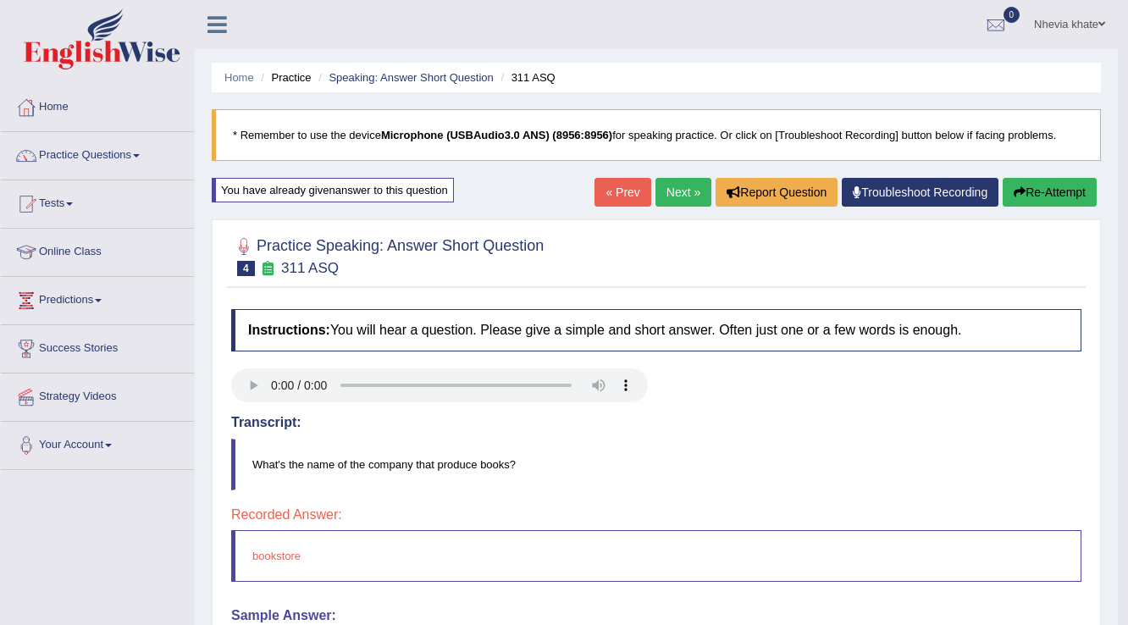
click at [686, 183] on link "Next »" at bounding box center [684, 192] width 56 height 29
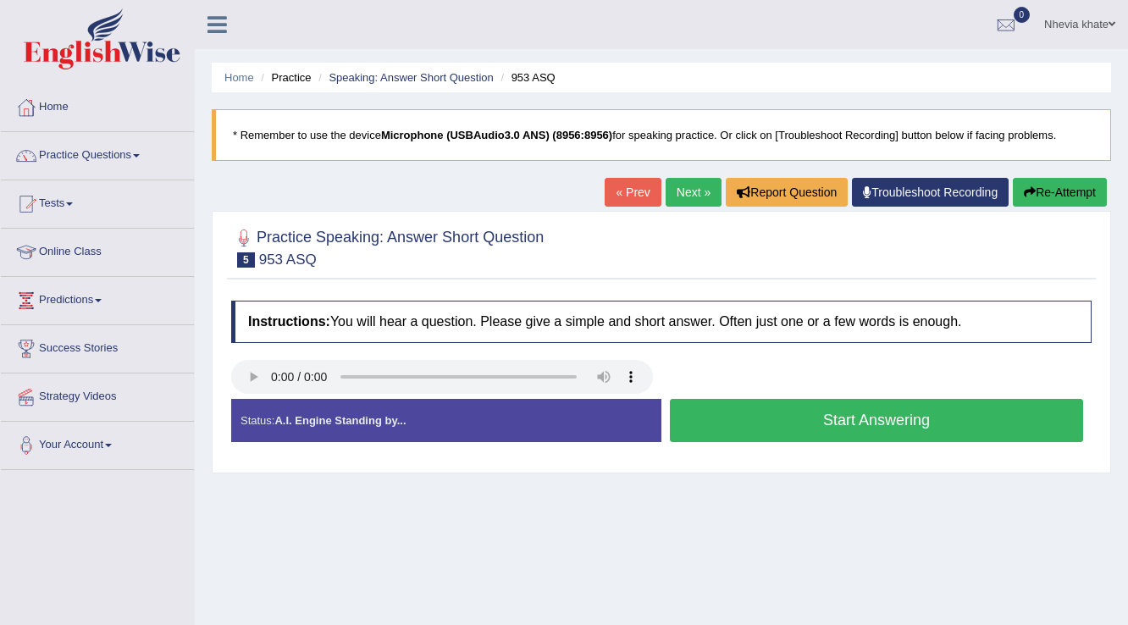
click at [844, 415] on button "Start Answering" at bounding box center [876, 420] width 413 height 43
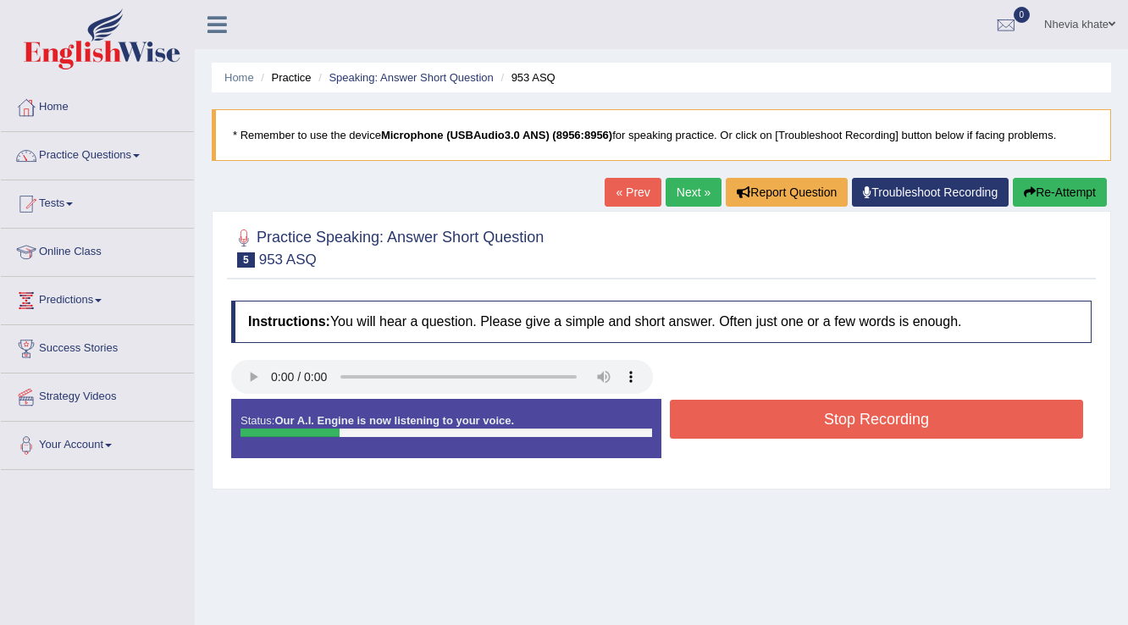
click at [844, 415] on button "Stop Recording" at bounding box center [876, 419] width 413 height 39
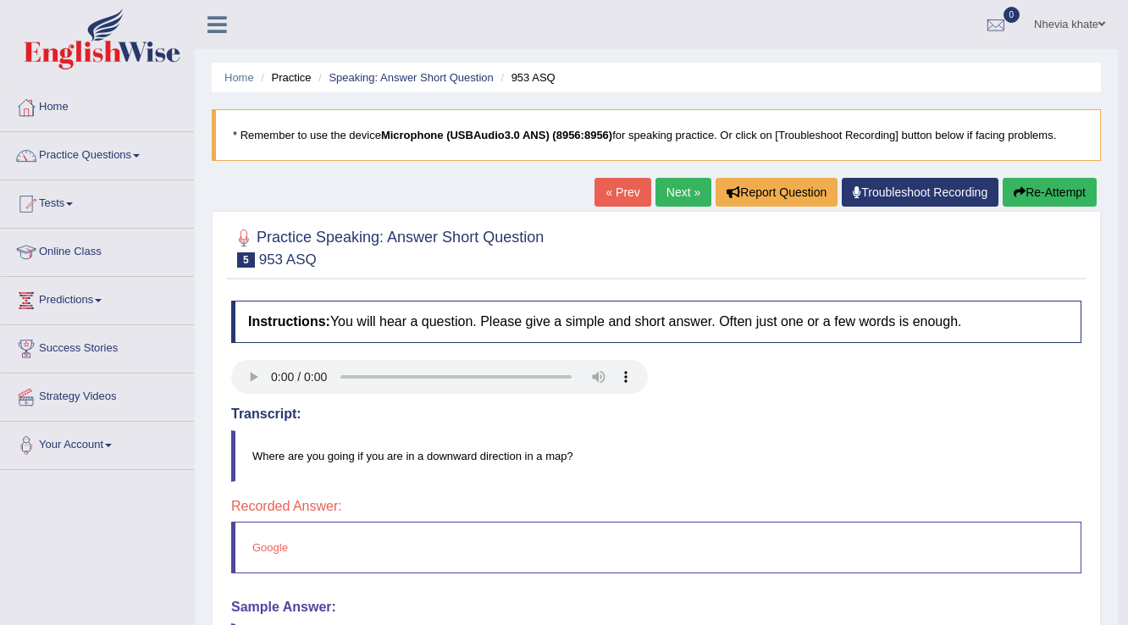
click at [690, 191] on link "Next »" at bounding box center [684, 192] width 56 height 29
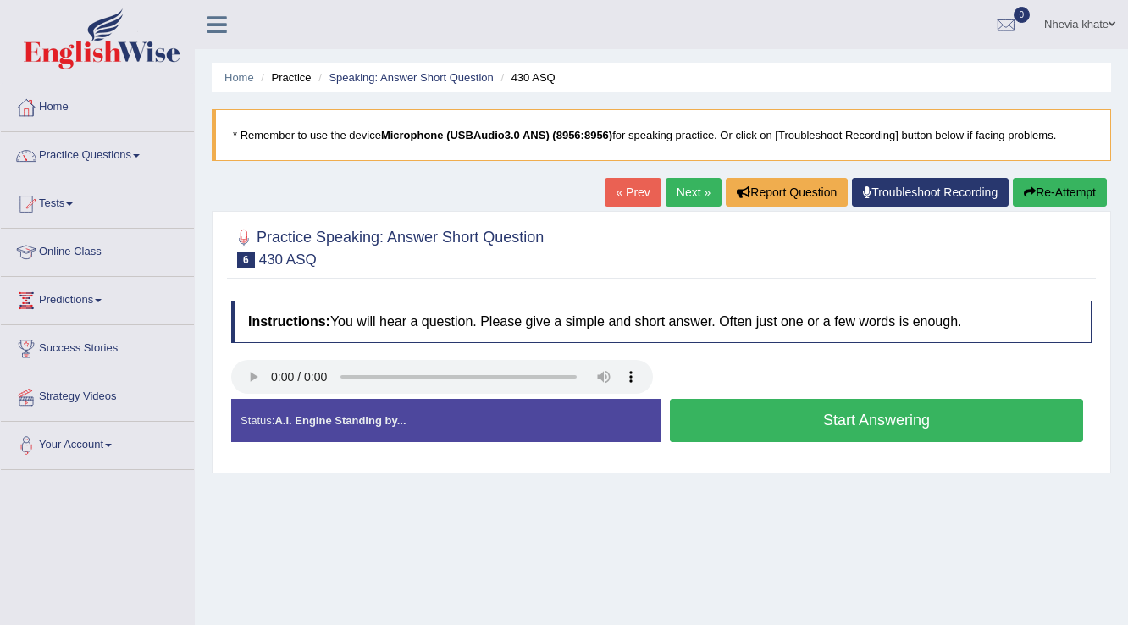
click at [865, 416] on button "Start Answering" at bounding box center [876, 420] width 413 height 43
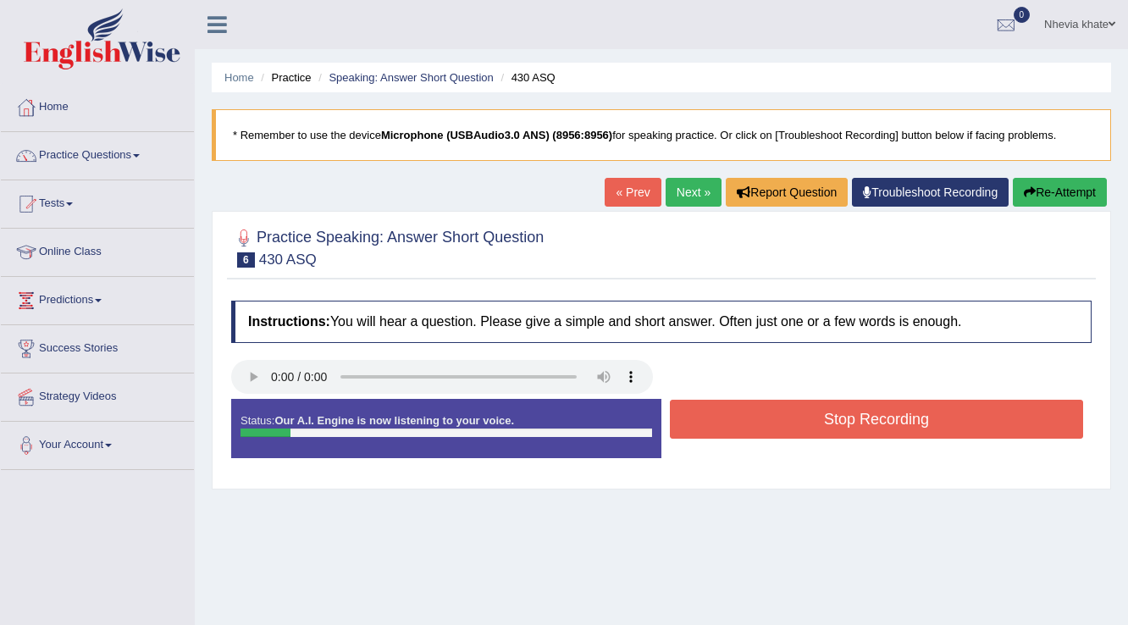
click at [865, 416] on button "Stop Recording" at bounding box center [876, 419] width 413 height 39
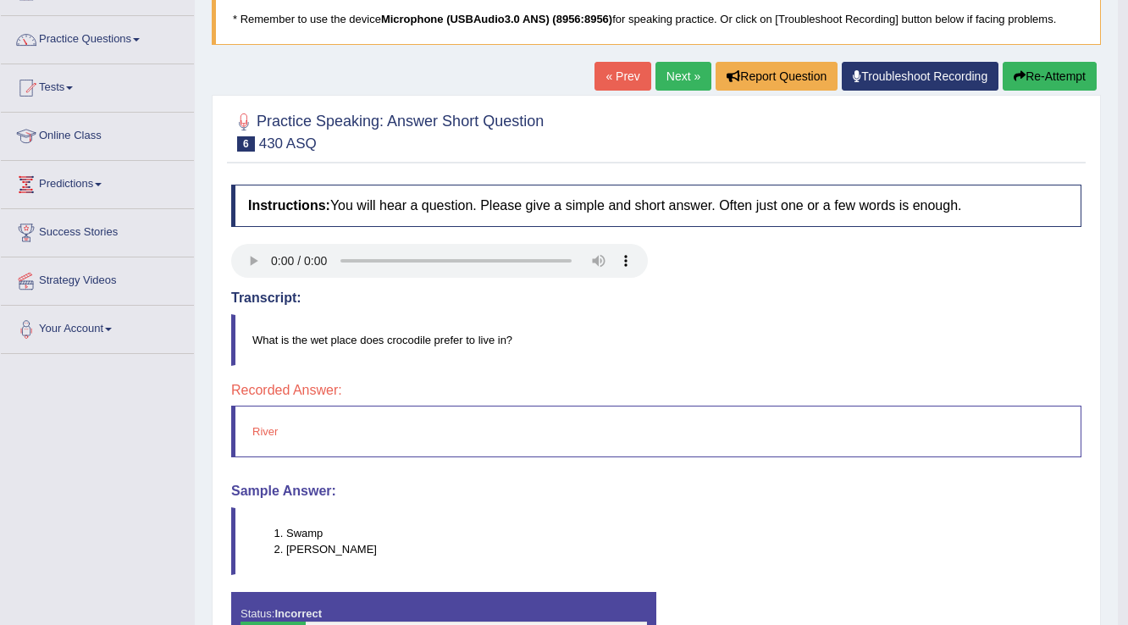
scroll to position [68, 0]
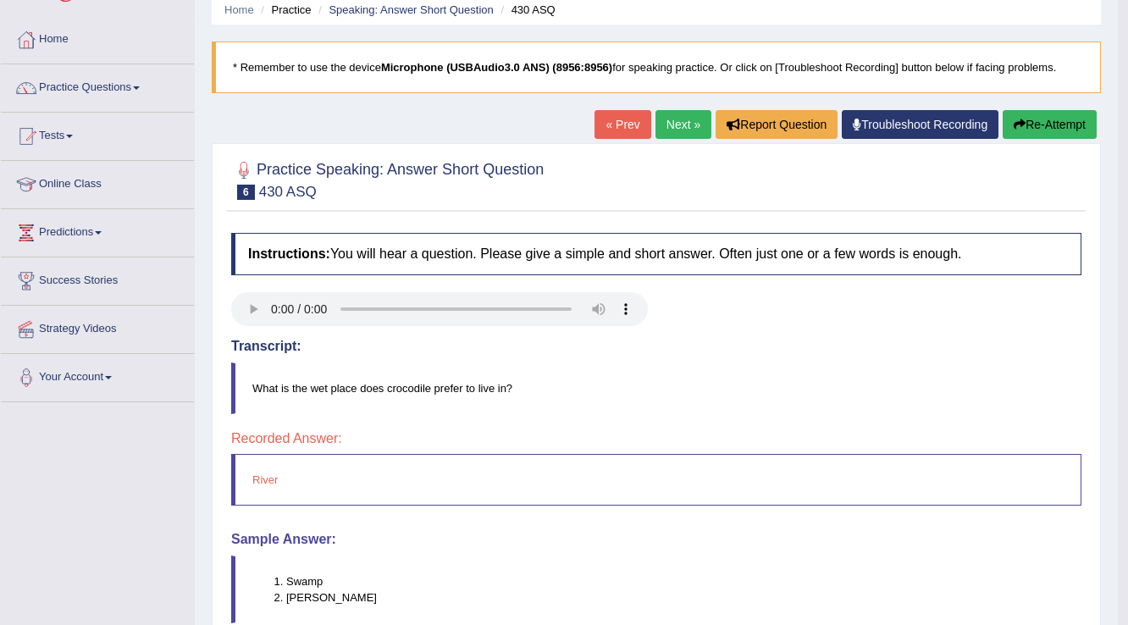
click at [689, 123] on link "Next »" at bounding box center [684, 124] width 56 height 29
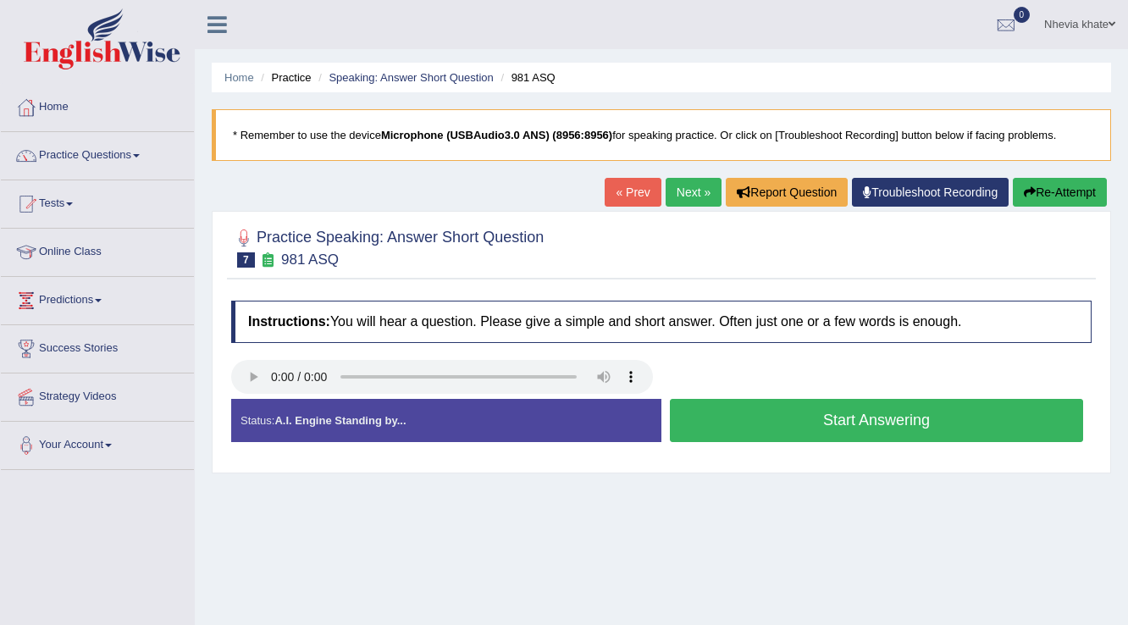
click at [848, 414] on button "Start Answering" at bounding box center [876, 420] width 413 height 43
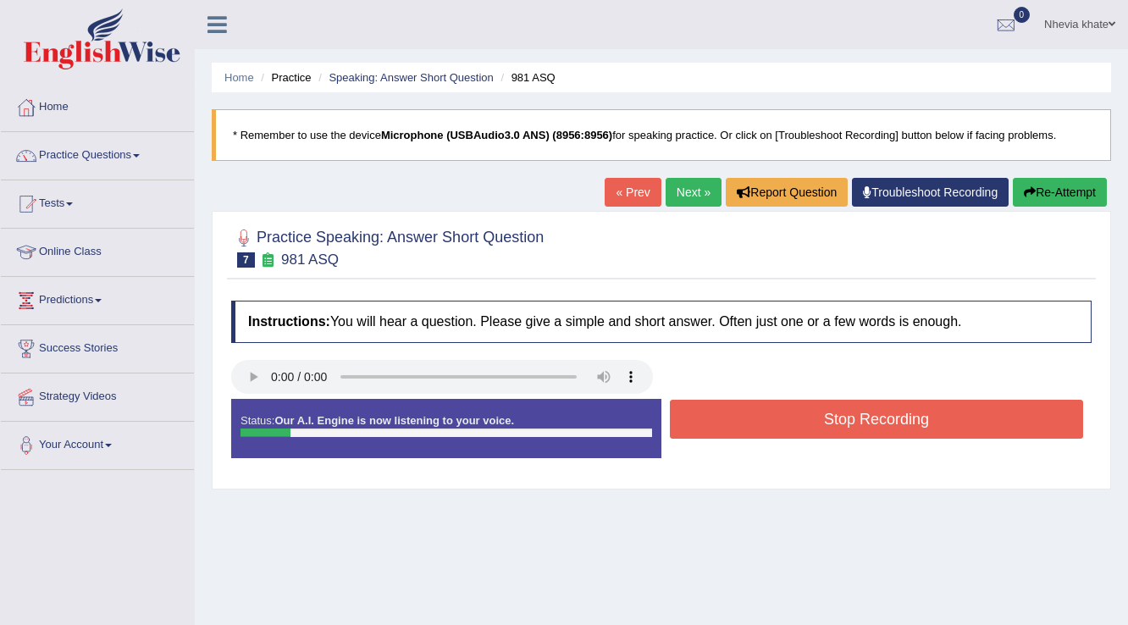
click at [848, 414] on button "Stop Recording" at bounding box center [876, 419] width 413 height 39
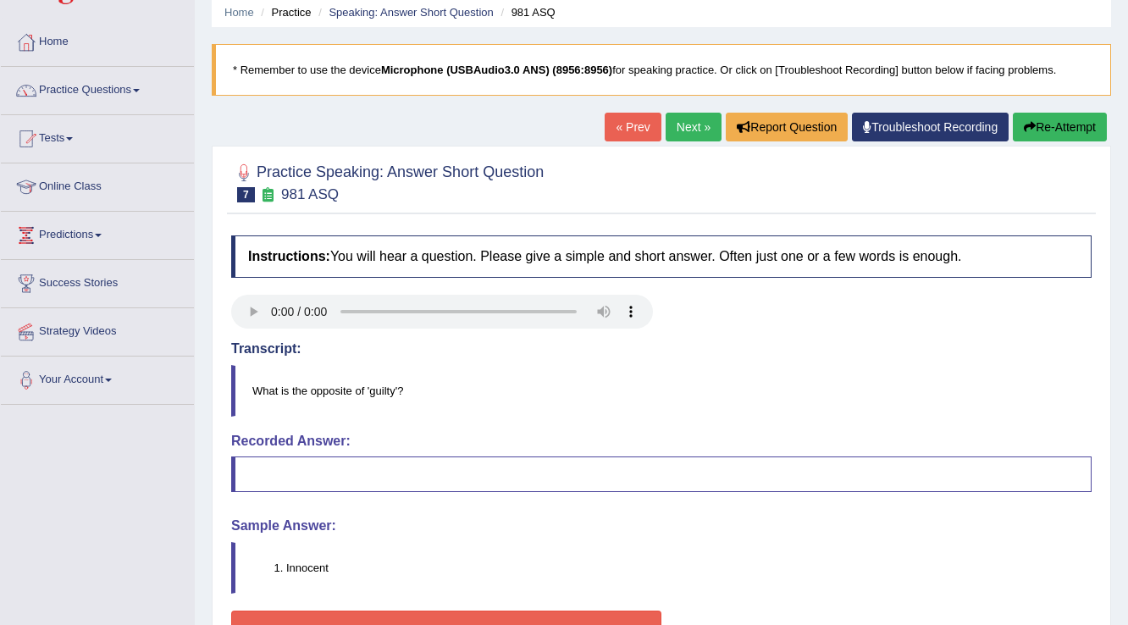
scroll to position [61, 0]
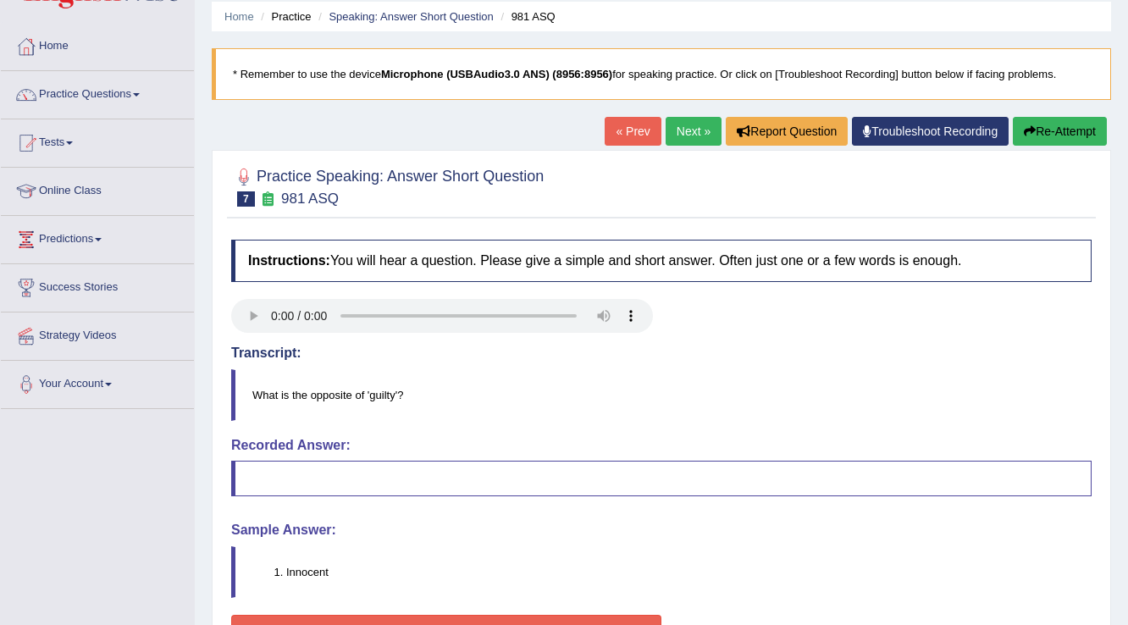
click at [694, 137] on link "Next »" at bounding box center [694, 131] width 56 height 29
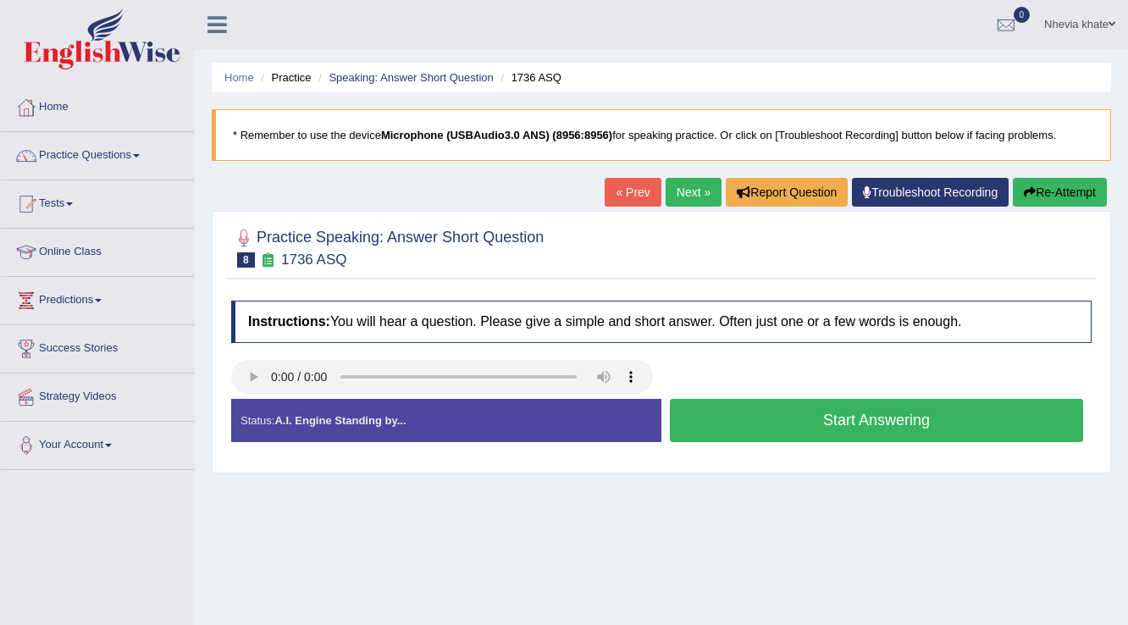
click at [819, 418] on button "Start Answering" at bounding box center [876, 420] width 413 height 43
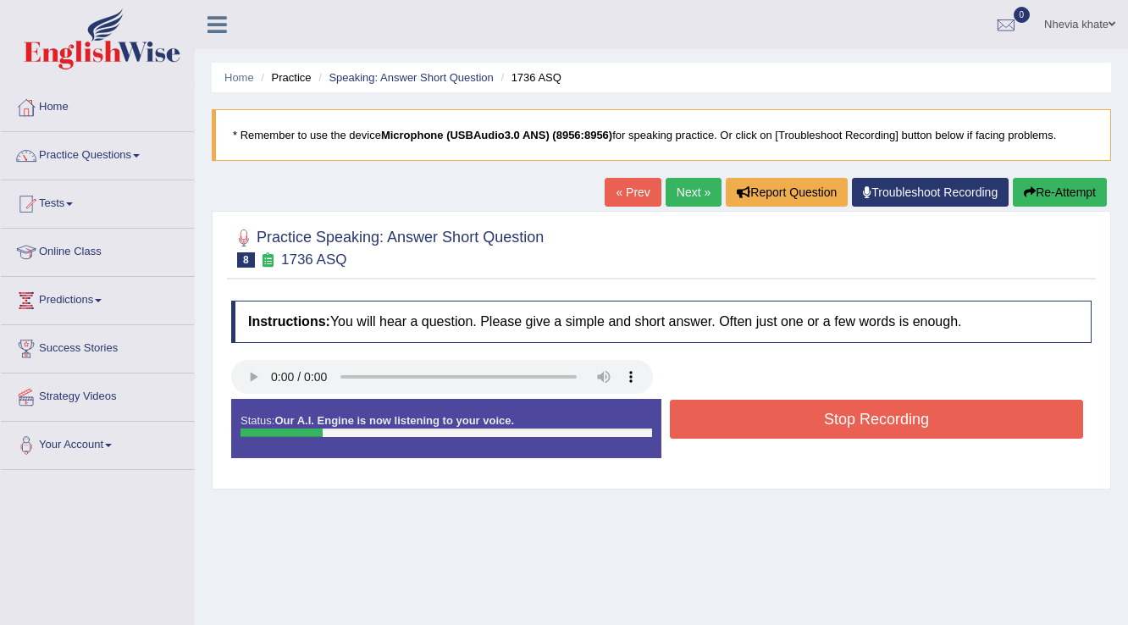
click at [819, 418] on button "Stop Recording" at bounding box center [876, 419] width 413 height 39
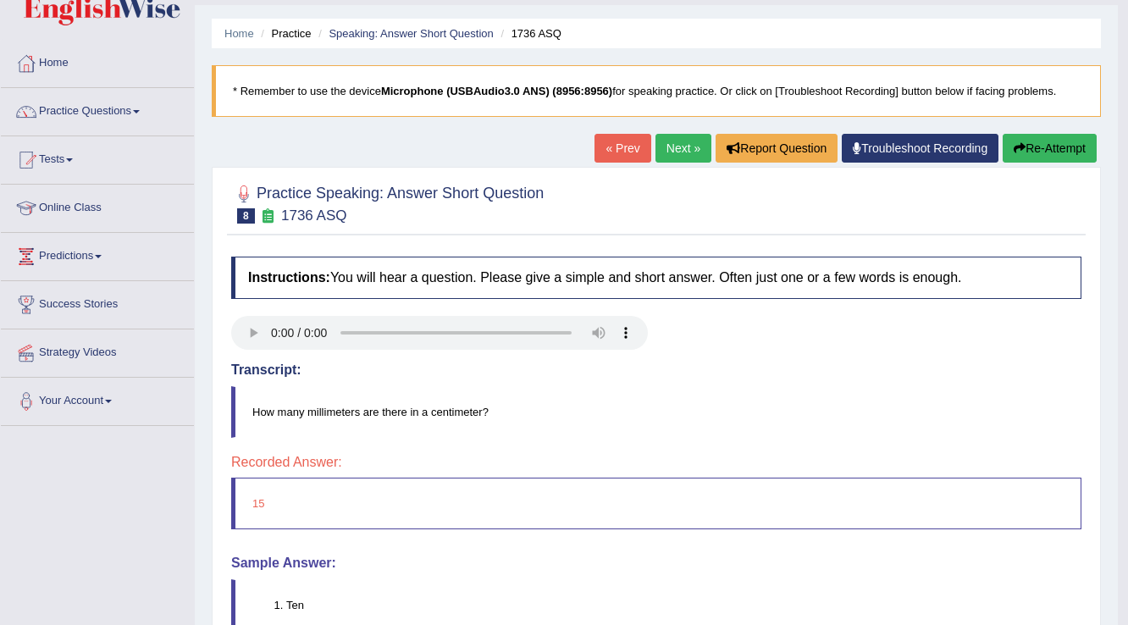
scroll to position [68, 0]
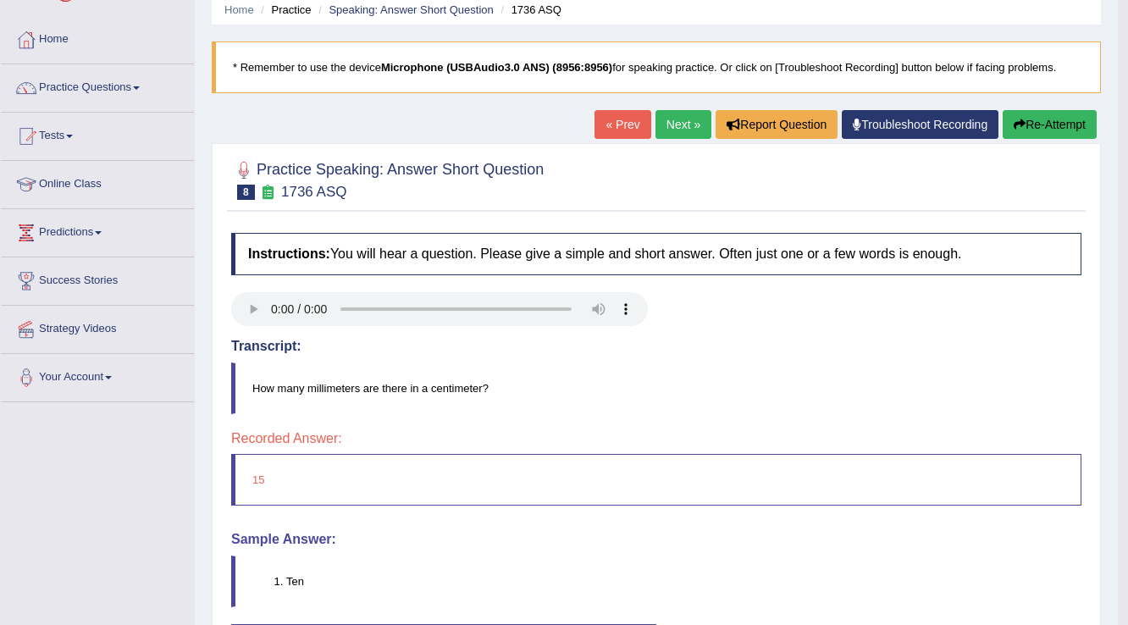
click at [685, 129] on link "Next »" at bounding box center [684, 124] width 56 height 29
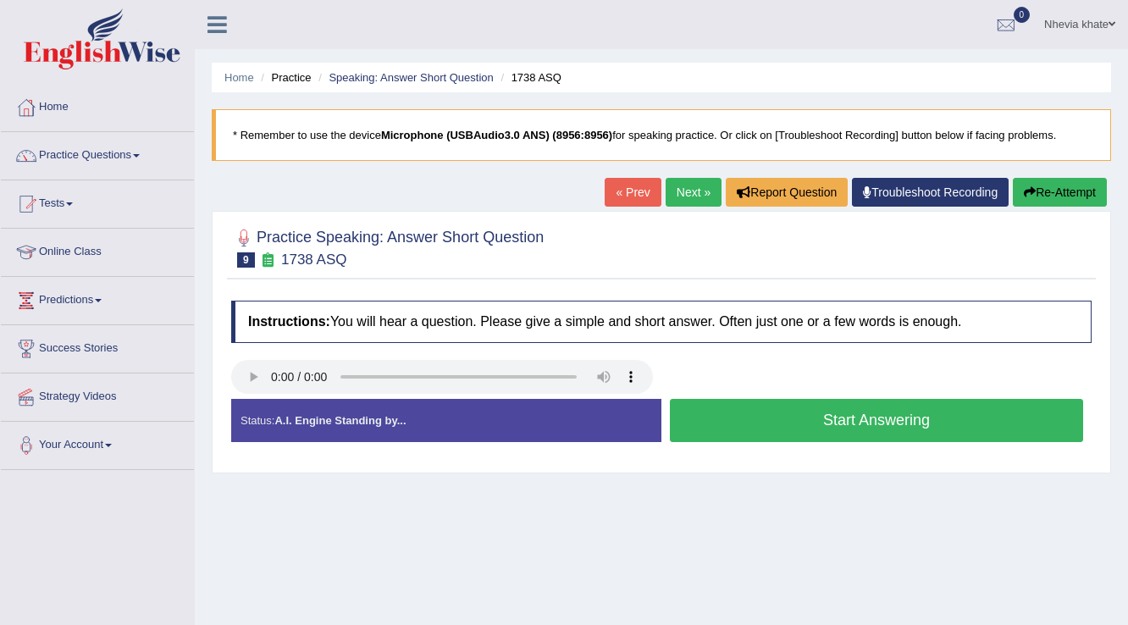
click at [840, 417] on button "Start Answering" at bounding box center [876, 420] width 413 height 43
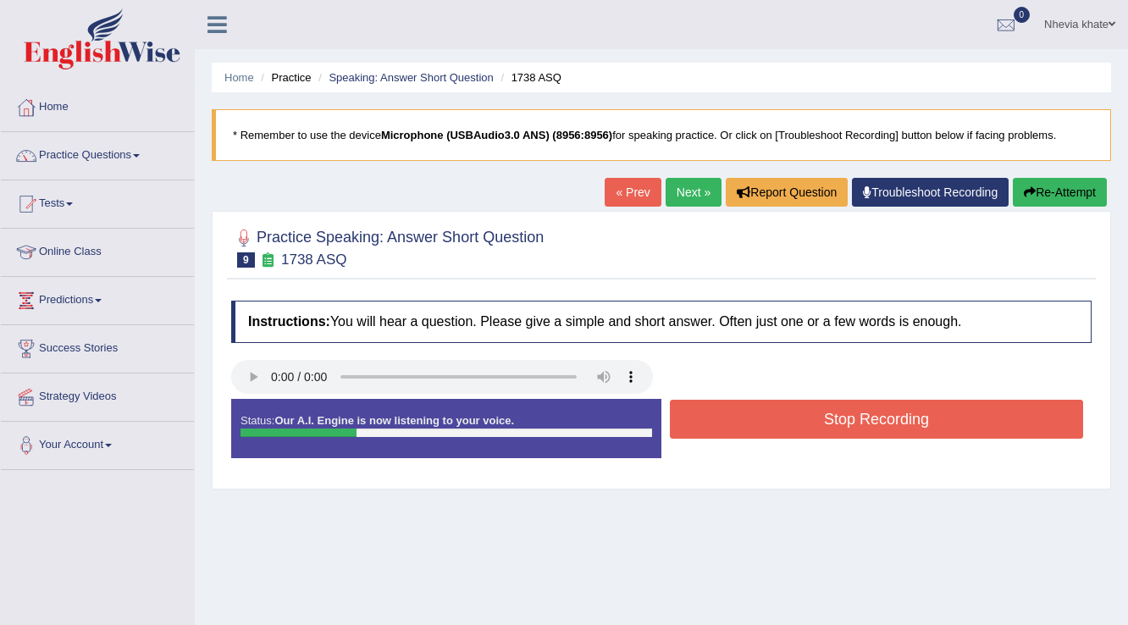
click at [840, 417] on button "Stop Recording" at bounding box center [876, 419] width 413 height 39
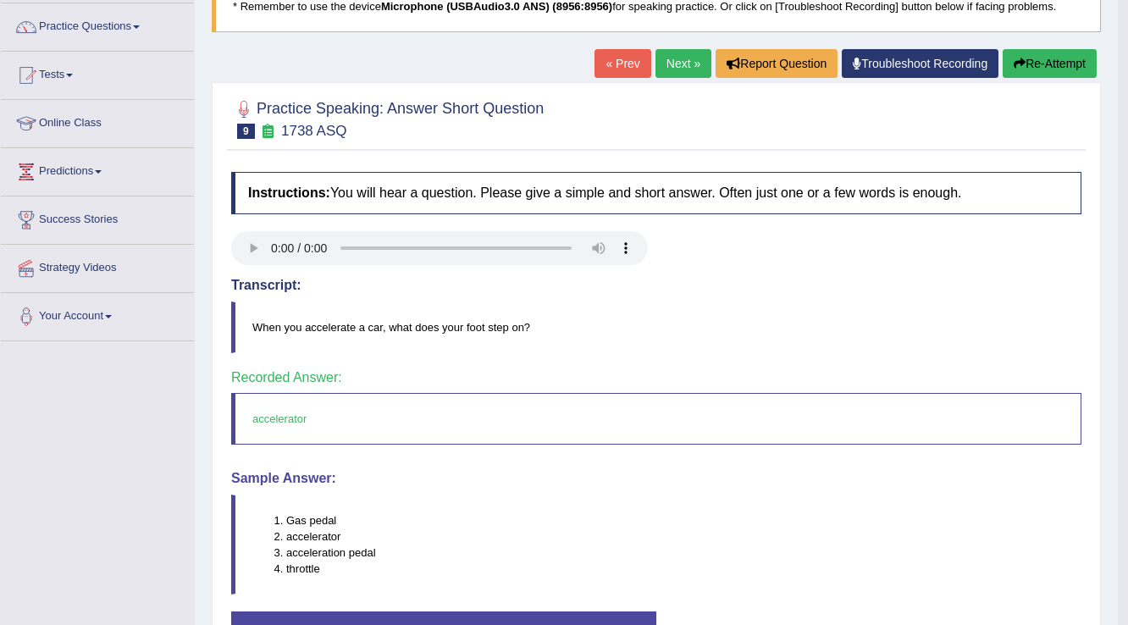
scroll to position [129, 0]
click at [668, 58] on link "Next »" at bounding box center [684, 63] width 56 height 29
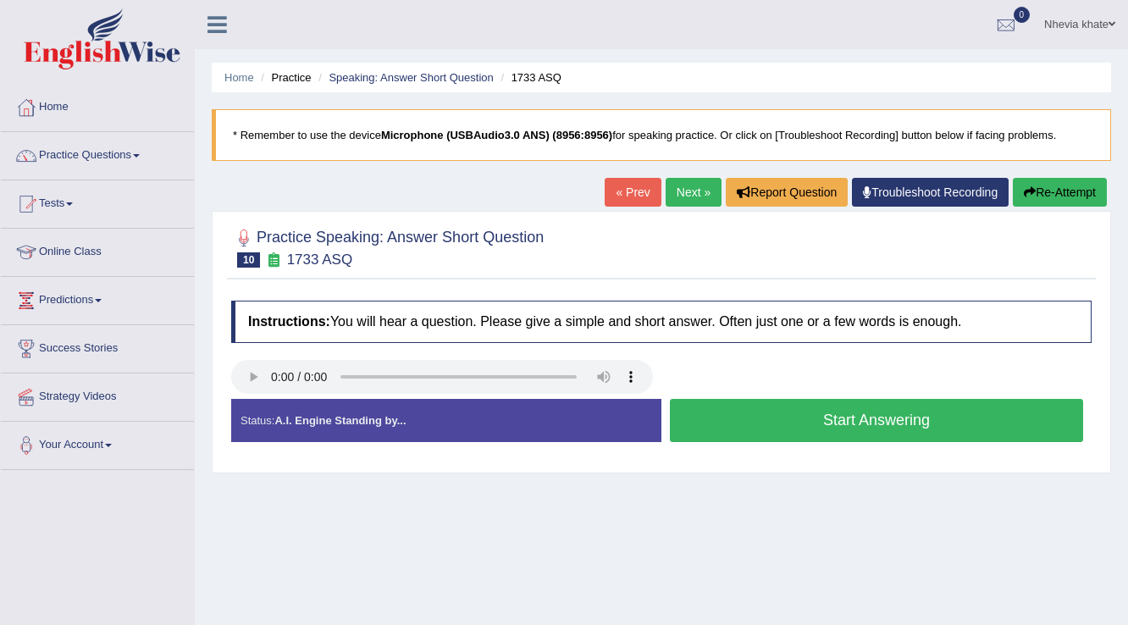
click at [806, 411] on button "Start Answering" at bounding box center [876, 420] width 413 height 43
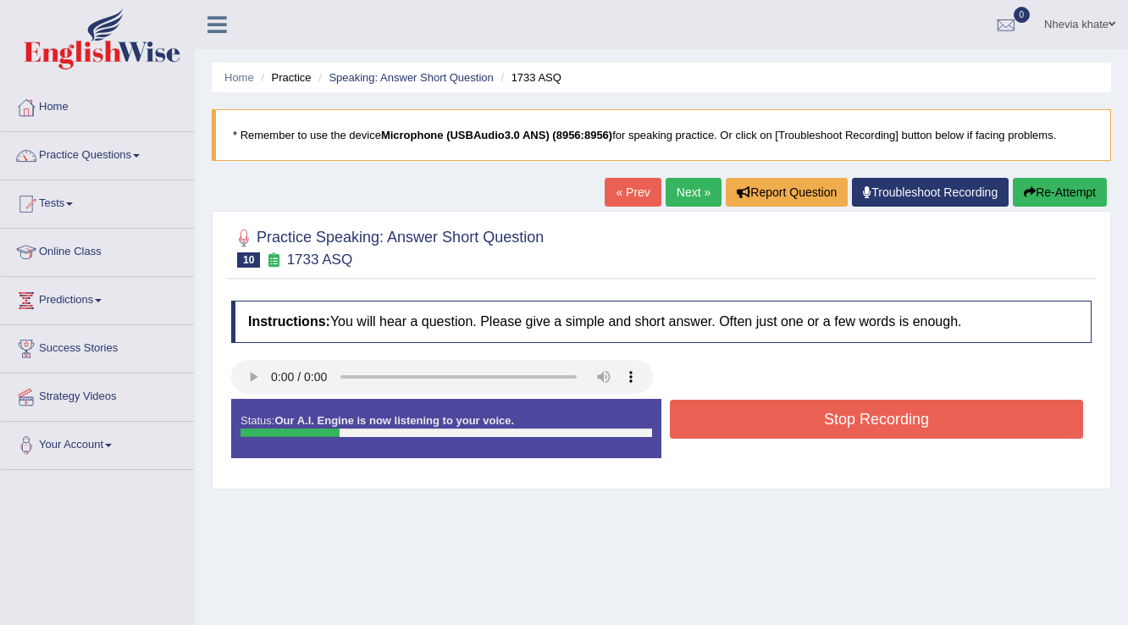
click at [806, 411] on button "Stop Recording" at bounding box center [876, 419] width 413 height 39
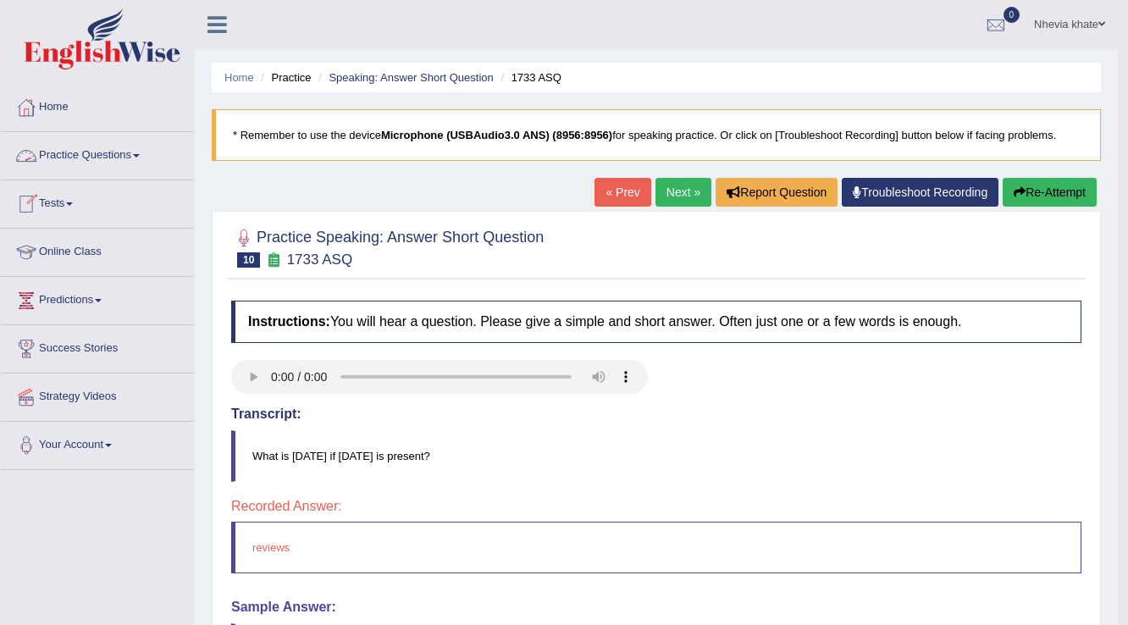
click at [136, 172] on link "Practice Questions" at bounding box center [97, 153] width 193 height 42
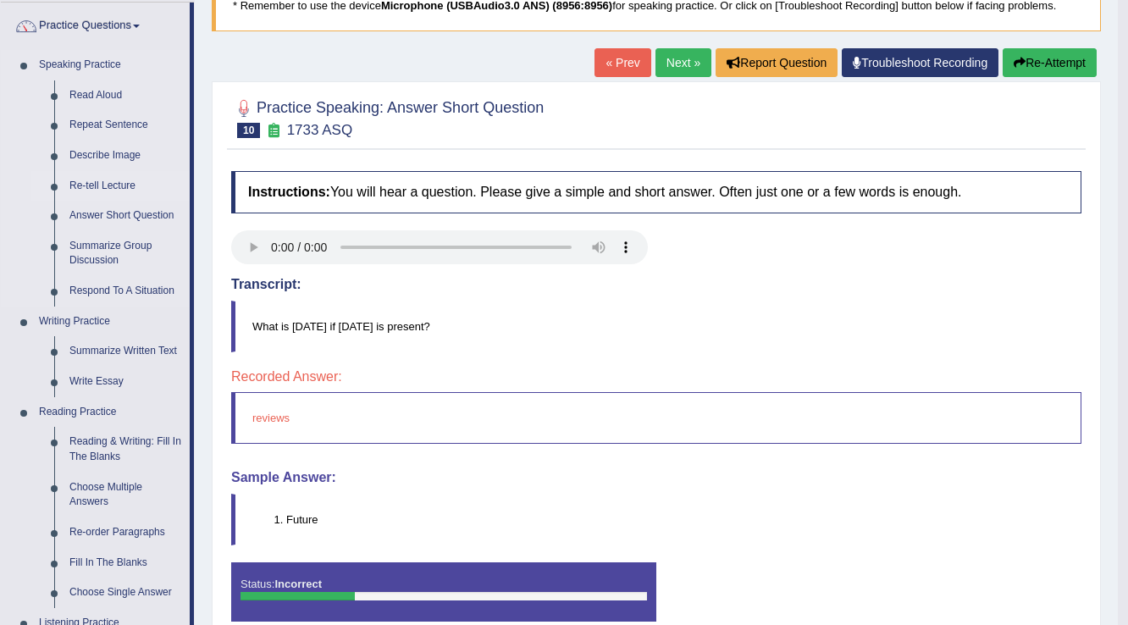
scroll to position [136, 0]
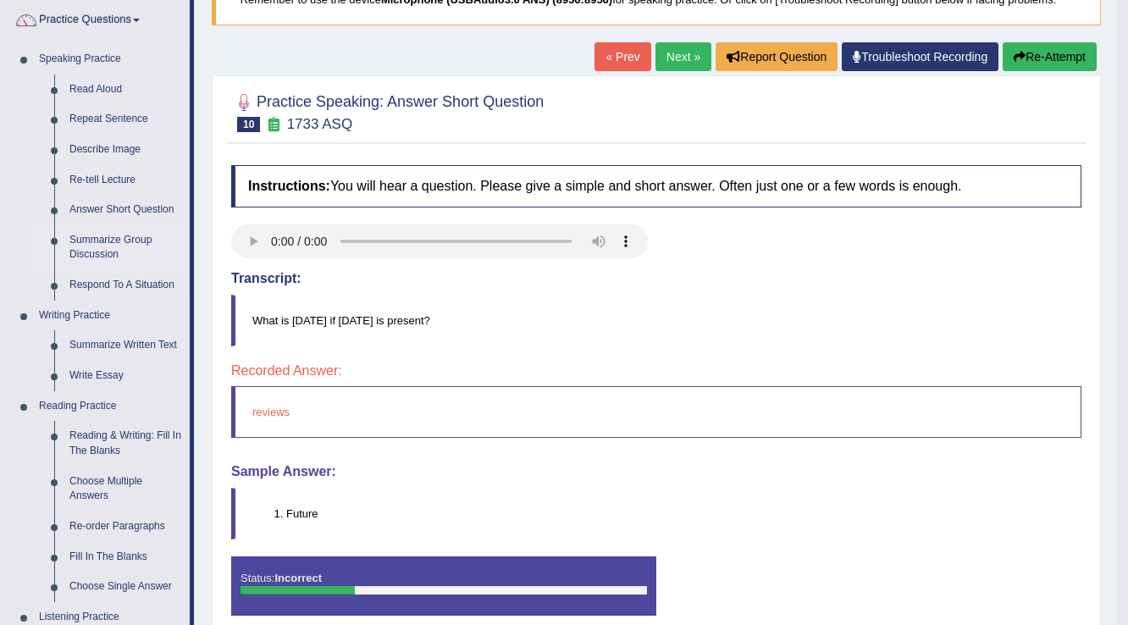
click at [129, 241] on link "Summarize Group Discussion" at bounding box center [126, 247] width 128 height 45
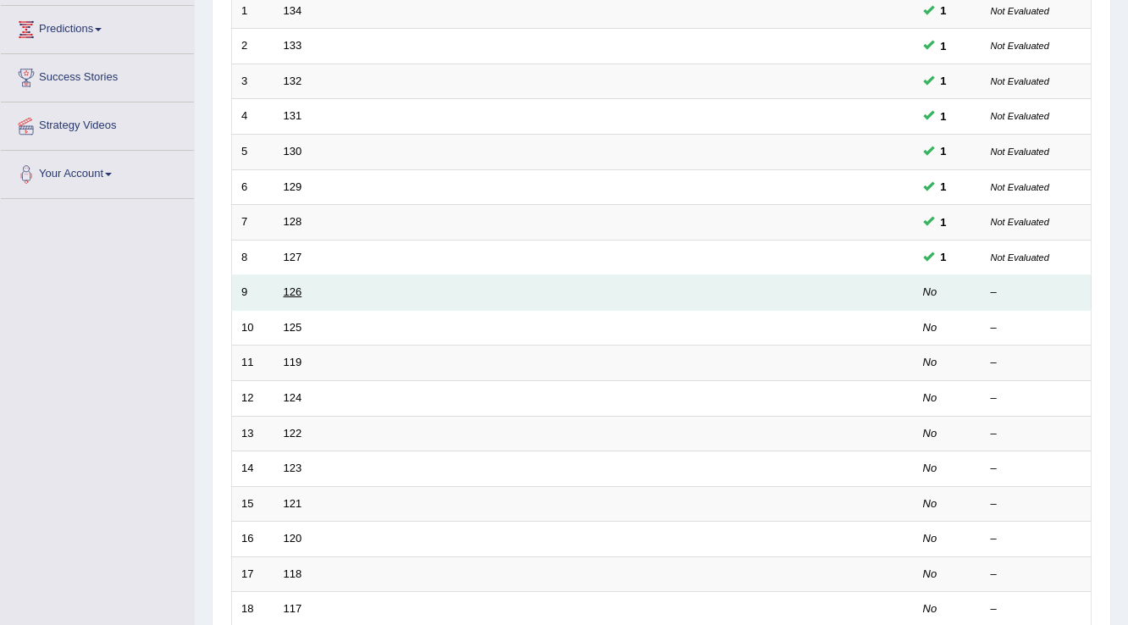
click at [294, 291] on link "126" at bounding box center [293, 291] width 19 height 13
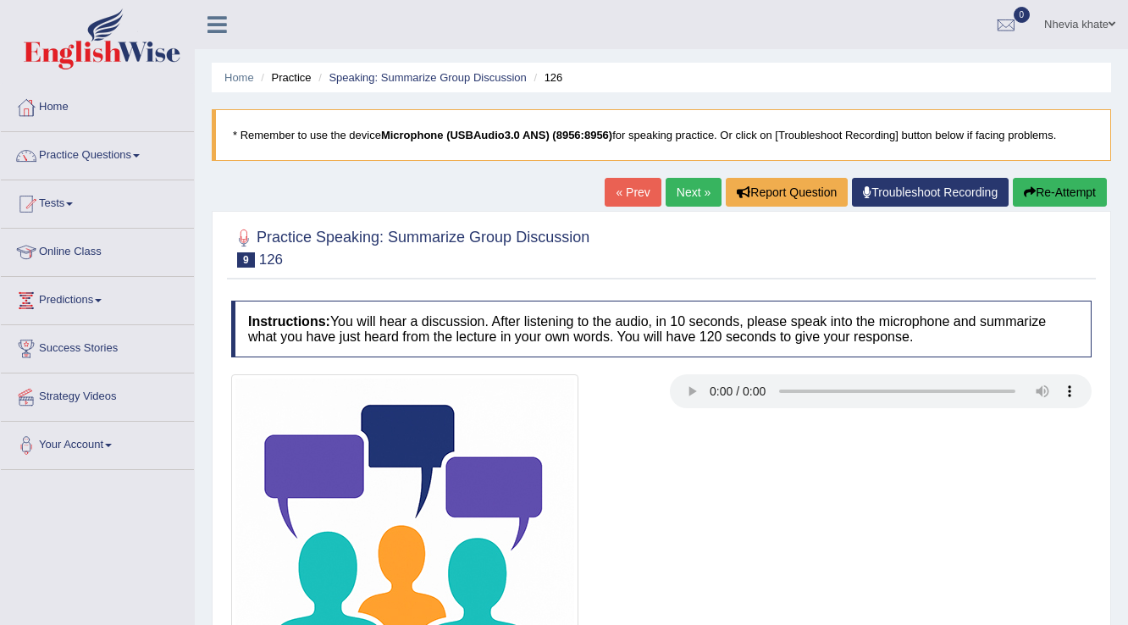
drag, startPoint x: 0, startPoint y: 0, endPoint x: 294, endPoint y: 291, distance: 413.9
click at [294, 292] on div "Instructions: You will hear a discussion. After listening to the audio, in 10 s…" at bounding box center [661, 540] width 869 height 496
click at [284, 292] on div "Instructions: You will hear a discussion. After listening to the audio, in 10 s…" at bounding box center [661, 540] width 869 height 496
click at [69, 207] on link "Tests" at bounding box center [97, 201] width 193 height 42
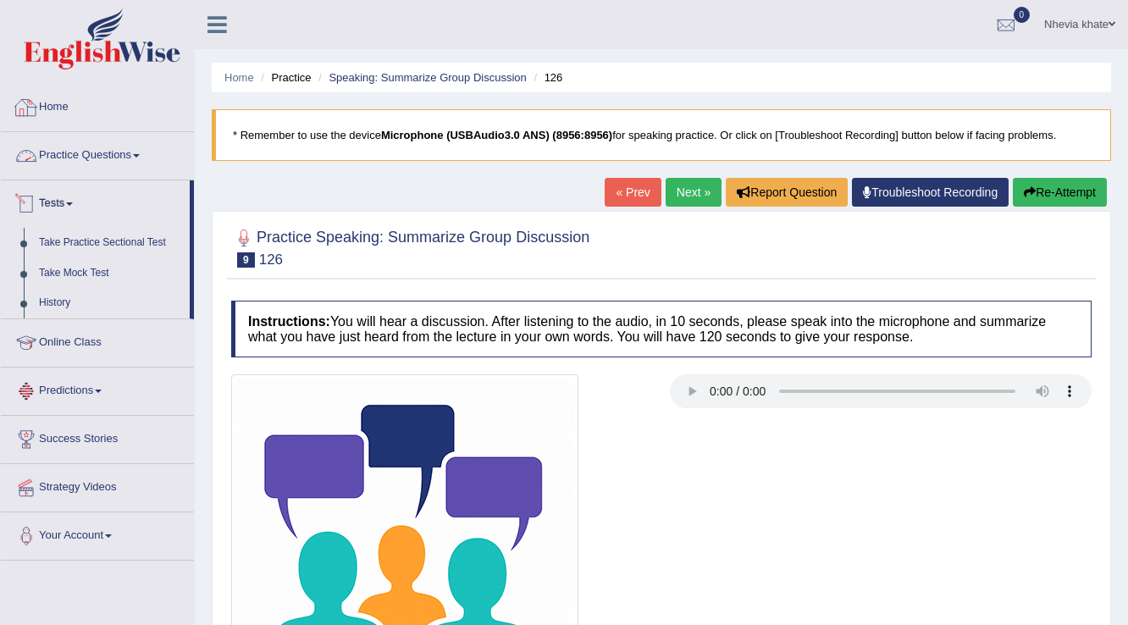
click at [132, 154] on link "Practice Questions" at bounding box center [97, 153] width 193 height 42
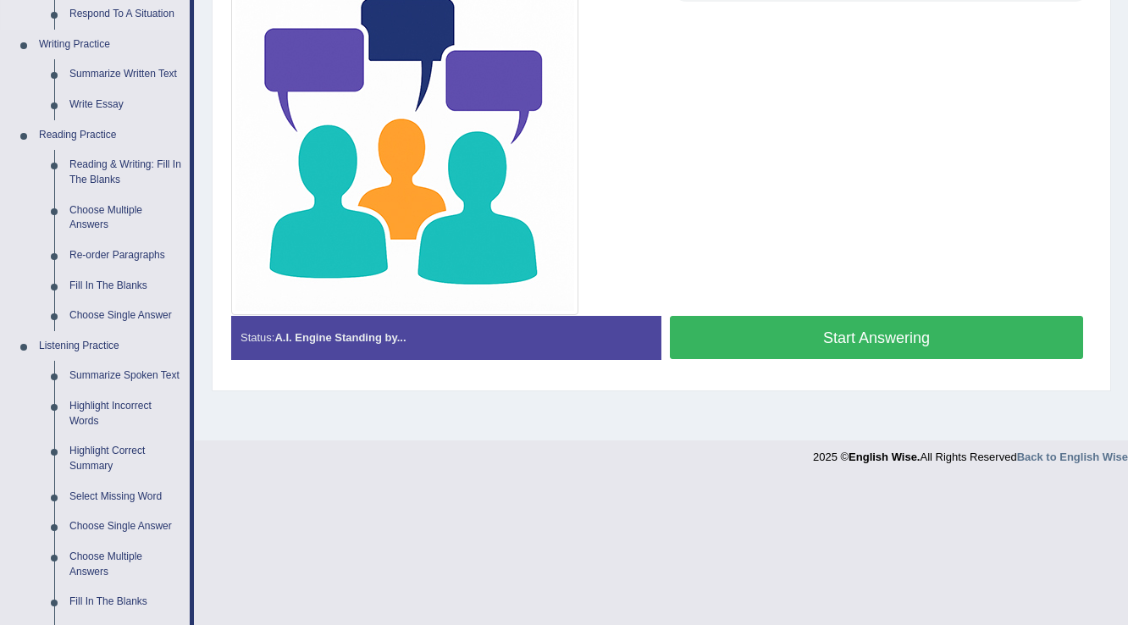
scroll to position [474, 0]
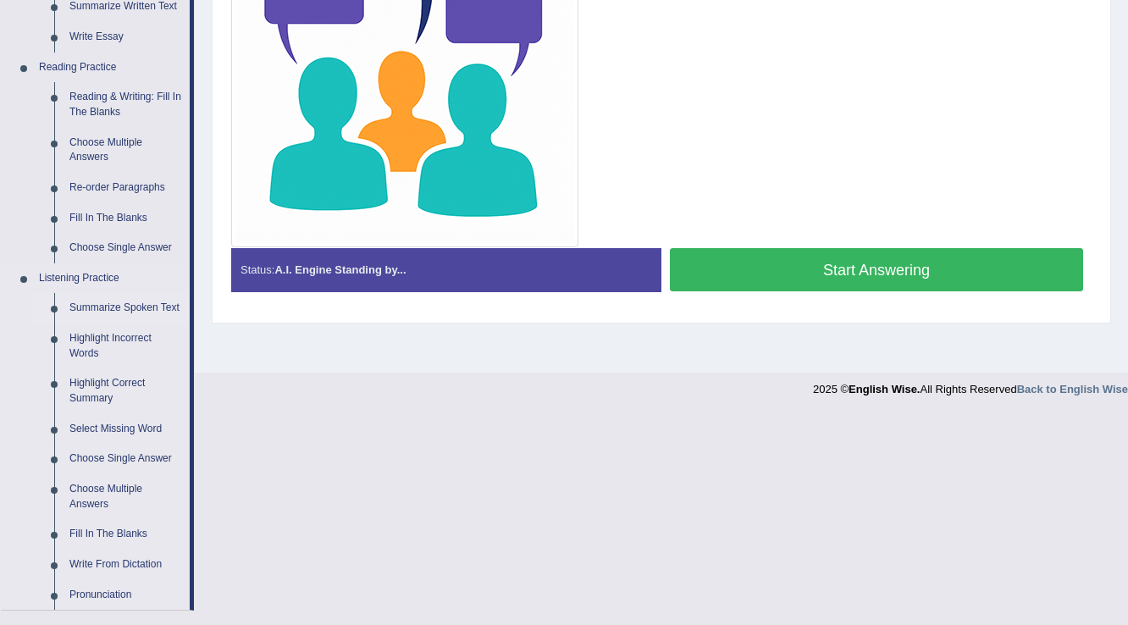
click at [139, 310] on link "Summarize Spoken Text" at bounding box center [126, 308] width 128 height 30
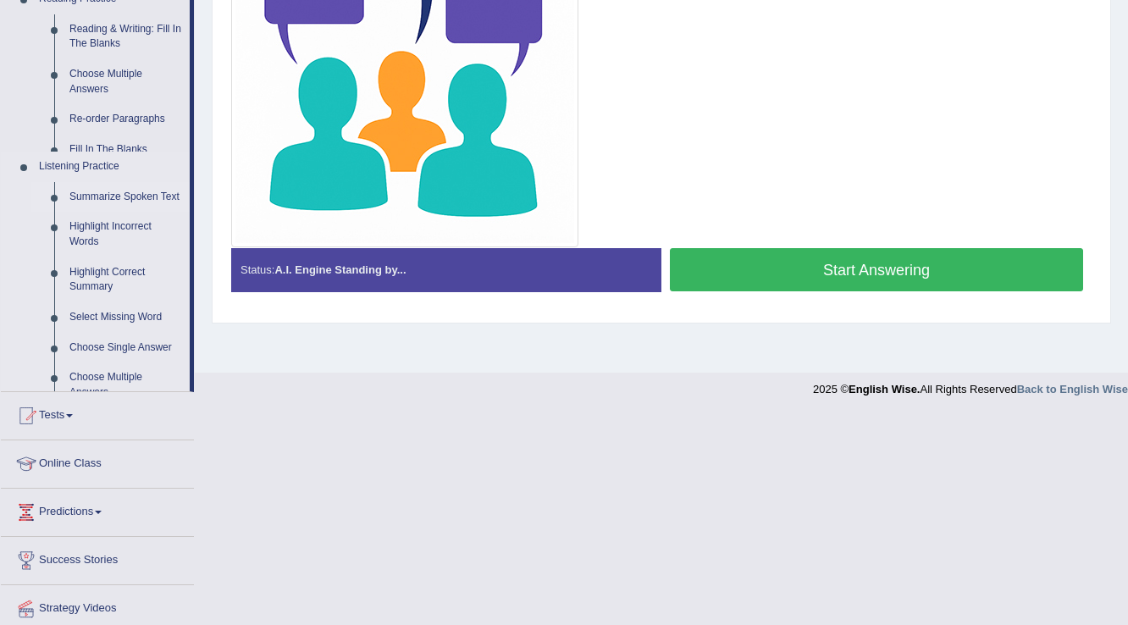
scroll to position [264, 0]
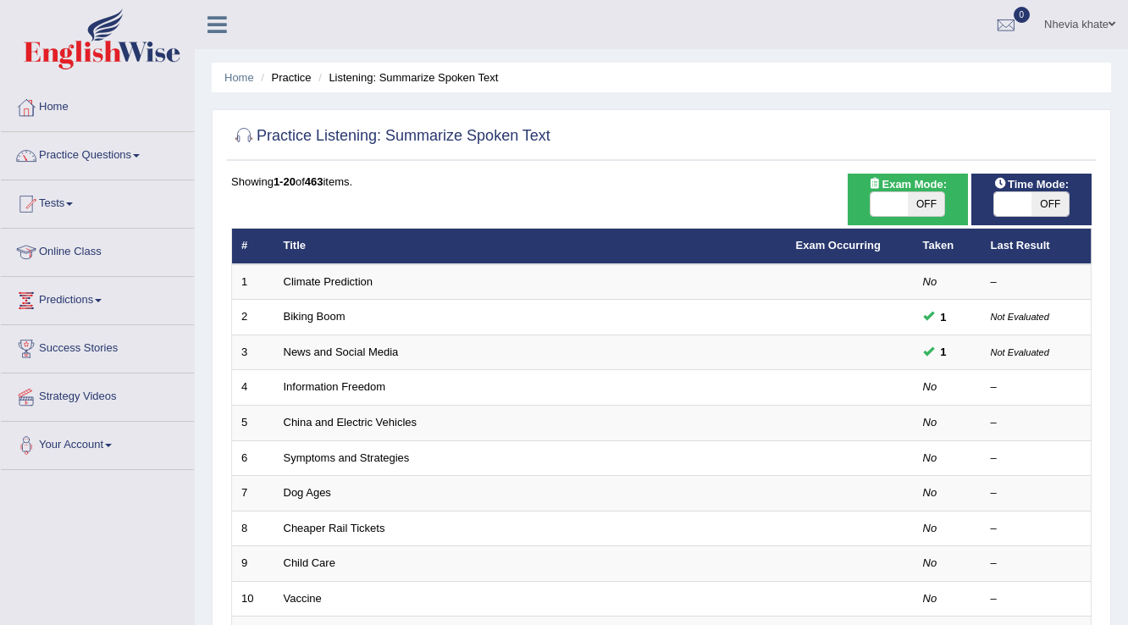
click at [365, 380] on link "Information Freedom" at bounding box center [335, 386] width 103 height 13
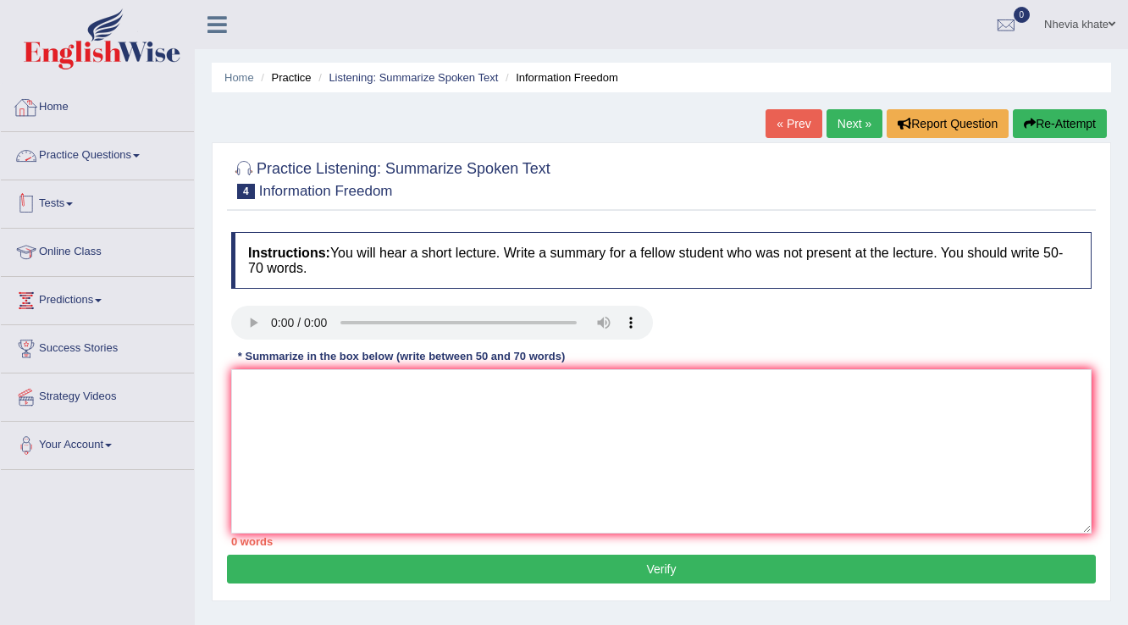
click at [146, 154] on link "Practice Questions" at bounding box center [97, 153] width 193 height 42
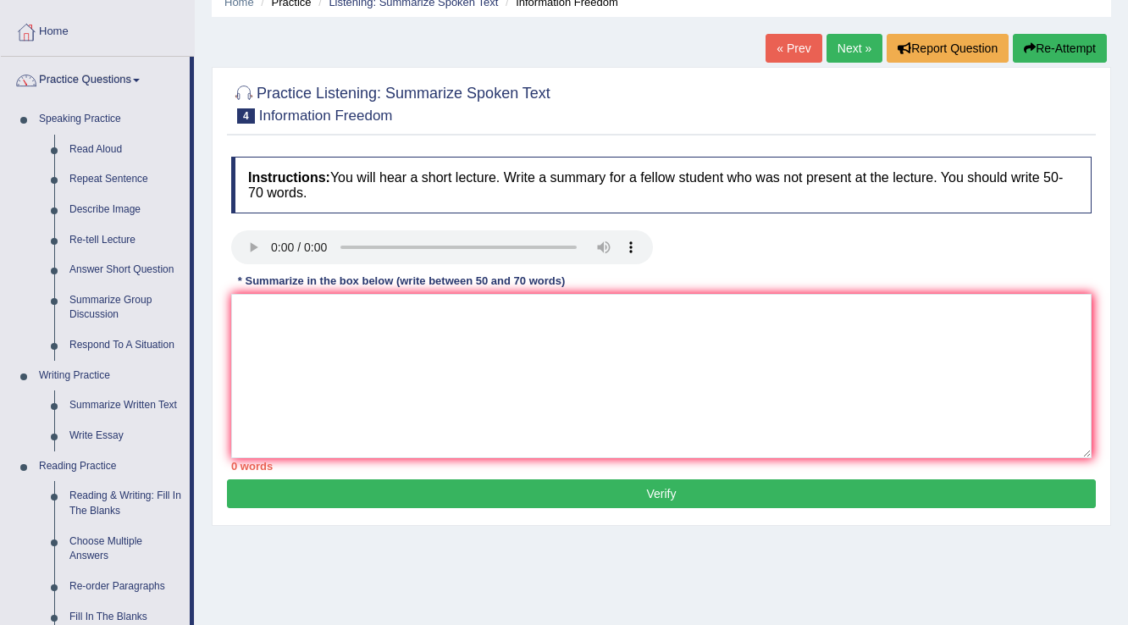
scroll to position [68, 0]
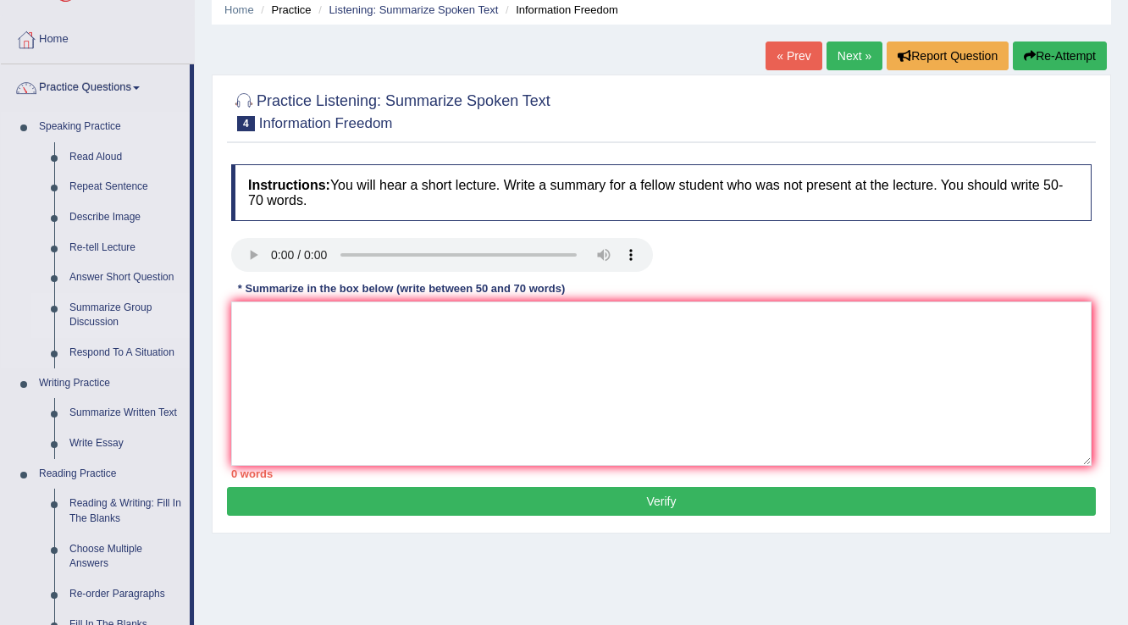
click at [105, 315] on link "Summarize Group Discussion" at bounding box center [126, 315] width 128 height 45
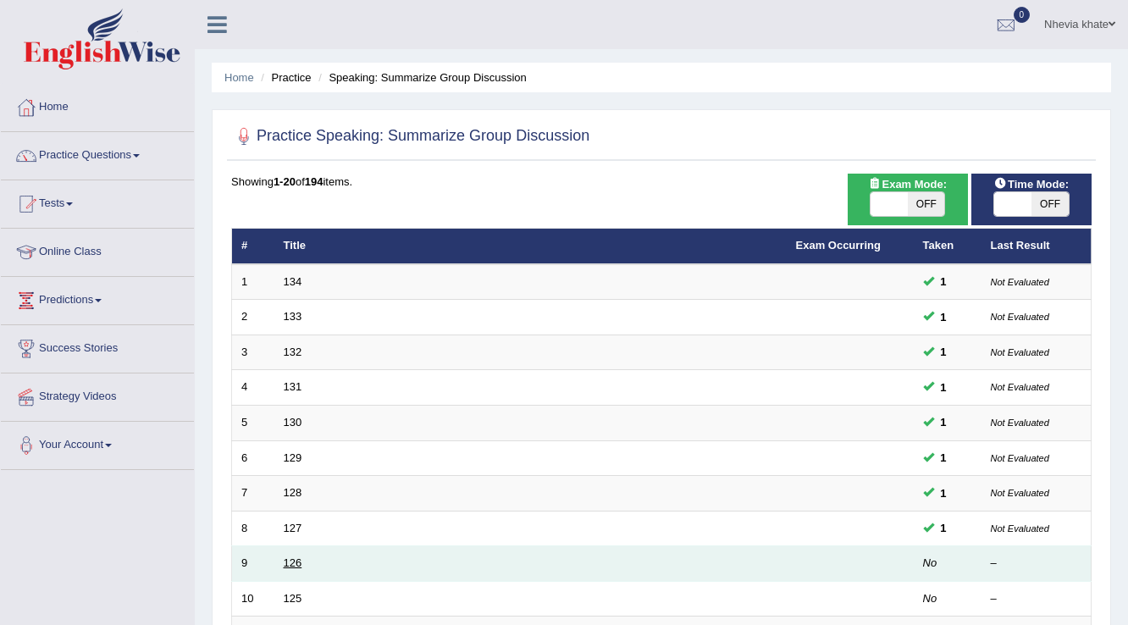
click at [288, 560] on link "126" at bounding box center [293, 563] width 19 height 13
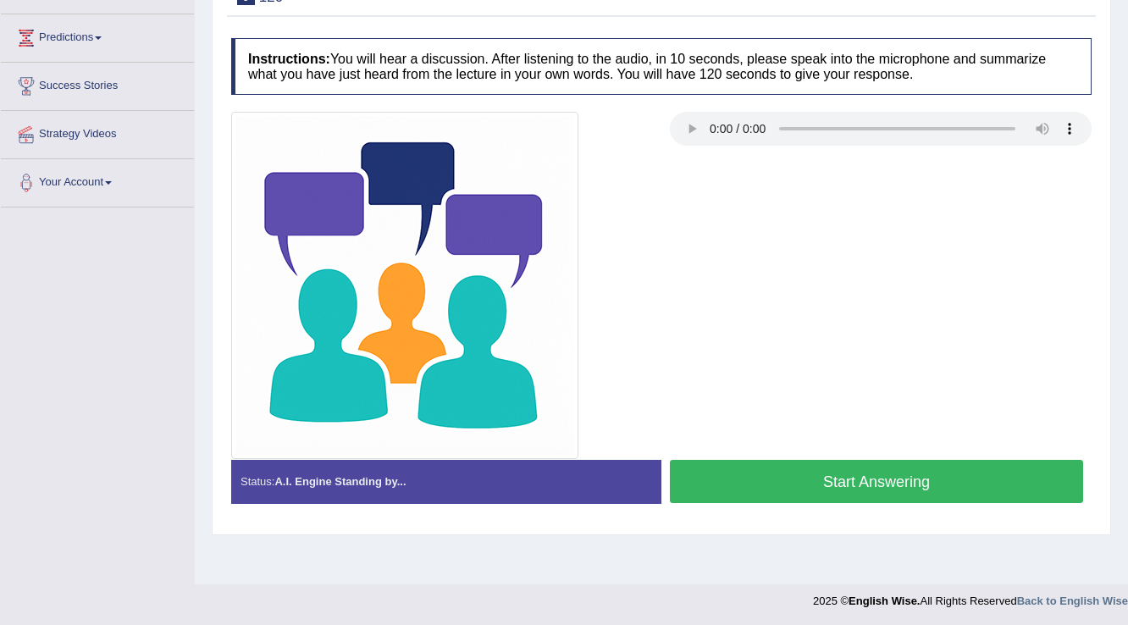
scroll to position [264, 0]
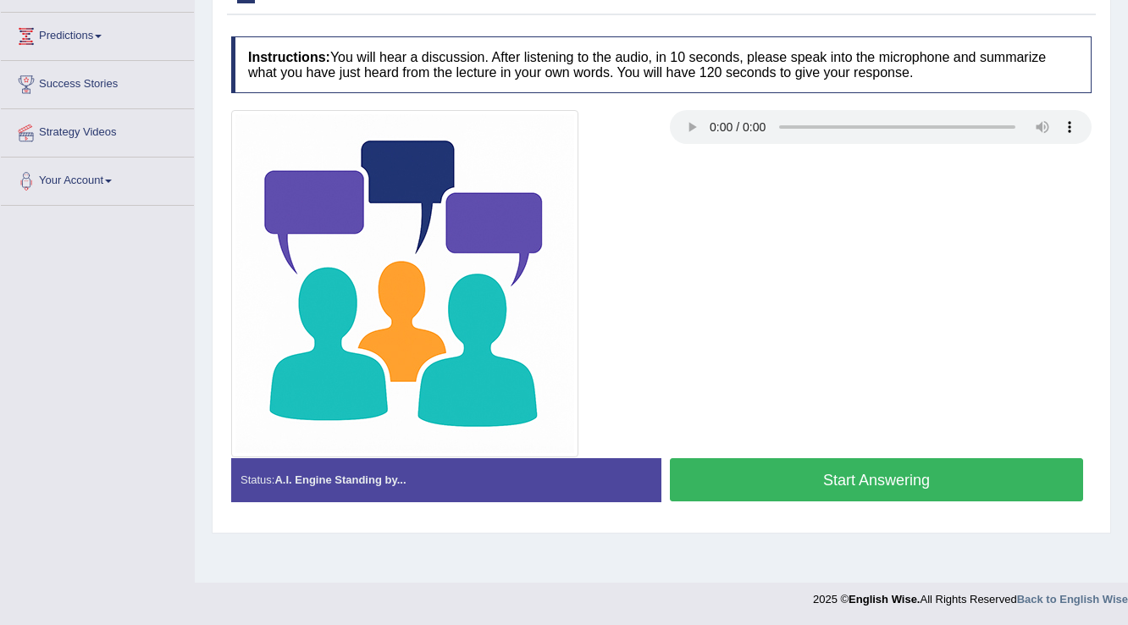
click at [729, 469] on button "Start Answering" at bounding box center [876, 479] width 413 height 43
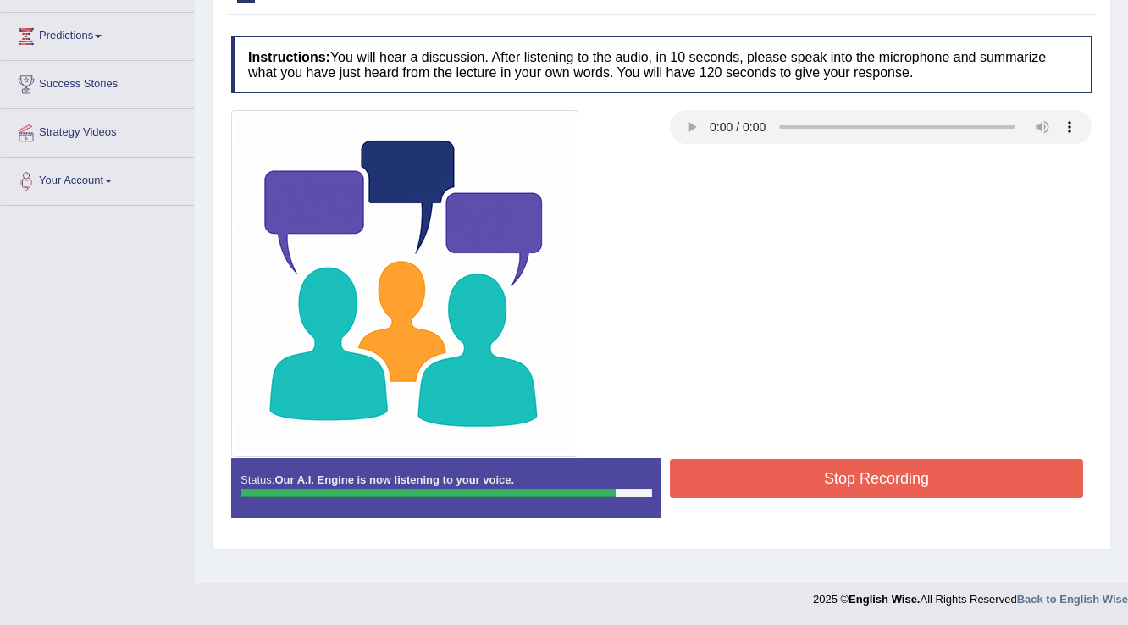
click at [729, 469] on button "Stop Recording" at bounding box center [876, 478] width 413 height 39
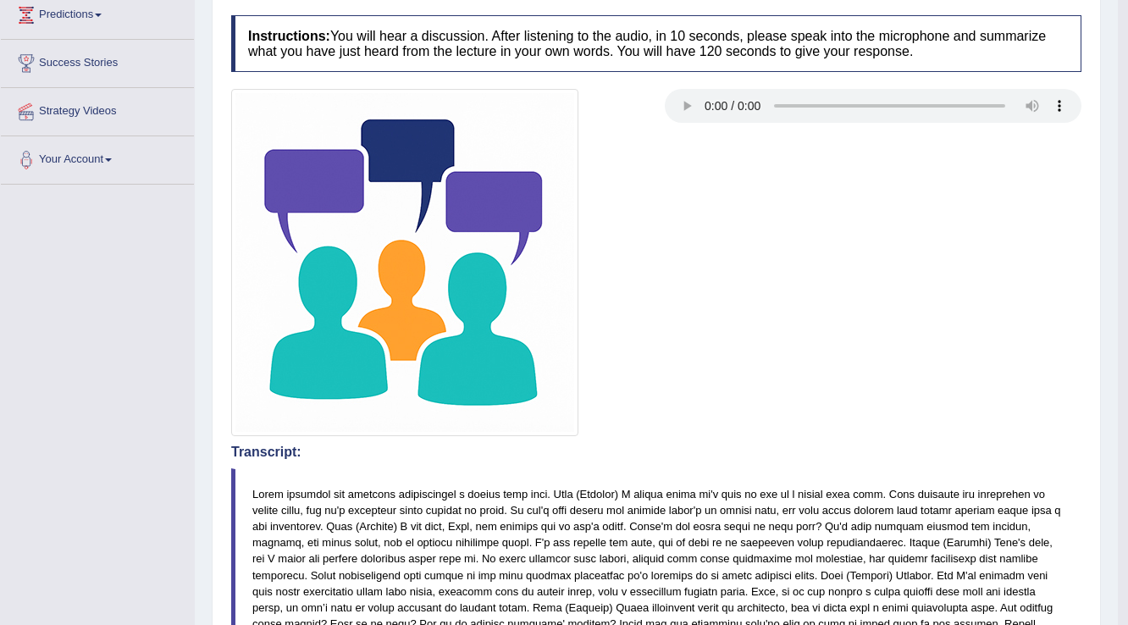
scroll to position [83, 0]
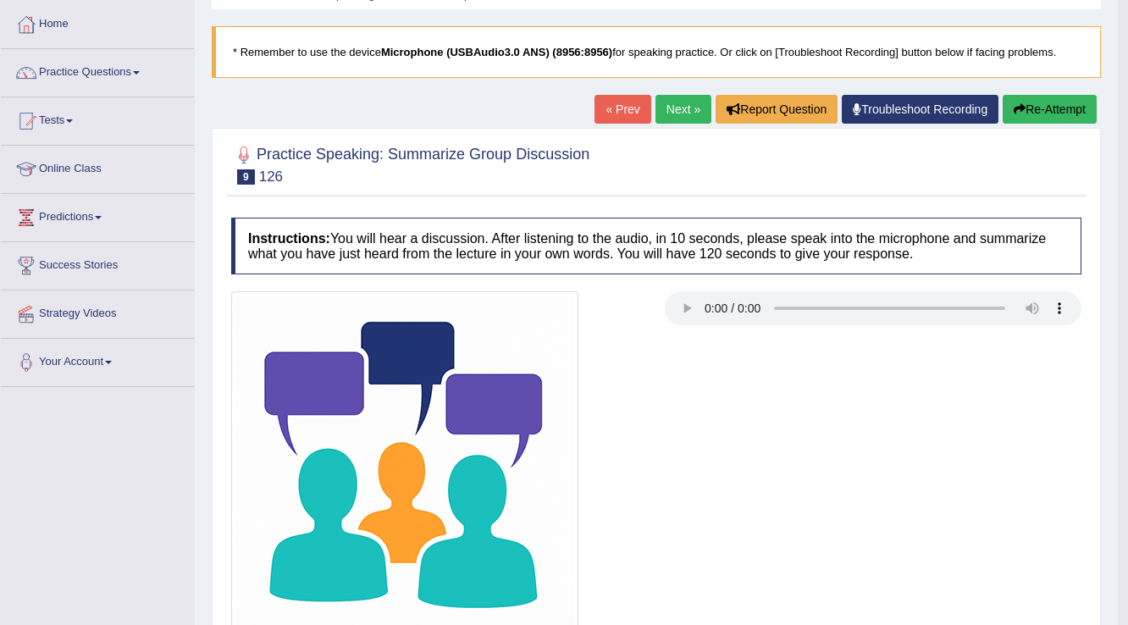
click at [680, 108] on link "Next »" at bounding box center [684, 109] width 56 height 29
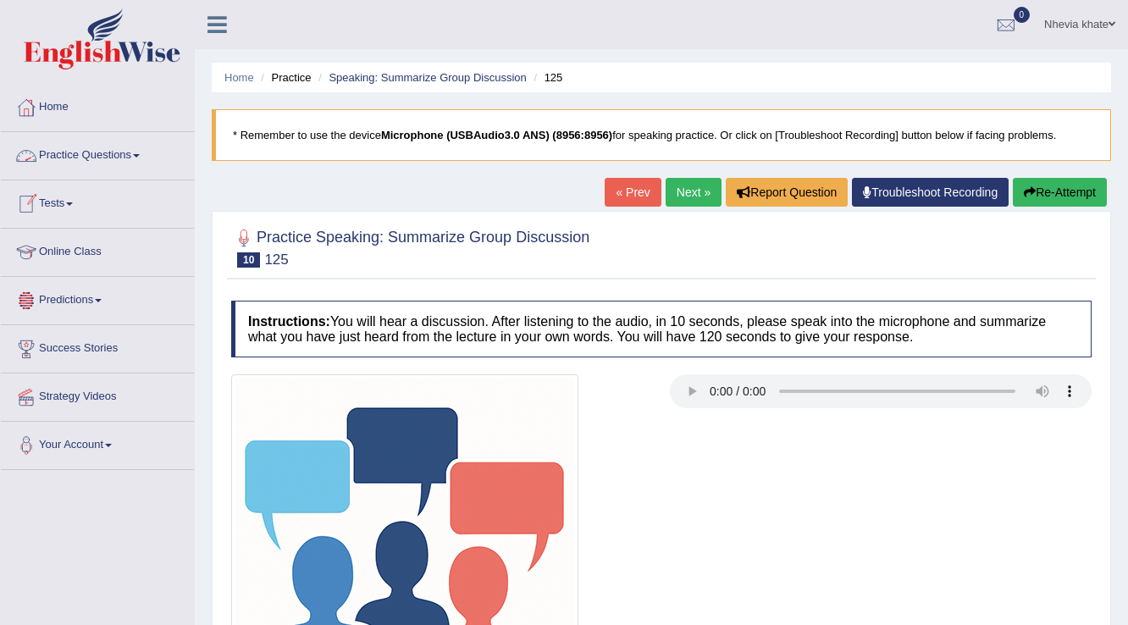
click at [149, 154] on link "Practice Questions" at bounding box center [97, 153] width 193 height 42
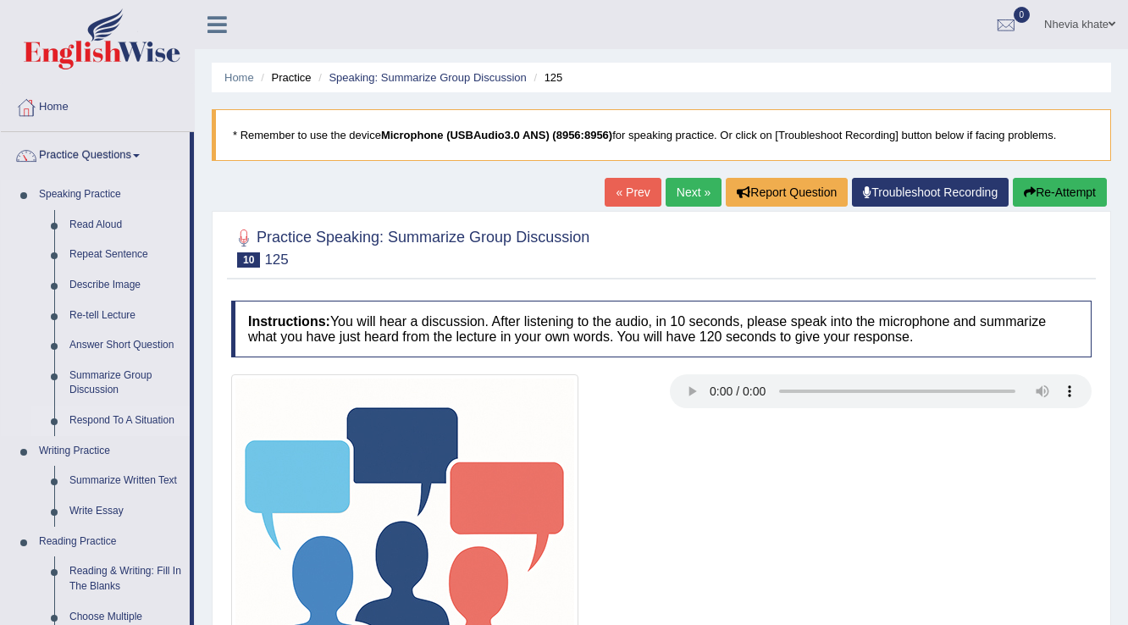
click at [97, 422] on link "Respond To A Situation" at bounding box center [126, 421] width 128 height 30
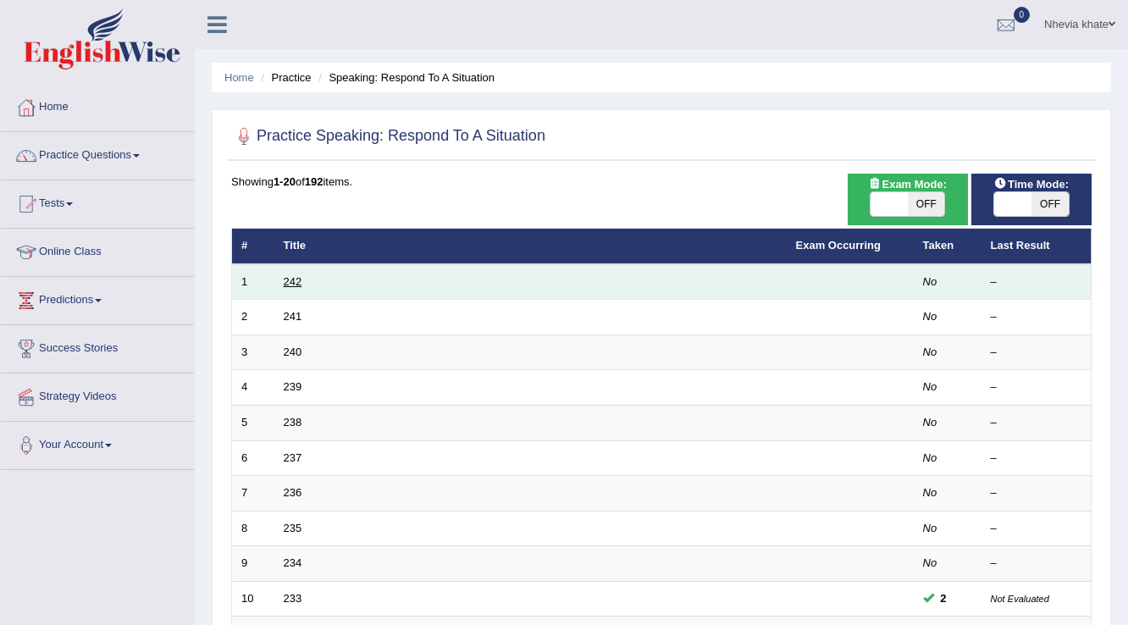
click at [288, 285] on link "242" at bounding box center [293, 281] width 19 height 13
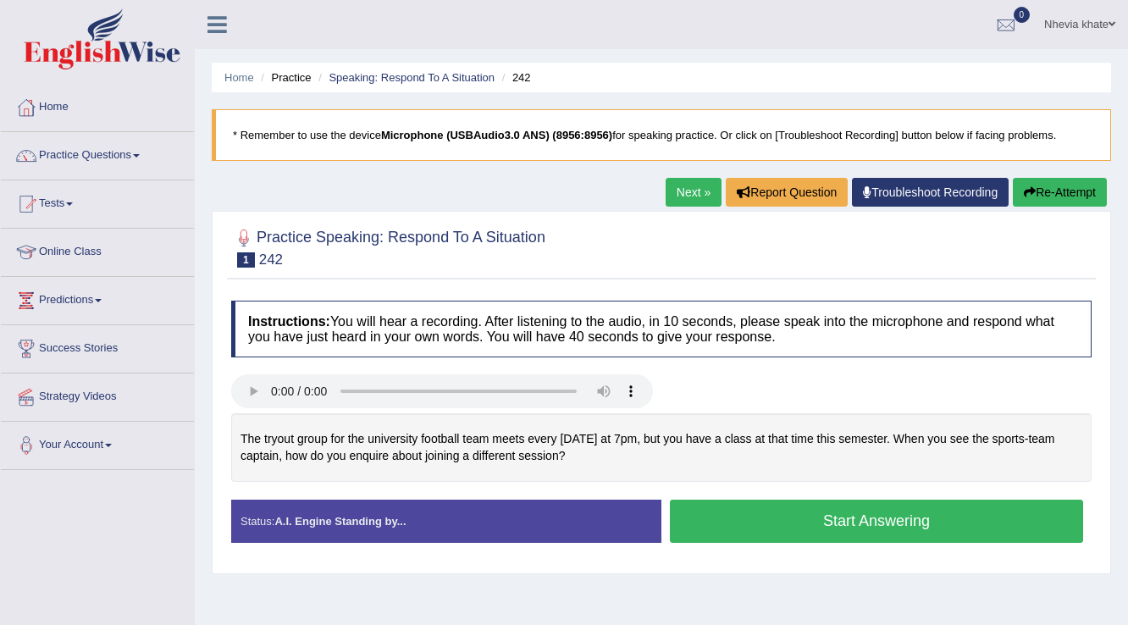
click at [806, 515] on button "Start Answering" at bounding box center [876, 521] width 413 height 43
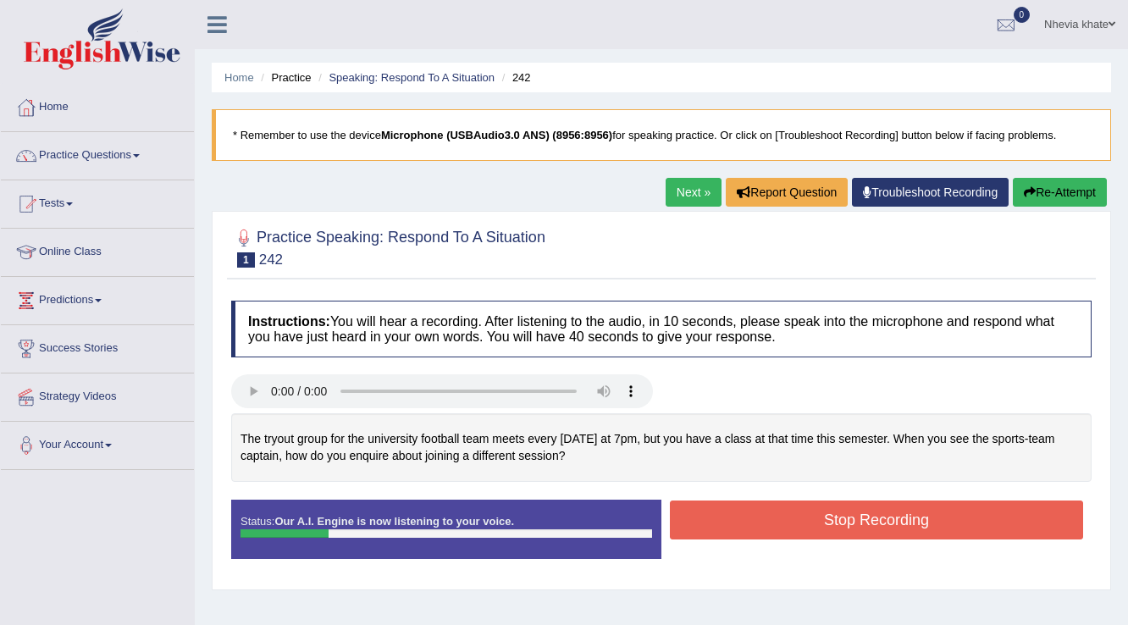
click at [698, 187] on link "Next »" at bounding box center [694, 192] width 56 height 29
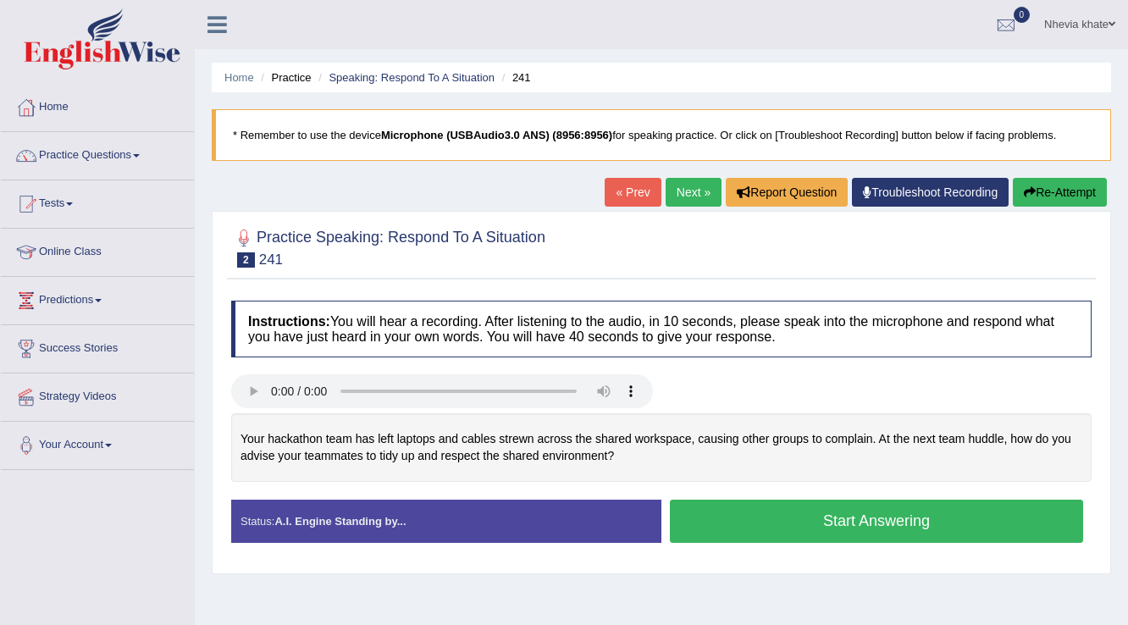
click at [672, 188] on link "Next »" at bounding box center [694, 192] width 56 height 29
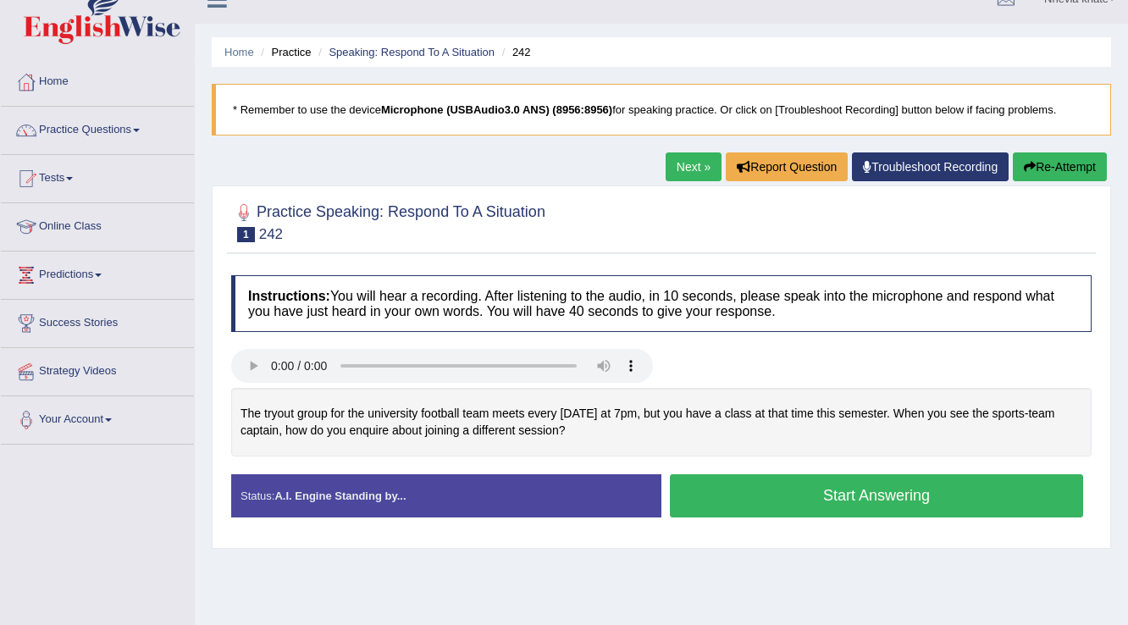
scroll to position [27, 0]
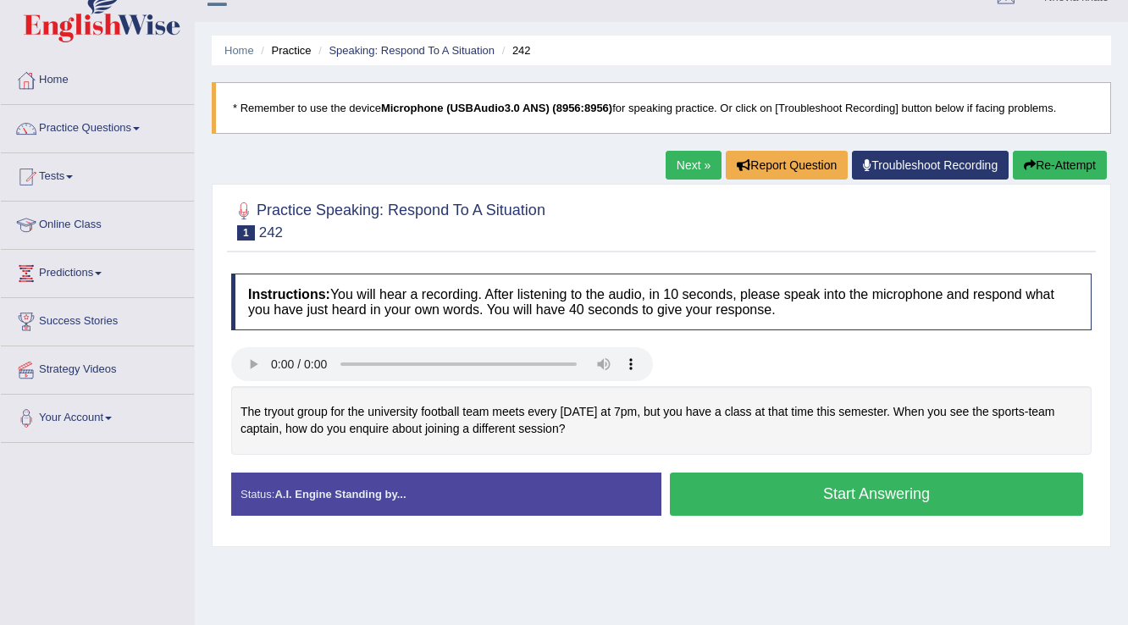
click at [770, 494] on button "Start Answering" at bounding box center [876, 494] width 413 height 43
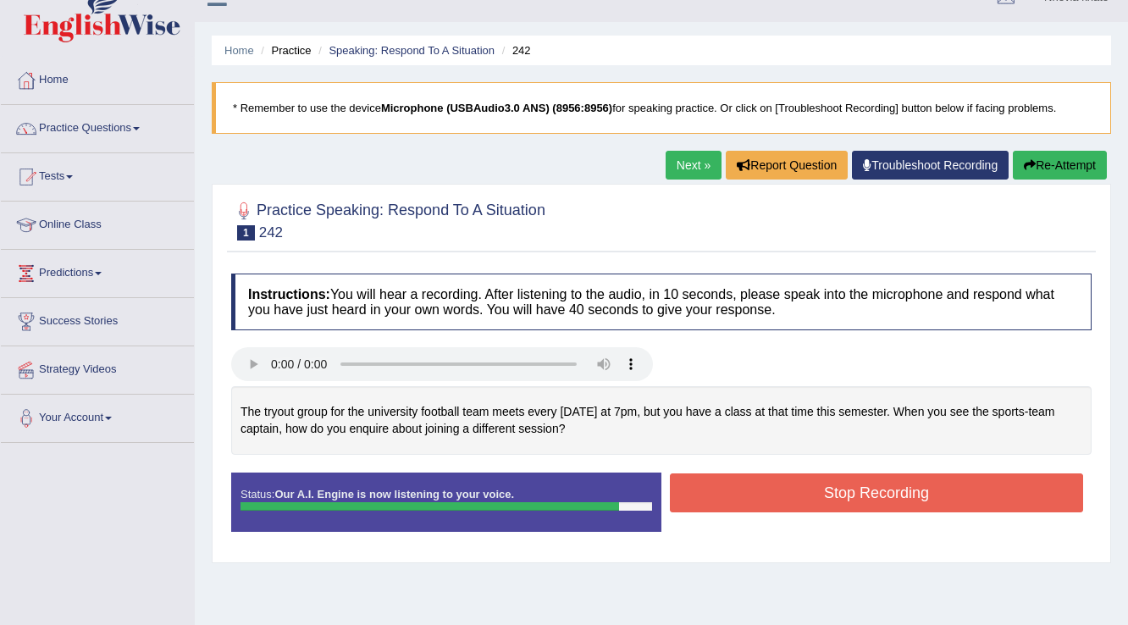
click at [770, 494] on button "Stop Recording" at bounding box center [876, 493] width 413 height 39
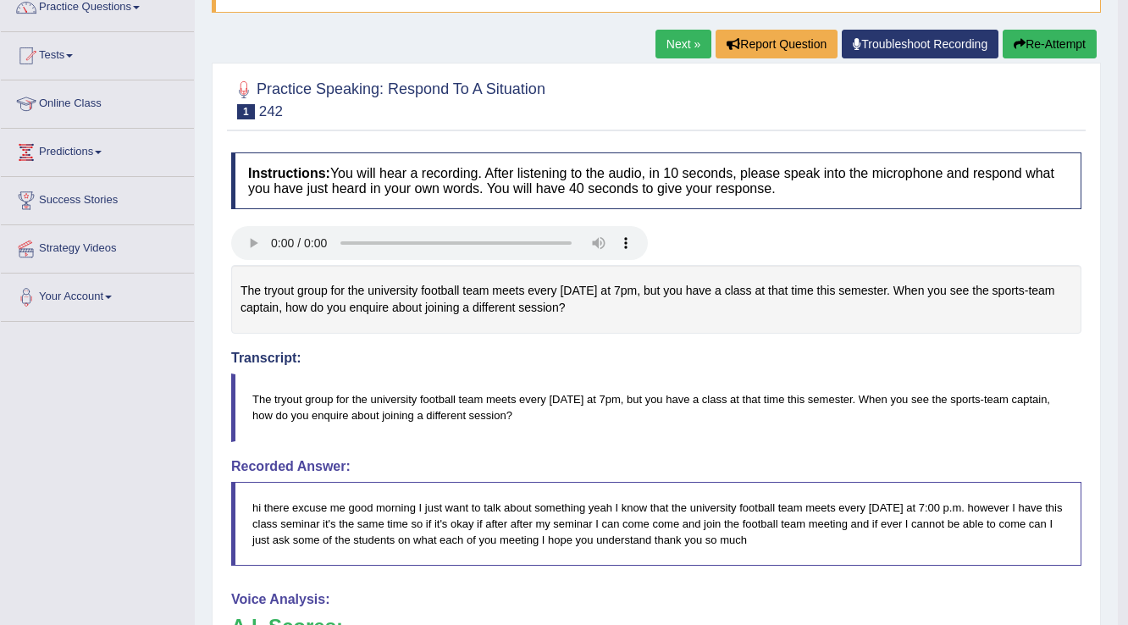
scroll to position [147, 0]
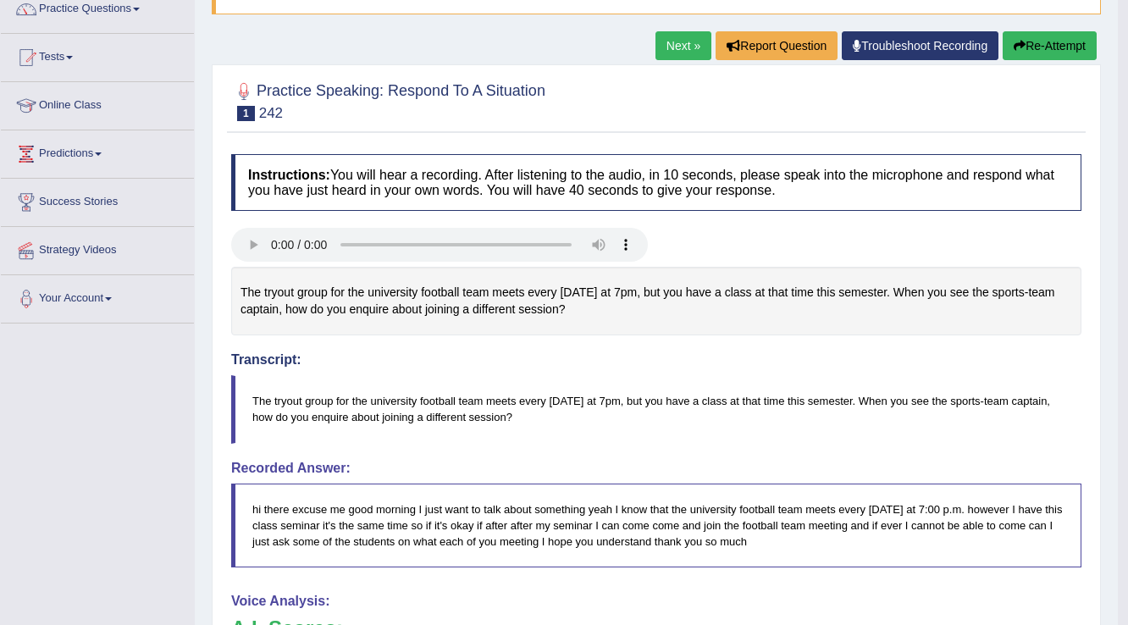
click at [671, 42] on link "Next »" at bounding box center [684, 45] width 56 height 29
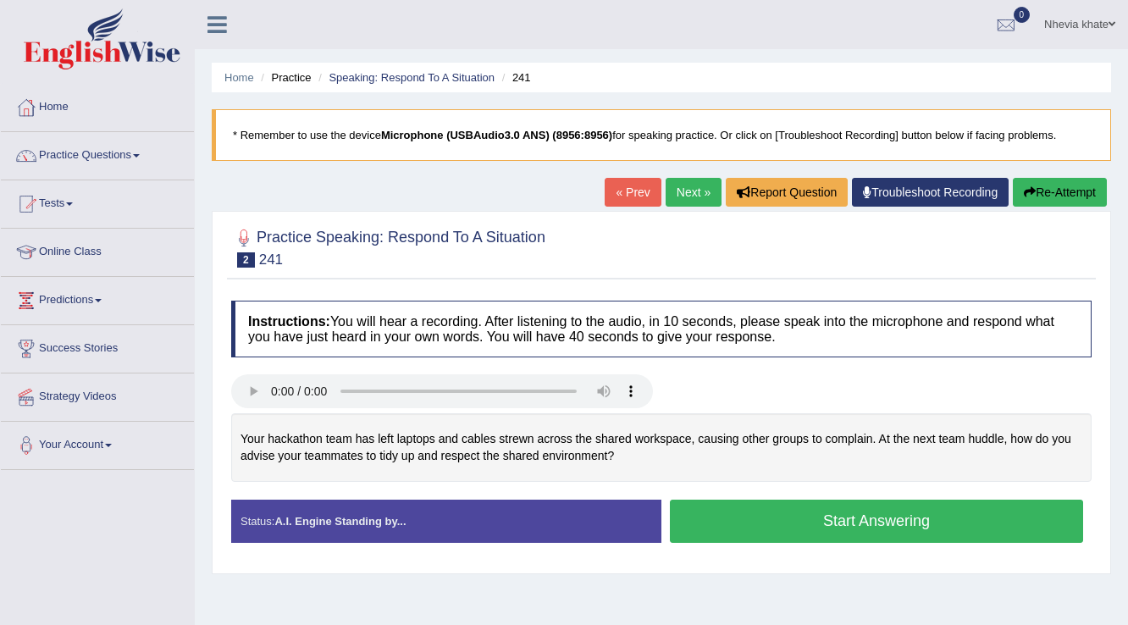
click at [751, 518] on button "Start Answering" at bounding box center [876, 521] width 413 height 43
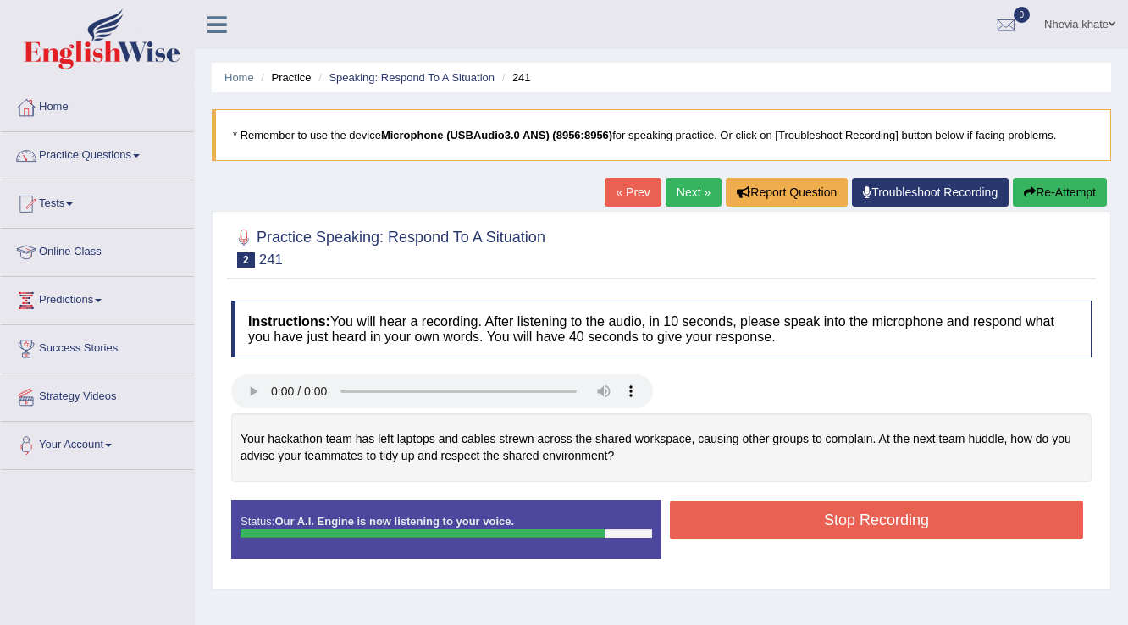
click at [752, 522] on button "Stop Recording" at bounding box center [876, 520] width 413 height 39
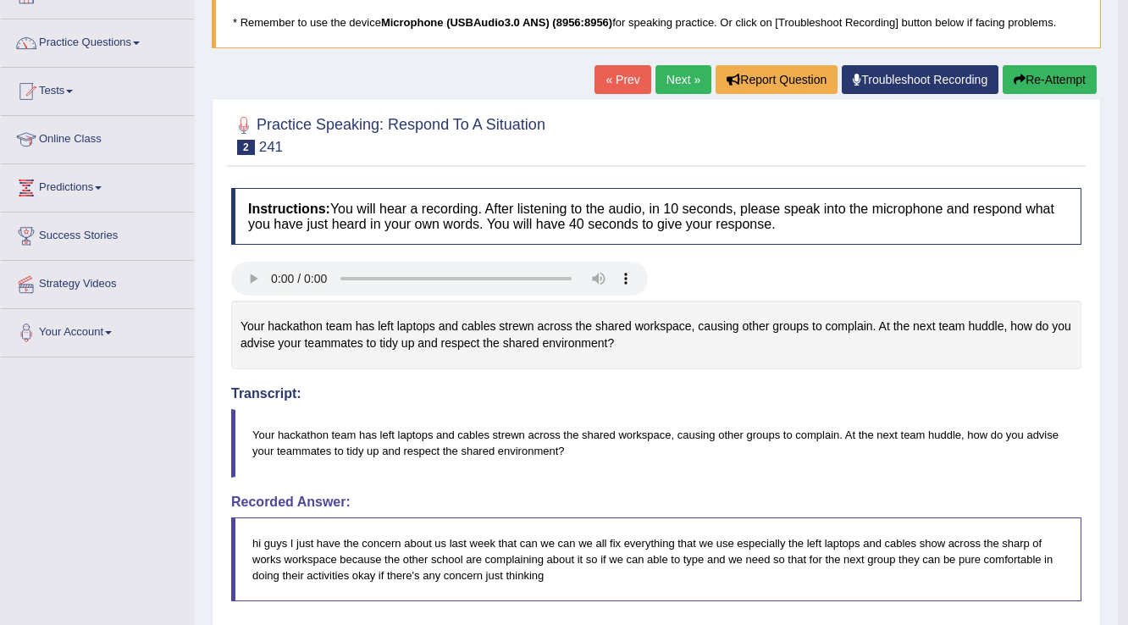
scroll to position [68, 0]
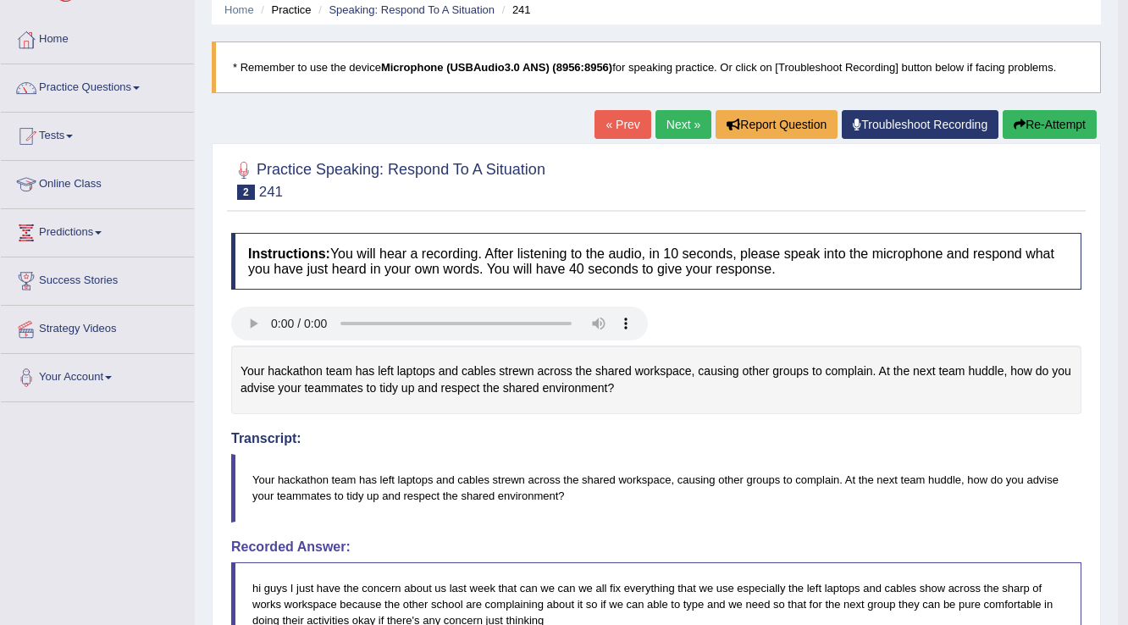
click at [624, 127] on link "« Prev" at bounding box center [623, 124] width 56 height 29
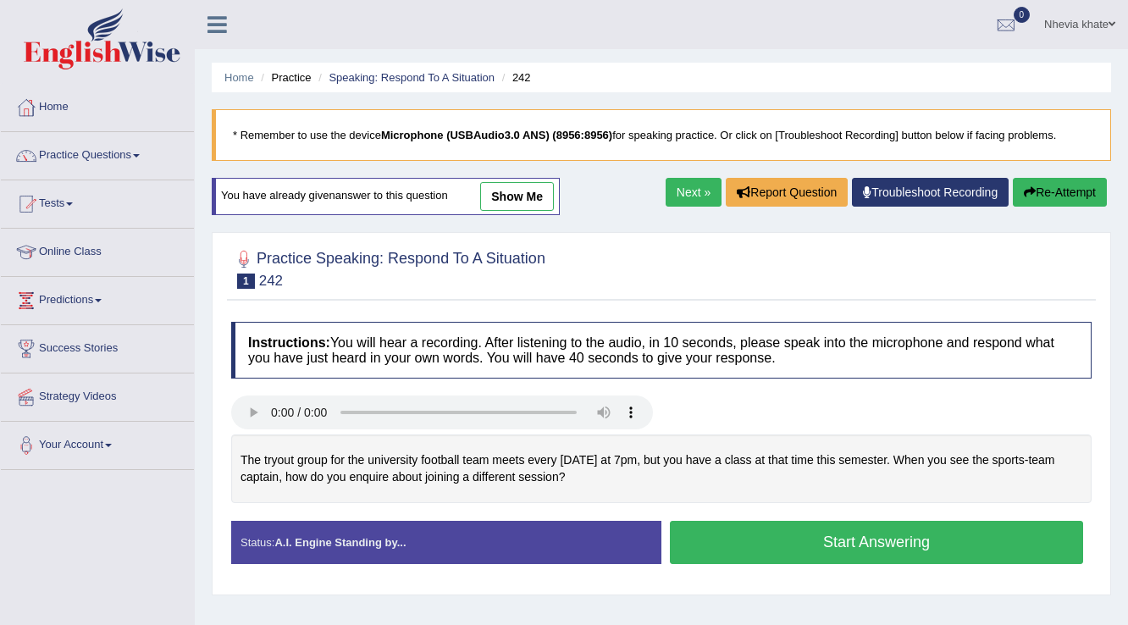
click at [692, 187] on link "Next »" at bounding box center [694, 192] width 56 height 29
click at [855, 535] on button "Start Answering" at bounding box center [876, 542] width 413 height 43
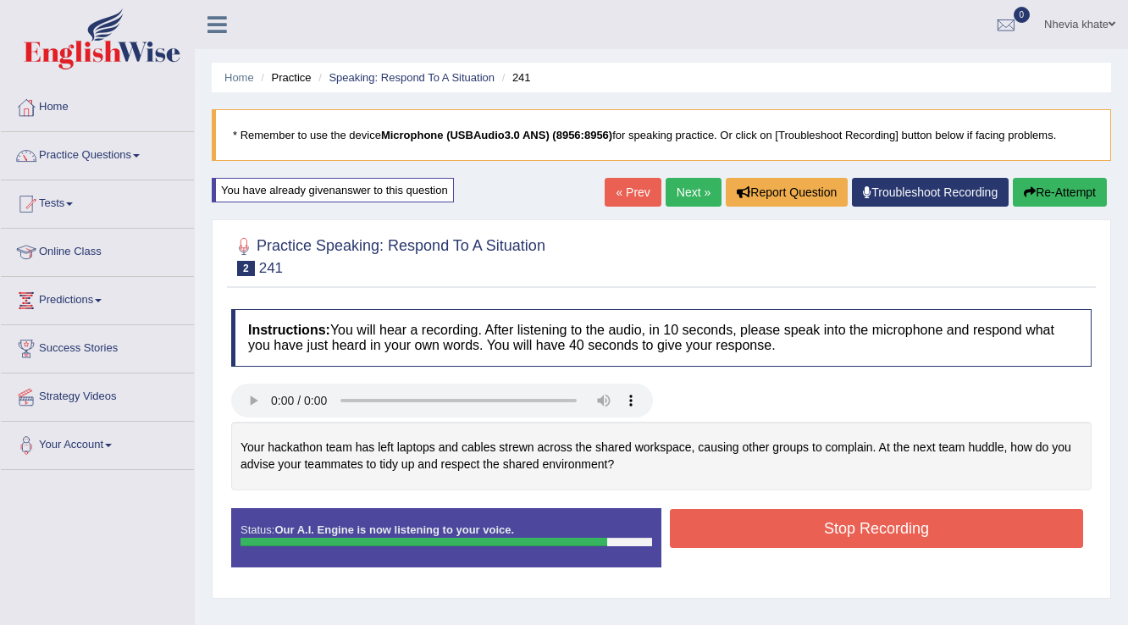
click at [855, 535] on button "Stop Recording" at bounding box center [876, 528] width 413 height 39
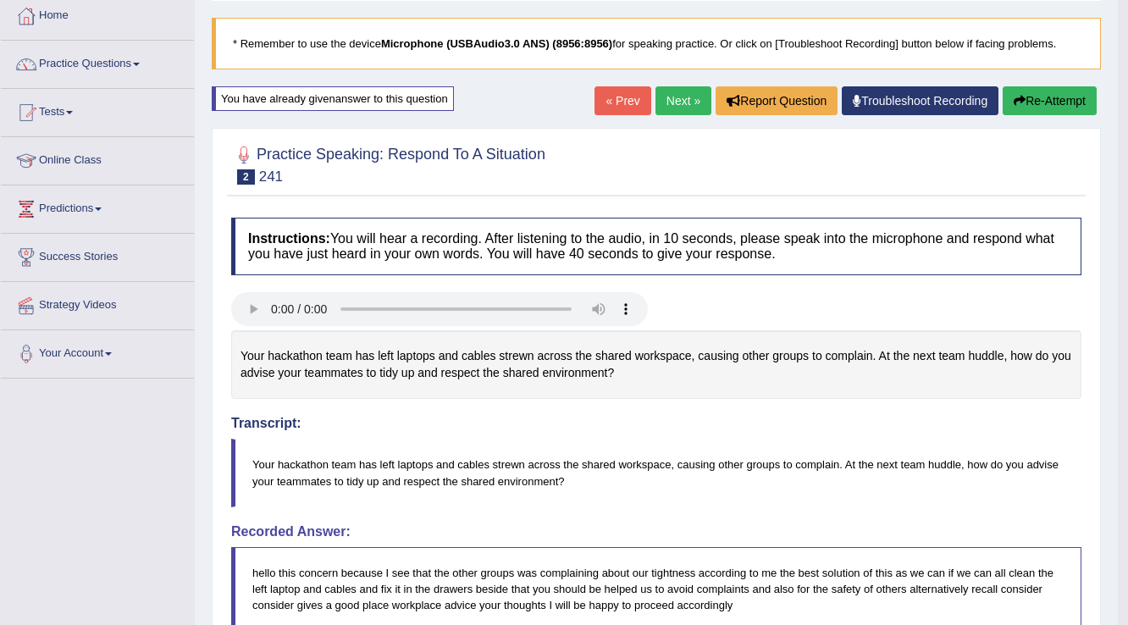
scroll to position [68, 0]
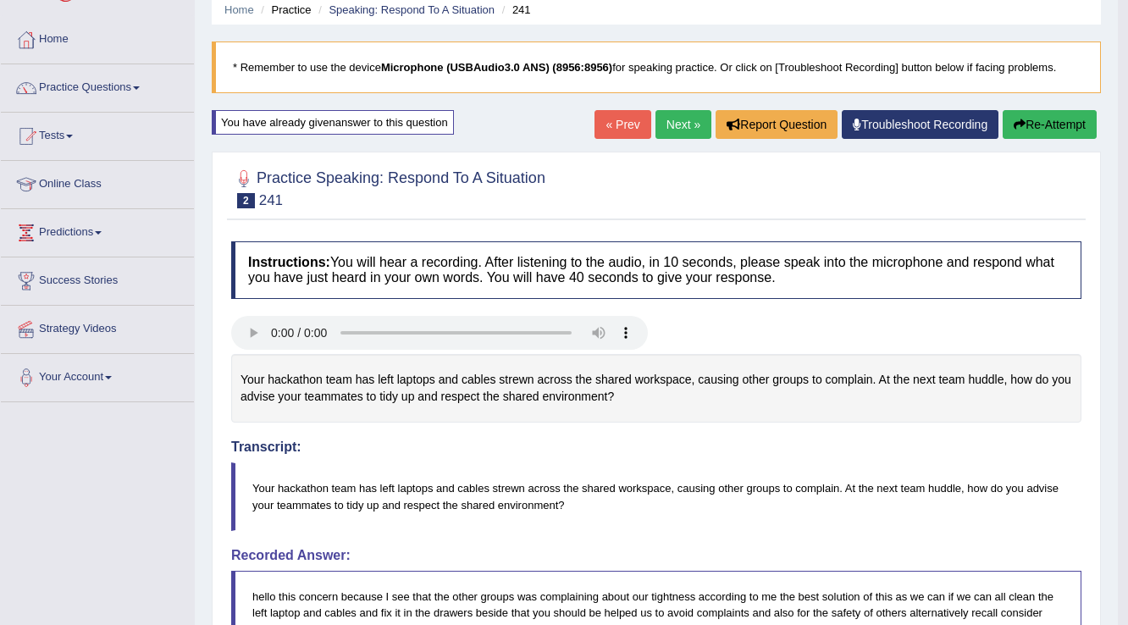
click at [677, 115] on link "Next »" at bounding box center [684, 124] width 56 height 29
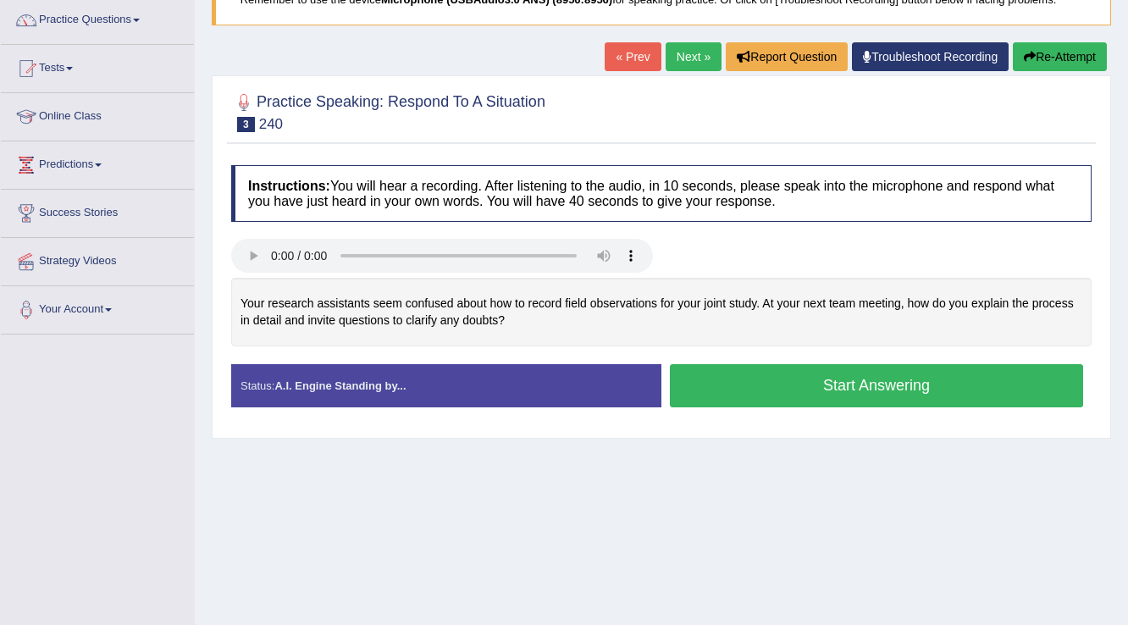
click at [705, 382] on button "Start Answering" at bounding box center [876, 385] width 413 height 43
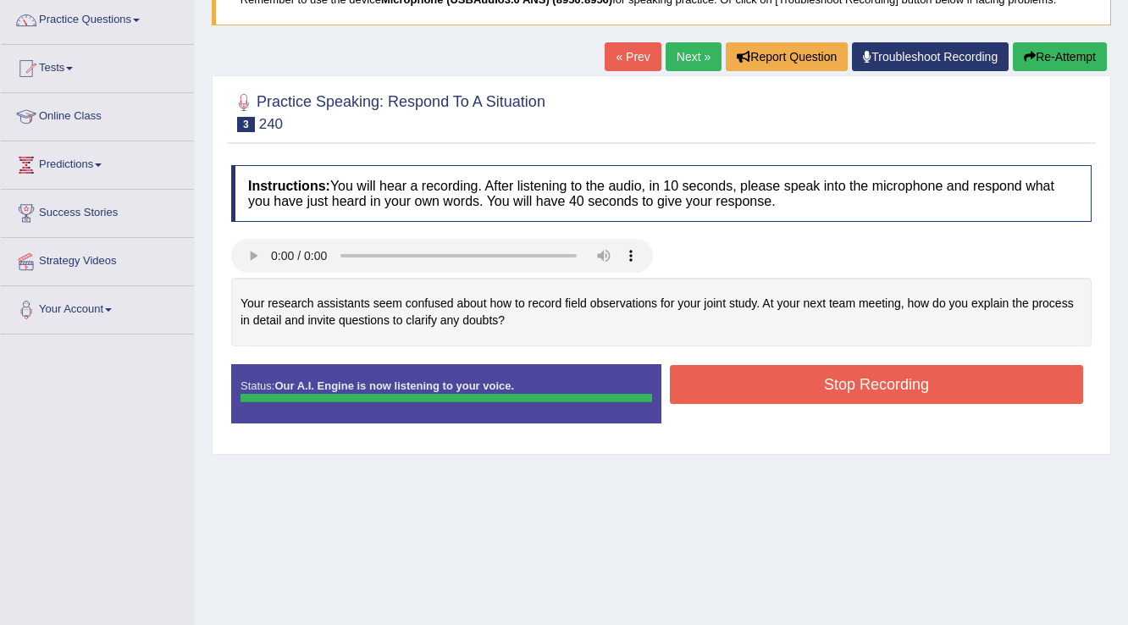
click at [757, 380] on div "Instructions: You will hear a recording. After listening to the audio, in 10 se…" at bounding box center [661, 301] width 869 height 289
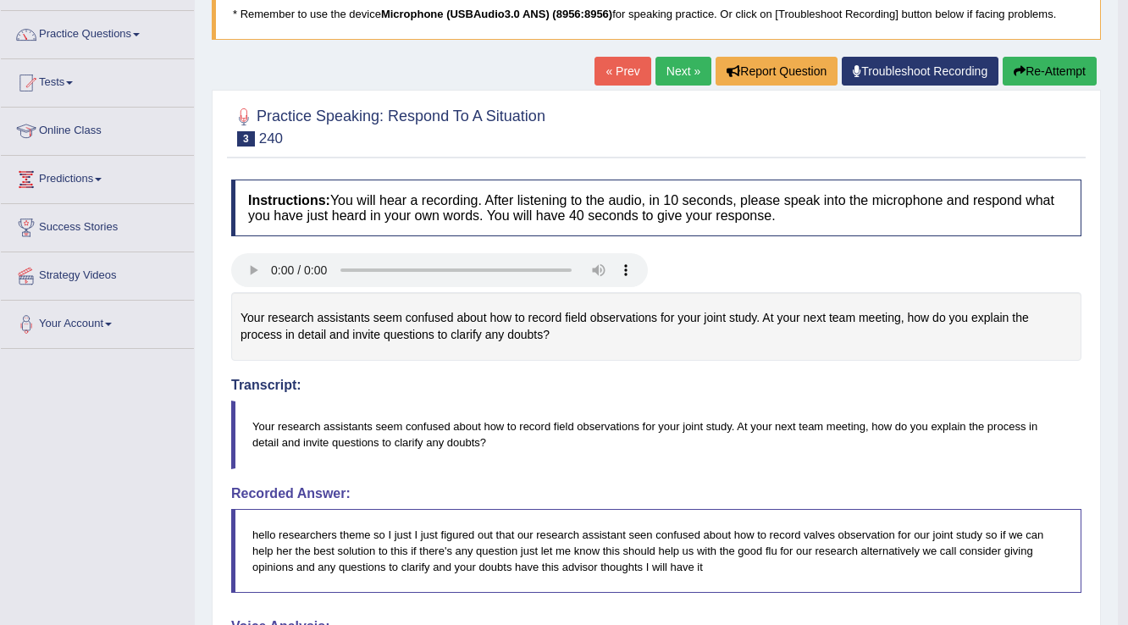
scroll to position [119, 0]
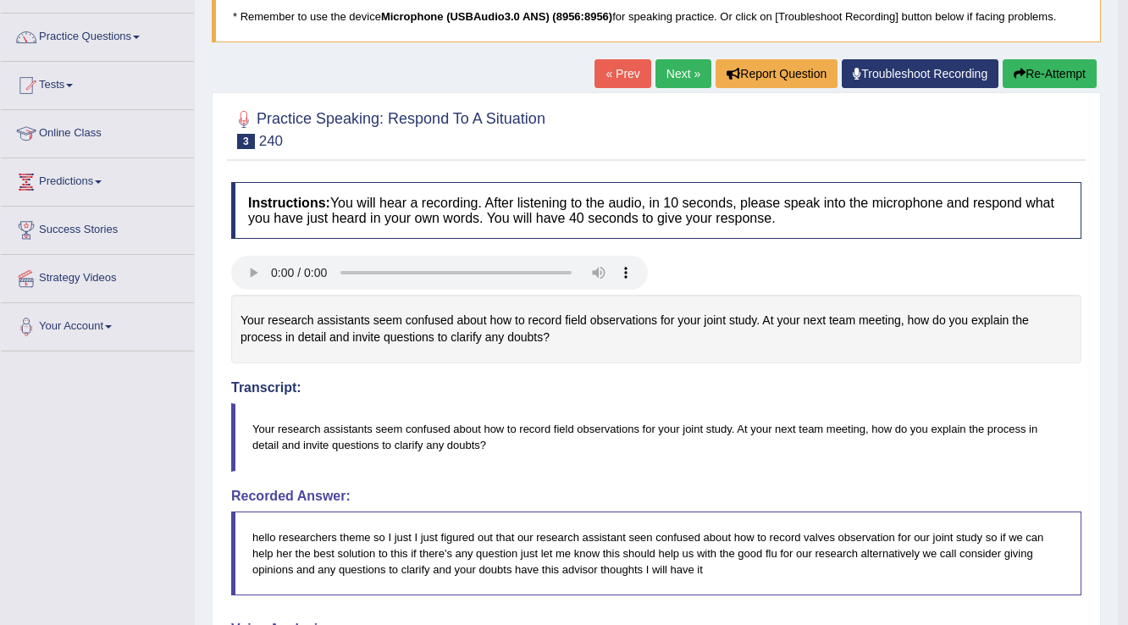
click at [685, 72] on link "Next »" at bounding box center [684, 73] width 56 height 29
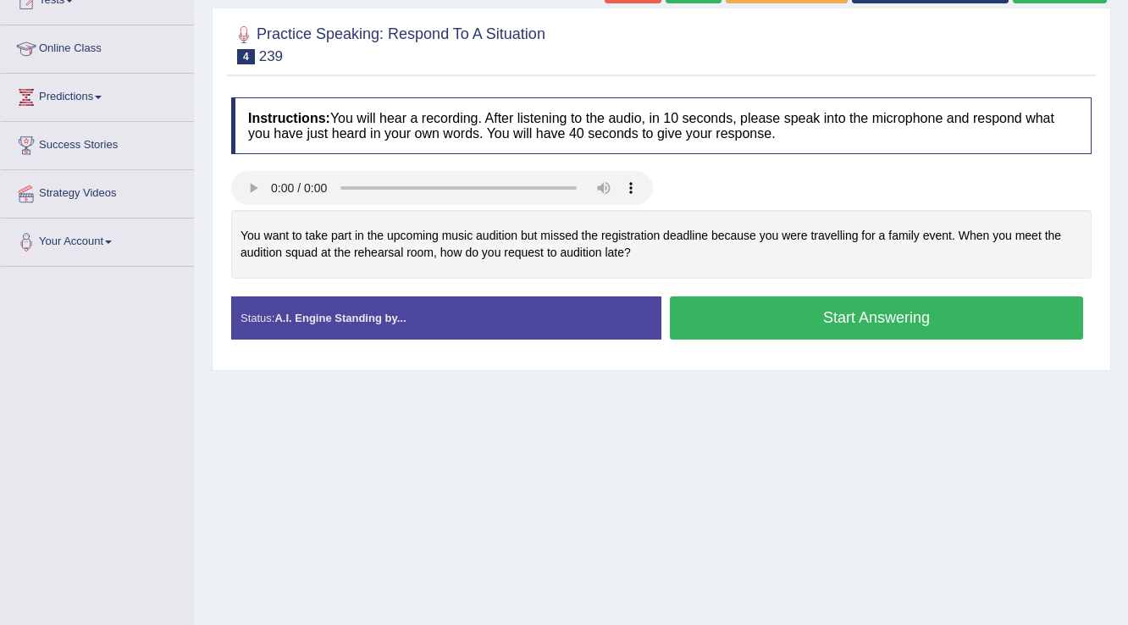
click at [794, 315] on button "Start Answering" at bounding box center [876, 318] width 413 height 43
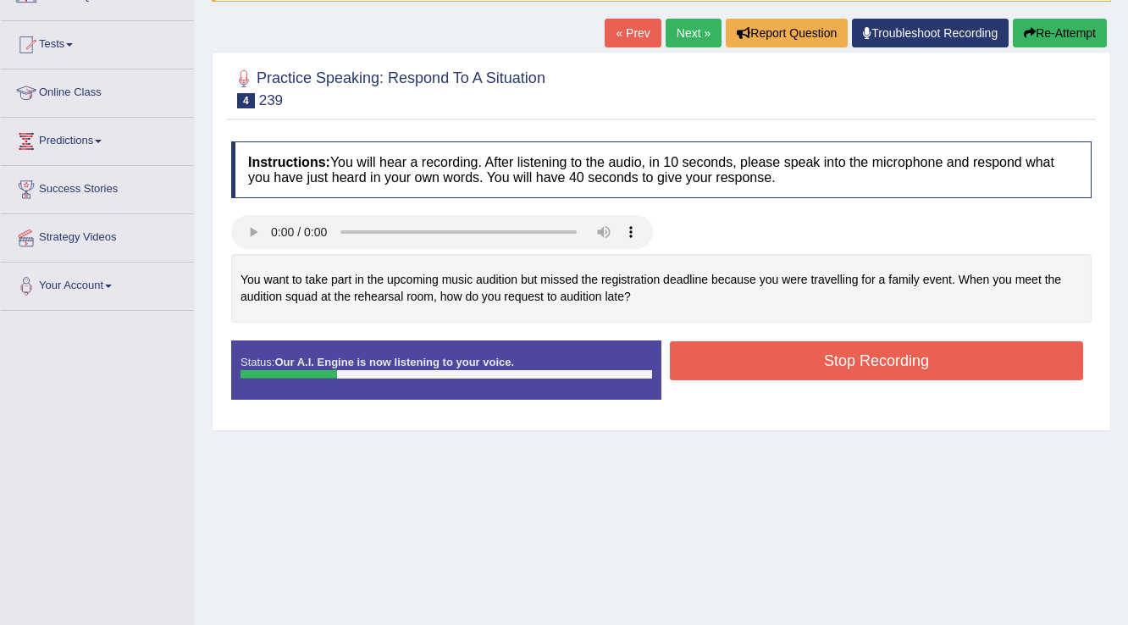
scroll to position [136, 0]
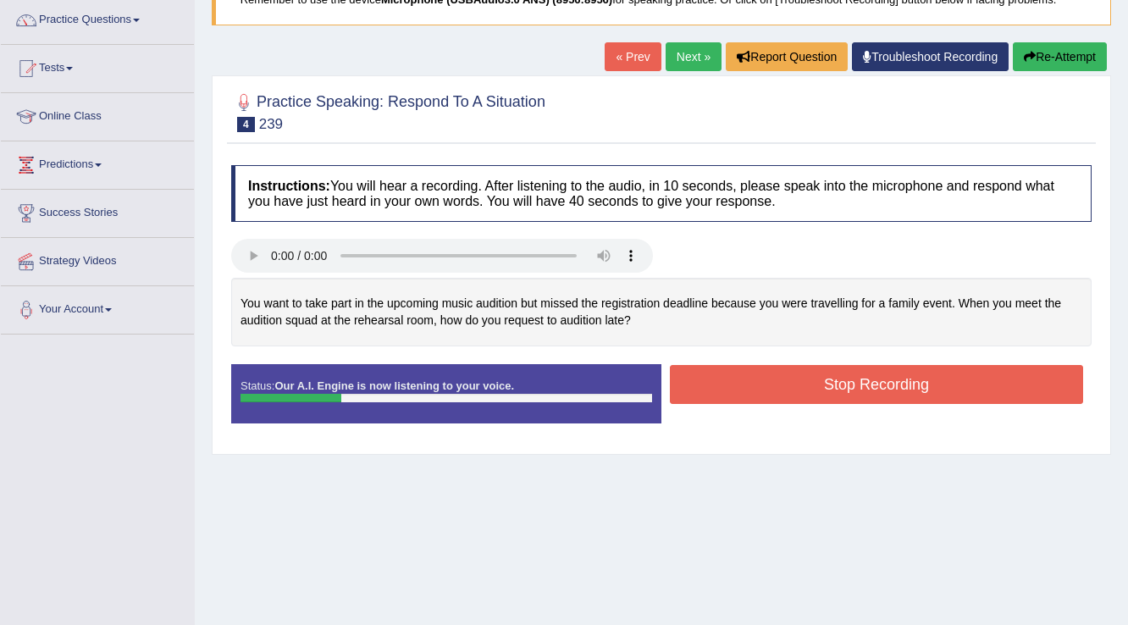
click at [627, 57] on link "« Prev" at bounding box center [633, 56] width 56 height 29
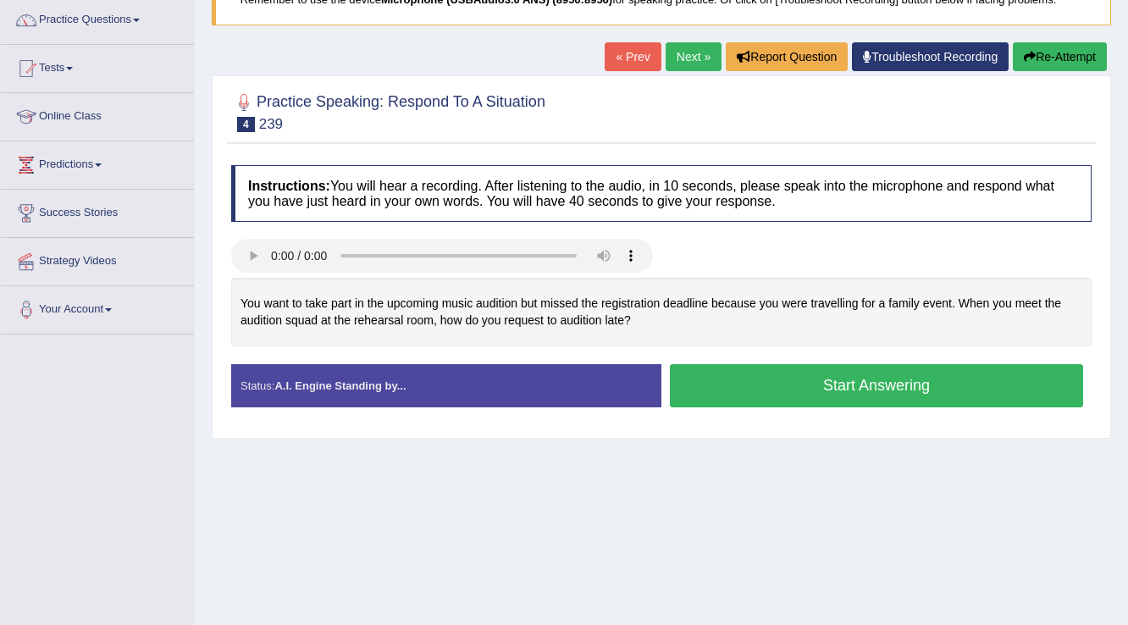
click at [784, 381] on button "Start Answering" at bounding box center [876, 385] width 413 height 43
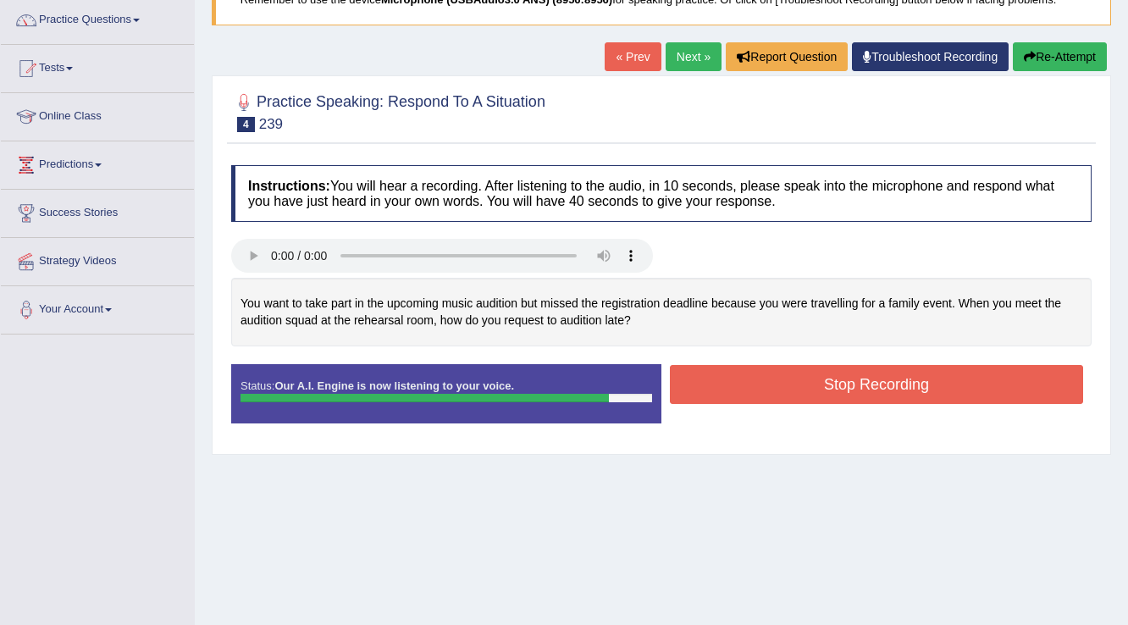
click at [806, 382] on button "Stop Recording" at bounding box center [876, 384] width 413 height 39
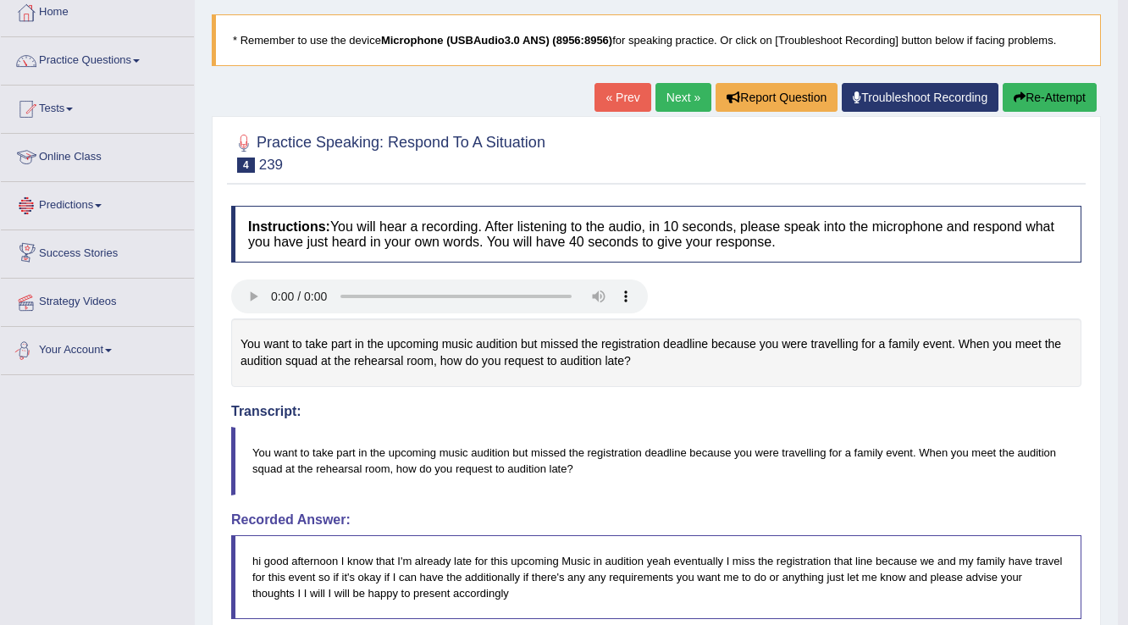
scroll to position [79, 0]
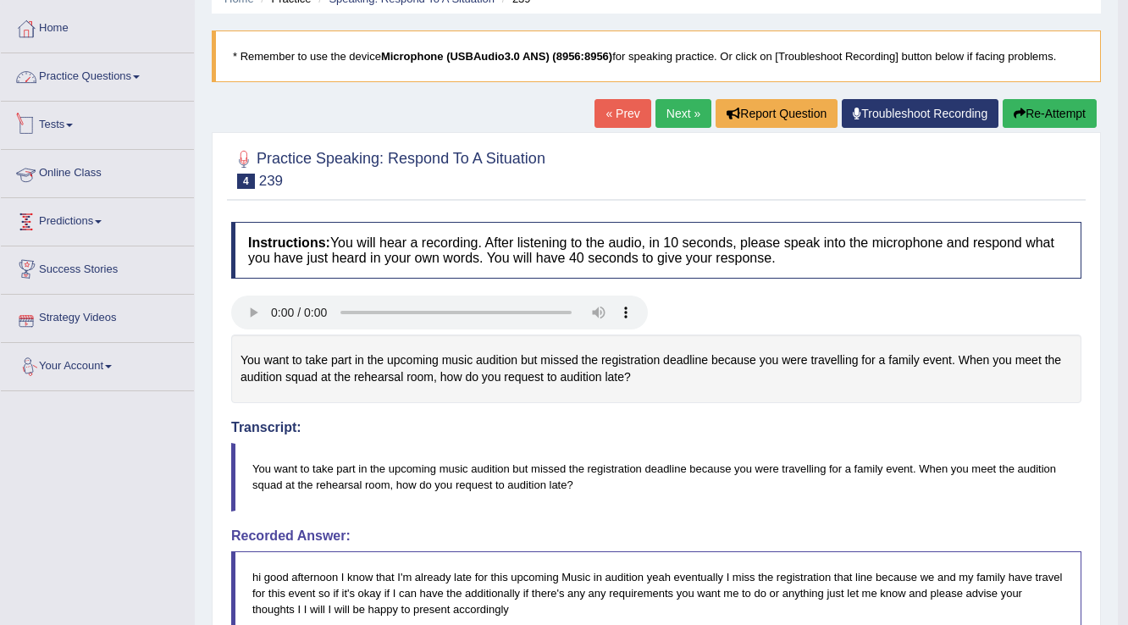
click at [98, 84] on link "Practice Questions" at bounding box center [97, 74] width 193 height 42
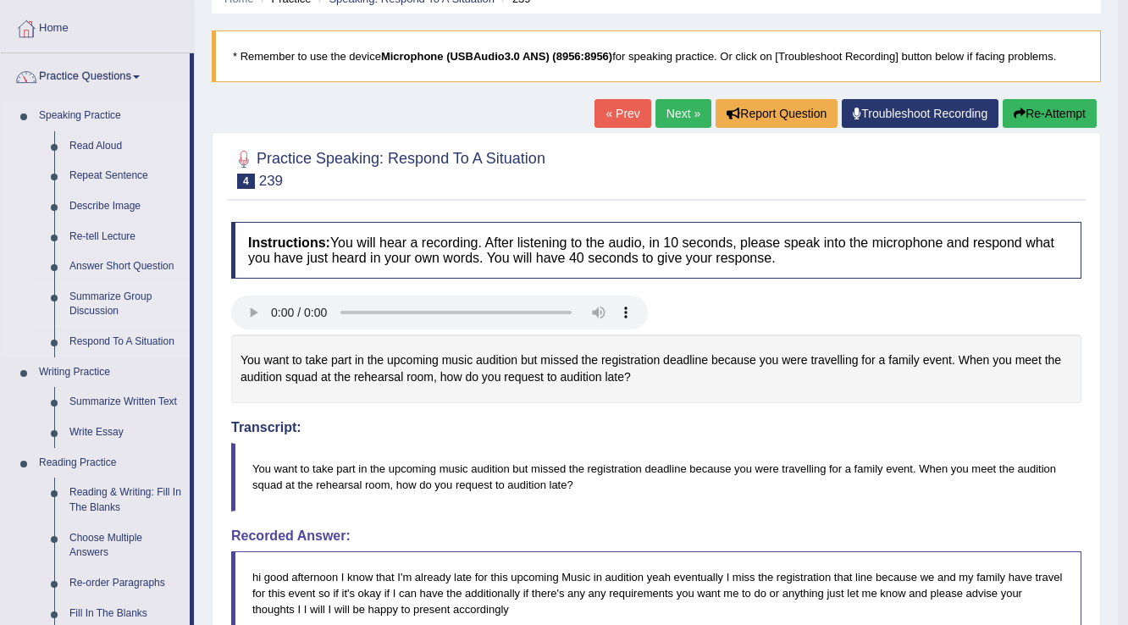
click at [123, 291] on link "Summarize Group Discussion" at bounding box center [126, 304] width 128 height 45
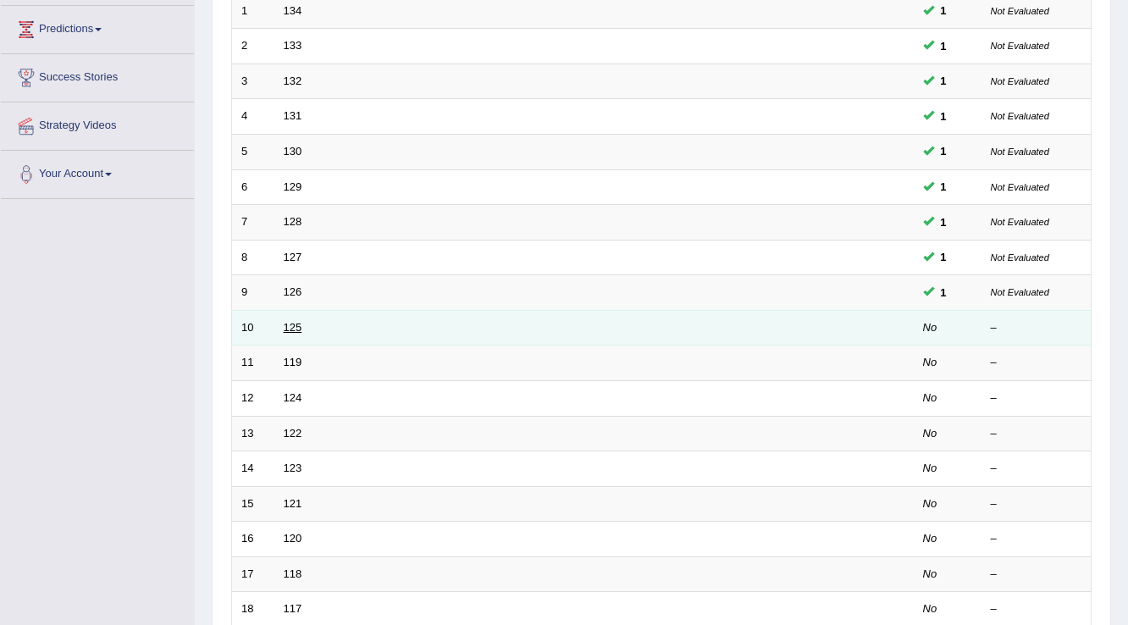
click at [287, 321] on link "125" at bounding box center [293, 327] width 19 height 13
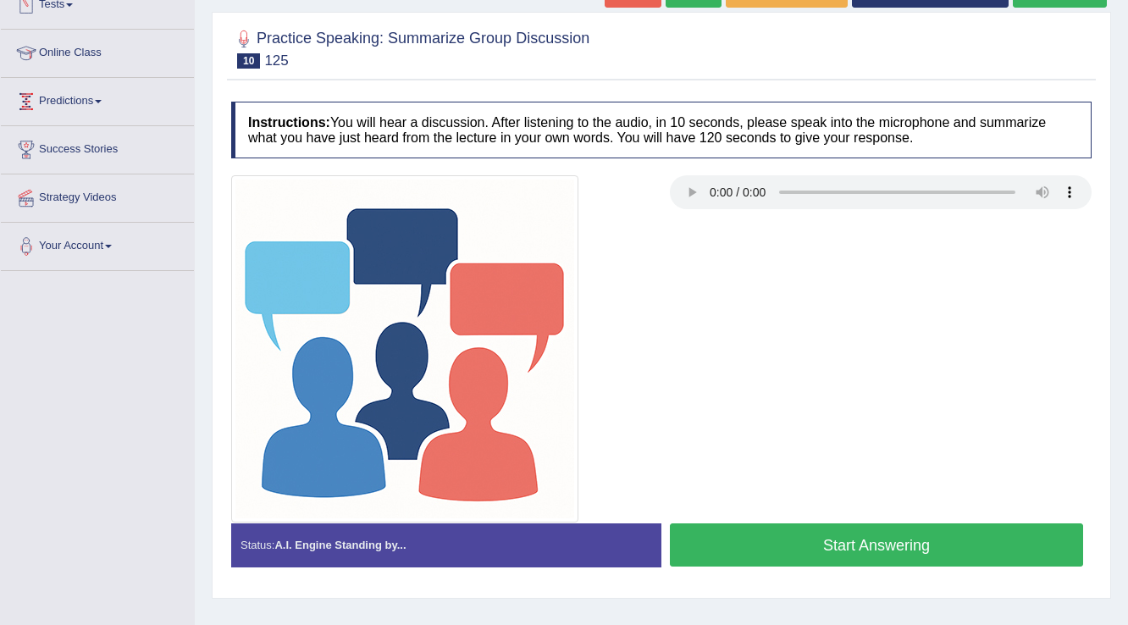
scroll to position [203, 0]
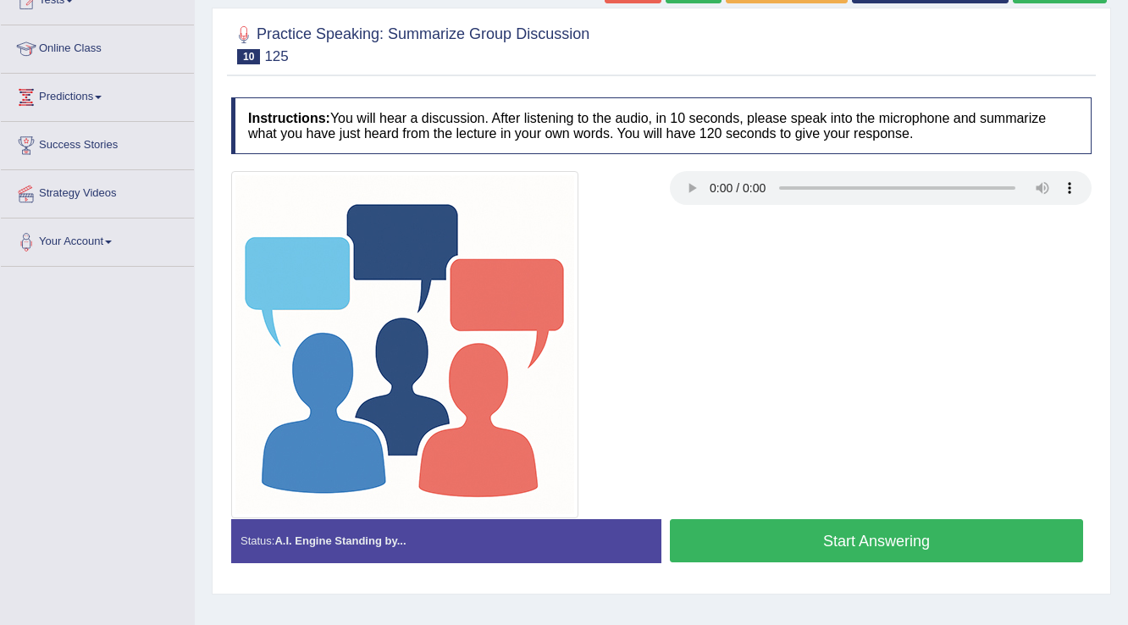
click at [825, 540] on button "Start Answering" at bounding box center [876, 540] width 413 height 43
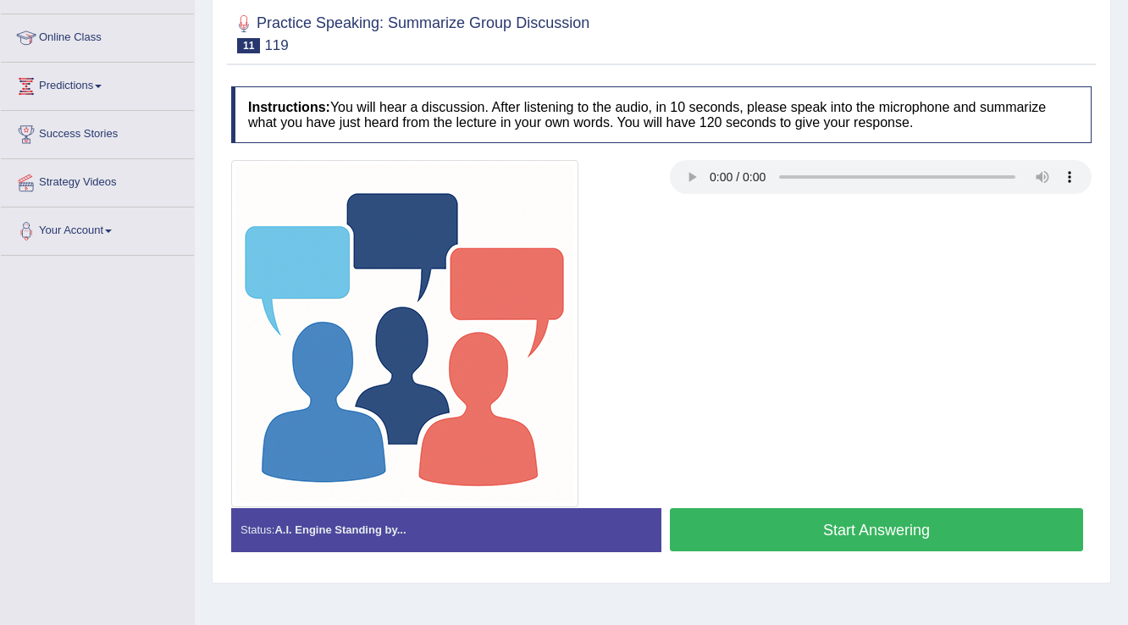
scroll to position [61, 0]
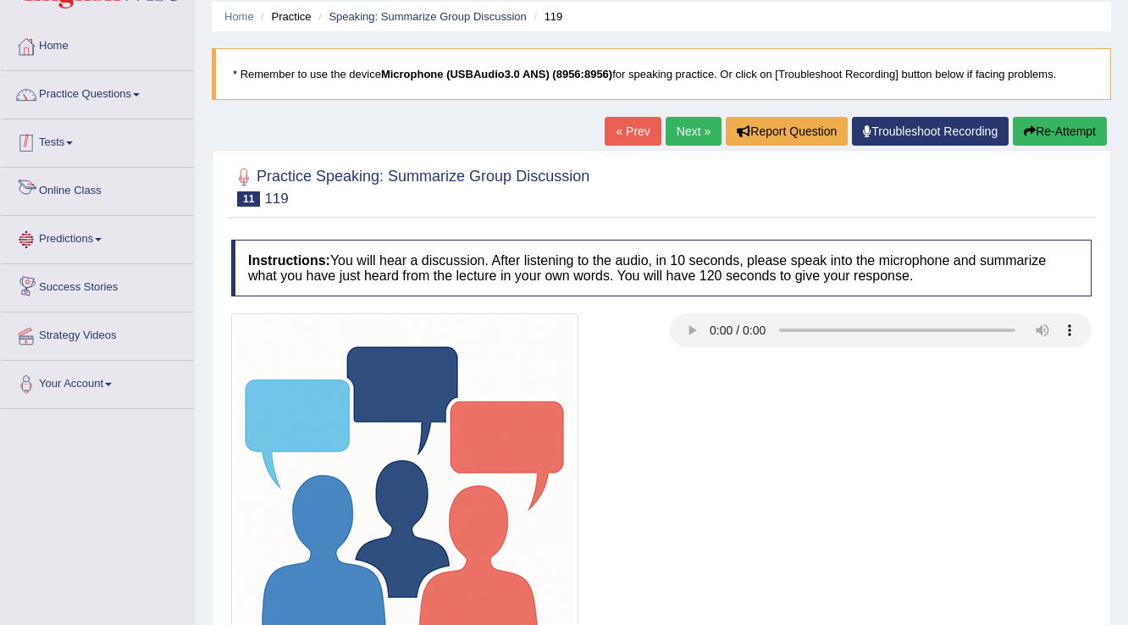
click at [73, 142] on span at bounding box center [69, 142] width 7 height 3
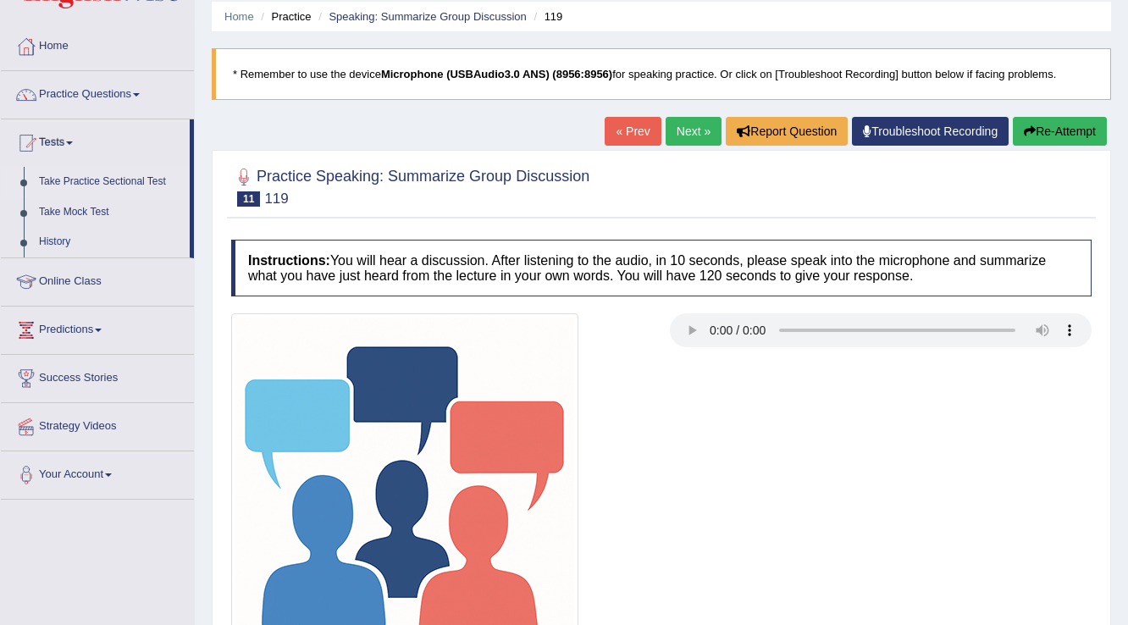
click at [125, 182] on link "Take Practice Sectional Test" at bounding box center [110, 182] width 158 height 30
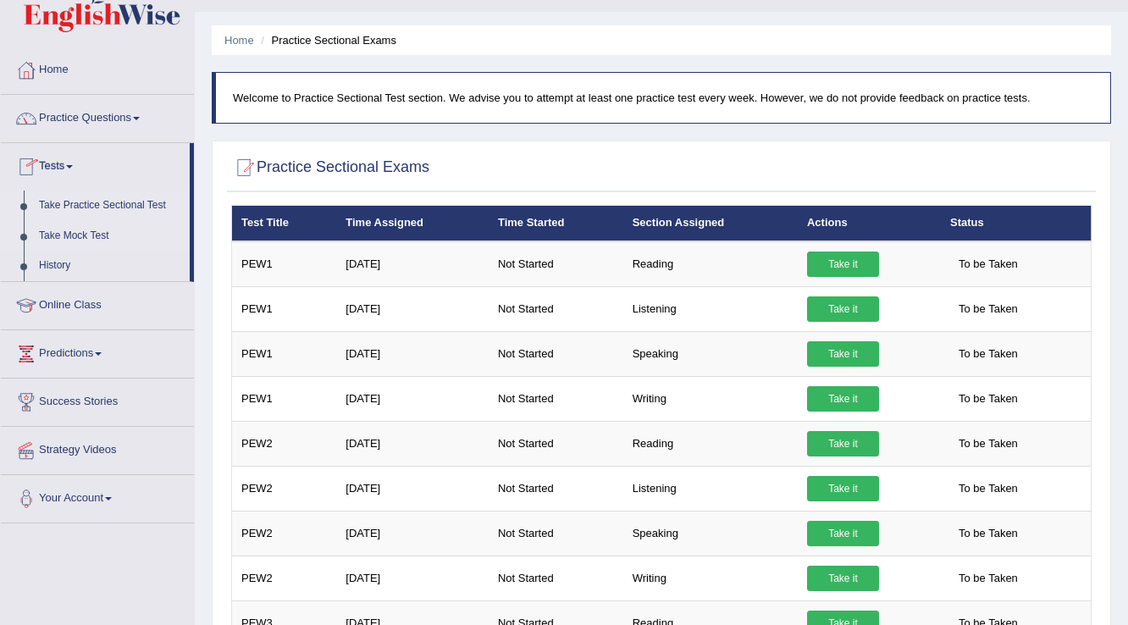
scroll to position [13, 0]
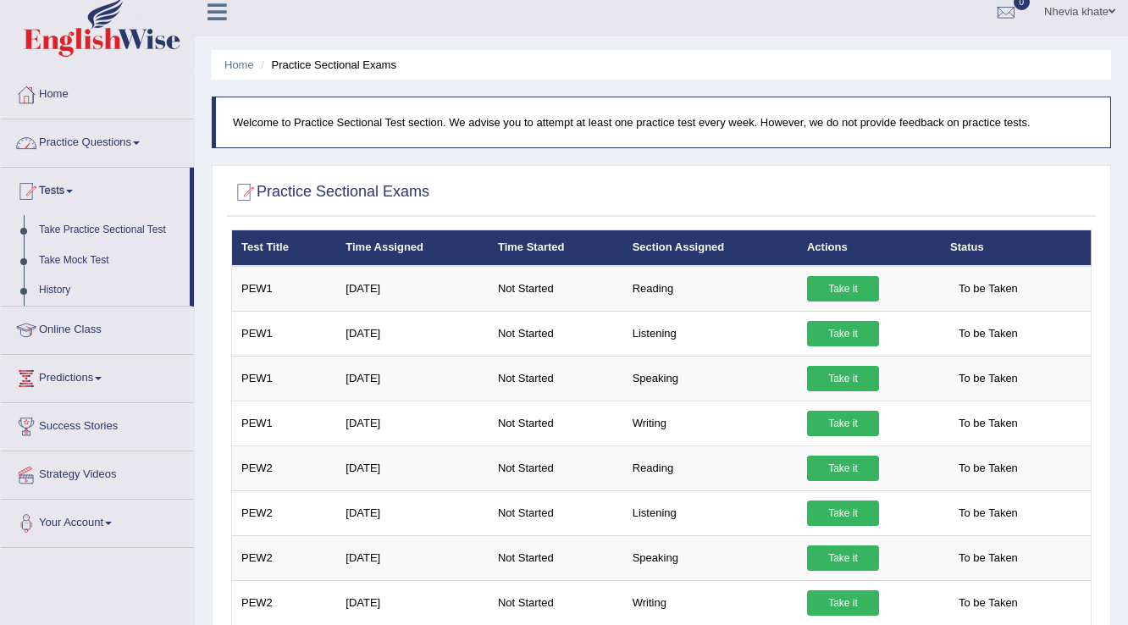
click at [141, 146] on link "Practice Questions" at bounding box center [97, 140] width 193 height 42
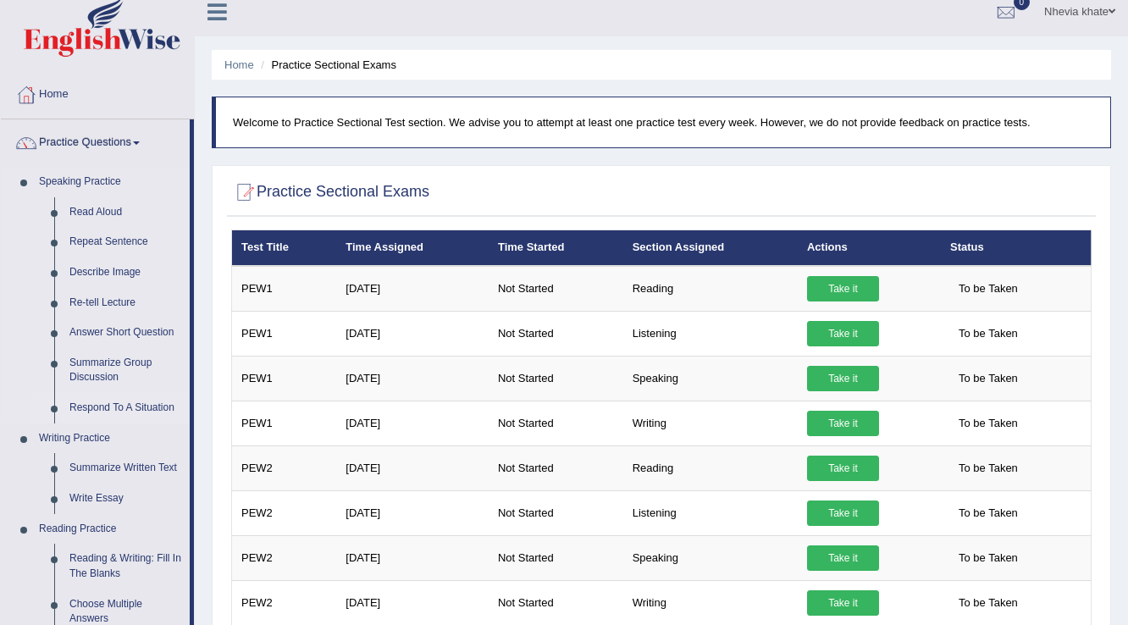
click at [121, 407] on link "Respond To A Situation" at bounding box center [126, 408] width 128 height 30
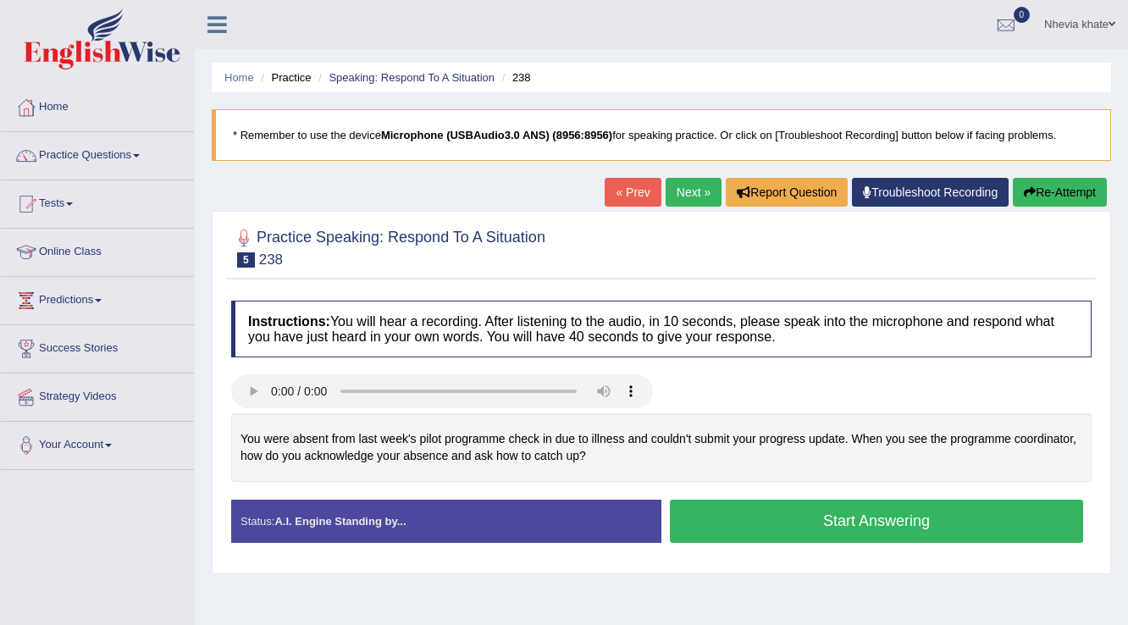
click at [810, 518] on button "Start Answering" at bounding box center [876, 521] width 413 height 43
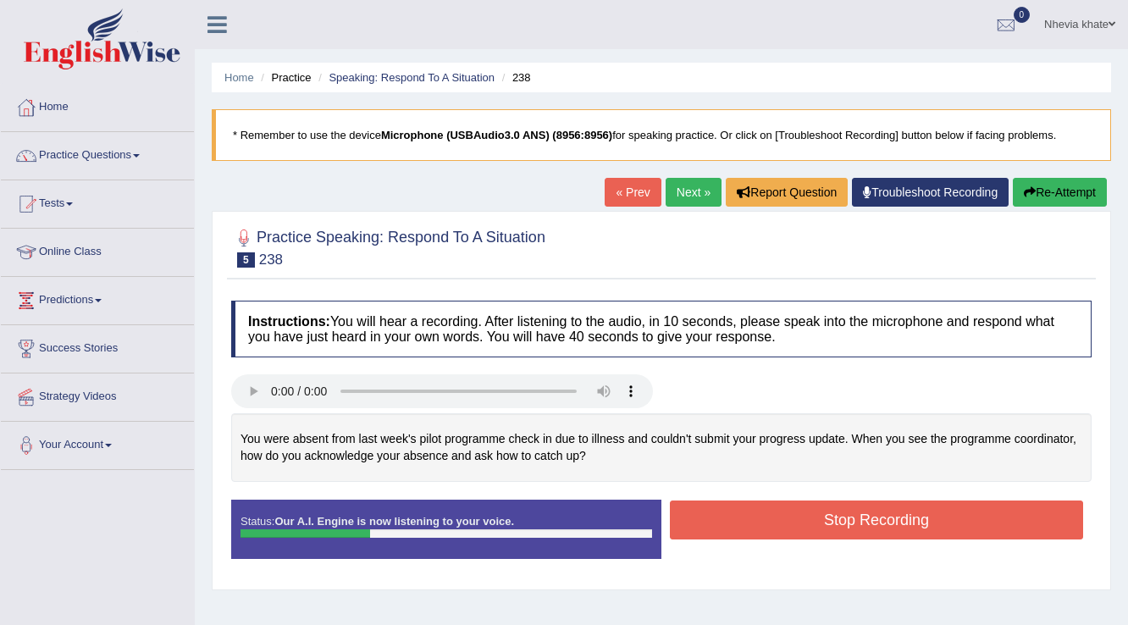
click at [810, 518] on button "Stop Recording" at bounding box center [876, 520] width 413 height 39
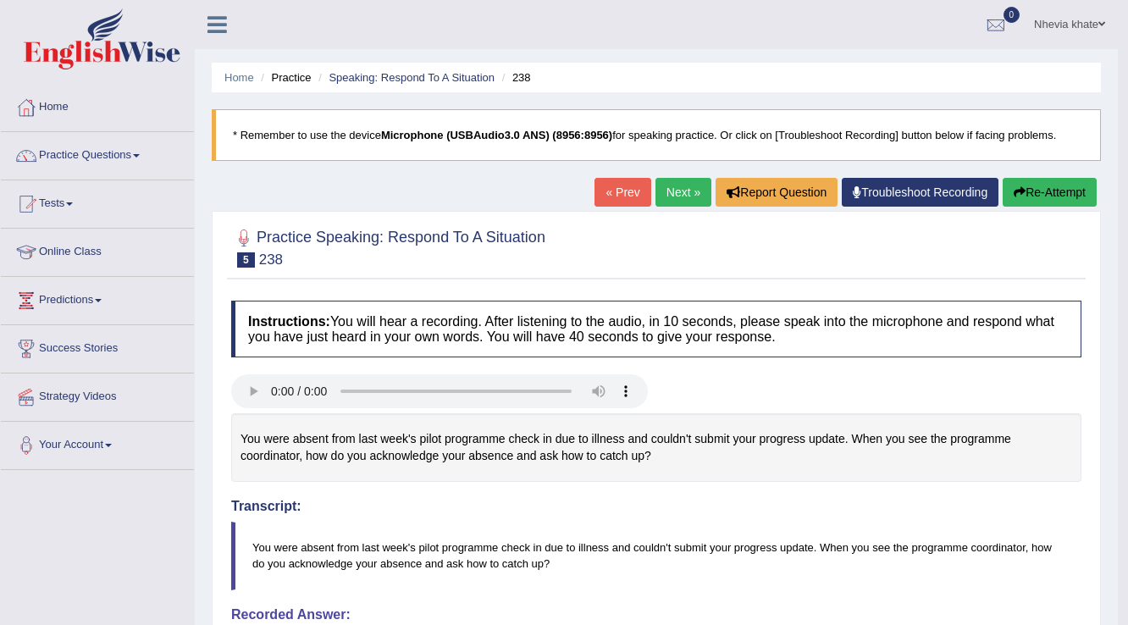
click at [637, 188] on link "« Prev" at bounding box center [623, 192] width 56 height 29
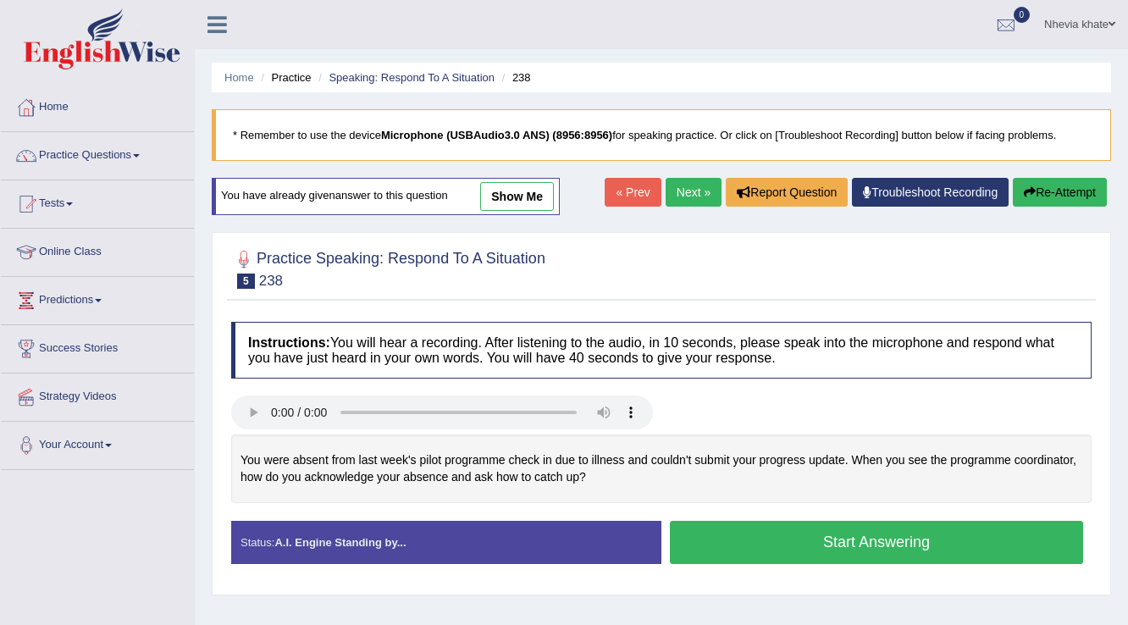
click at [776, 539] on button "Start Answering" at bounding box center [876, 542] width 413 height 43
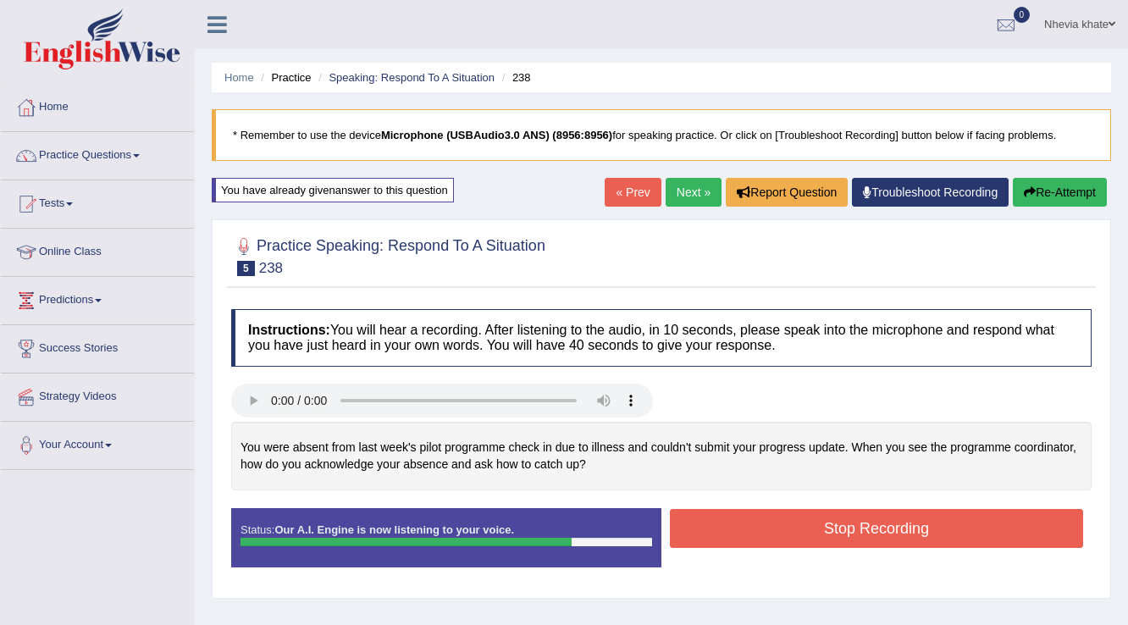
click at [773, 525] on button "Stop Recording" at bounding box center [876, 528] width 413 height 39
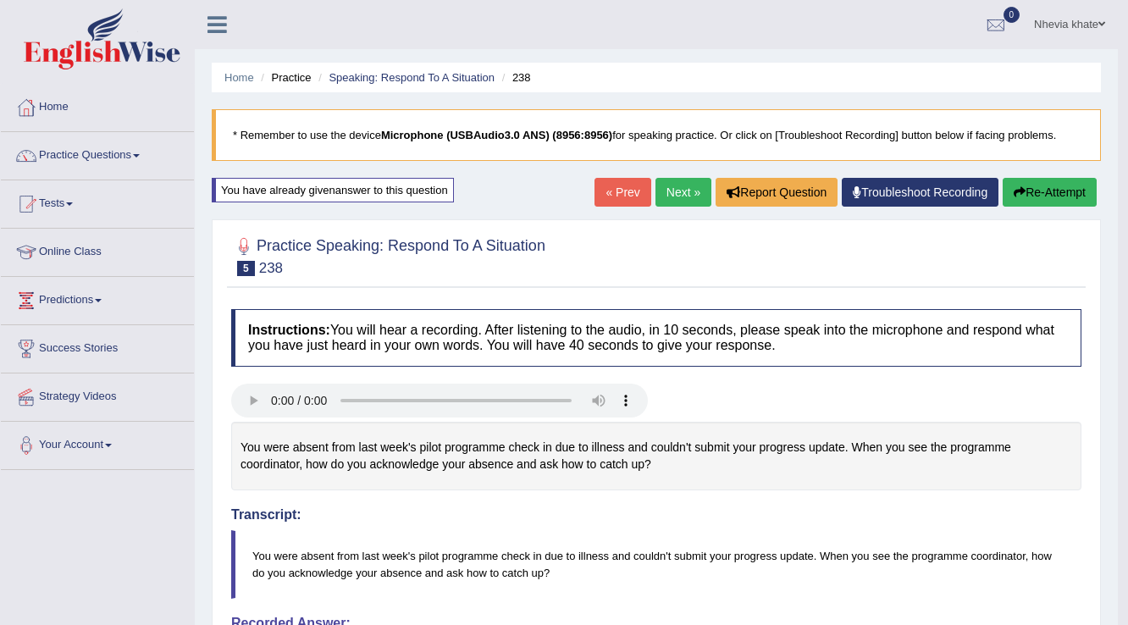
click at [663, 197] on link "Next »" at bounding box center [684, 192] width 56 height 29
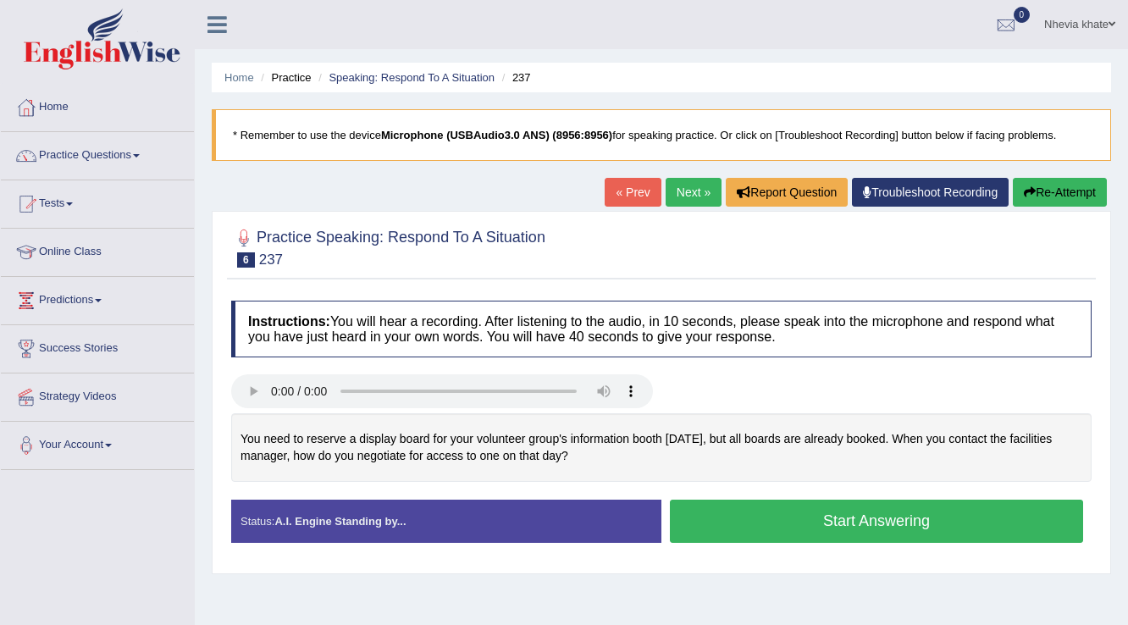
click at [745, 519] on button "Start Answering" at bounding box center [876, 521] width 413 height 43
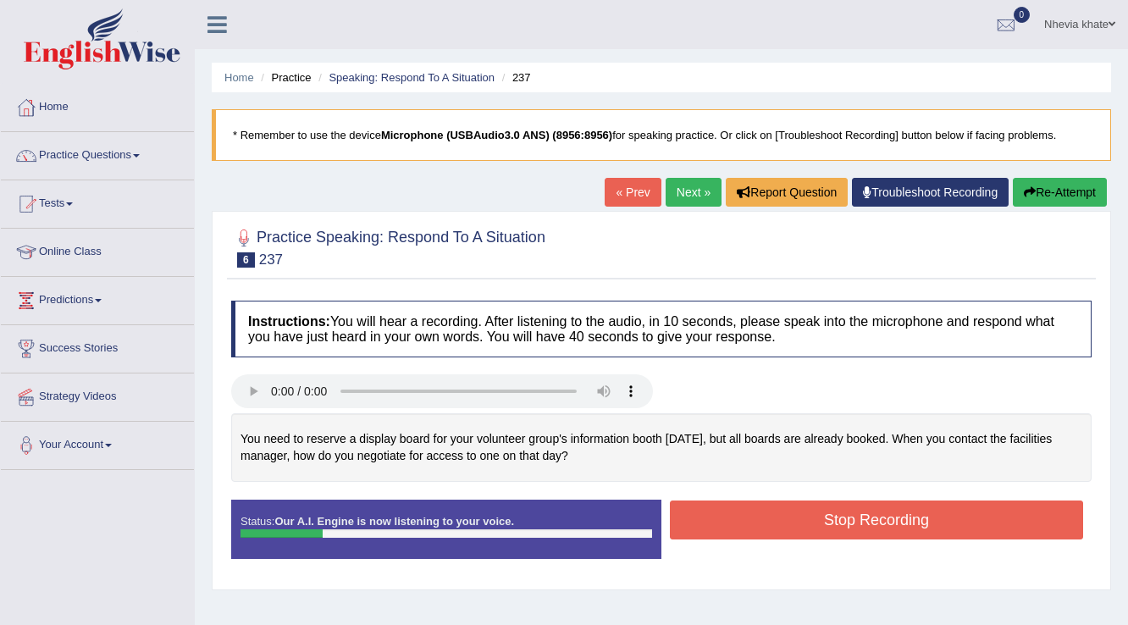
click at [631, 191] on link "« Prev" at bounding box center [633, 192] width 56 height 29
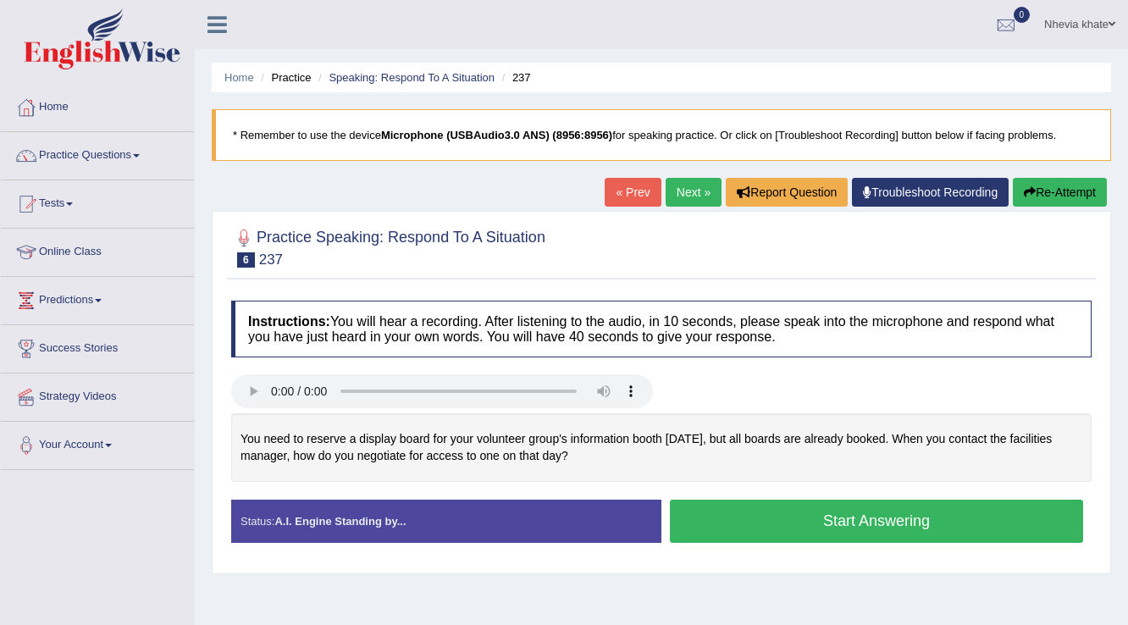
click at [752, 521] on button "Start Answering" at bounding box center [876, 521] width 413 height 43
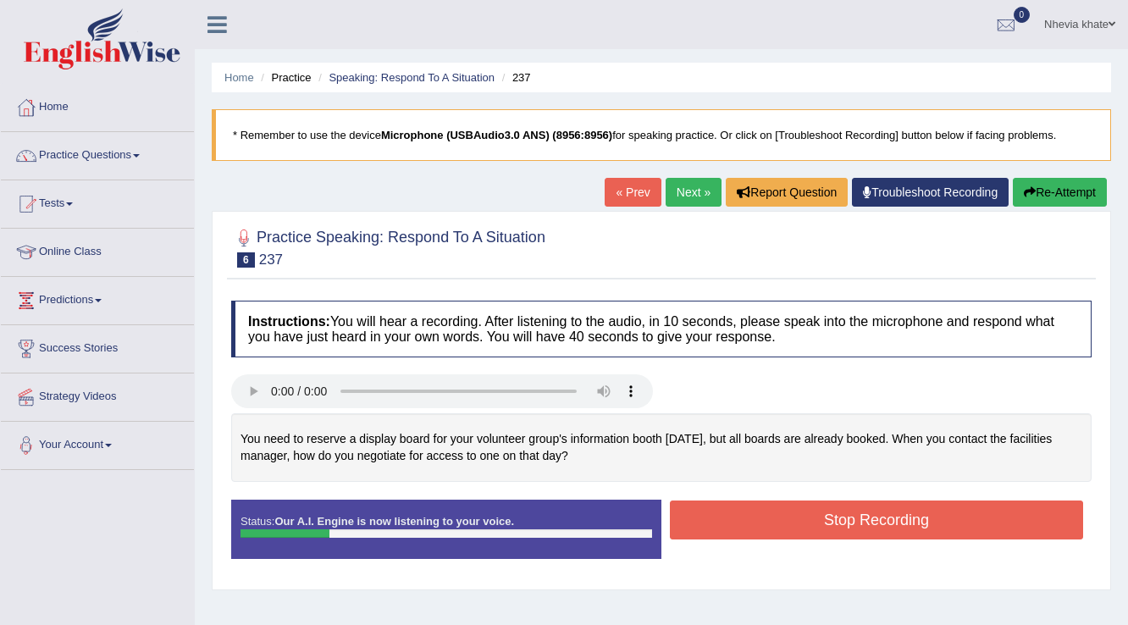
click at [618, 197] on link "« Prev" at bounding box center [633, 192] width 56 height 29
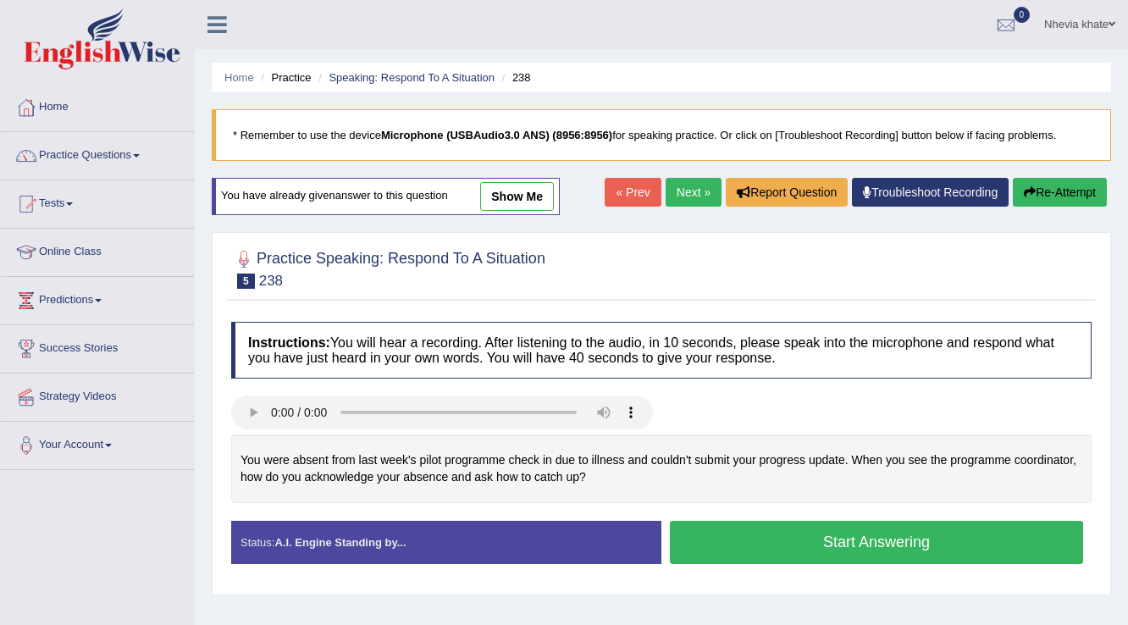
click at [685, 192] on link "Next »" at bounding box center [694, 192] width 56 height 29
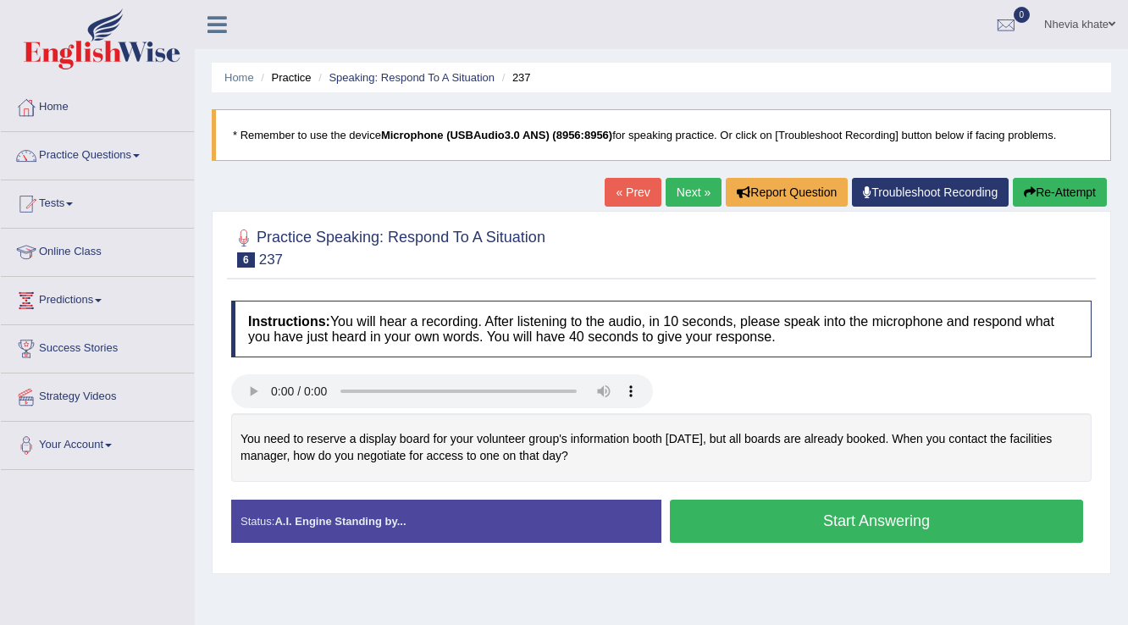
click at [847, 519] on button "Start Answering" at bounding box center [876, 521] width 413 height 43
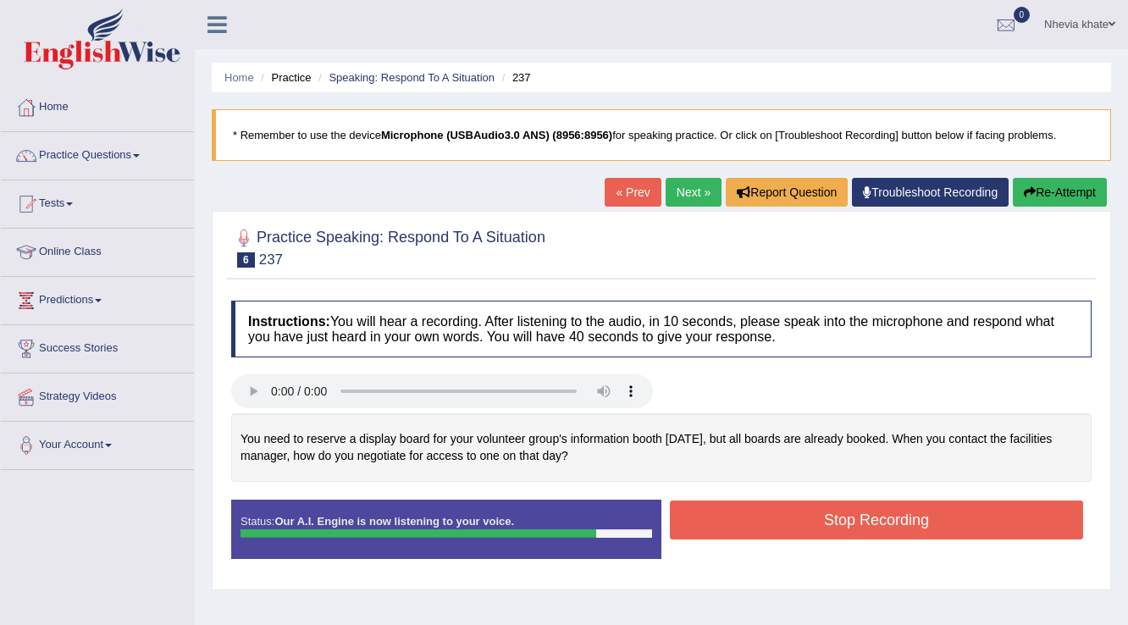
click at [847, 519] on button "Stop Recording" at bounding box center [876, 520] width 413 height 39
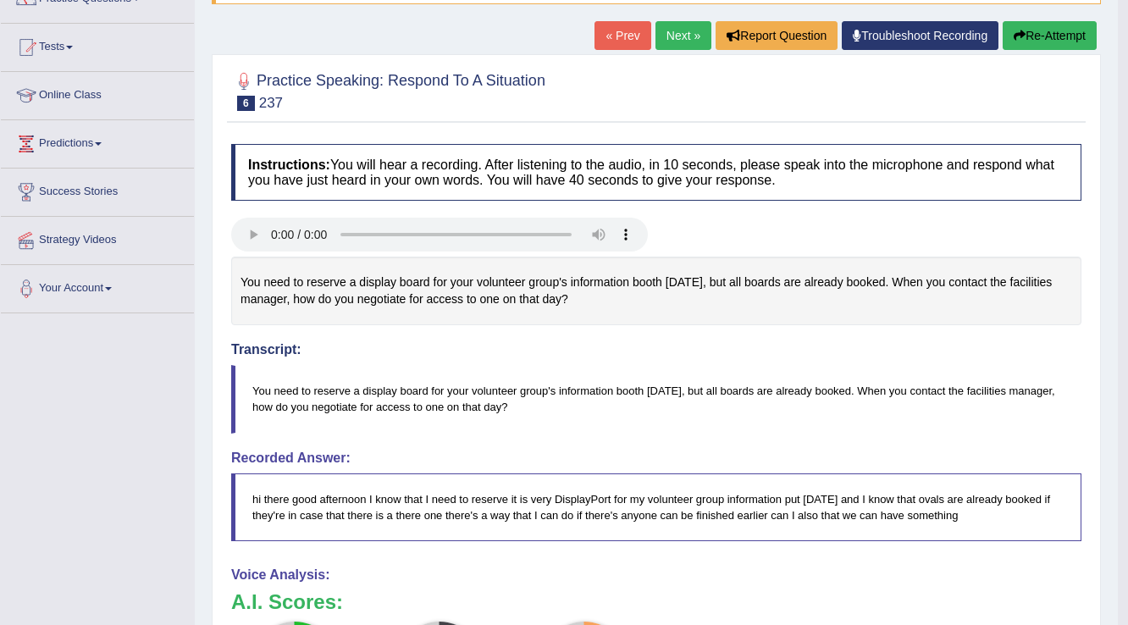
scroll to position [103, 0]
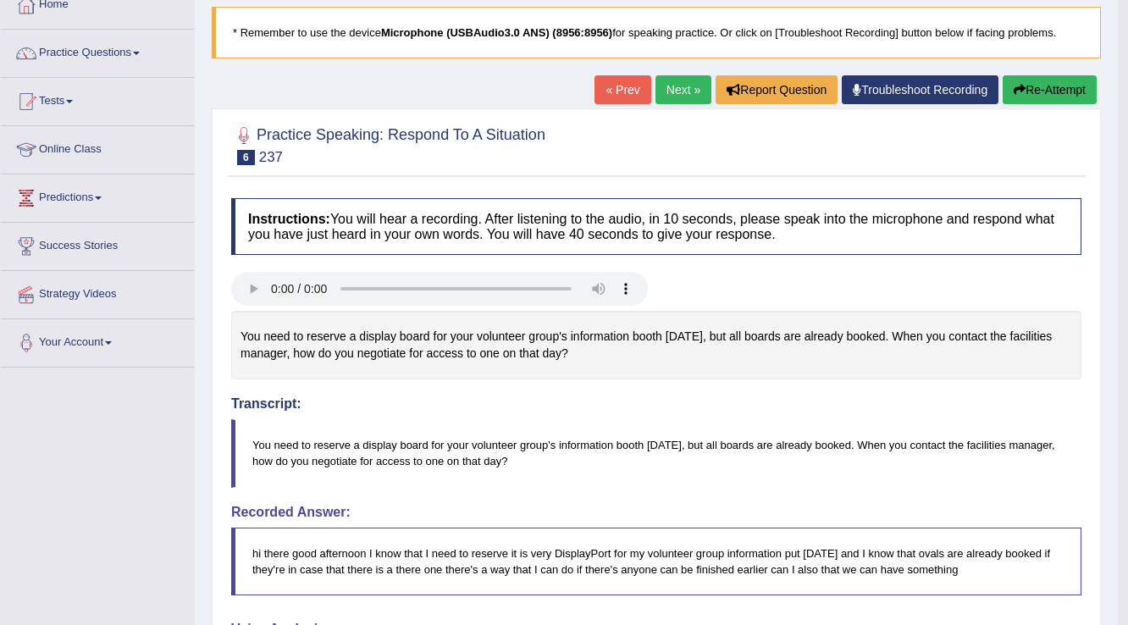
click at [677, 87] on link "Next »" at bounding box center [684, 89] width 56 height 29
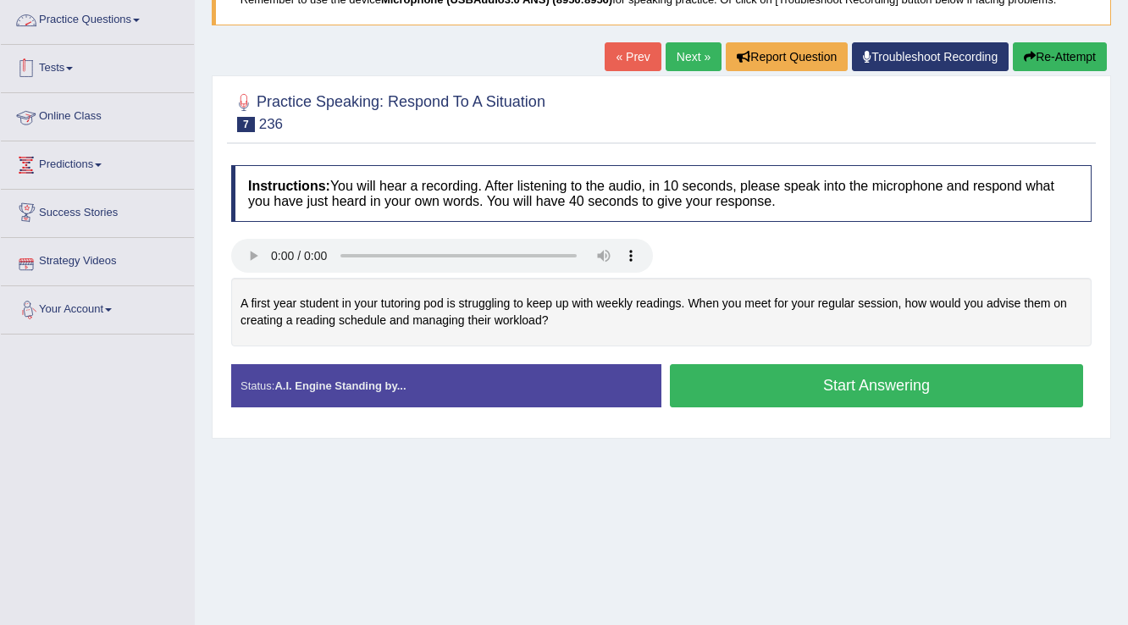
scroll to position [68, 0]
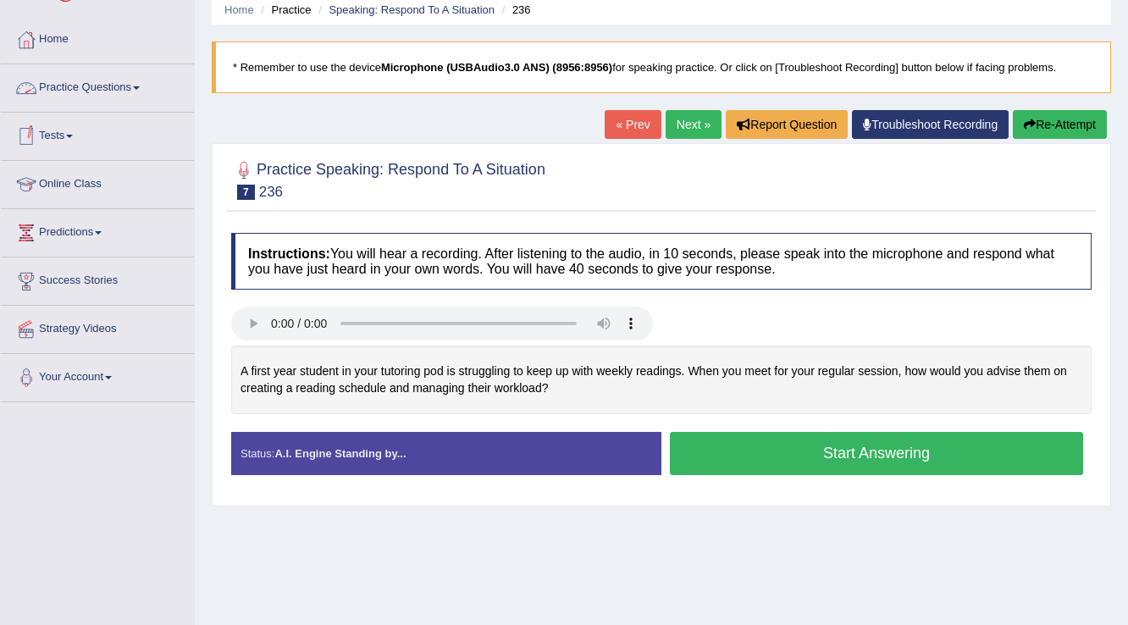
click at [141, 78] on link "Practice Questions" at bounding box center [97, 85] width 193 height 42
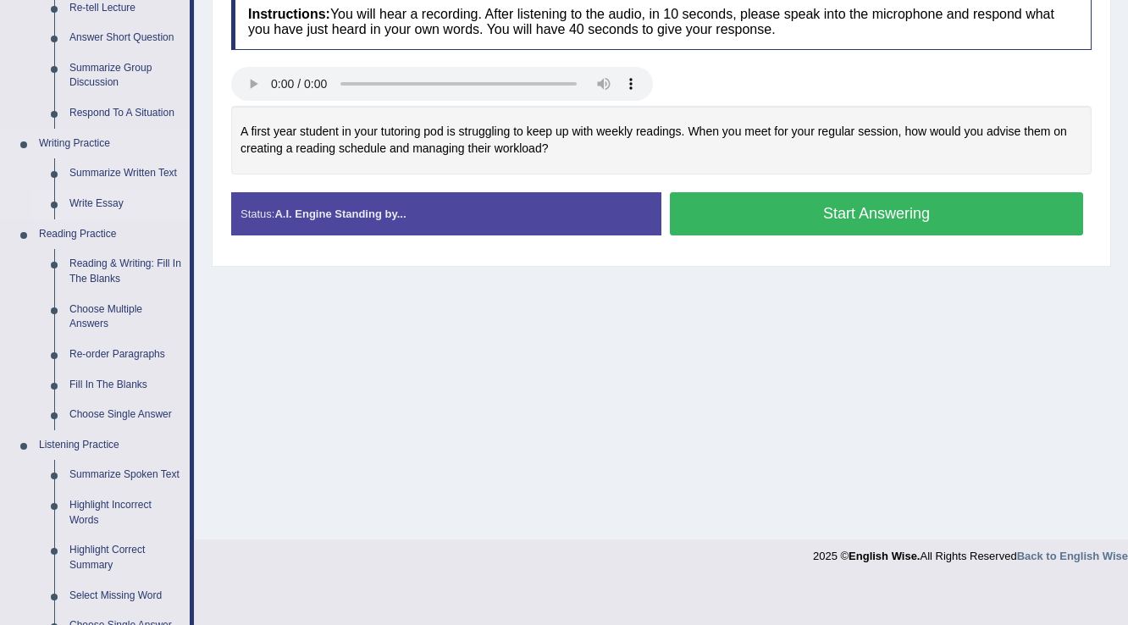
scroll to position [339, 0]
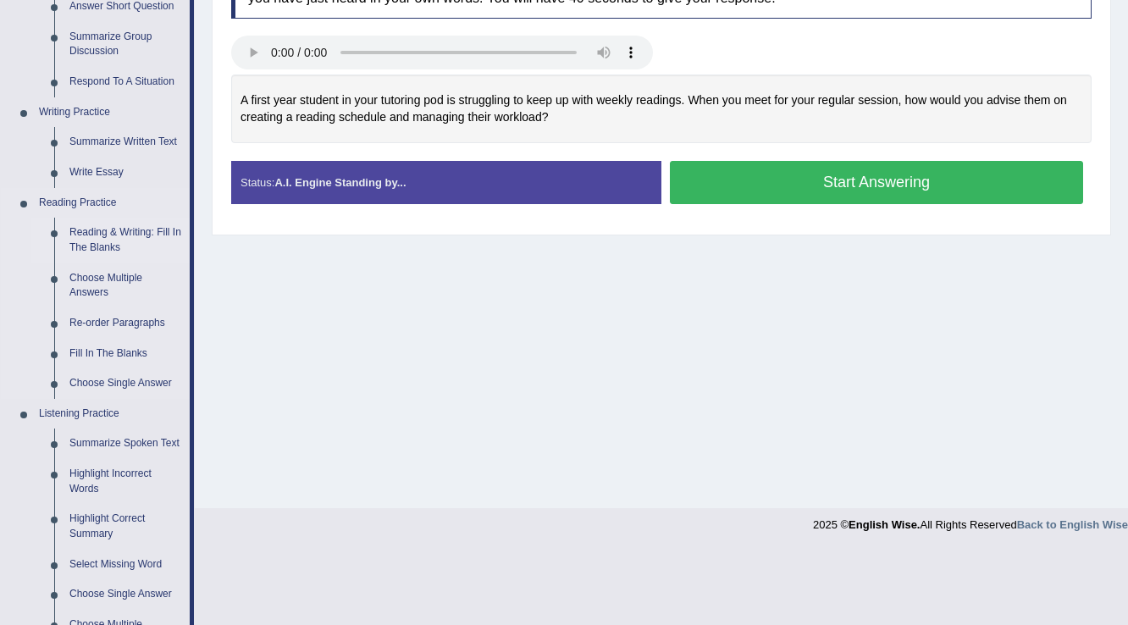
click at [143, 224] on link "Reading & Writing: Fill In The Blanks" at bounding box center [126, 240] width 128 height 45
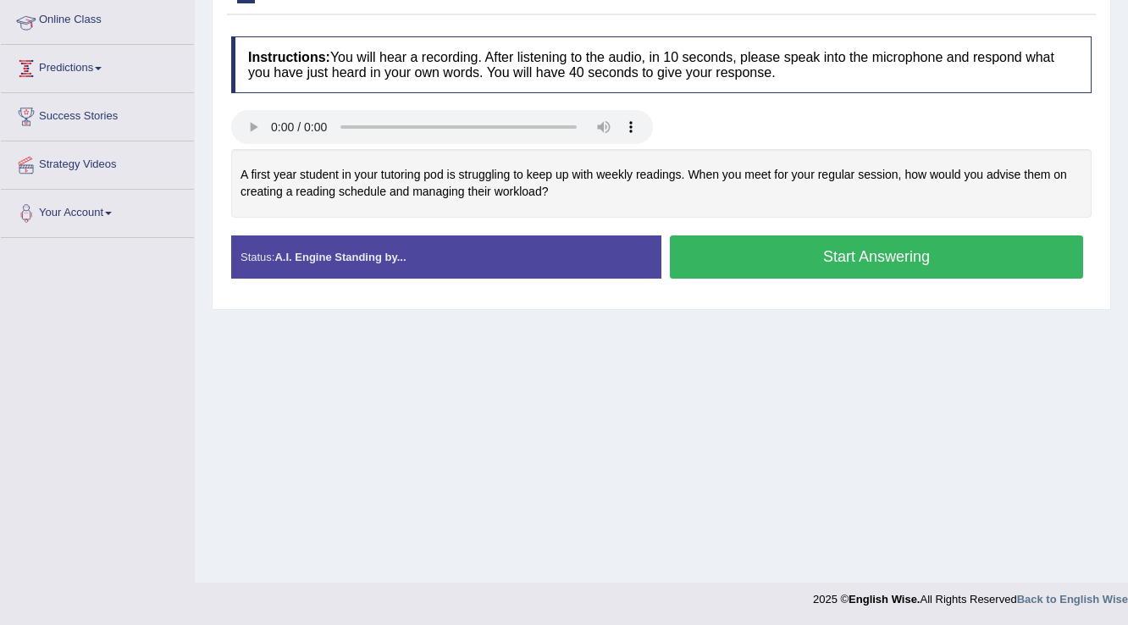
scroll to position [264, 0]
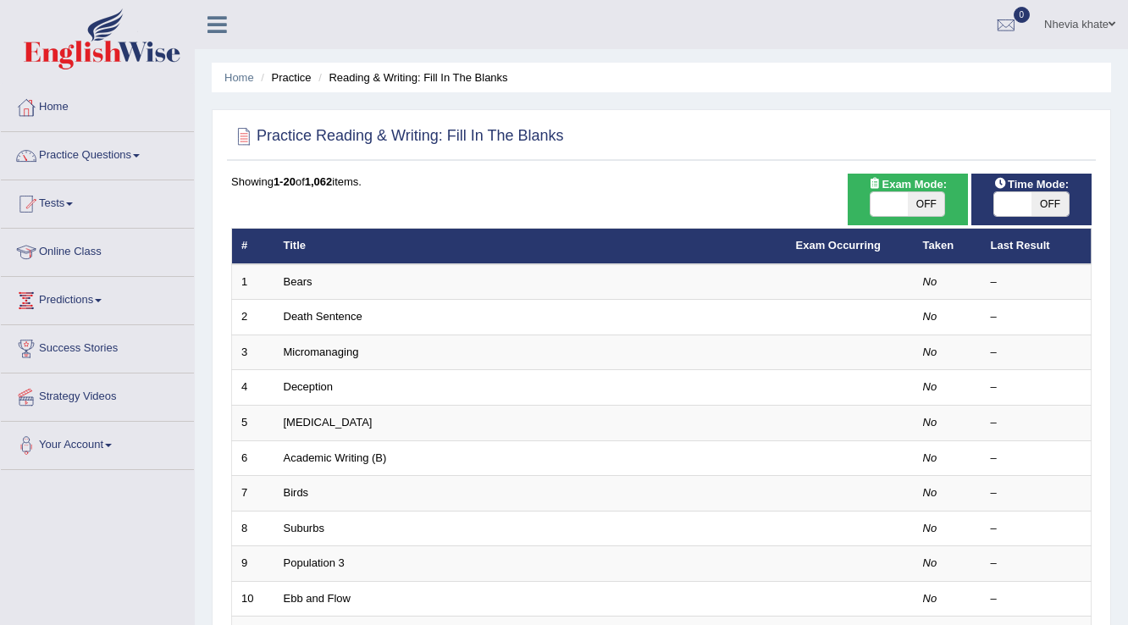
click at [296, 284] on link "Bears" at bounding box center [298, 281] width 29 height 13
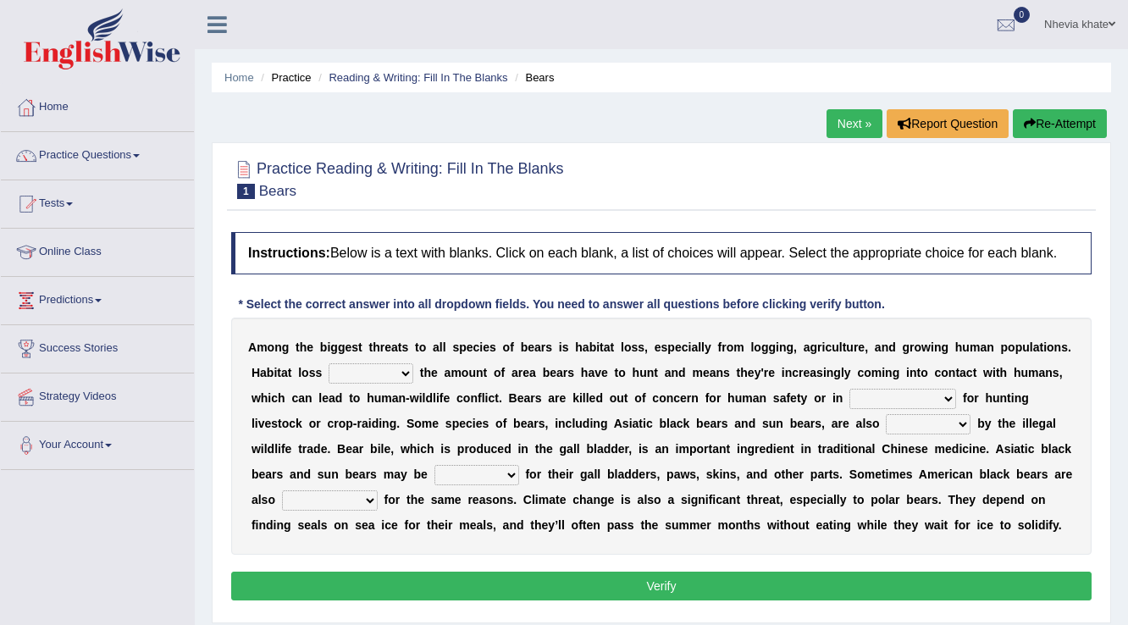
click at [406, 375] on select "increases reduces complies interacts" at bounding box center [371, 373] width 85 height 20
select select "interacts"
click at [329, 363] on select "increases reduces complies interacts" at bounding box center [371, 373] width 85 height 20
click at [950, 400] on select "coalition retaliation appreciation disinformation" at bounding box center [903, 399] width 107 height 20
select select "appreciation"
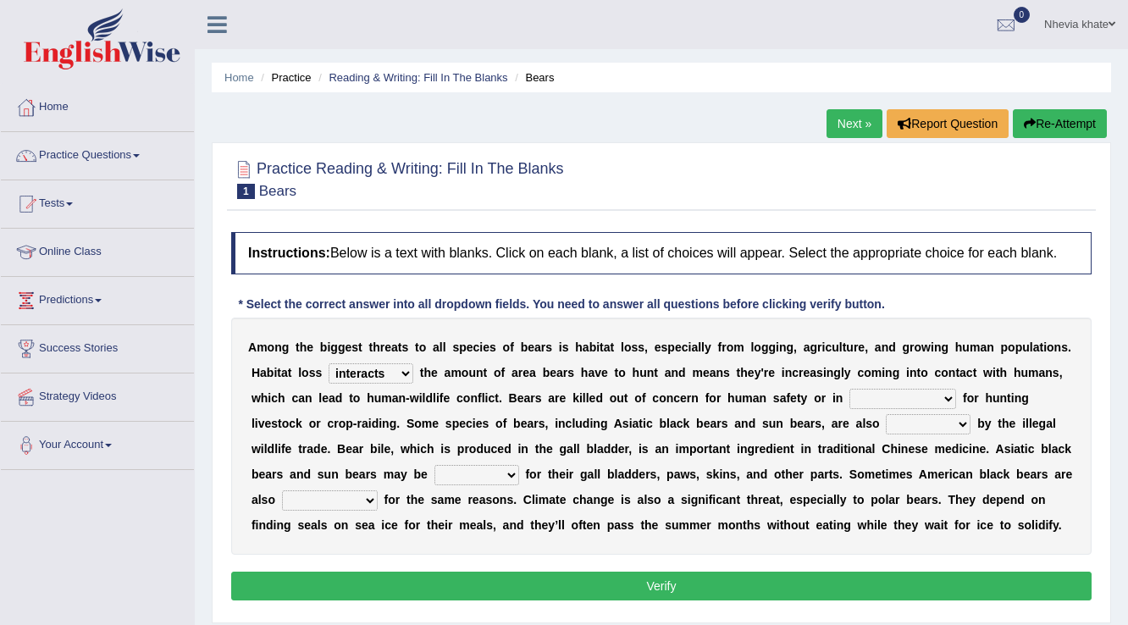
click at [850, 389] on select "coalition retaliation appreciation disinformation" at bounding box center [903, 399] width 107 height 20
click at [963, 423] on select "protected prohibited fattened threatened" at bounding box center [928, 424] width 85 height 20
select select "protected"
click at [886, 414] on select "protected prohibited fattened threatened" at bounding box center [928, 424] width 85 height 20
click at [505, 474] on select "poached squelched coached blenched" at bounding box center [477, 475] width 85 height 20
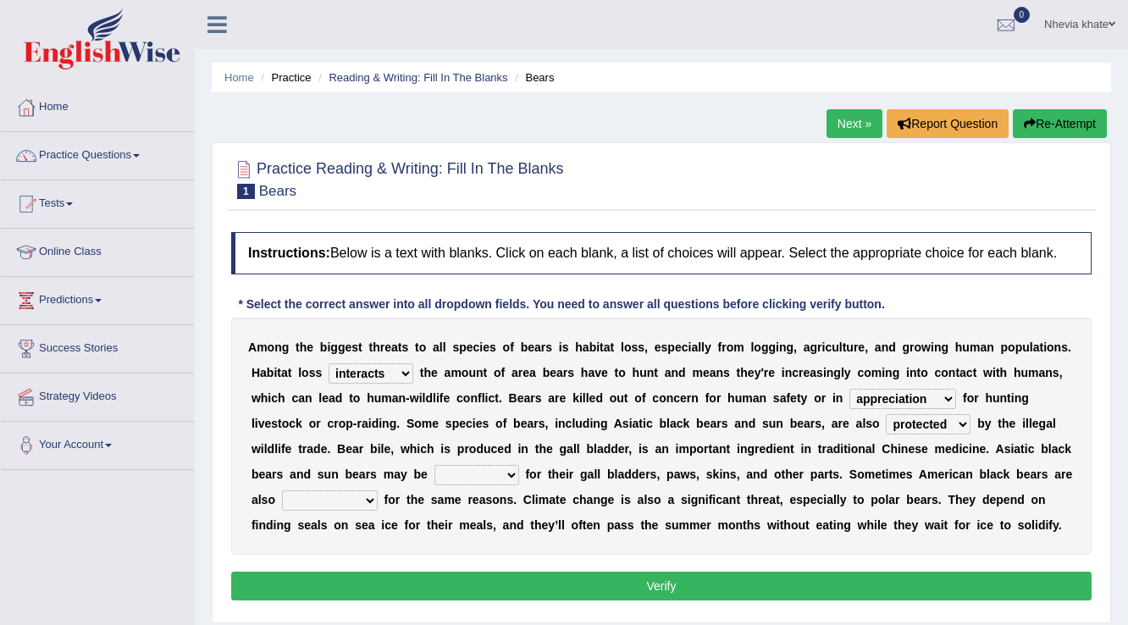
select select "coached"
click at [435, 465] on select "poached squelched coached blenched" at bounding box center [477, 475] width 85 height 20
click at [366, 504] on select "begot foreseen encountered targeted" at bounding box center [330, 501] width 96 height 20
select select "foreseen"
click at [282, 491] on select "begot foreseen encountered targeted" at bounding box center [330, 501] width 96 height 20
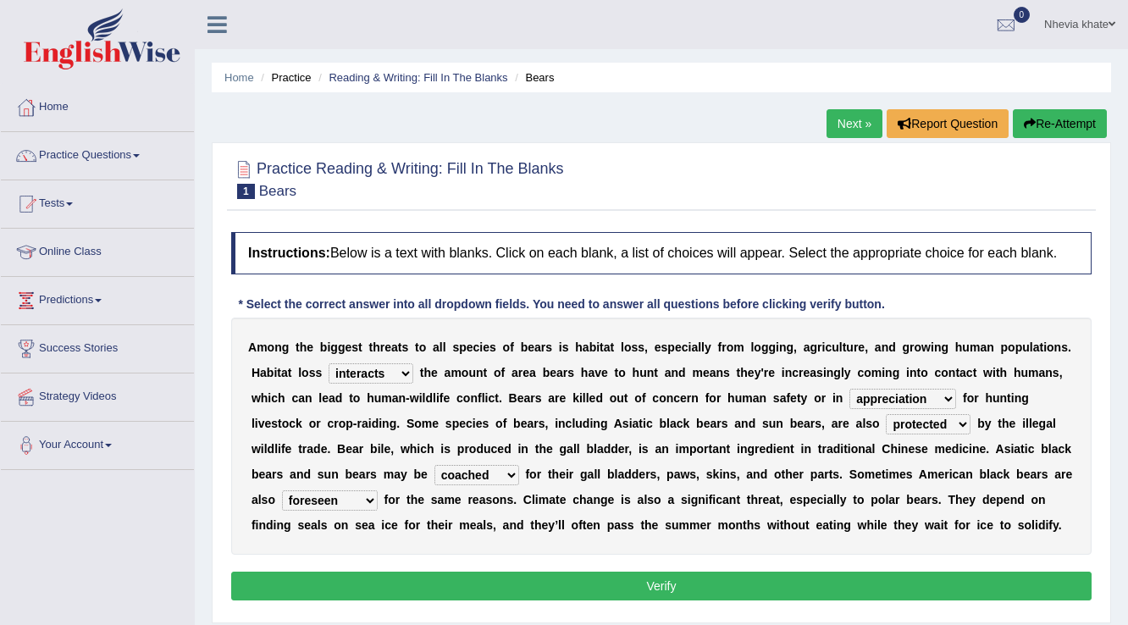
click at [718, 579] on button "Verify" at bounding box center [661, 586] width 861 height 29
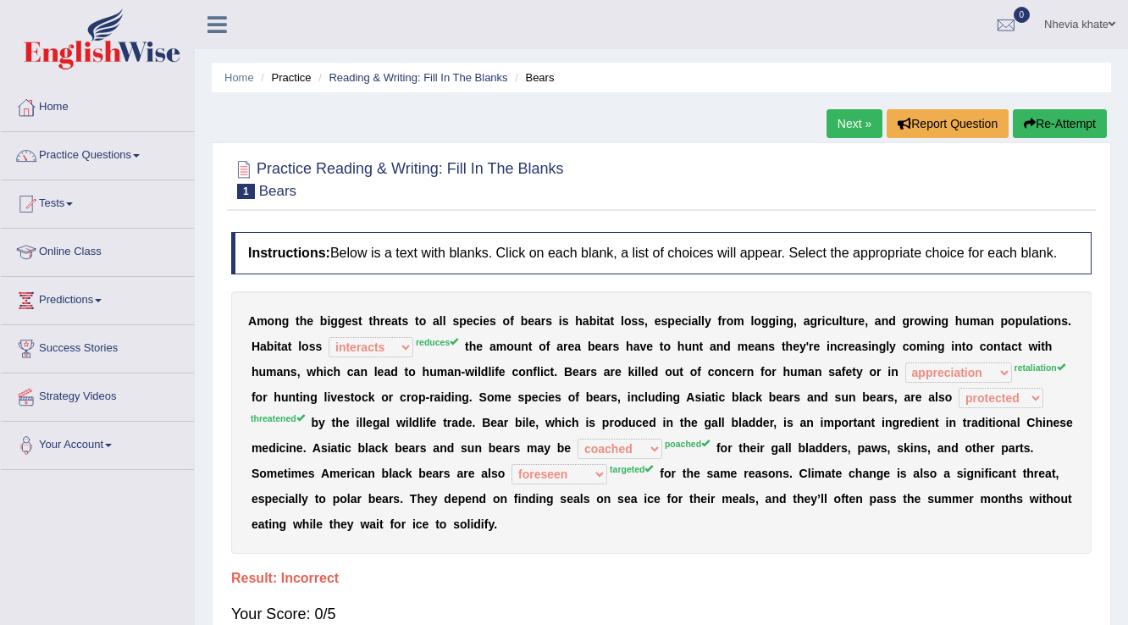
click at [856, 125] on link "Next »" at bounding box center [855, 123] width 56 height 29
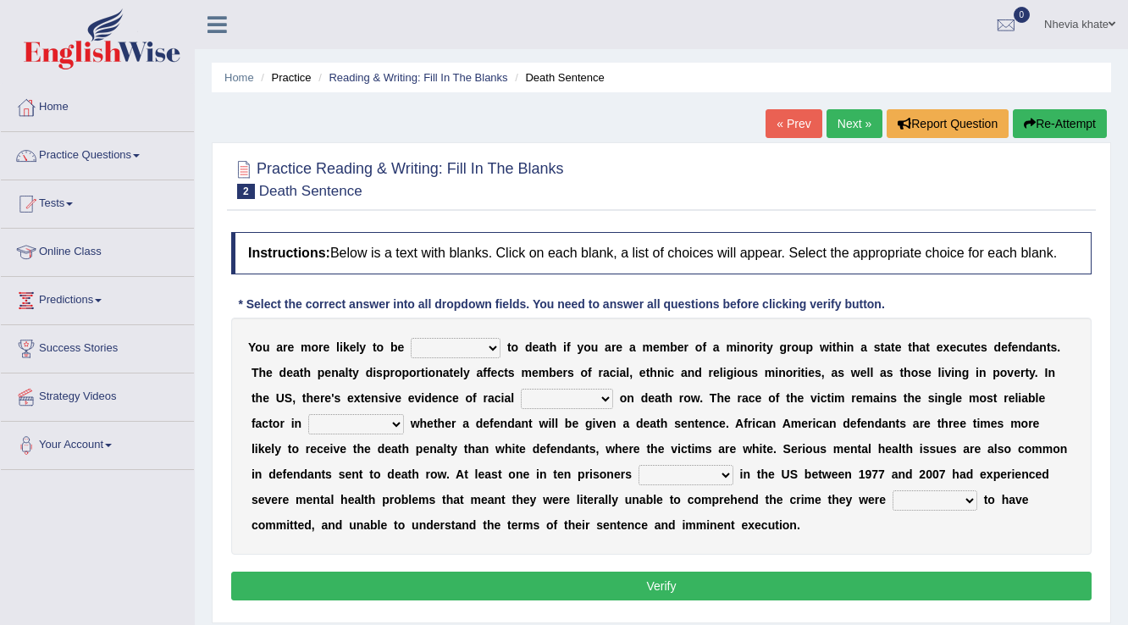
click at [491, 346] on select "penalized blamed complained sentenced" at bounding box center [456, 348] width 90 height 20
select select "blamed"
click at [411, 338] on select "penalized blamed complained sentenced" at bounding box center [456, 348] width 90 height 20
click at [136, 159] on link "Practice Questions" at bounding box center [97, 153] width 193 height 42
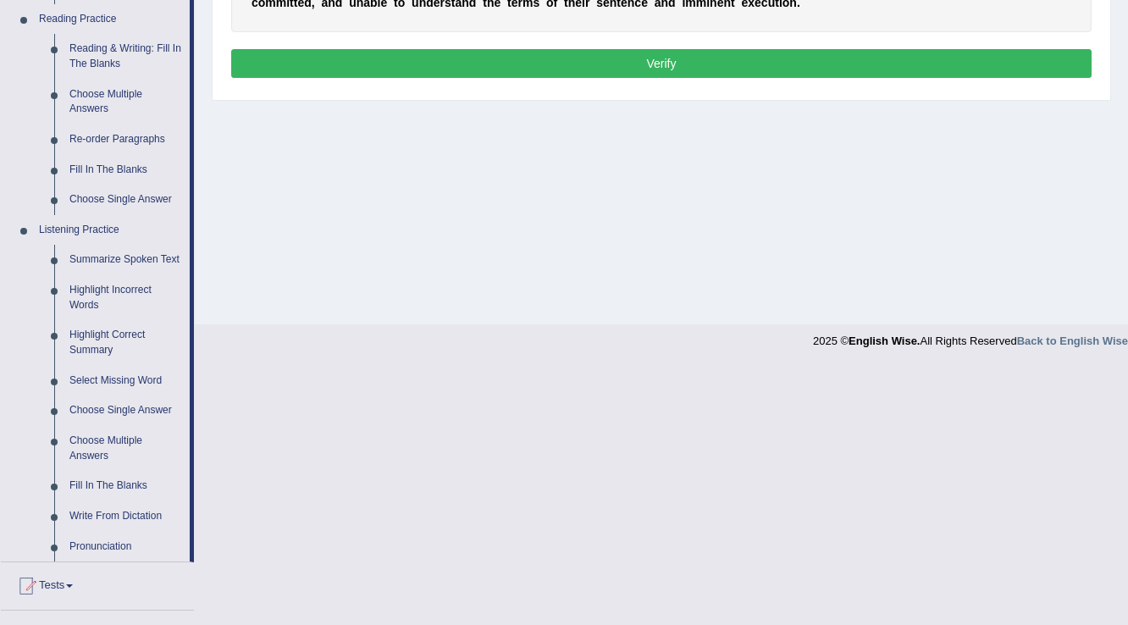
scroll to position [542, 0]
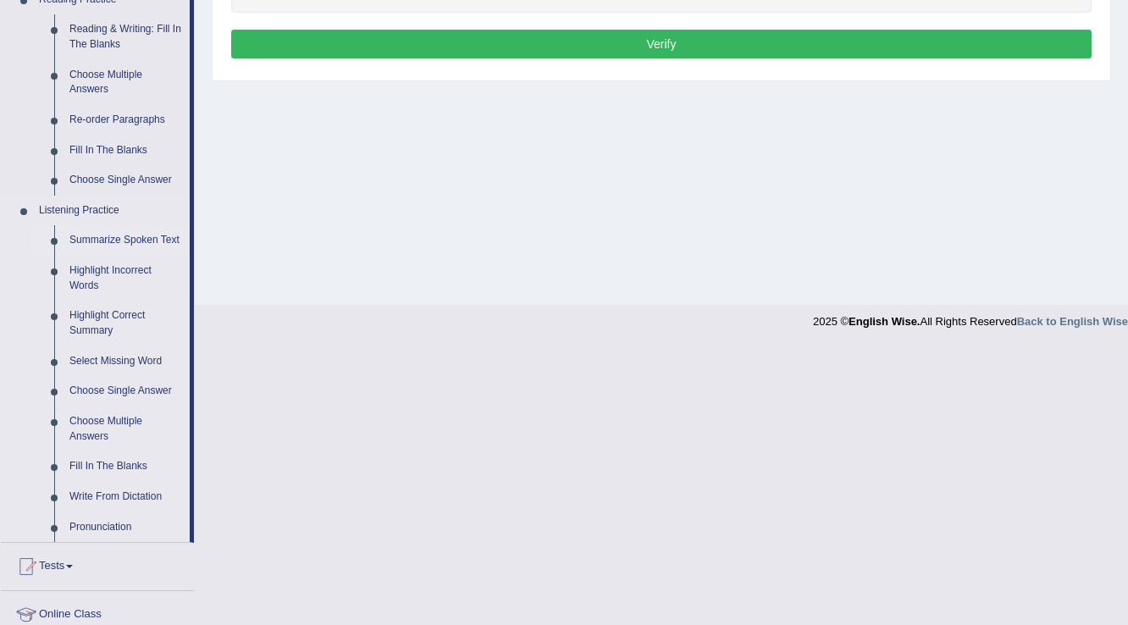
click at [136, 237] on link "Summarize Spoken Text" at bounding box center [126, 240] width 128 height 30
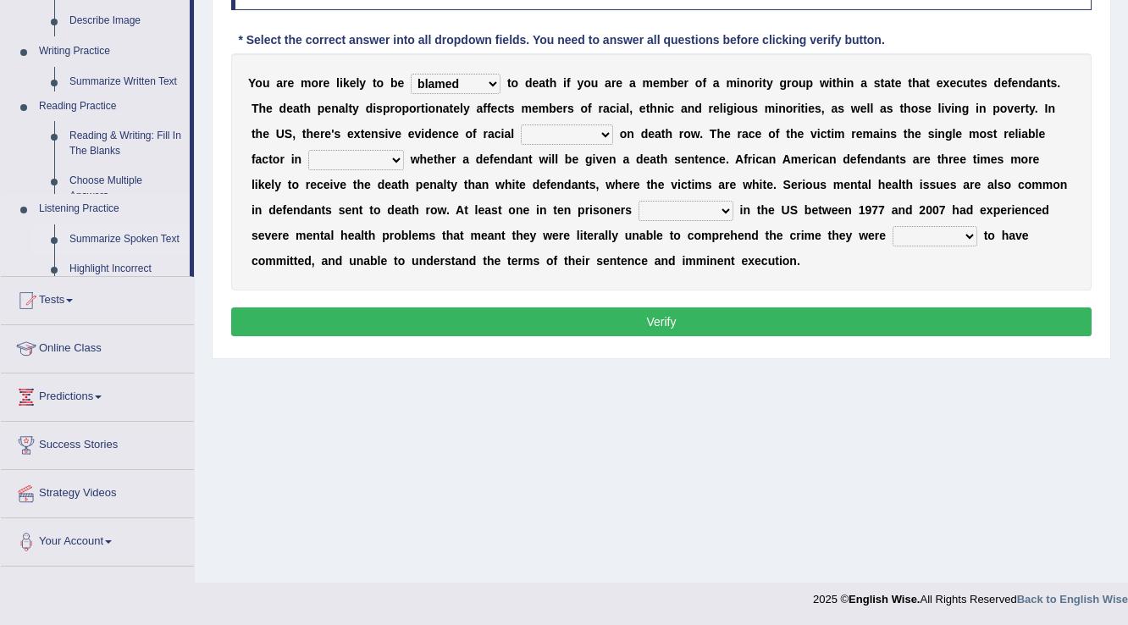
scroll to position [264, 0]
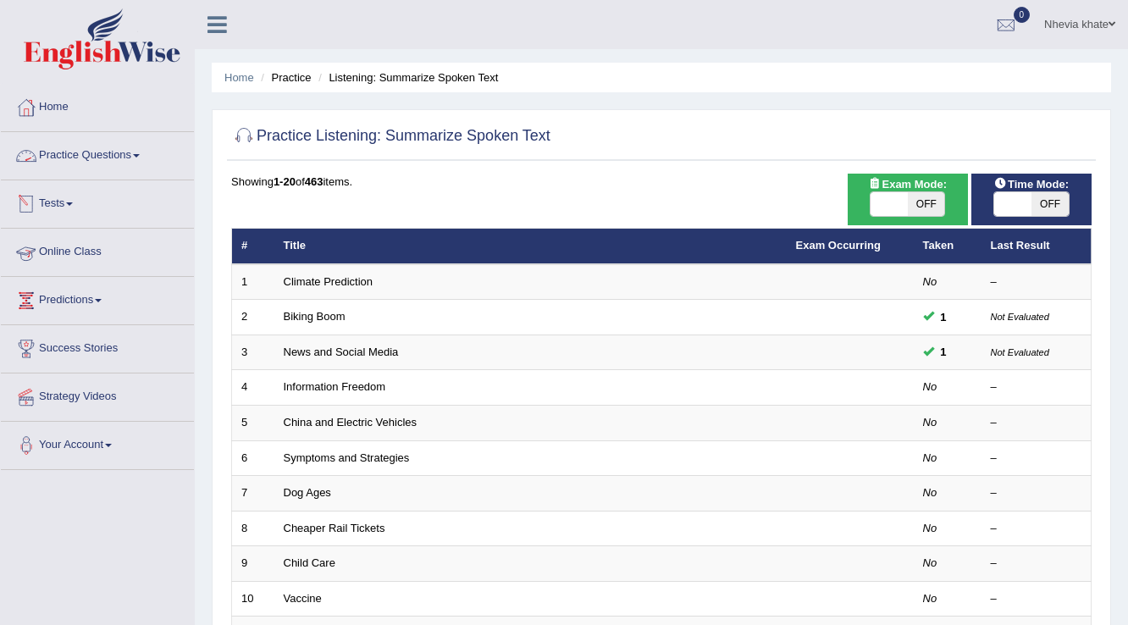
click at [149, 152] on link "Practice Questions" at bounding box center [97, 153] width 193 height 42
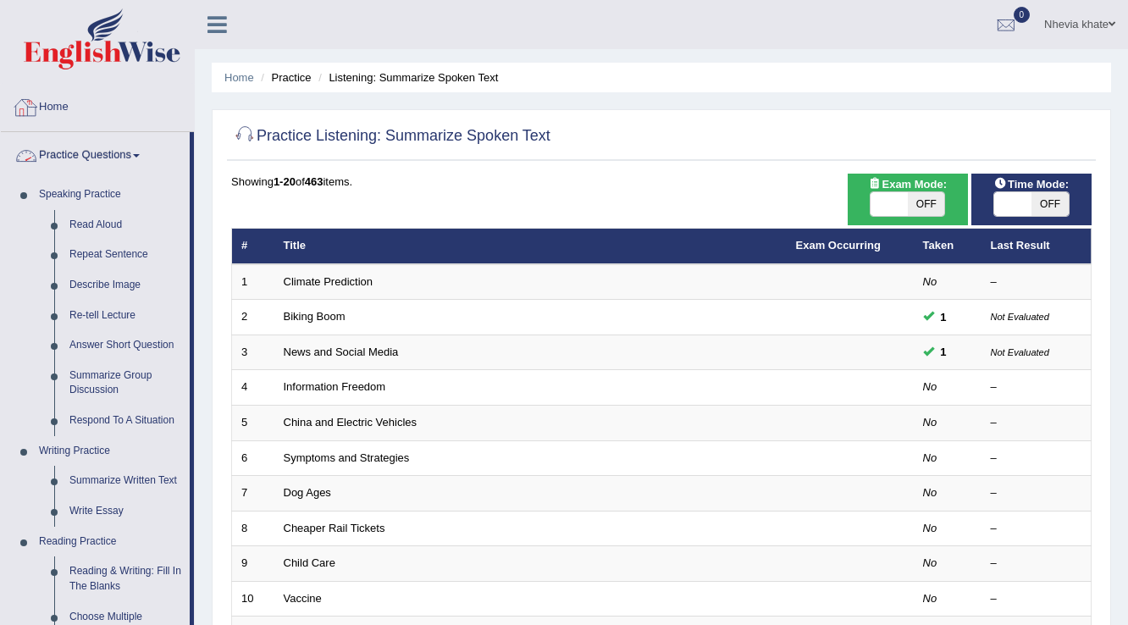
click at [57, 115] on link "Home" at bounding box center [97, 105] width 193 height 42
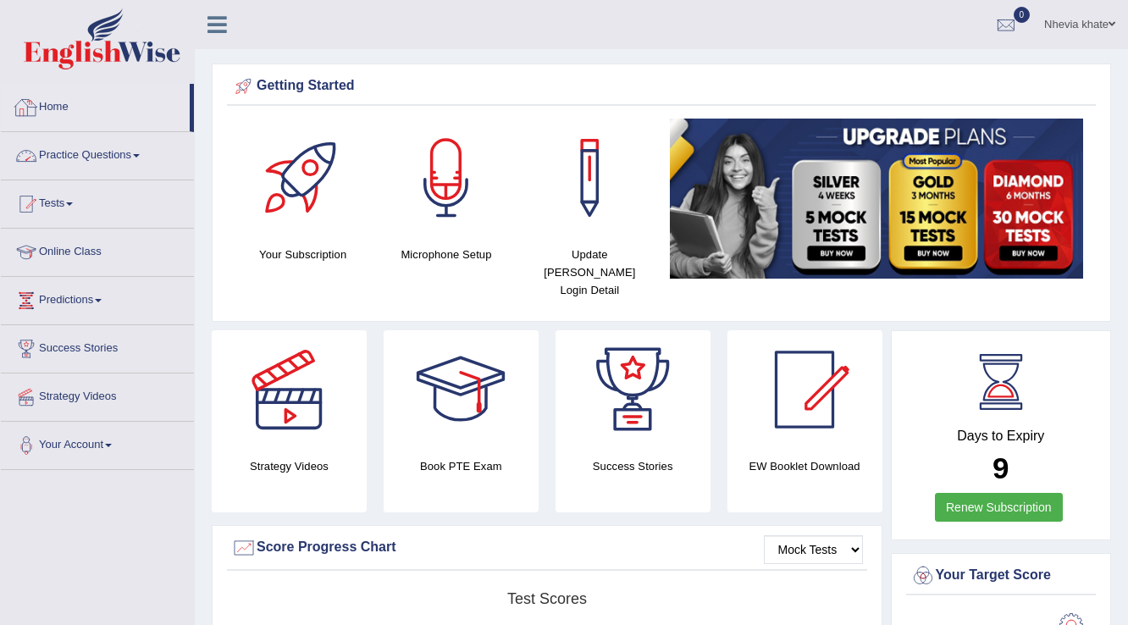
click at [129, 153] on link "Practice Questions" at bounding box center [97, 153] width 193 height 42
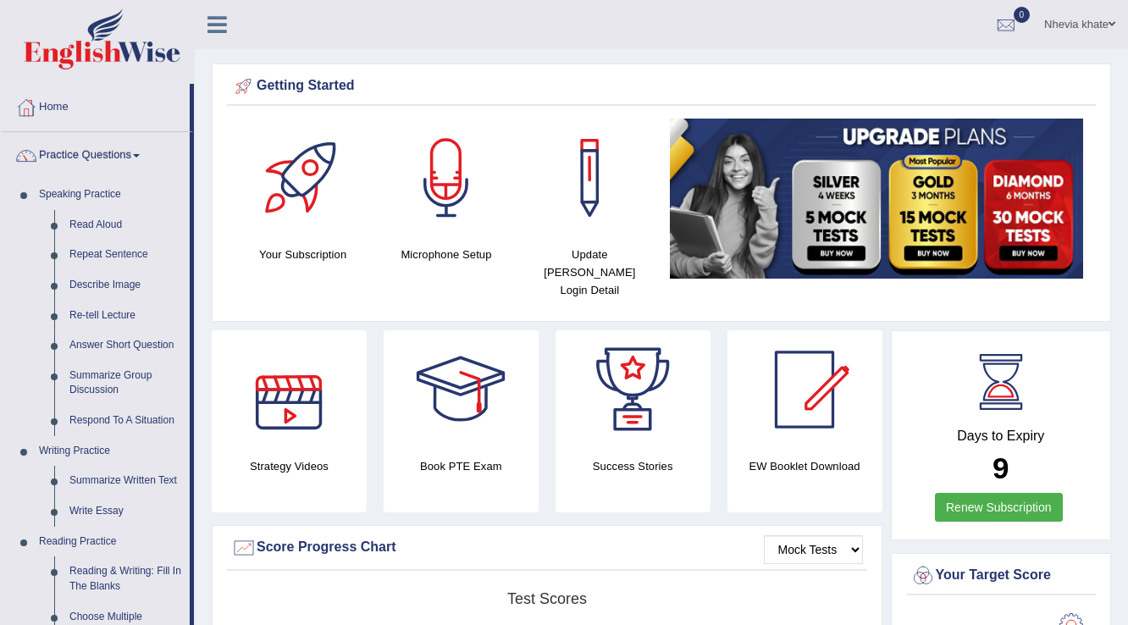
click at [1106, 25] on link "Nhevia khate" at bounding box center [1080, 22] width 97 height 44
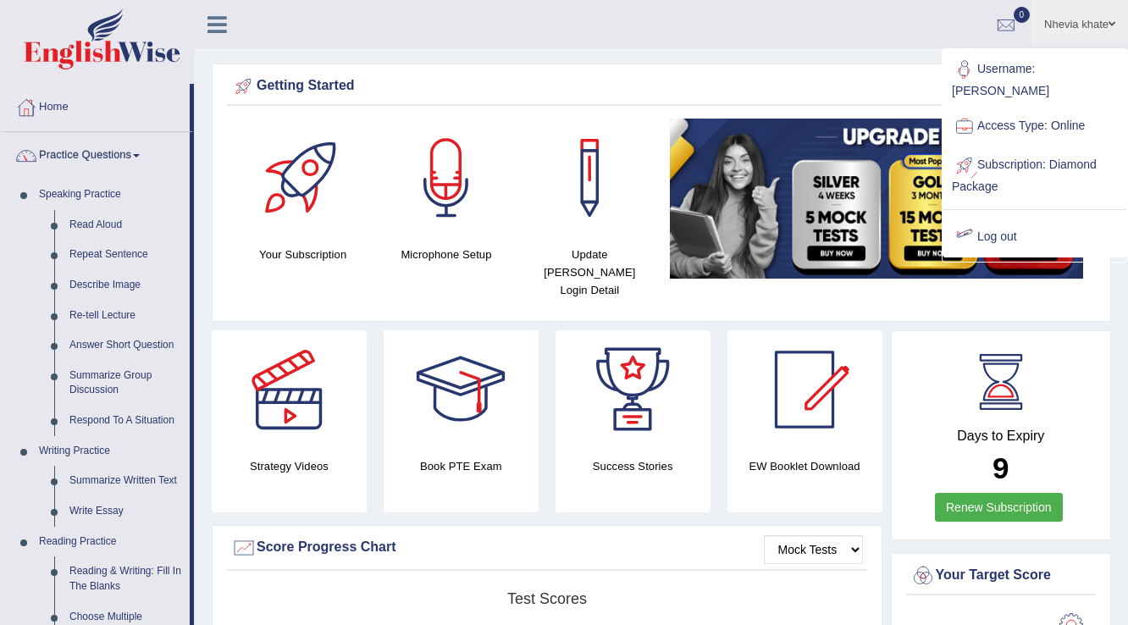
click at [998, 218] on link "Log out" at bounding box center [1035, 237] width 183 height 39
